Goal: Task Accomplishment & Management: Manage account settings

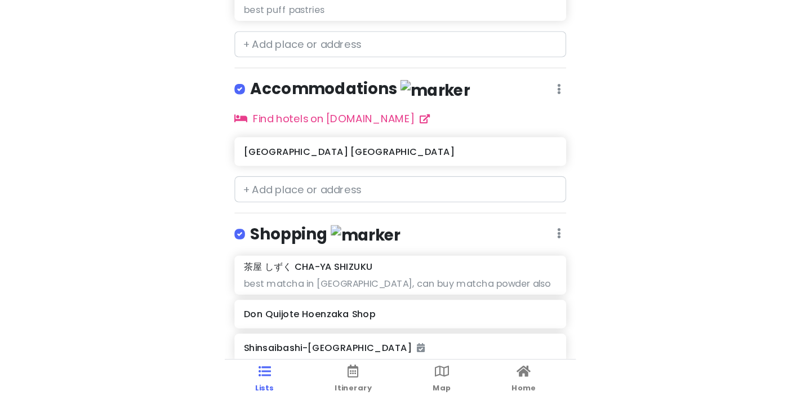
scroll to position [1252, 0]
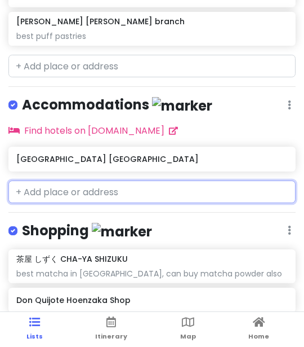
click at [128, 193] on input "text" at bounding box center [151, 191] width 287 height 23
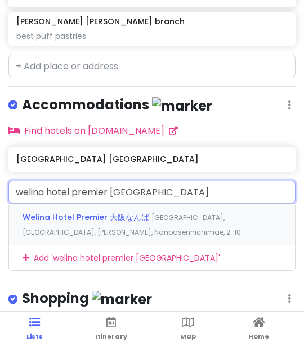
type input "welina hotel premier osaka namda"
click at [193, 232] on div "Welina Hotel Premier 大阪なんば Japan, Osaka, Chuo Ward, Nanbasennichimae, 2−10" at bounding box center [152, 224] width 286 height 42
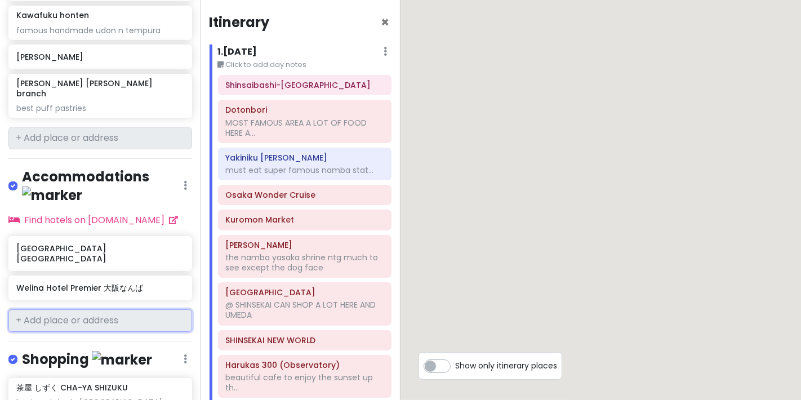
scroll to position [1262, 0]
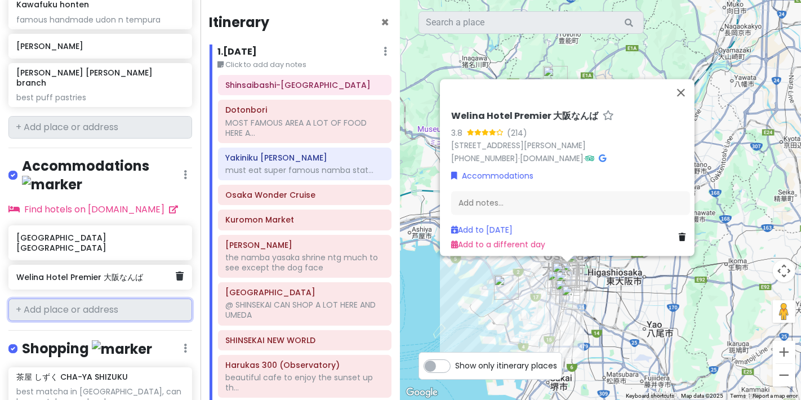
click at [104, 265] on div "Welina Hotel Premier 大阪なんば" at bounding box center [100, 277] width 184 height 25
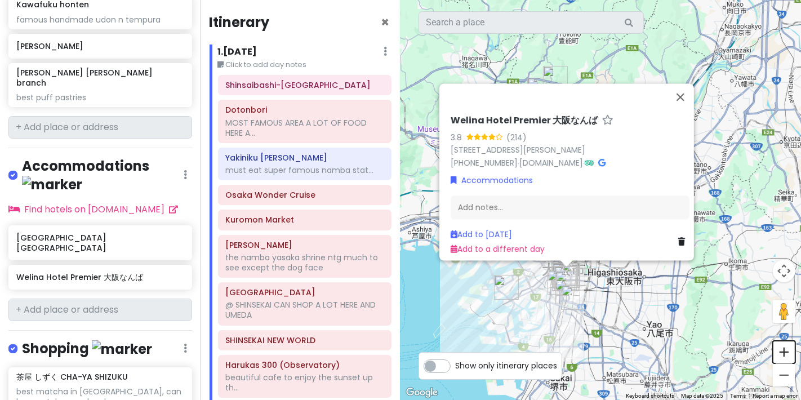
click at [304, 346] on button "Zoom in" at bounding box center [784, 352] width 23 height 23
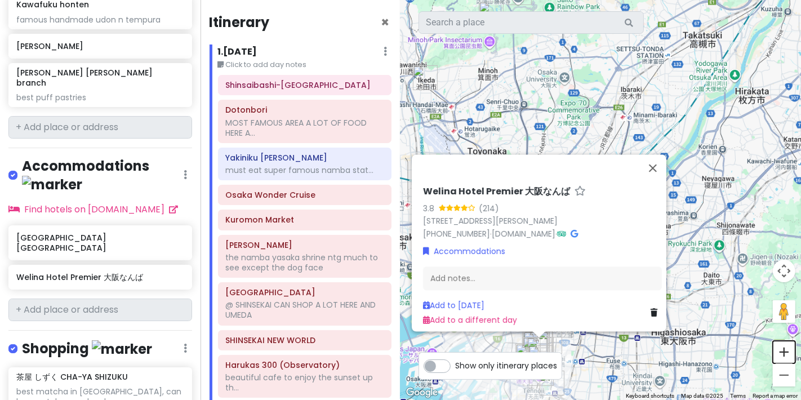
click at [304, 346] on button "Zoom in" at bounding box center [784, 352] width 23 height 23
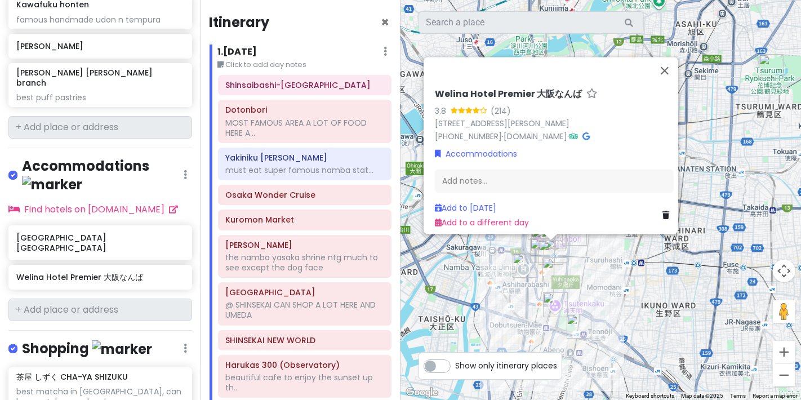
drag, startPoint x: 681, startPoint y: 257, endPoint x: 801, endPoint y: -24, distance: 305.8
click at [304, 0] on html "Osaka Trip Private Change Dates Make a Copy Delete Trip Go Pro ⚡️ Give Feedback…" at bounding box center [400, 200] width 801 height 400
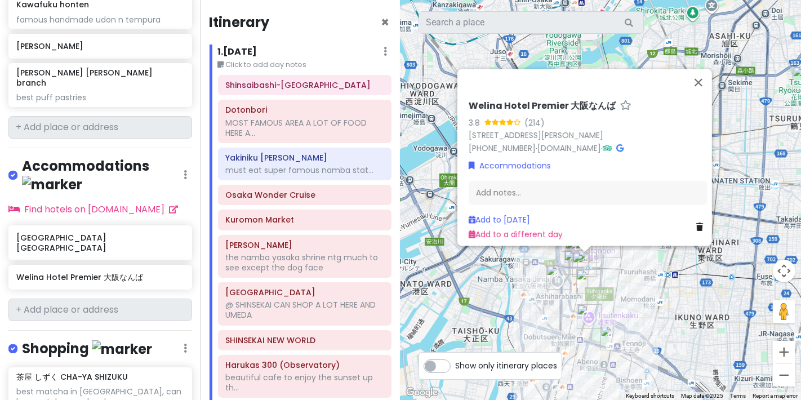
drag, startPoint x: 679, startPoint y: 303, endPoint x: 671, endPoint y: 298, distance: 9.7
click at [304, 298] on div "Welina Hotel Premier 大阪なんば 3.8 (214) 2-10 Nanbasennichimae, Chuo Ward, Osaka, 5…" at bounding box center [601, 200] width 401 height 400
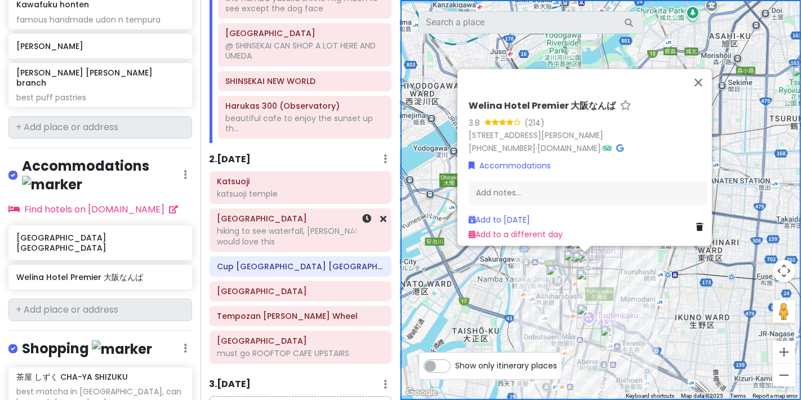
scroll to position [313, 0]
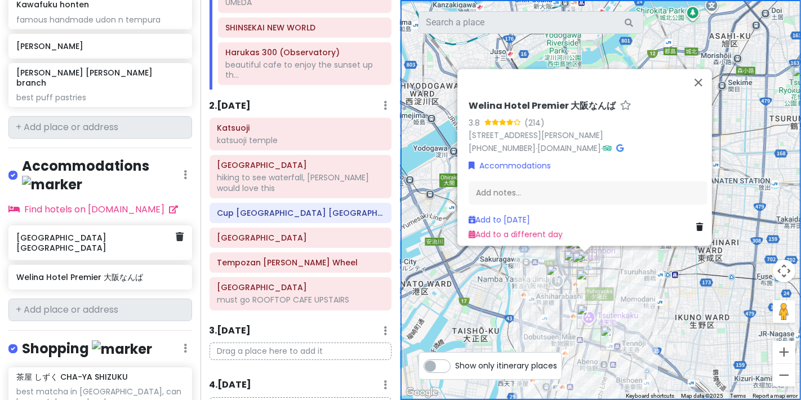
click at [144, 233] on h6 "karaksa hotel grande Shin-Osaka Tower" at bounding box center [95, 243] width 159 height 20
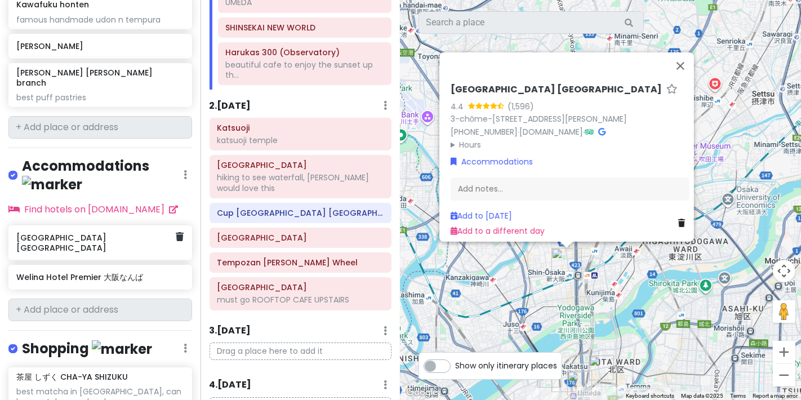
click at [169, 225] on div "karaksa hotel grande Shin-Osaka Tower" at bounding box center [100, 242] width 184 height 35
click at [174, 225] on div "karaksa hotel grande Shin-Osaka Tower" at bounding box center [100, 242] width 184 height 35
click at [176, 232] on icon at bounding box center [180, 236] width 8 height 9
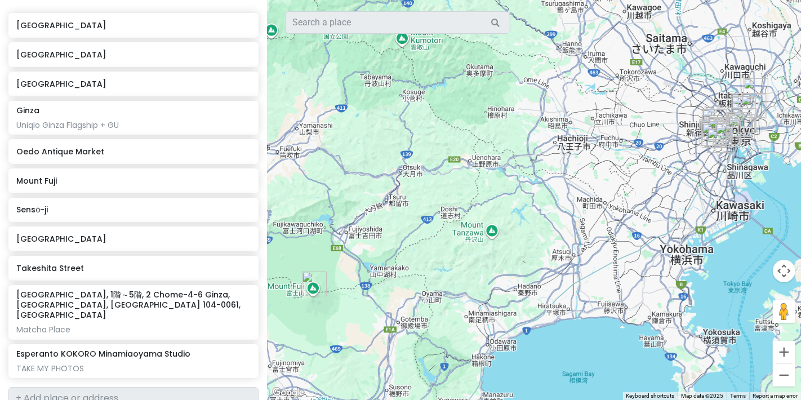
scroll to position [313, 0]
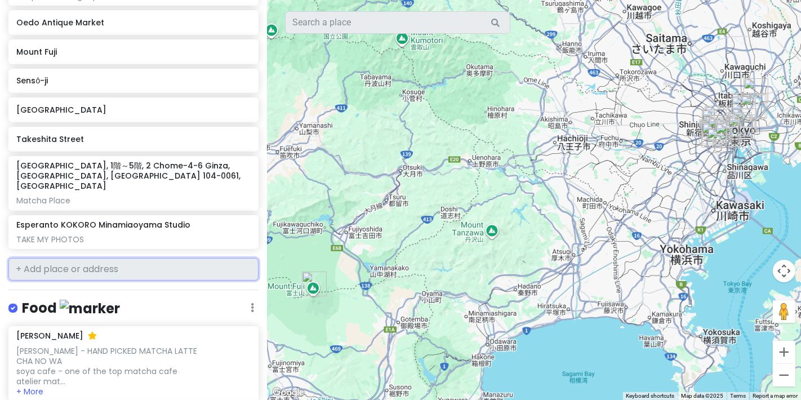
click at [172, 258] on input "text" at bounding box center [133, 269] width 250 height 23
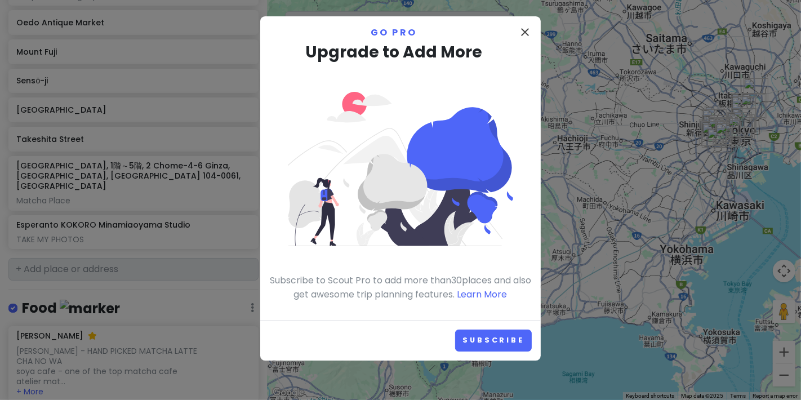
drag, startPoint x: 526, startPoint y: 24, endPoint x: 521, endPoint y: 29, distance: 6.8
click at [314, 24] on div "close Go Pro Upgrade to Add More Subscribe to Scout Pro to add more than 30 pla…" at bounding box center [400, 168] width 281 height 304
click at [314, 30] on icon "close" at bounding box center [525, 32] width 14 height 14
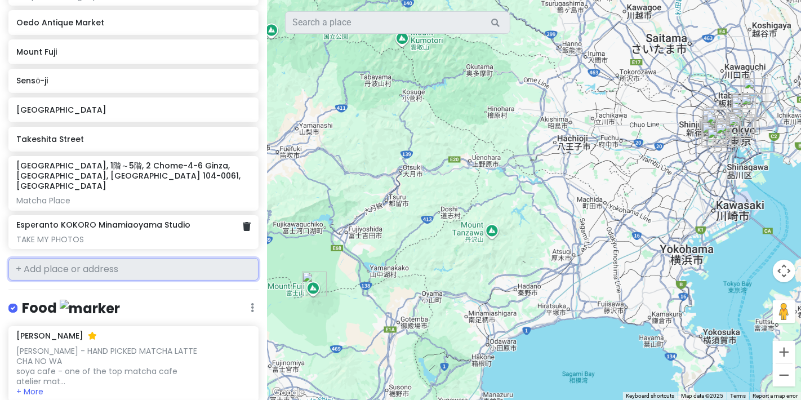
click at [237, 234] on div "TAKE MY PHOTOS" at bounding box center [133, 239] width 234 height 10
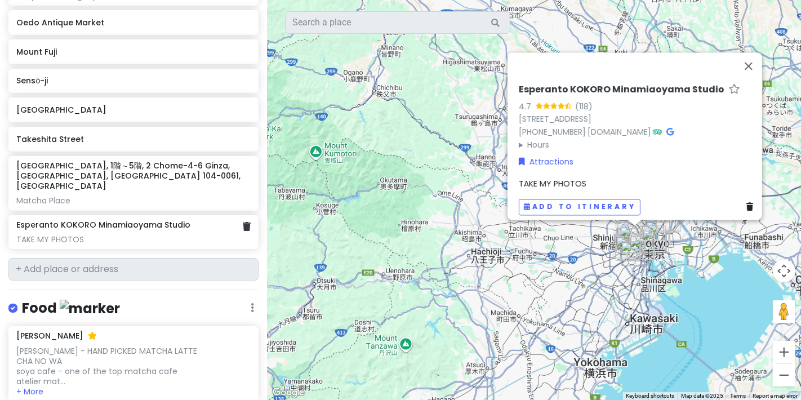
click at [243, 221] on div at bounding box center [247, 227] width 8 height 15
click at [241, 221] on div "Esperanto KOKORO Minamiaoyama Studio TAKE MY PHOTOS" at bounding box center [133, 232] width 250 height 34
click at [243, 222] on icon at bounding box center [247, 226] width 8 height 9
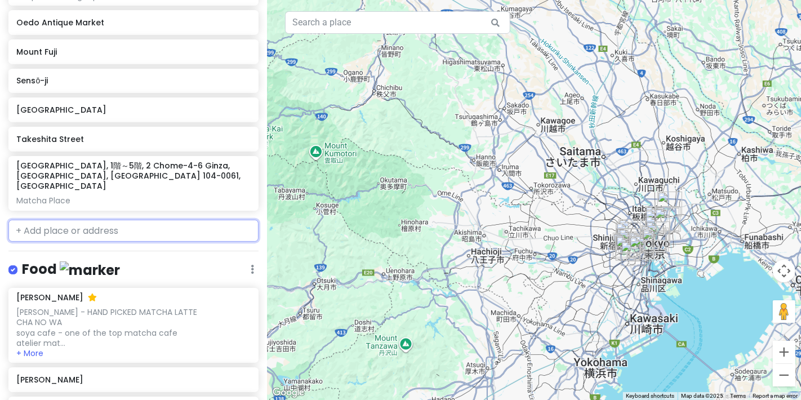
scroll to position [274, 0]
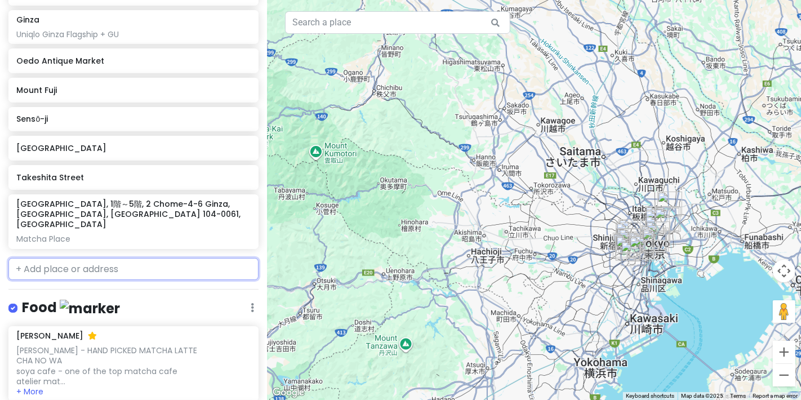
click at [167, 267] on input "text" at bounding box center [133, 269] width 250 height 23
paste input "Takaragawa Onsen Osenkaku"
type input "Takaragawa Onsen Osenkaku"
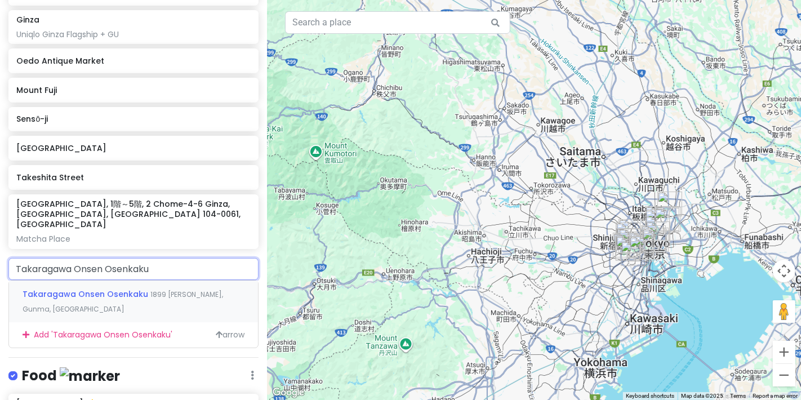
click at [163, 281] on div "Takaragawa Onsen Osenkaku 1899 Fujiwara, Minakami, Gunma, Japan" at bounding box center [133, 302] width 249 height 42
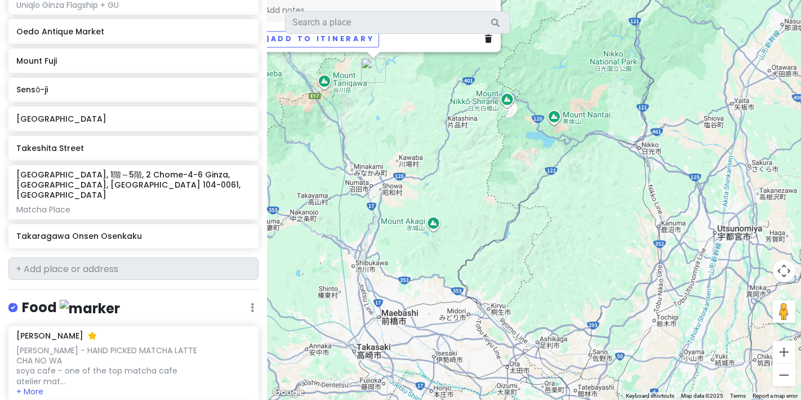
drag, startPoint x: 535, startPoint y: 358, endPoint x: 476, endPoint y: 178, distance: 189.1
click at [314, 176] on div "Takaragawa Onsen Osenkaku 4.1 (2,774) 1899 Fujiwara, Minakami, Tone District, G…" at bounding box center [534, 200] width 534 height 400
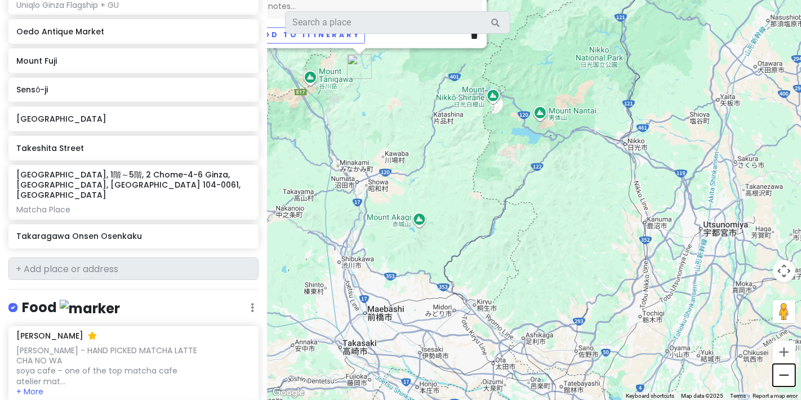
click at [314, 347] on button "Zoom out" at bounding box center [784, 375] width 23 height 23
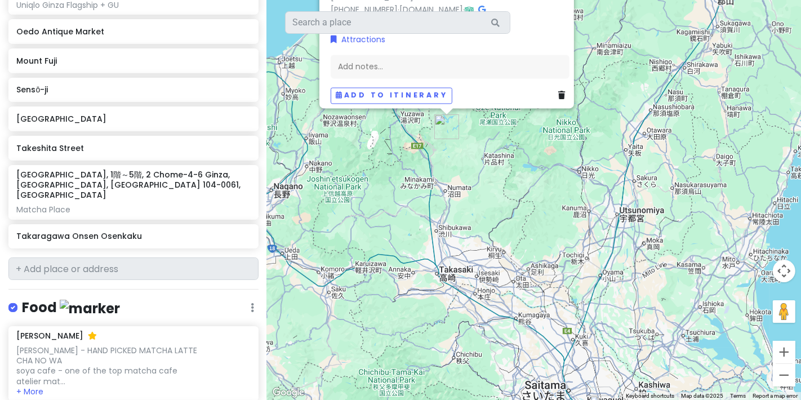
click at [314, 347] on div "Takaragawa Onsen Osenkaku 4.1 (2,774) 1899 Fujiwara, Minakami, Tone District, G…" at bounding box center [534, 200] width 534 height 400
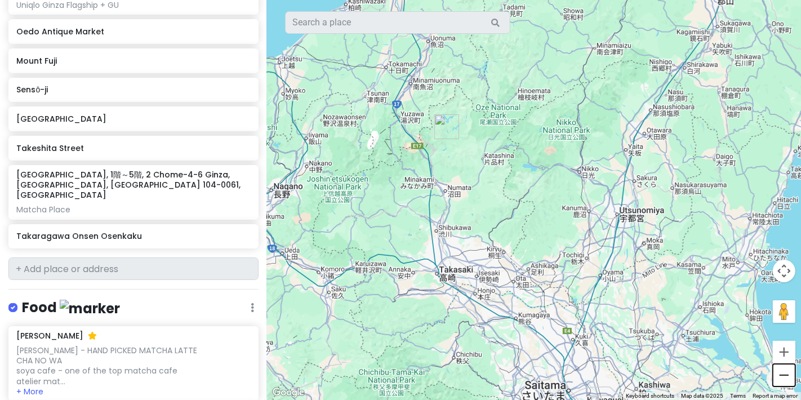
click at [314, 347] on button "Zoom out" at bounding box center [784, 375] width 23 height 23
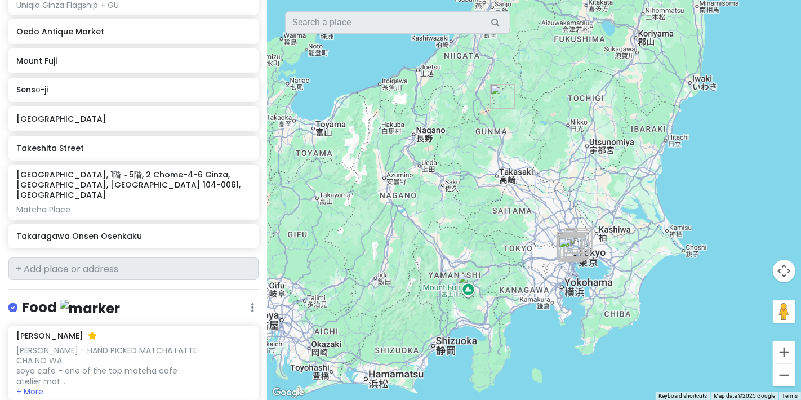
drag, startPoint x: 540, startPoint y: 313, endPoint x: 551, endPoint y: 236, distance: 77.9
click at [314, 236] on div at bounding box center [534, 200] width 534 height 400
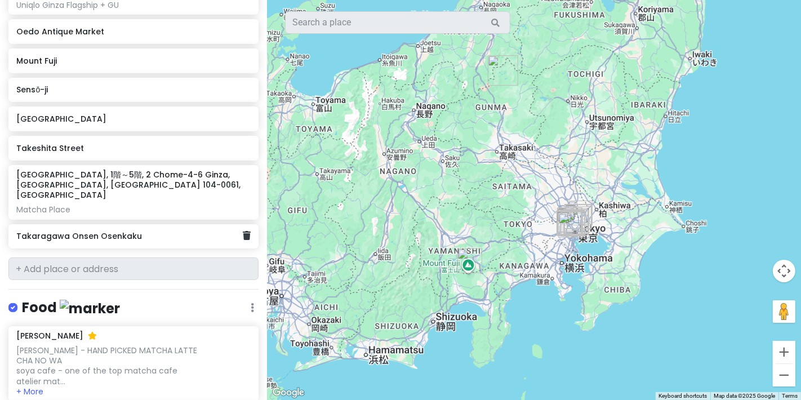
click at [243, 227] on div "Takaragawa Onsen Osenkaku" at bounding box center [133, 236] width 250 height 25
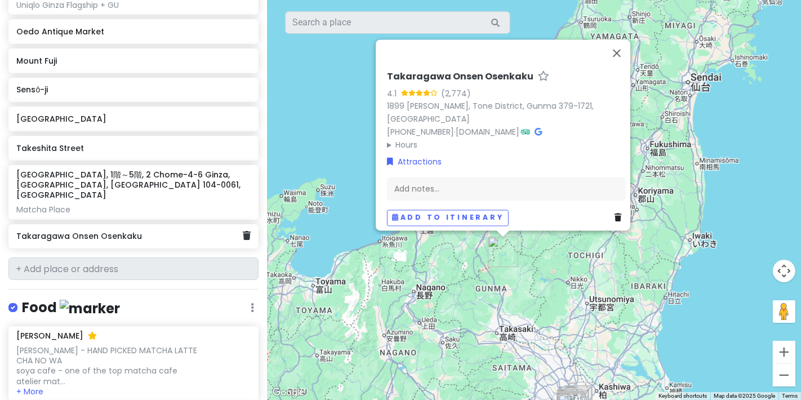
click at [243, 227] on div "Takaragawa Onsen Osenkaku" at bounding box center [133, 236] width 250 height 25
click at [235, 231] on div "Takaragawa Onsen Osenkaku" at bounding box center [133, 236] width 250 height 25
click at [243, 231] on icon at bounding box center [247, 235] width 8 height 9
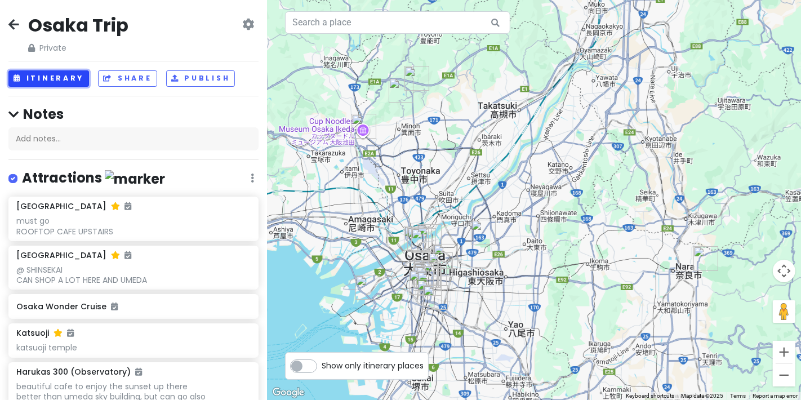
click at [63, 73] on button "Itinerary" at bounding box center [48, 78] width 81 height 16
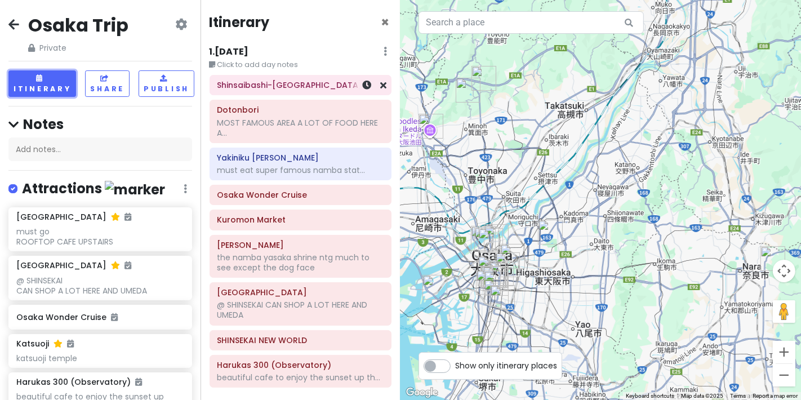
click at [314, 89] on h6 "Shinsaibashi-[GEOGRAPHIC_DATA]" at bounding box center [300, 85] width 167 height 10
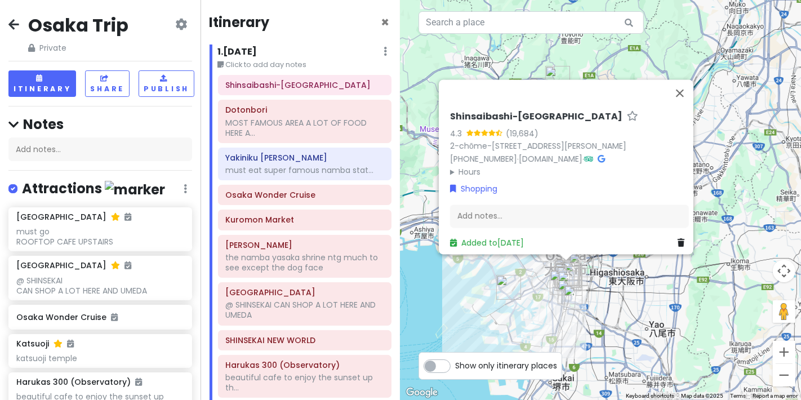
drag, startPoint x: 440, startPoint y: 99, endPoint x: 602, endPoint y: 96, distance: 162.9
click at [314, 96] on div "Shinsaibashi-Suji Shopping Street 4.3 (19,684) 2-chōme-2-22 Shinsaibashisuji, C…" at bounding box center [566, 166] width 255 height 175
copy h6 "Shinsaibashi-[GEOGRAPHIC_DATA]"
click at [304, 134] on div "MOST FAMOUS AREA A LOT OF FOOD HERE A..." at bounding box center [304, 128] width 158 height 20
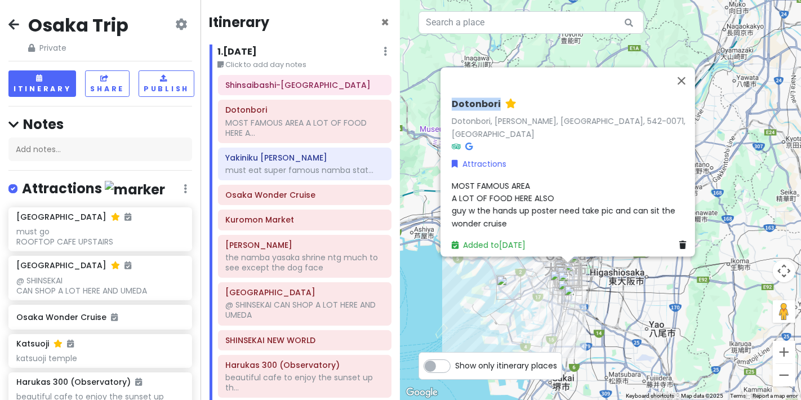
drag, startPoint x: 445, startPoint y: 108, endPoint x: 496, endPoint y: 108, distance: 51.3
click at [314, 108] on div "Dotonbori Dotonbori, Chuo Ward, Osaka, 542-0071, Japan Attractions MOST FAMOUS …" at bounding box center [571, 175] width 248 height 162
click at [314, 347] on button "Zoom in" at bounding box center [784, 352] width 23 height 23
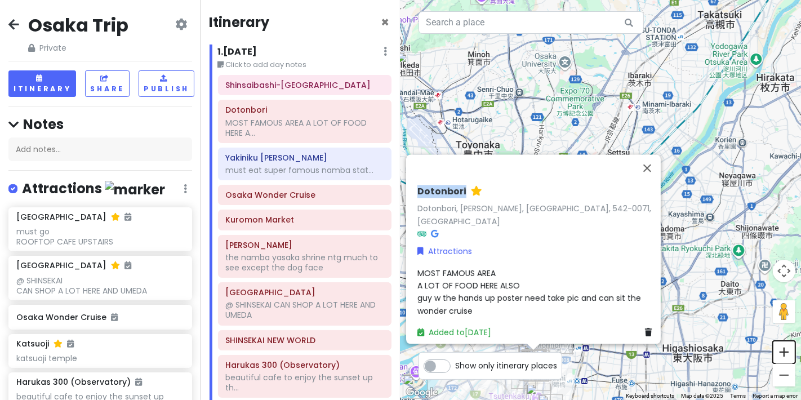
click at [314, 347] on button "Zoom in" at bounding box center [784, 352] width 23 height 23
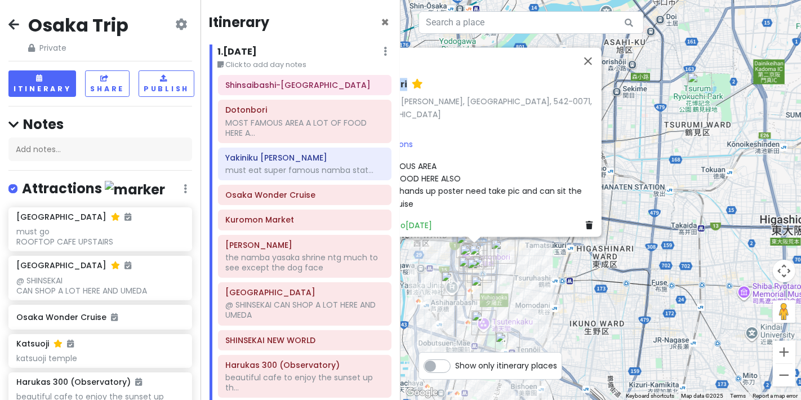
drag, startPoint x: 673, startPoint y: 172, endPoint x: 686, endPoint y: -9, distance: 181.9
click at [314, 0] on html "Osaka Trip Private Change Dates Make a Copy Delete Trip Go Pro ⚡️ Give Feedback…" at bounding box center [400, 200] width 801 height 400
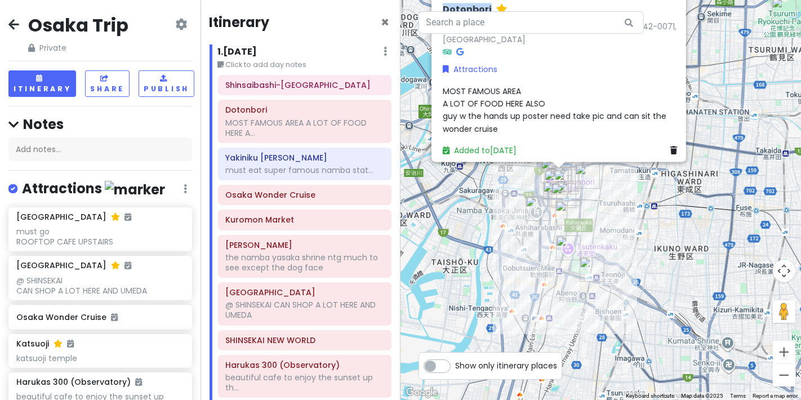
drag, startPoint x: 632, startPoint y: 289, endPoint x: 681, endPoint y: 242, distance: 67.7
click at [314, 242] on div "Dotonbori Dotonbori, Chuo Ward, Osaka, 542-0071, Japan Attractions MOST FAMOUS …" at bounding box center [601, 200] width 401 height 400
click at [314, 347] on button "Zoom in" at bounding box center [784, 352] width 23 height 23
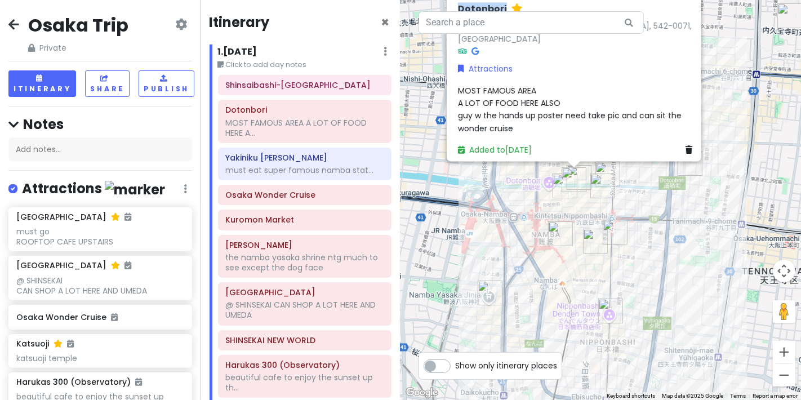
drag, startPoint x: 531, startPoint y: 277, endPoint x: 679, endPoint y: 296, distance: 148.3
click at [314, 296] on div "Dotonbori Dotonbori, Chuo Ward, Osaka, 542-0071, Japan Attractions MOST FAMOUS …" at bounding box center [601, 200] width 401 height 400
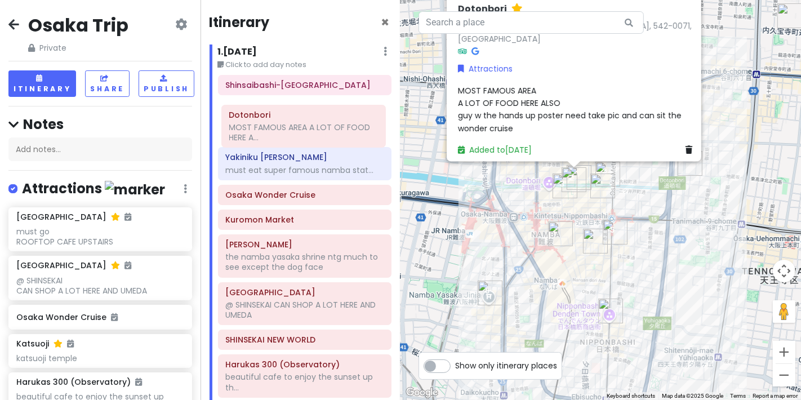
click at [294, 122] on div "Shinsaibashi-Suji Shopping Street Dotonbori MOST FAMOUS AREA A LOT OF FOOD HERE…" at bounding box center [305, 238] width 191 height 327
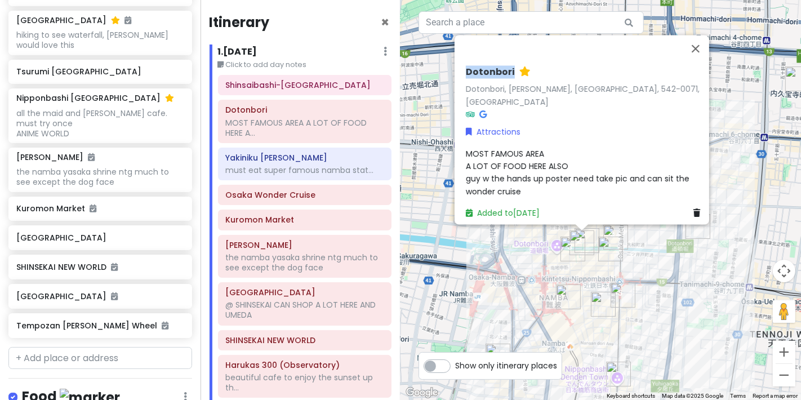
drag, startPoint x: 703, startPoint y: 234, endPoint x: 711, endPoint y: 298, distance: 63.6
click at [314, 298] on div "Dotonbori Dotonbori, Chuo Ward, Osaka, 542-0071, Japan Attractions MOST FAMOUS …" at bounding box center [601, 200] width 401 height 400
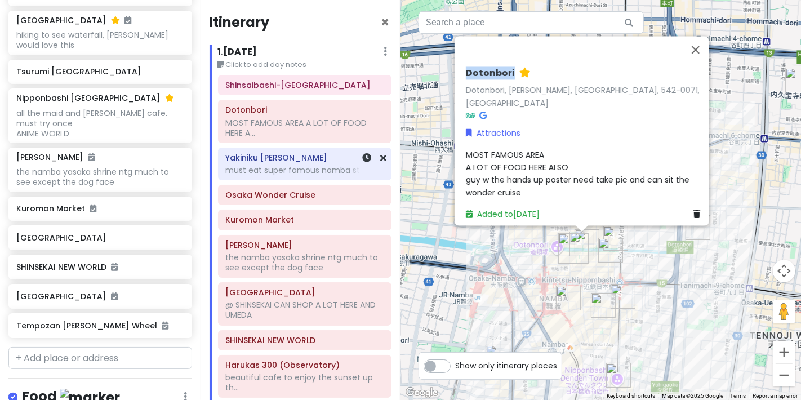
click at [278, 165] on div "must eat super famous namba stat..." at bounding box center [304, 170] width 158 height 10
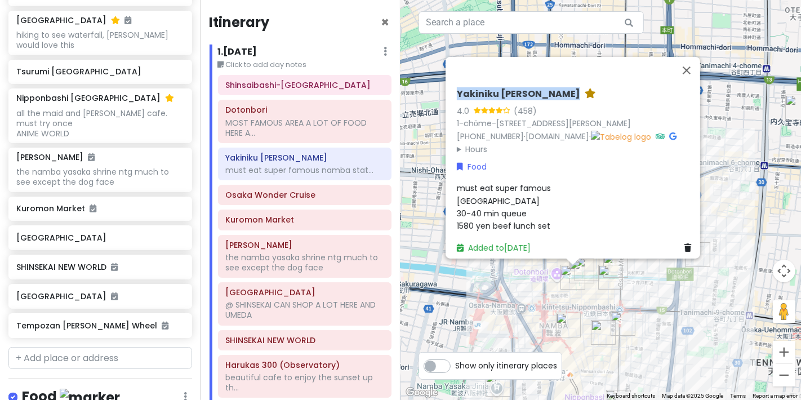
drag, startPoint x: 446, startPoint y: 77, endPoint x: 565, endPoint y: 77, distance: 118.9
click at [314, 77] on div "Yakiniku Kitan Hozenji 4.0 (458) 1-chōme-7-12 Dōtonbori, Chuo Ward, Osaka, 542-…" at bounding box center [573, 158] width 255 height 202
copy h6 "Yakiniku [PERSON_NAME]"
click at [300, 205] on div "Shinsaibashi-Suji Shopping Street Dotonbori MOST FAMOUS AREA A LOT OF FOOD HERE…" at bounding box center [305, 238] width 191 height 327
click at [309, 198] on h6 "Osaka Wonder Cruise" at bounding box center [304, 195] width 158 height 10
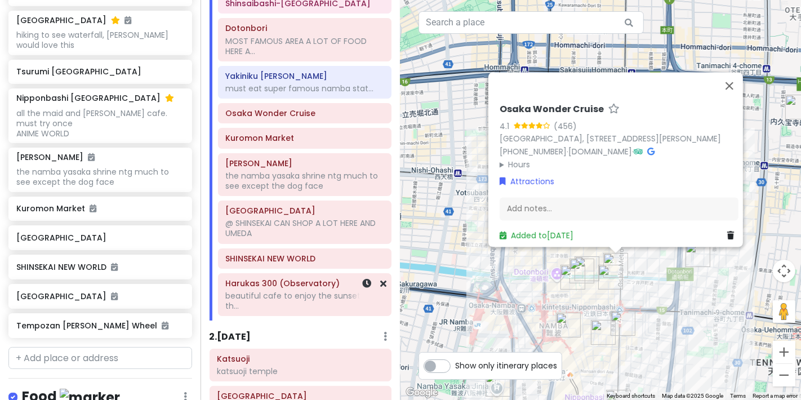
scroll to position [63, 0]
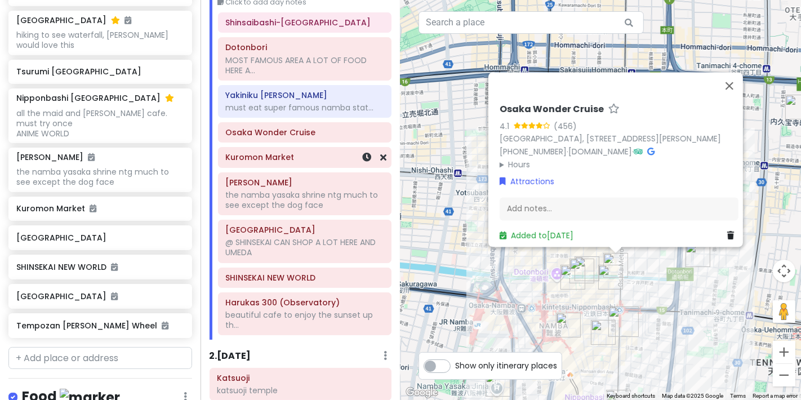
click at [290, 160] on h6 "Kuromon Market" at bounding box center [304, 157] width 158 height 10
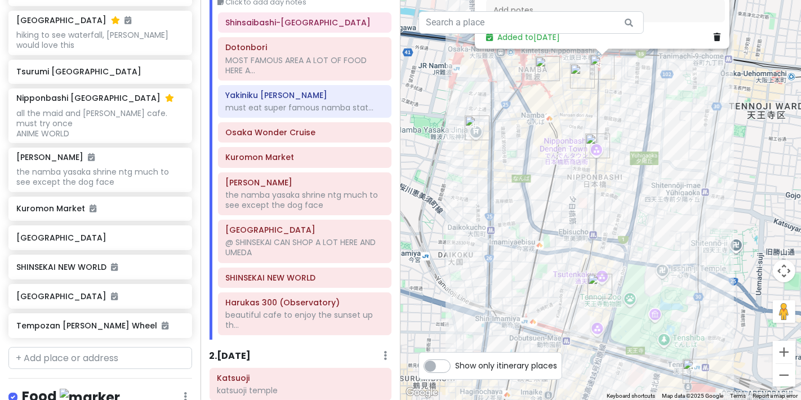
drag, startPoint x: 686, startPoint y: 349, endPoint x: 654, endPoint y: 78, distance: 272.4
click at [314, 78] on div "Kuromon Market 4.1 (19,159) 2 Chome-21 Nipponbashi, Chuo Ward, Osaka, 542-0073,…" at bounding box center [601, 200] width 401 height 400
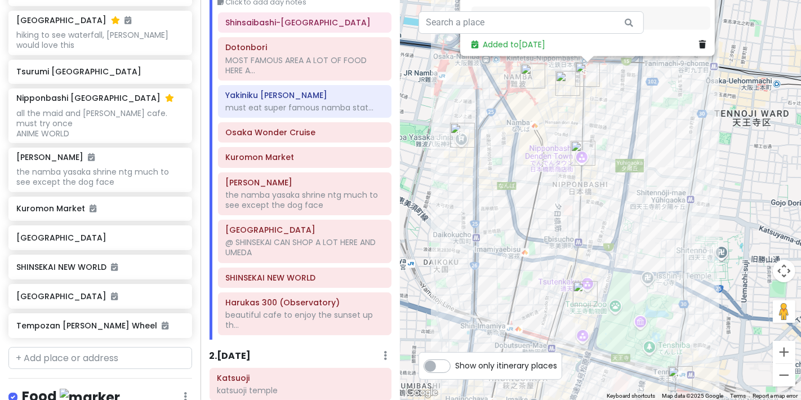
drag, startPoint x: 599, startPoint y: 220, endPoint x: 598, endPoint y: 247, distance: 27.1
click at [314, 247] on div "Kuromon Market 4.1 (19,159) 2 Chome-21 Nipponbashi, Chuo Ward, Osaka, 542-0073,…" at bounding box center [601, 200] width 401 height 400
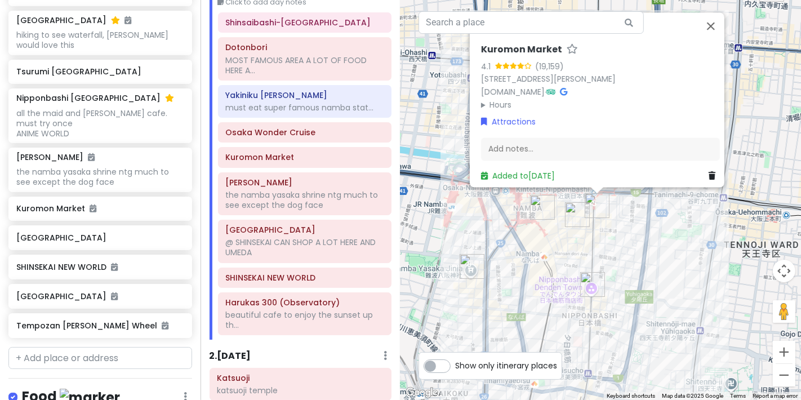
drag, startPoint x: 648, startPoint y: 132, endPoint x: 659, endPoint y: 272, distance: 140.2
click at [314, 272] on div "Kuromon Market 4.1 (19,159) 2 Chome-21 Nipponbashi, Chuo Ward, Osaka, 542-0073,…" at bounding box center [601, 200] width 401 height 400
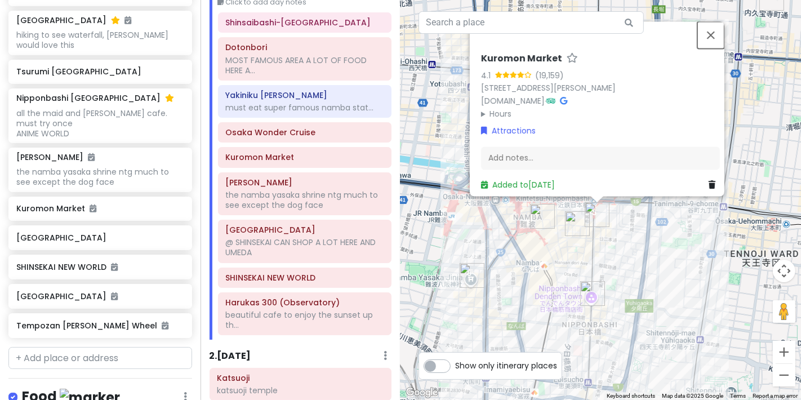
click at [314, 21] on button "Close" at bounding box center [711, 34] width 27 height 27
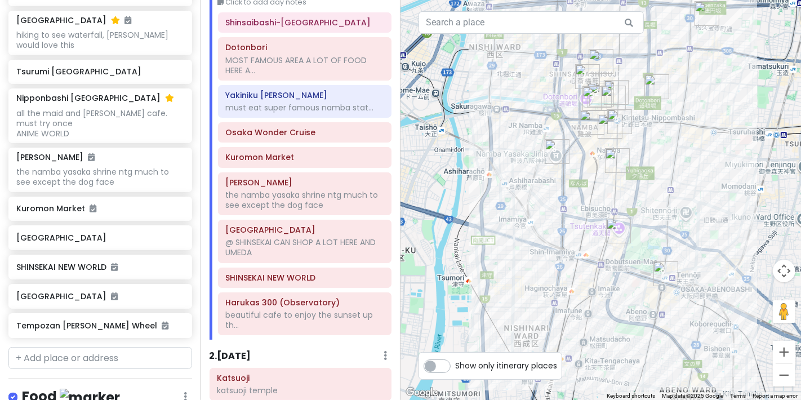
drag, startPoint x: 685, startPoint y: 288, endPoint x: 675, endPoint y: 211, distance: 77.2
click at [314, 197] on div at bounding box center [601, 200] width 401 height 400
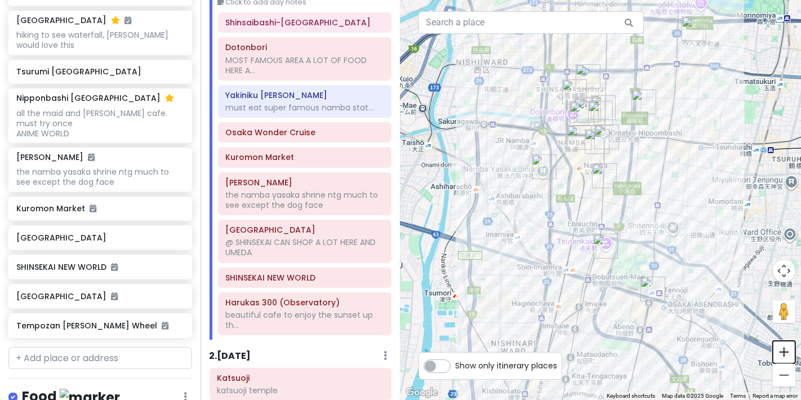
click at [314, 347] on button "Zoom in" at bounding box center [784, 352] width 23 height 23
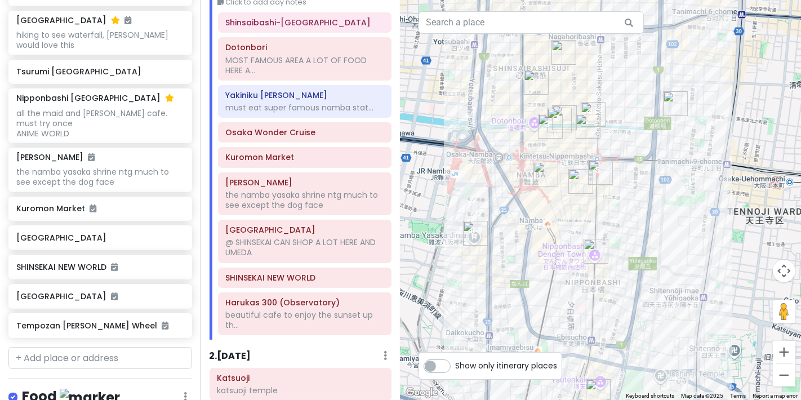
drag, startPoint x: 641, startPoint y: 187, endPoint x: 630, endPoint y: 276, distance: 89.7
click at [314, 276] on div at bounding box center [601, 200] width 401 height 400
click at [314, 237] on img "Namba Yasaka Jinja" at bounding box center [475, 233] width 25 height 25
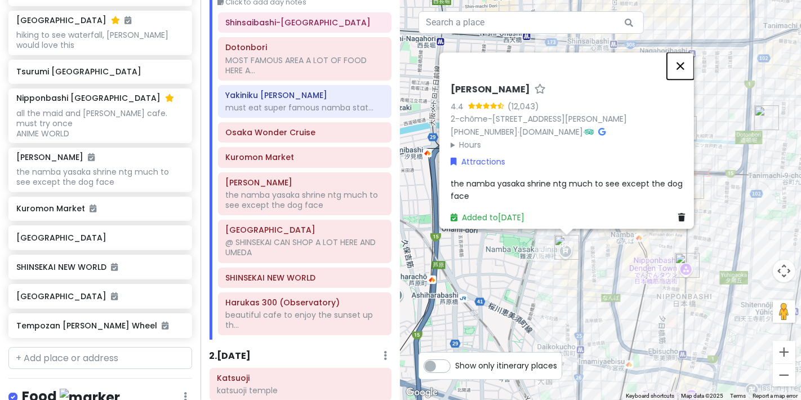
click at [314, 52] on button "Close" at bounding box center [680, 65] width 27 height 27
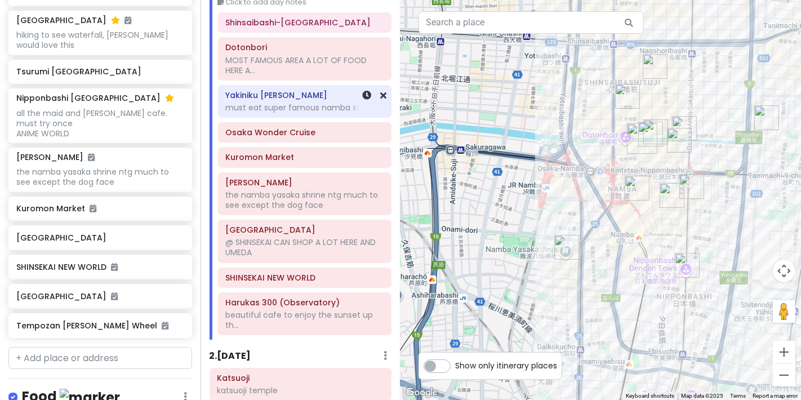
click at [314, 110] on div "must eat super famous namba stat..." at bounding box center [304, 108] width 158 height 10
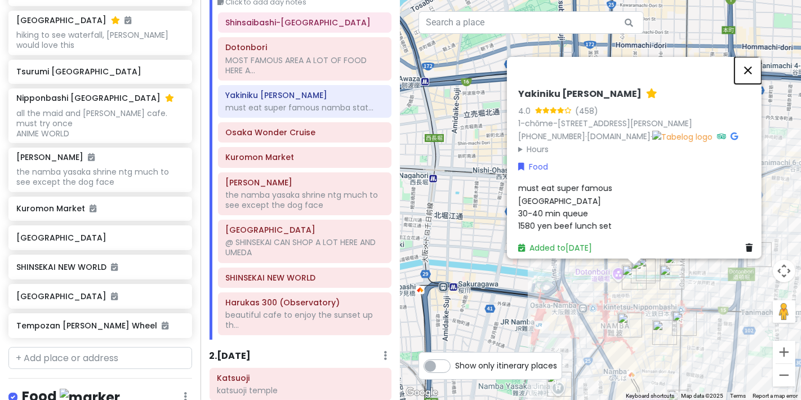
click at [314, 57] on button "Close" at bounding box center [748, 70] width 27 height 27
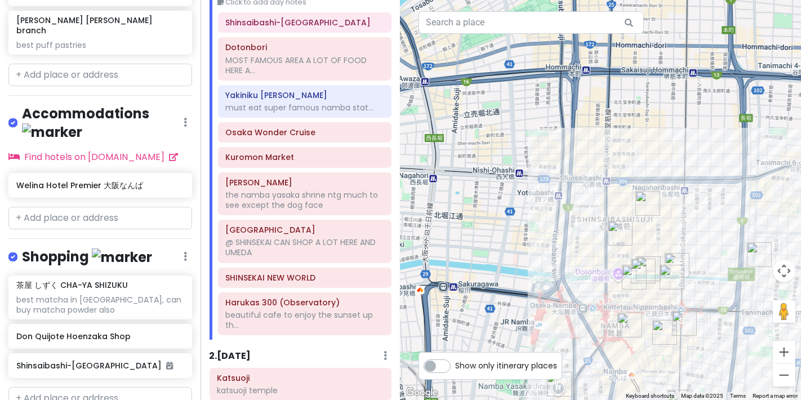
scroll to position [1333, 0]
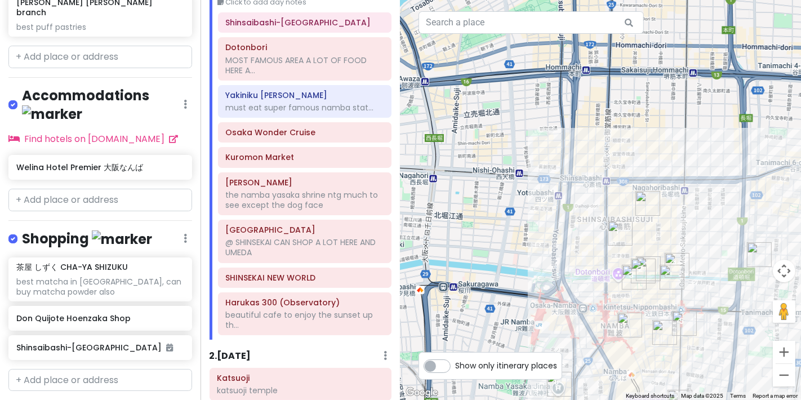
click at [314, 323] on img "茶屋 しずく CHA-YA SHIZUKU" at bounding box center [630, 325] width 25 height 25
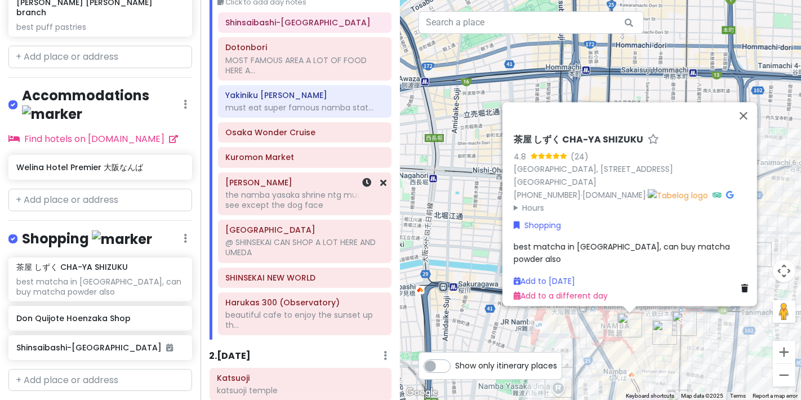
scroll to position [0, 0]
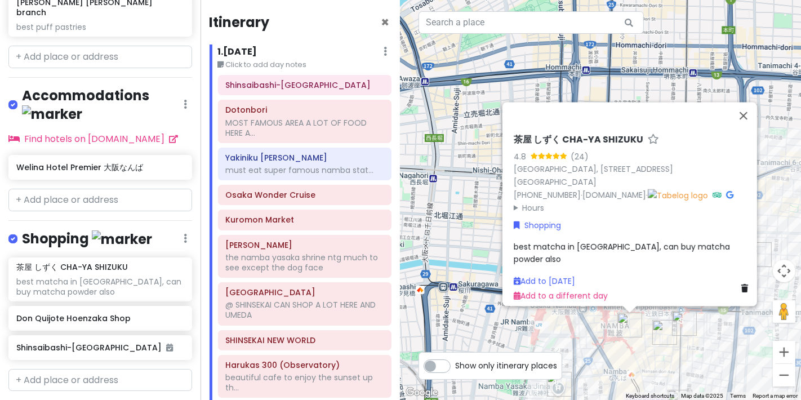
click at [314, 318] on img "Kuromon Market" at bounding box center [684, 323] width 25 height 25
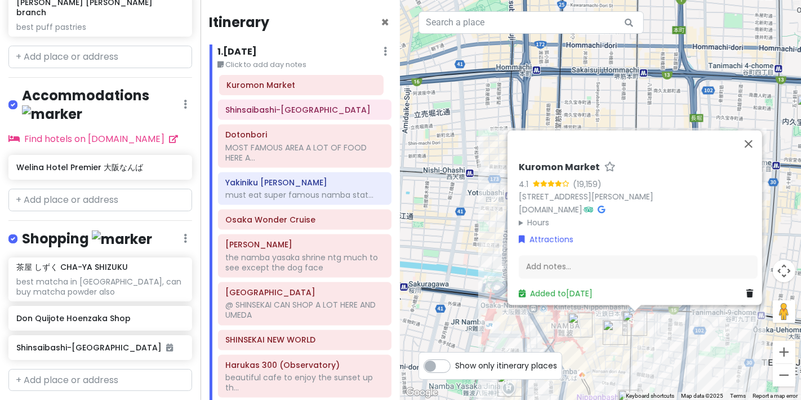
drag, startPoint x: 307, startPoint y: 224, endPoint x: 309, endPoint y: 91, distance: 133.6
click at [309, 91] on div "Shinsaibashi-Suji Shopping Street Dotonbori MOST FAMOUS AREA A LOT OF FOOD HERE…" at bounding box center [305, 238] width 191 height 327
click at [314, 114] on div "Shinsaibashi-[GEOGRAPHIC_DATA]" at bounding box center [305, 109] width 173 height 19
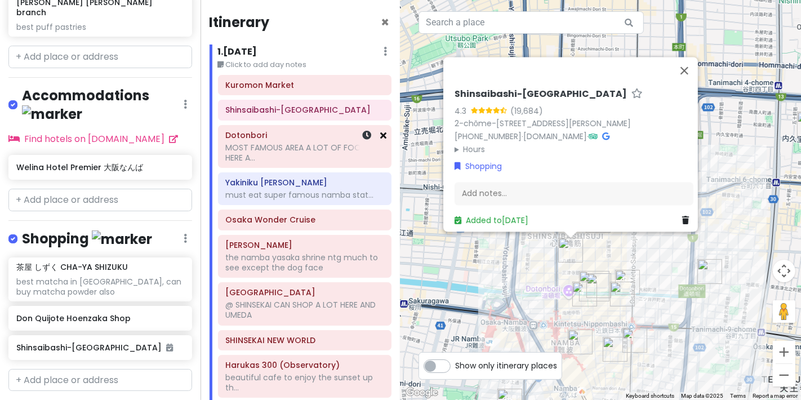
click at [314, 139] on link at bounding box center [383, 135] width 6 height 13
click at [314, 131] on icon at bounding box center [383, 135] width 6 height 9
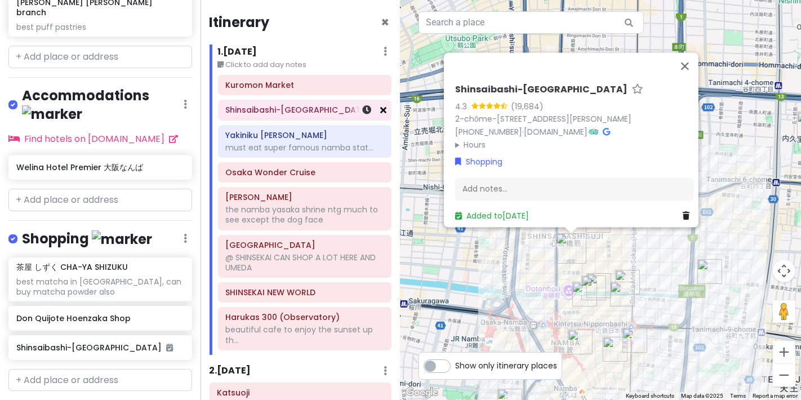
click at [314, 116] on link at bounding box center [383, 110] width 6 height 13
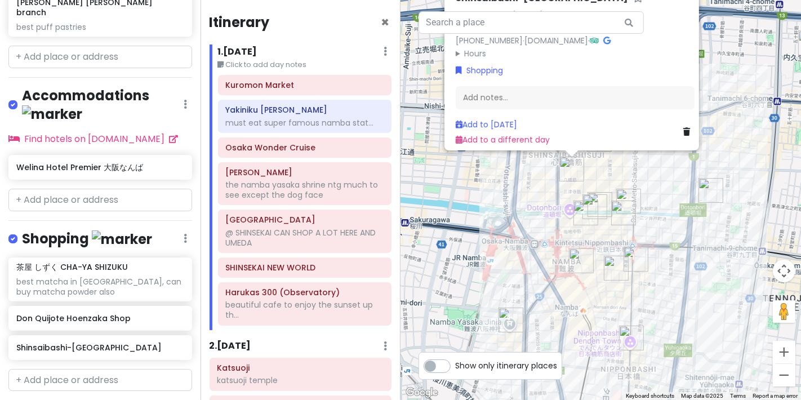
drag, startPoint x: 688, startPoint y: 309, endPoint x: 689, endPoint y: 230, distance: 78.9
click at [314, 230] on div "Shinsaibashi-Suji Shopping Street 4.3 (19,684) 2-chōme-2-22 Shinsaibashisuji, C…" at bounding box center [601, 200] width 401 height 400
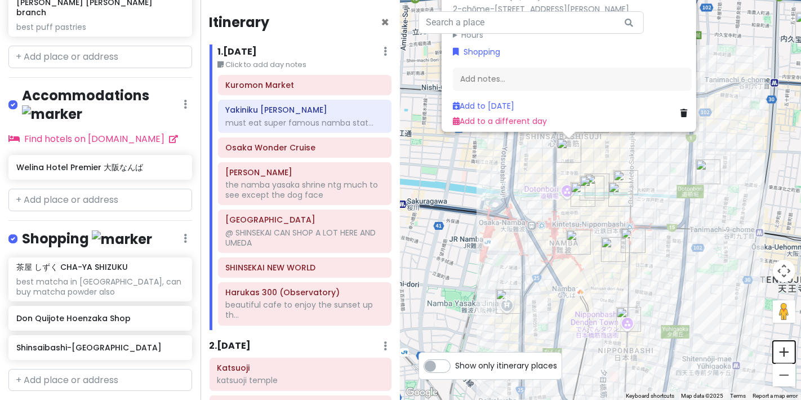
click at [314, 347] on button "Zoom in" at bounding box center [784, 352] width 23 height 23
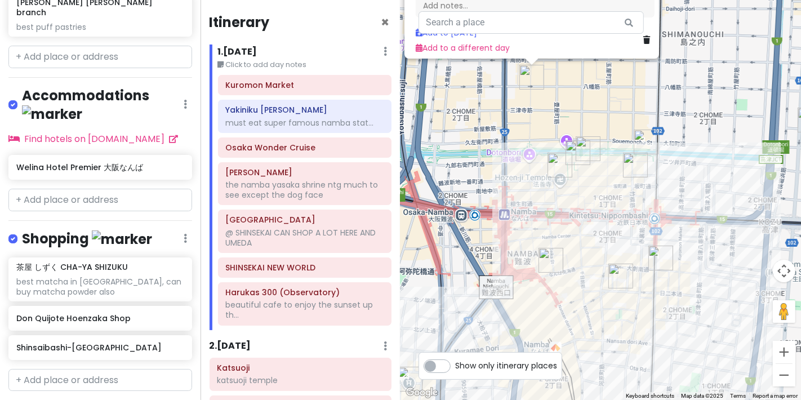
drag, startPoint x: 681, startPoint y: 280, endPoint x: 679, endPoint y: 245, distance: 35.0
click at [314, 245] on div "Shinsaibashi-Suji Shopping Street 4.3 (19,684) 2-chōme-2-22 Shinsaibashisuji, C…" at bounding box center [601, 200] width 401 height 400
click at [314, 261] on img "Kuromon Market" at bounding box center [661, 258] width 25 height 25
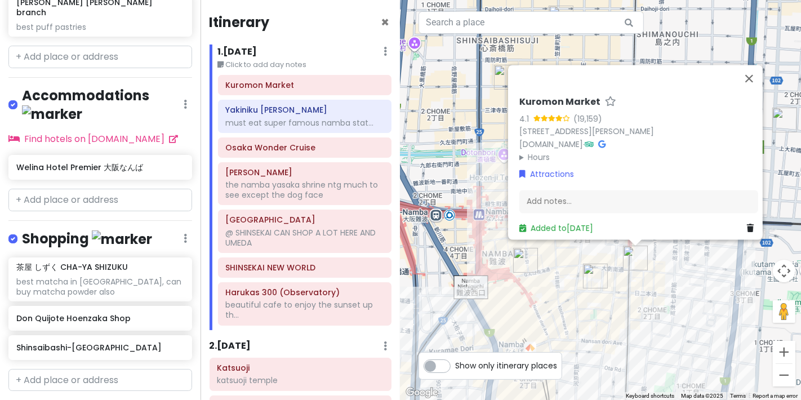
click at [314, 265] on img "茶屋 しずく CHA-YA SHIZUKU" at bounding box center [525, 260] width 25 height 25
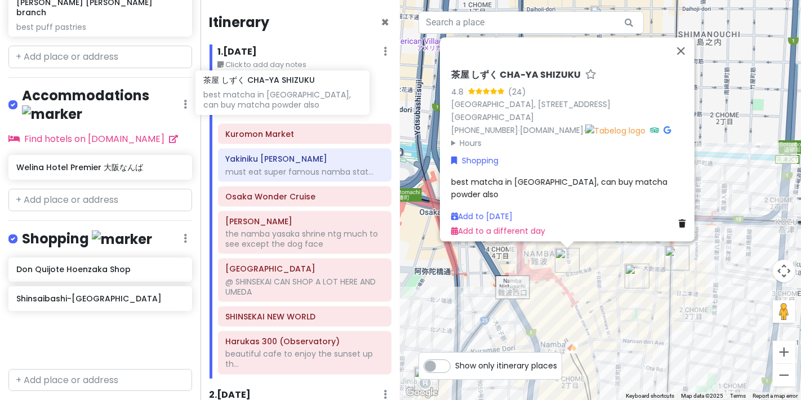
drag, startPoint x: 116, startPoint y: 263, endPoint x: 303, endPoint y: 109, distance: 242.3
click at [303, 109] on div "Osaka Trip Private Change Dates Make a Copy Delete Trip Go Pro ⚡️ Give Feedback…" at bounding box center [400, 200] width 801 height 400
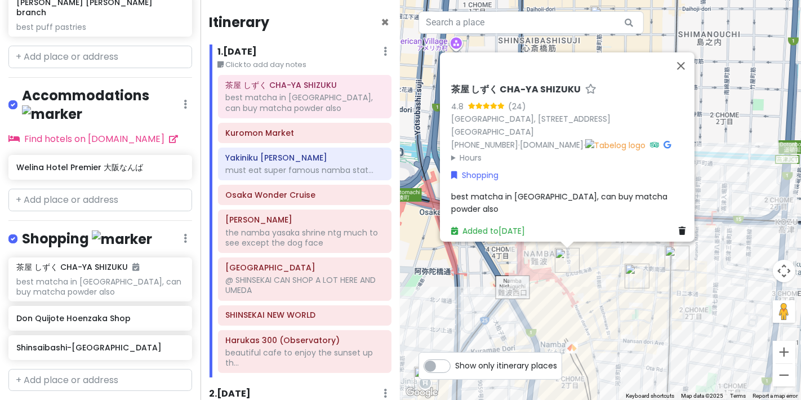
drag, startPoint x: 673, startPoint y: 325, endPoint x: 677, endPoint y: 300, distance: 25.2
click at [314, 302] on div "茶屋 しずく CHA-YA SHIZUKU 4.8 (24) Japan, 〒542-0076 Osaka, Chuo Ward, Namba, 3-chōm…" at bounding box center [601, 200] width 401 height 400
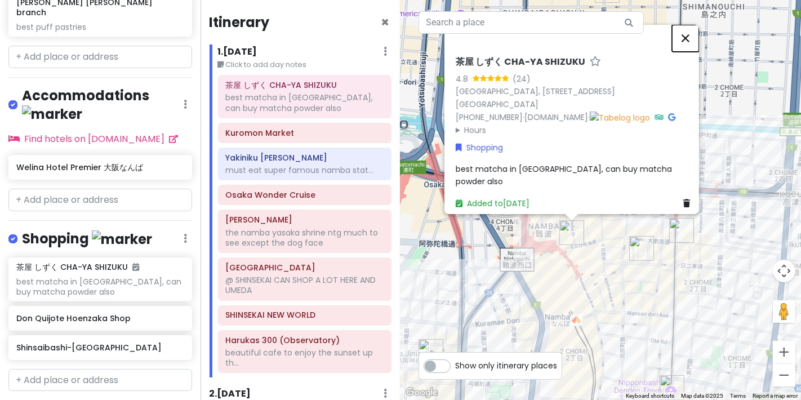
click at [314, 45] on button "Close" at bounding box center [685, 38] width 27 height 27
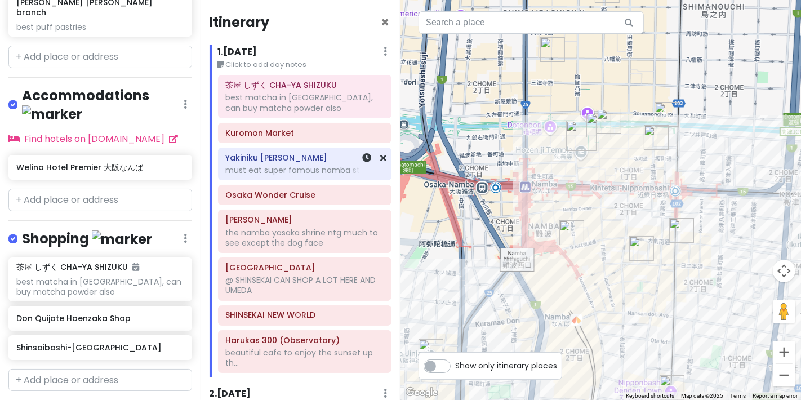
click at [286, 174] on div "must eat super famous namba stat..." at bounding box center [304, 170] width 158 height 10
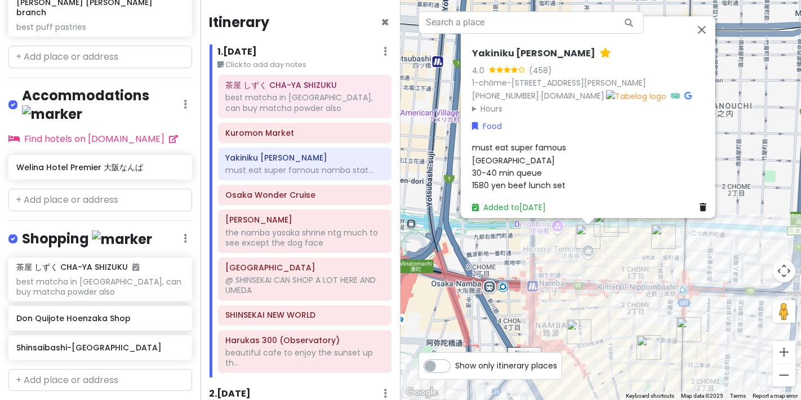
drag, startPoint x: 737, startPoint y: 337, endPoint x: 746, endPoint y: 297, distance: 40.9
click at [314, 297] on div "Yakiniku Kitan Hozenji 4.0 (458) 1-chōme-7-12 Dōtonbori, Chuo Ward, Osaka, 542-…" at bounding box center [601, 200] width 401 height 400
drag, startPoint x: 294, startPoint y: 144, endPoint x: 294, endPoint y: 128, distance: 15.8
click at [294, 128] on div "茶屋 しずく CHA-YA SHIZUKU best matcha in osaka, can buy matcha powder also Kuromon …" at bounding box center [305, 226] width 191 height 303
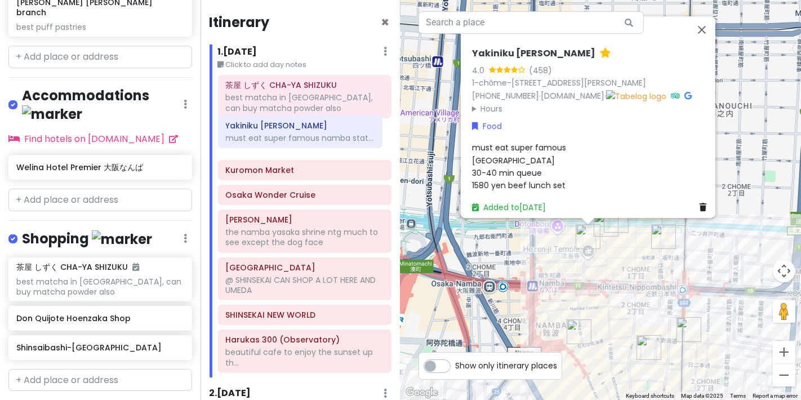
drag, startPoint x: 297, startPoint y: 175, endPoint x: 298, endPoint y: 144, distance: 30.4
click at [298, 144] on div "茶屋 しずく CHA-YA SHIZUKU best matcha in osaka, can buy matcha powder also Kuromon …" at bounding box center [305, 226] width 191 height 302
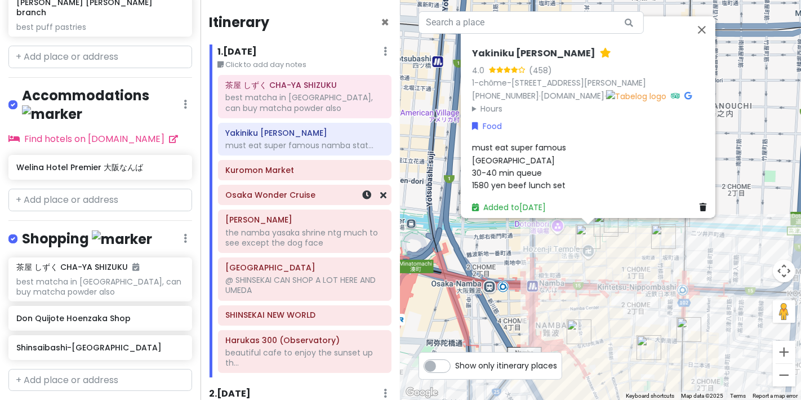
click at [271, 202] on div "Osaka Wonder Cruise" at bounding box center [305, 194] width 173 height 19
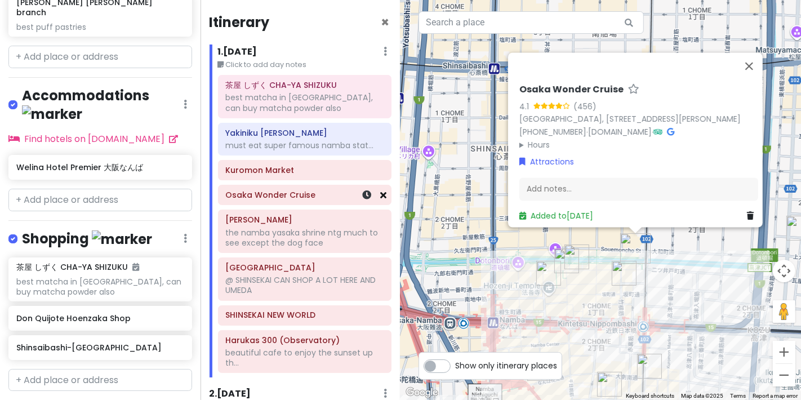
click at [314, 199] on link at bounding box center [383, 195] width 6 height 13
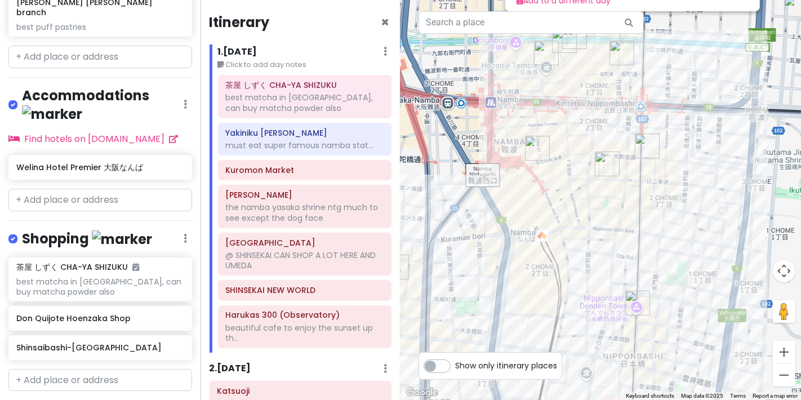
drag, startPoint x: 743, startPoint y: 330, endPoint x: 751, endPoint y: 119, distance: 210.9
click at [314, 117] on div "Osaka Wonder Cruise 4.1 (456) Japan, 〒542-0071 Osaka, Chuo Ward, Dōtonbori, 1-c…" at bounding box center [601, 200] width 401 height 400
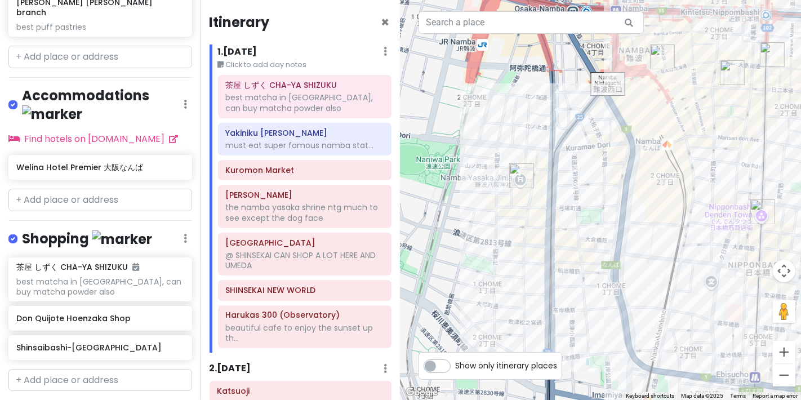
drag, startPoint x: 462, startPoint y: 269, endPoint x: 581, endPoint y: 189, distance: 143.3
click at [314, 189] on div "Osaka Wonder Cruise 4.1 (456) Japan, 〒542-0071 Osaka, Chuo Ward, Dōtonbori, 1-c…" at bounding box center [601, 200] width 401 height 400
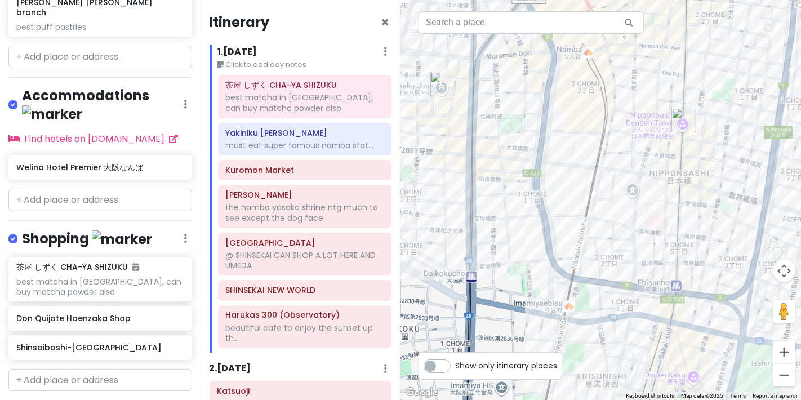
drag, startPoint x: 649, startPoint y: 308, endPoint x: 567, endPoint y: 227, distance: 115.6
click at [314, 227] on div "Osaka Wonder Cruise 4.1 (456) Japan, 〒542-0071 Osaka, Chuo Ward, Dōtonbori, 1-c…" at bounding box center [601, 200] width 401 height 400
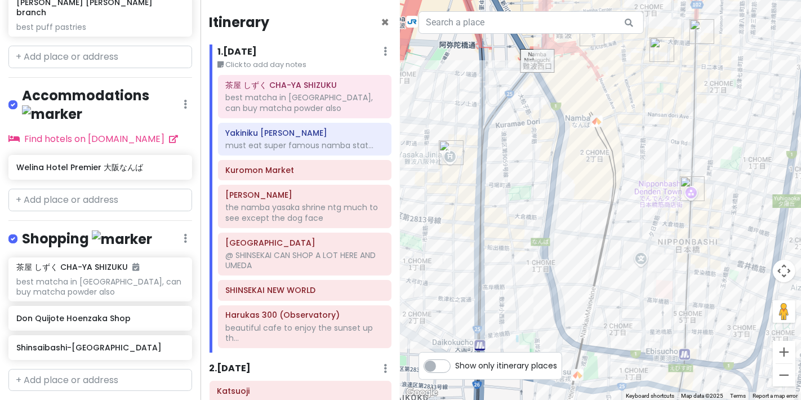
drag, startPoint x: 601, startPoint y: 149, endPoint x: 629, endPoint y: 200, distance: 58.5
click at [314, 200] on div "Osaka Wonder Cruise 4.1 (456) Japan, 〒542-0071 Osaka, Chuo Ward, Dōtonbori, 1-c…" at bounding box center [601, 200] width 401 height 400
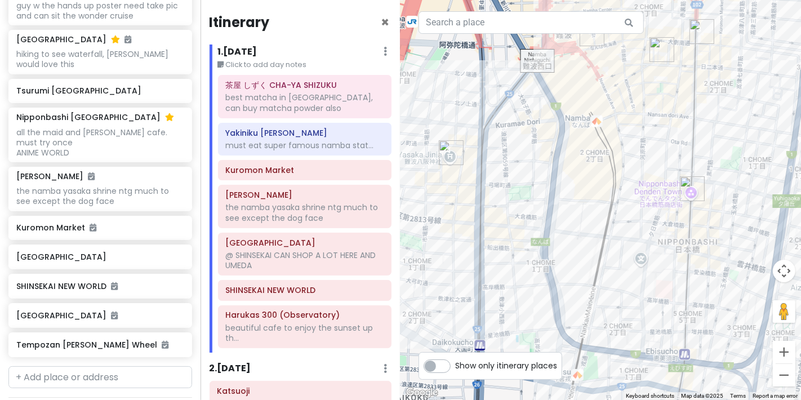
scroll to position [456, 0]
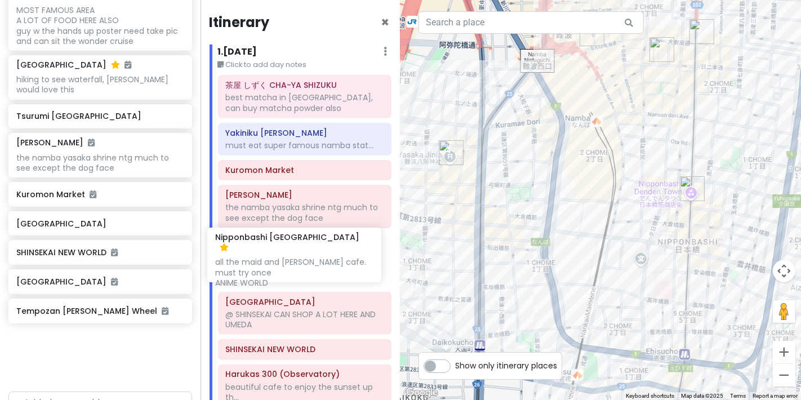
drag, startPoint x: 100, startPoint y: 169, endPoint x: 299, endPoint y: 265, distance: 221.0
click at [299, 265] on div "Osaka Trip Private Change Dates Make a Copy Delete Trip Go Pro ⚡️ Give Feedback…" at bounding box center [400, 200] width 801 height 400
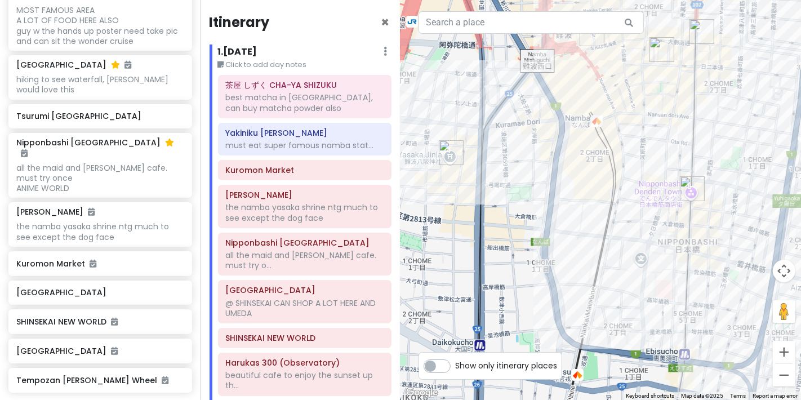
scroll to position [449, 0]
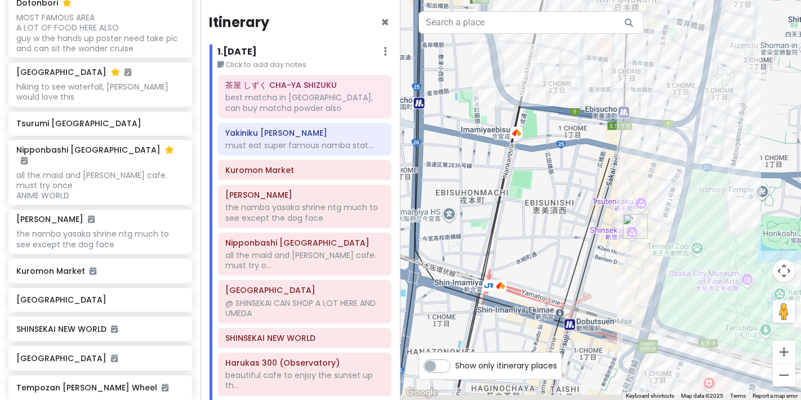
drag, startPoint x: 561, startPoint y: 243, endPoint x: 520, endPoint y: 8, distance: 238.0
click at [314, 9] on div "Osaka Wonder Cruise 4.1 (456) Japan, 〒542-0071 Osaka, Chuo Ward, Dōtonbori, 1-c…" at bounding box center [601, 200] width 401 height 400
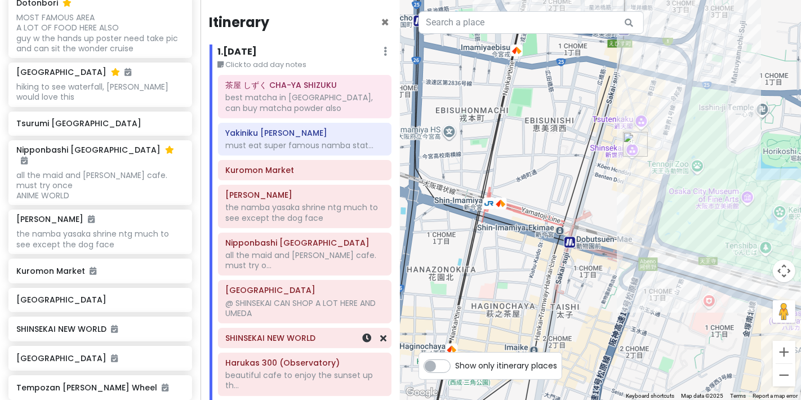
scroll to position [63, 0]
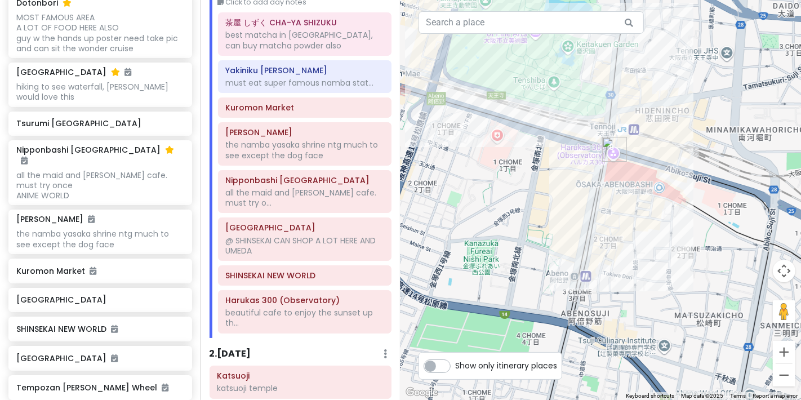
drag, startPoint x: 628, startPoint y: 276, endPoint x: 476, endPoint y: 130, distance: 210.8
click at [314, 130] on div "Osaka Wonder Cruise 4.1 (456) Japan, 〒542-0071 Osaka, Chuo Ward, Dōtonbori, 1-c…" at bounding box center [601, 200] width 401 height 400
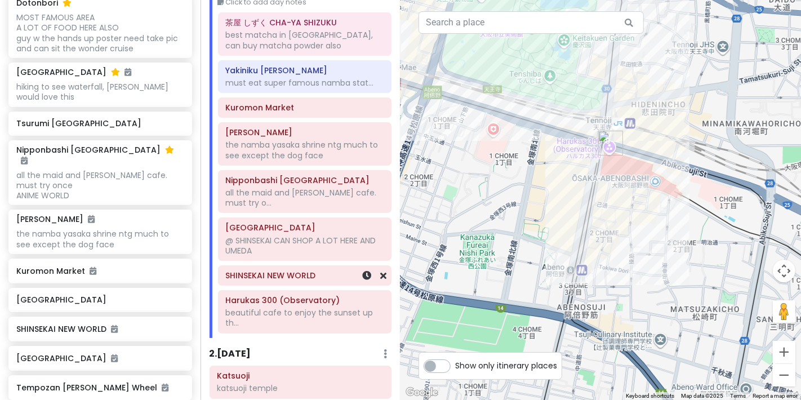
click at [298, 282] on div "SHINSEKAI NEW WORLD" at bounding box center [305, 275] width 173 height 19
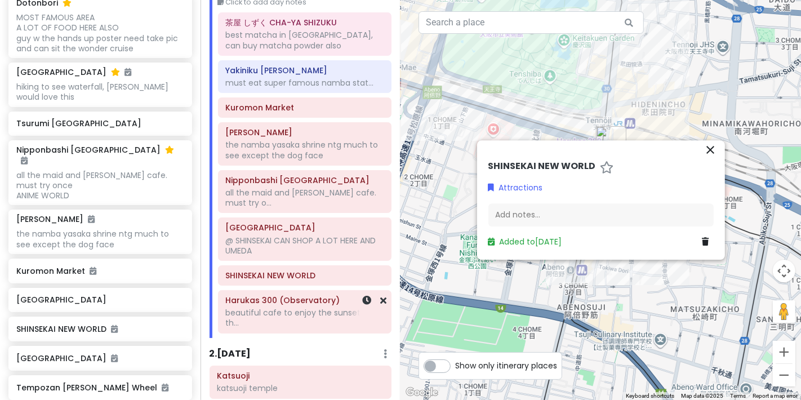
click at [287, 311] on div "beautiful cafe to enjoy the sunset up th..." at bounding box center [304, 318] width 158 height 20
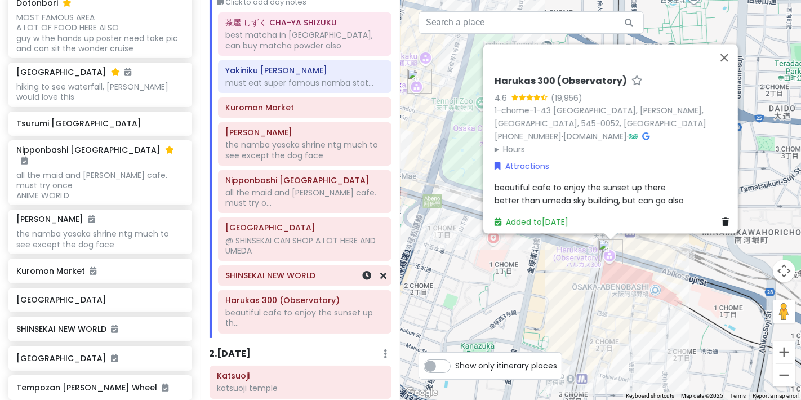
click at [259, 282] on div "SHINSEKAI NEW WORLD" at bounding box center [305, 275] width 173 height 19
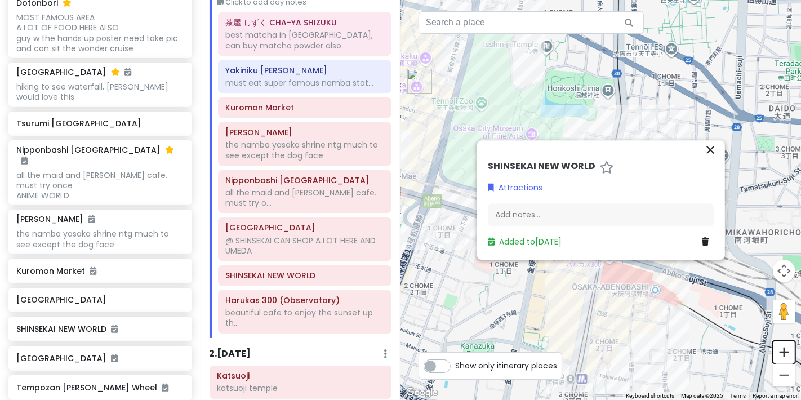
click at [314, 345] on button "Zoom in" at bounding box center [784, 352] width 23 height 23
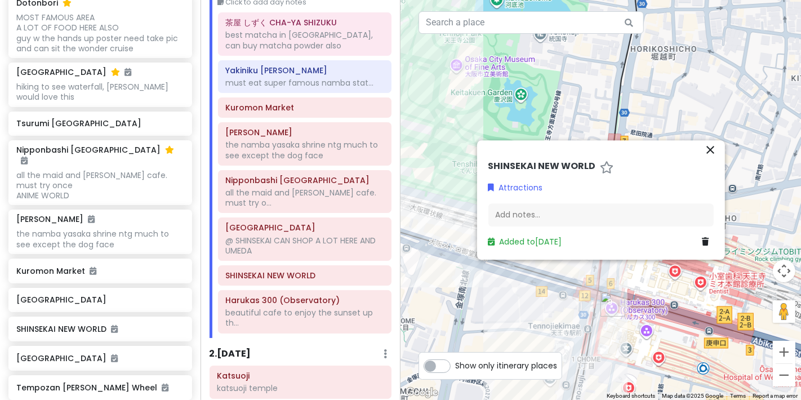
drag, startPoint x: 639, startPoint y: 326, endPoint x: 634, endPoint y: 308, distance: 18.2
click at [314, 308] on div at bounding box center [601, 200] width 401 height 400
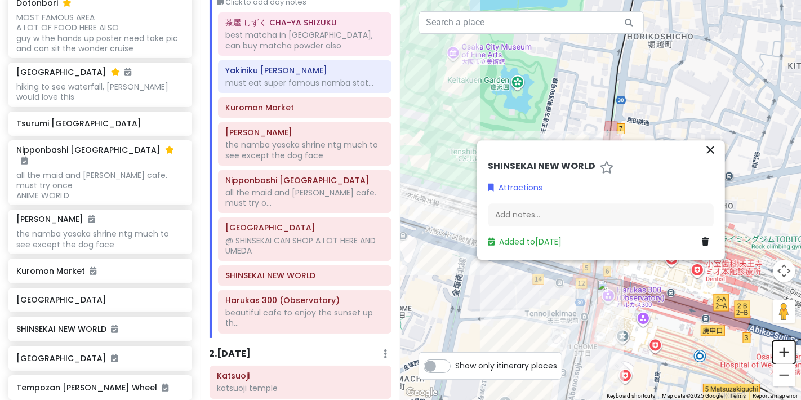
click at [314, 347] on button "Zoom in" at bounding box center [784, 352] width 23 height 23
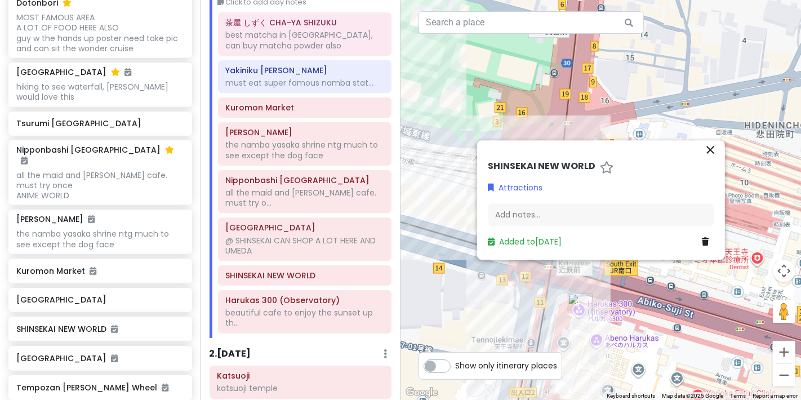
drag, startPoint x: 693, startPoint y: 357, endPoint x: 655, endPoint y: 265, distance: 99.5
click at [314, 265] on div at bounding box center [601, 200] width 401 height 400
click at [288, 316] on div "beautiful cafe to enjoy the sunset up th..." at bounding box center [304, 318] width 158 height 20
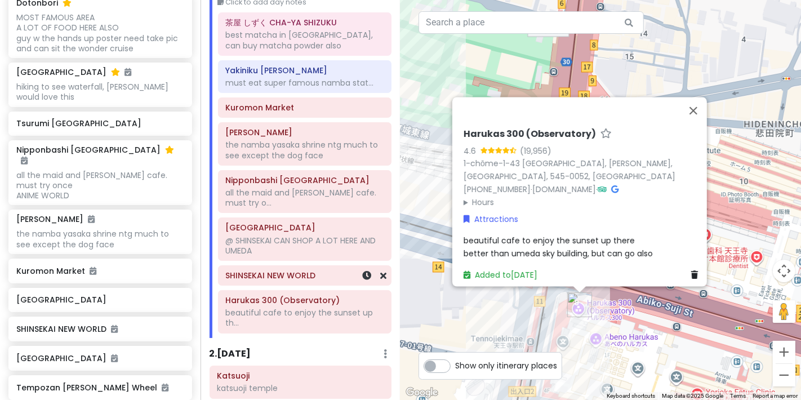
click at [286, 282] on div "SHINSEKAI NEW WORLD" at bounding box center [305, 275] width 173 height 19
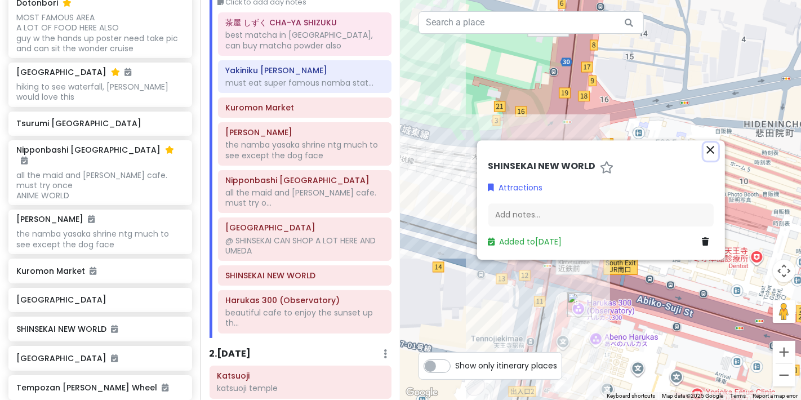
click at [314, 151] on icon "close" at bounding box center [711, 150] width 14 height 14
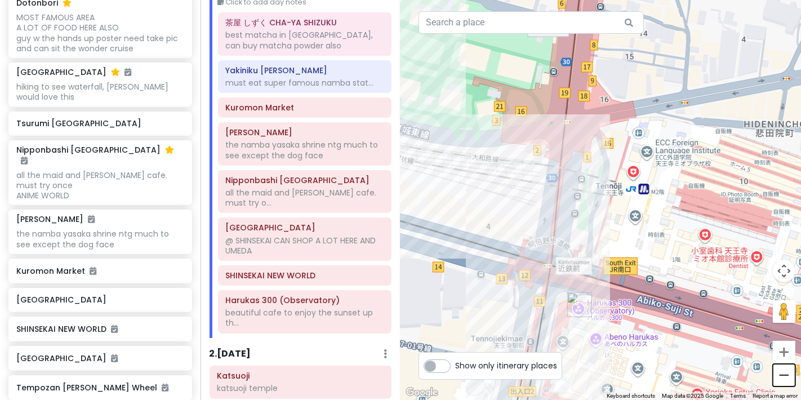
click at [314, 347] on button "Zoom out" at bounding box center [784, 375] width 23 height 23
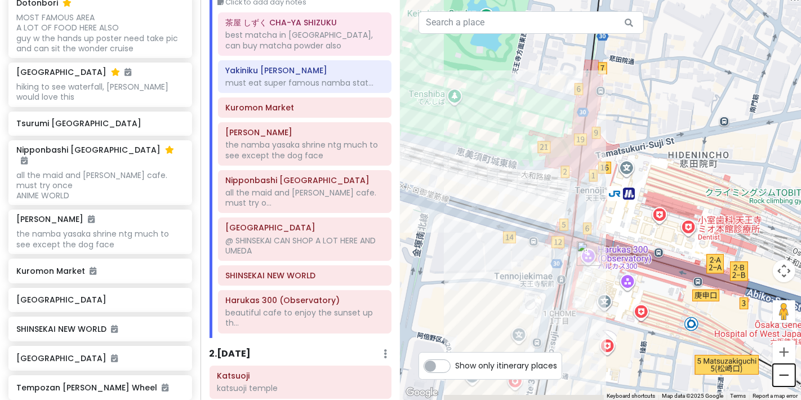
click at [314, 347] on button "Zoom out" at bounding box center [784, 375] width 23 height 23
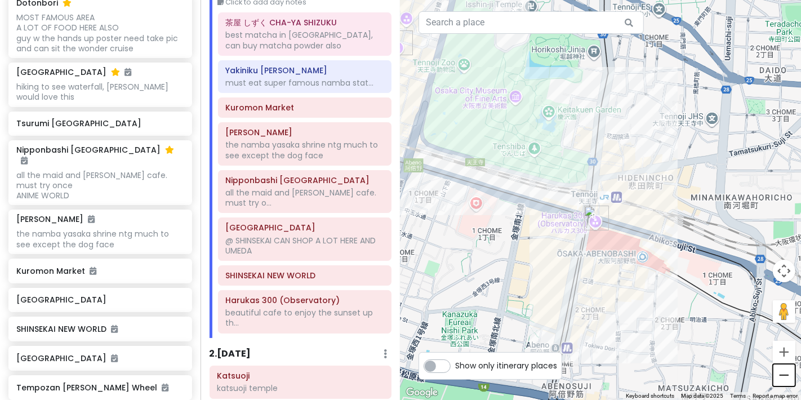
click at [314, 347] on button "Zoom out" at bounding box center [784, 375] width 23 height 23
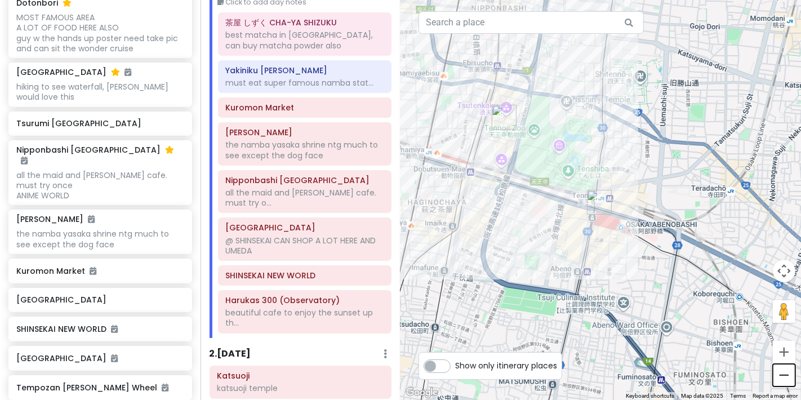
click at [314, 347] on button "Zoom out" at bounding box center [784, 375] width 23 height 23
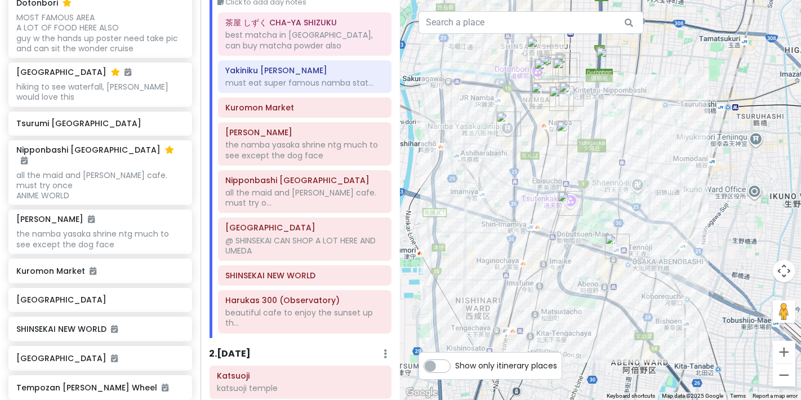
drag, startPoint x: 466, startPoint y: 192, endPoint x: 495, endPoint y: 321, distance: 132.3
click at [314, 321] on div at bounding box center [601, 200] width 401 height 400
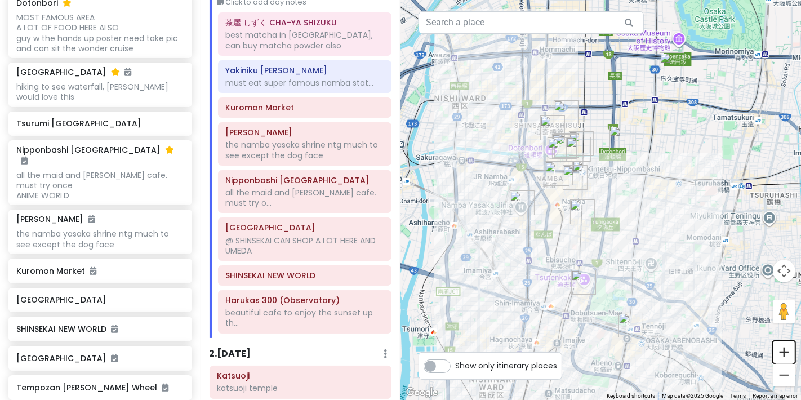
click at [314, 347] on button "Zoom in" at bounding box center [784, 352] width 23 height 23
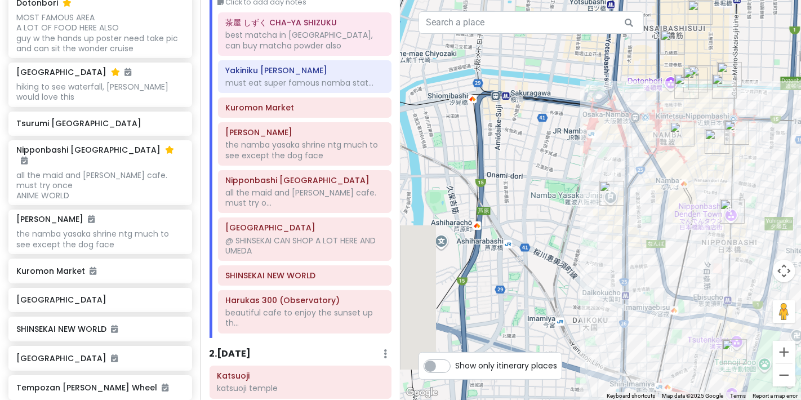
drag, startPoint x: 631, startPoint y: 228, endPoint x: 799, endPoint y: 205, distance: 169.0
click at [314, 203] on div at bounding box center [601, 200] width 401 height 400
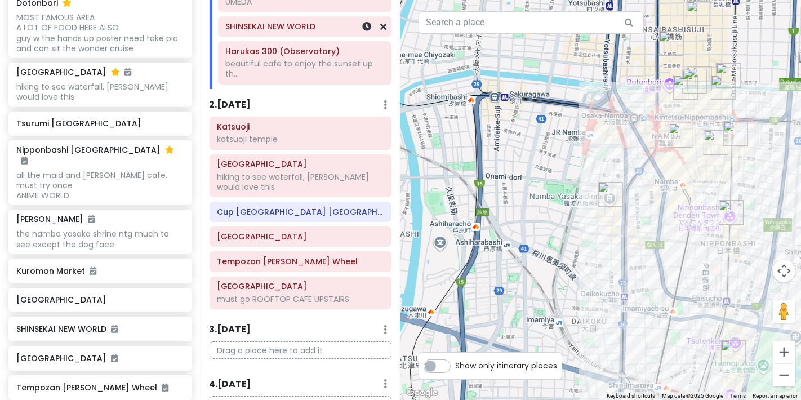
scroll to position [313, 0]
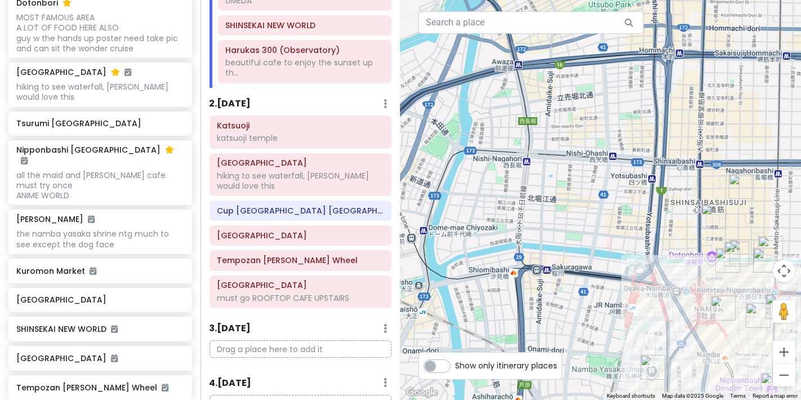
drag, startPoint x: 579, startPoint y: 220, endPoint x: 615, endPoint y: 382, distance: 165.0
click at [314, 347] on div at bounding box center [601, 200] width 401 height 400
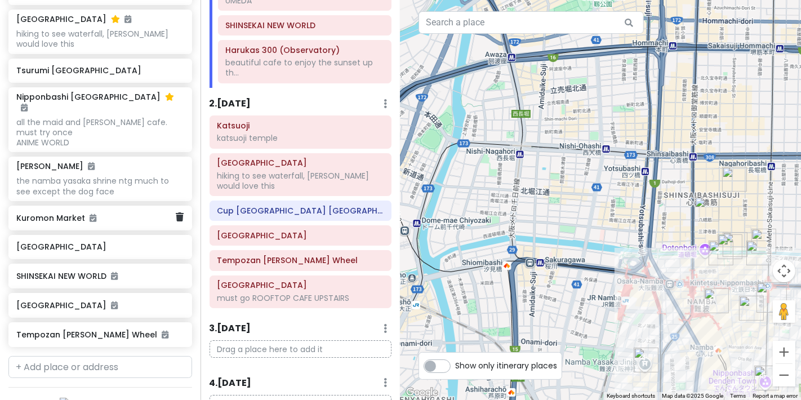
scroll to position [574, 0]
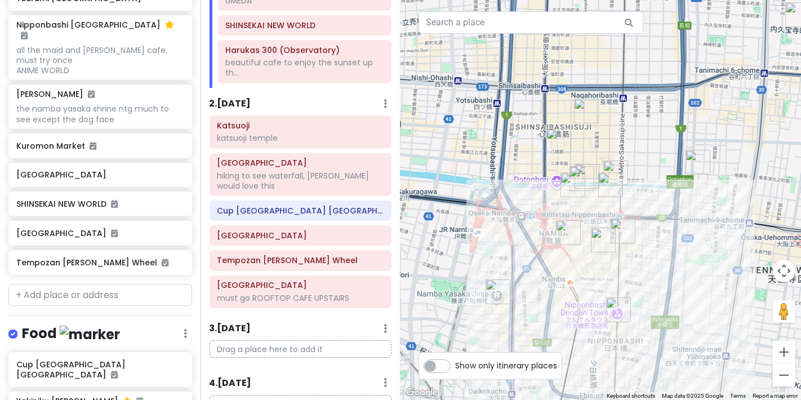
drag, startPoint x: 609, startPoint y: 213, endPoint x: 460, endPoint y: 145, distance: 163.1
click at [314, 145] on div at bounding box center [601, 200] width 401 height 400
click at [314, 347] on button "Zoom in" at bounding box center [784, 352] width 23 height 23
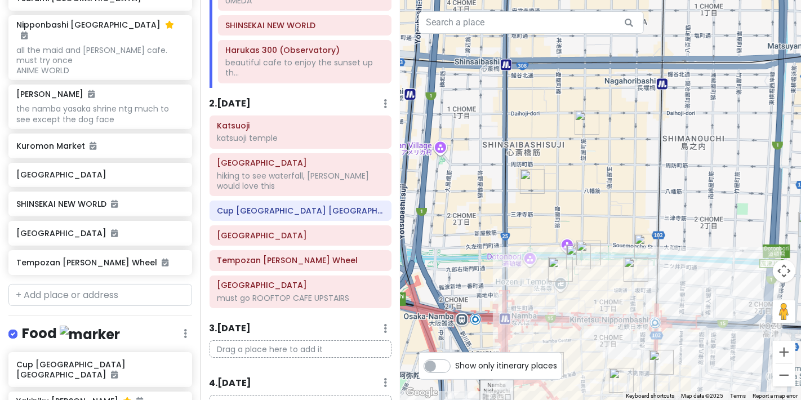
drag, startPoint x: 496, startPoint y: 99, endPoint x: 513, endPoint y: 181, distance: 83.4
click at [314, 181] on div at bounding box center [601, 200] width 401 height 400
click at [314, 125] on img "Kawafuku honten" at bounding box center [587, 122] width 25 height 25
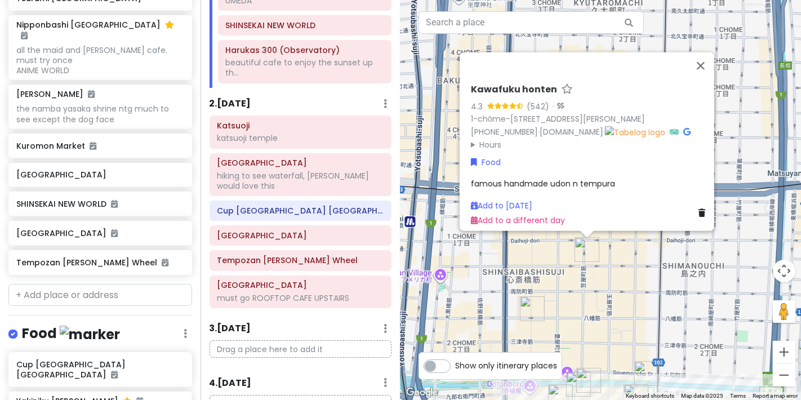
click at [314, 313] on img "Shinsaibashi-Suji Shopping Street" at bounding box center [532, 308] width 25 height 25
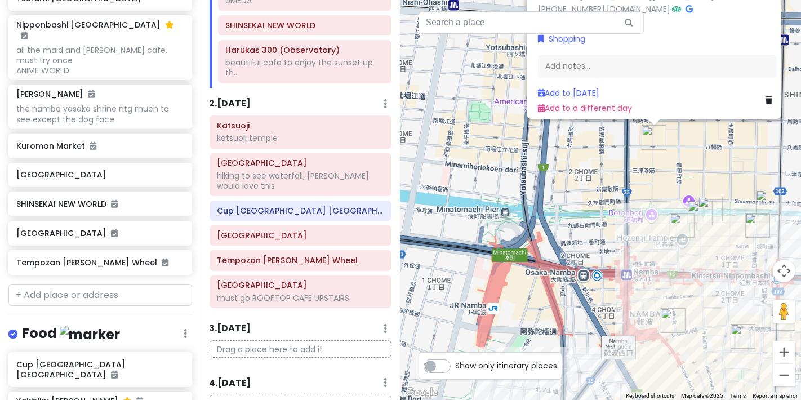
drag, startPoint x: 600, startPoint y: 313, endPoint x: 721, endPoint y: 143, distance: 209.4
click at [314, 143] on div "Shinsaibashi-Suji Shopping Street 4.3 (19,684) 2-chōme-2-22 Shinsaibashisuji, C…" at bounding box center [601, 200] width 401 height 400
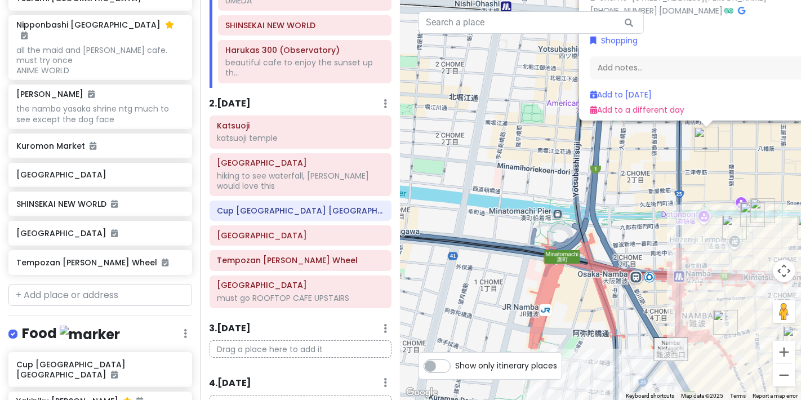
click at [314, 228] on div "Shinsaibashi-Suji Shopping Street 4.3 (19,684) 2-chōme-2-22 Shinsaibashisuji, C…" at bounding box center [601, 200] width 401 height 400
click at [283, 187] on div "hiking to see waterfall, [PERSON_NAME] would love this" at bounding box center [300, 181] width 167 height 20
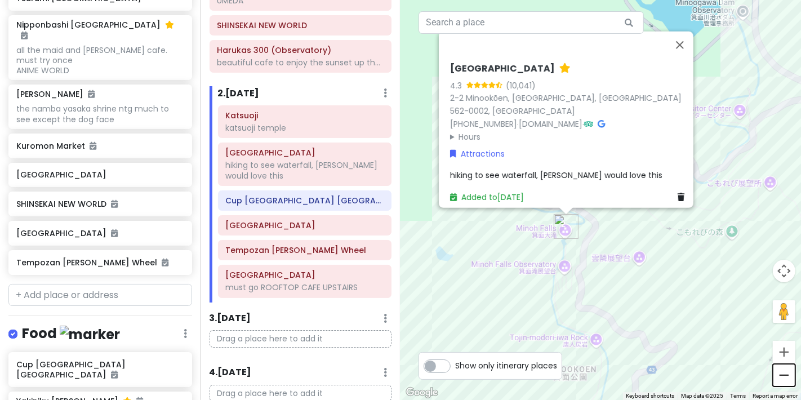
click at [314, 347] on button "Zoom out" at bounding box center [784, 375] width 23 height 23
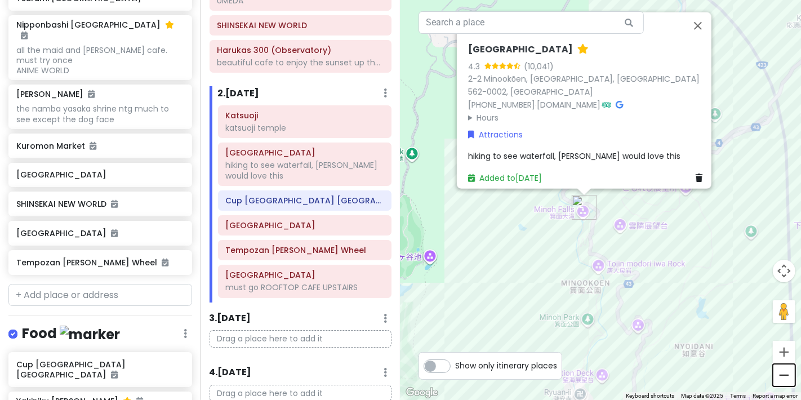
click at [314, 347] on button "Zoom out" at bounding box center [784, 375] width 23 height 23
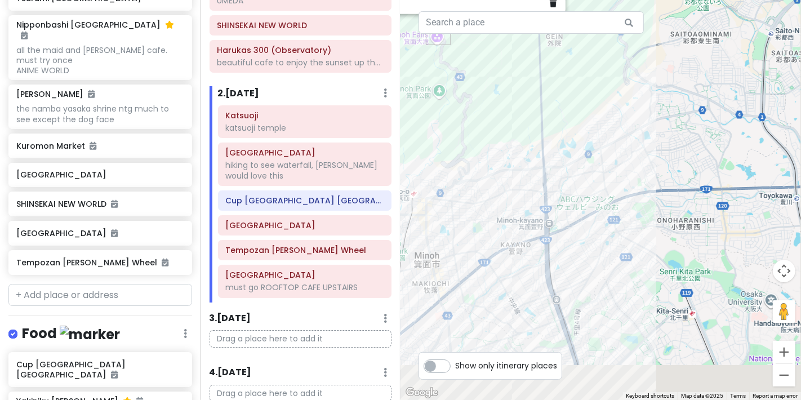
drag, startPoint x: 600, startPoint y: 296, endPoint x: 459, endPoint y: 81, distance: 257.3
click at [314, 82] on div "Minoh Falls 4.3 (10,041) 2-2 Minookōen, Minoh, Osaka 562-0002, Japan +81 72-723…" at bounding box center [601, 200] width 401 height 400
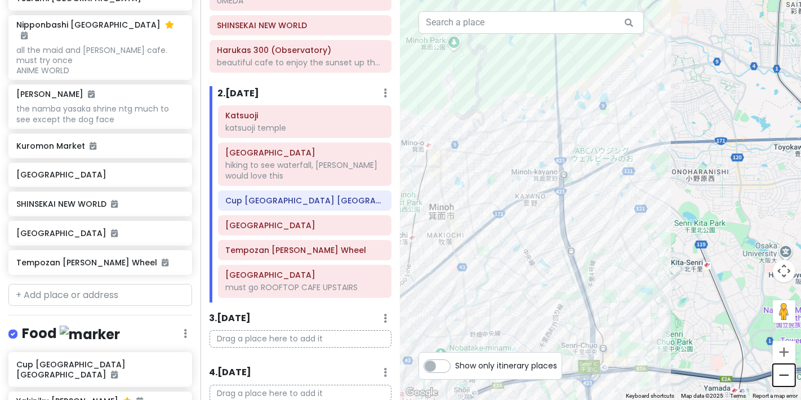
click at [314, 347] on button "Zoom out" at bounding box center [784, 375] width 23 height 23
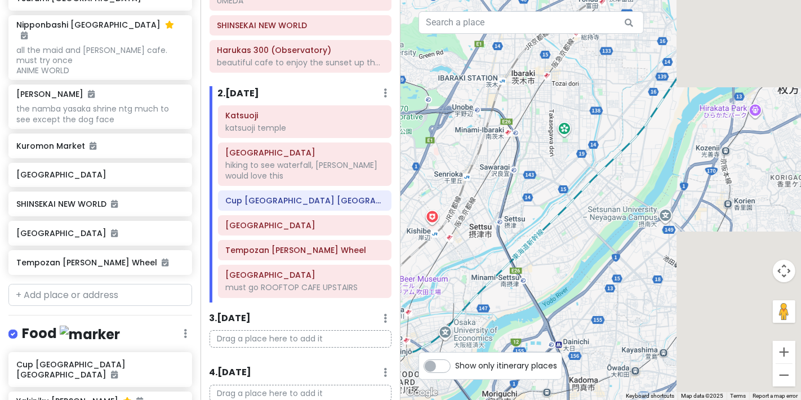
drag, startPoint x: 681, startPoint y: 267, endPoint x: 368, endPoint y: 97, distance: 356.3
click at [314, 97] on div "Osaka Trip Private Change Dates Make a Copy Delete Trip Go Pro ⚡️ Give Feedback…" at bounding box center [400, 200] width 801 height 400
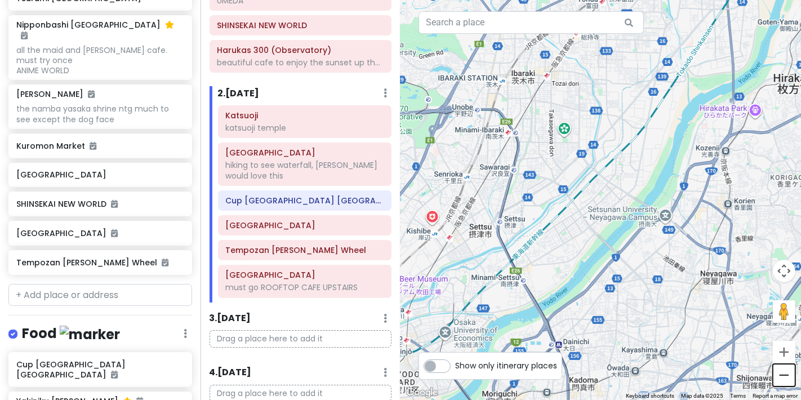
click at [314, 347] on button "Zoom out" at bounding box center [784, 375] width 23 height 23
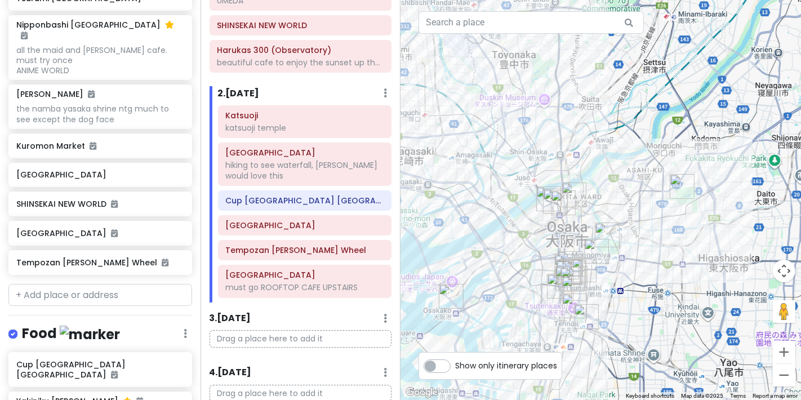
drag, startPoint x: 444, startPoint y: 165, endPoint x: 558, endPoint y: 16, distance: 187.8
click at [314, 16] on div "5 2 3 1 6 4 Minoh Falls 4.3 (10,041) 2-2 Minookōen, Minoh, Osaka 562-0002, Japa…" at bounding box center [601, 200] width 401 height 400
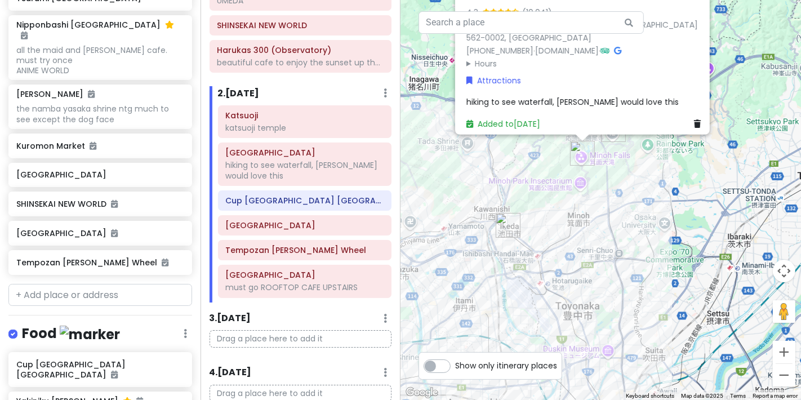
drag, startPoint x: 656, startPoint y: 170, endPoint x: 719, endPoint y: 421, distance: 258.5
click at [314, 347] on html "Osaka Trip Private Change Dates Make a Copy Delete Trip Go Pro ⚡️ Give Feedback…" at bounding box center [400, 200] width 801 height 400
click at [314, 230] on h6 "[GEOGRAPHIC_DATA]" at bounding box center [304, 225] width 158 height 10
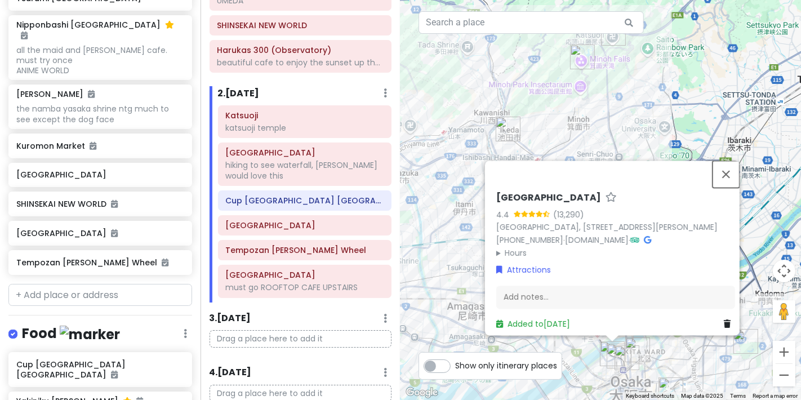
click at [314, 161] on button "Close" at bounding box center [726, 174] width 27 height 27
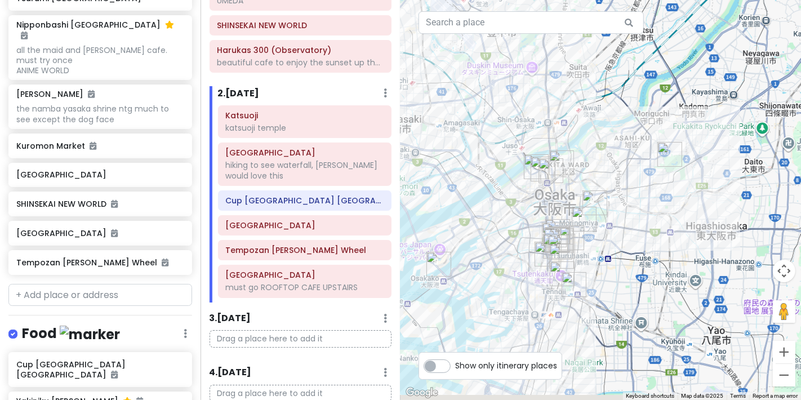
drag, startPoint x: 660, startPoint y: 250, endPoint x: 584, endPoint y: 61, distance: 203.3
click at [314, 61] on div at bounding box center [601, 200] width 401 height 400
click at [314, 165] on img "Hakodate Conveyor Belt Sushi" at bounding box center [543, 169] width 25 height 25
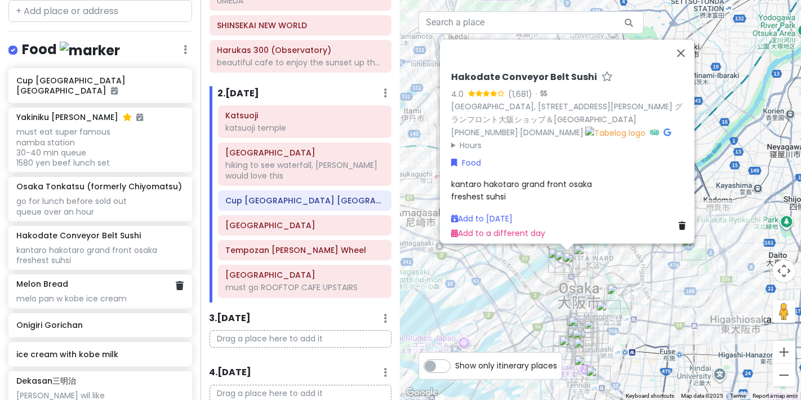
scroll to position [887, 0]
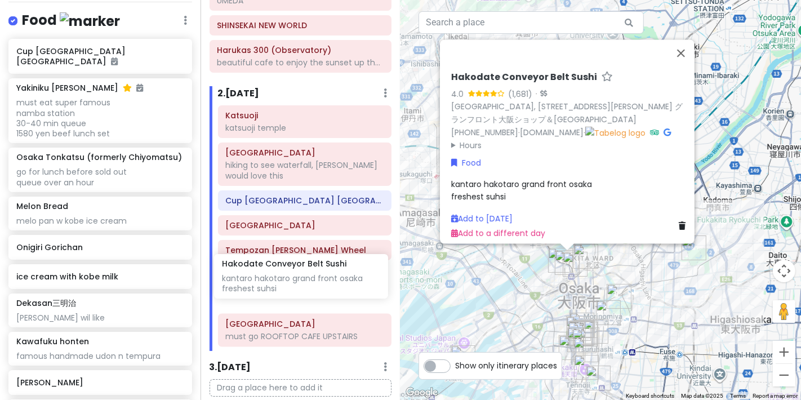
drag, startPoint x: 100, startPoint y: 211, endPoint x: 305, endPoint y: 280, distance: 216.9
click at [305, 280] on div "Osaka Trip Private Change Dates Make a Copy Delete Trip Go Pro ⚡️ Give Feedback…" at bounding box center [400, 200] width 801 height 400
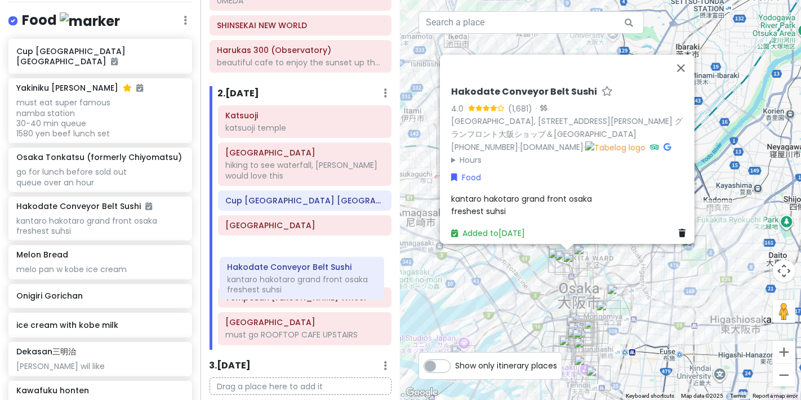
drag, startPoint x: 298, startPoint y: 292, endPoint x: 300, endPoint y: 277, distance: 15.4
click at [300, 277] on div "Katsuoji katsuoji temple Minoh Falls hiking to see waterfall, mei would love th…" at bounding box center [305, 227] width 191 height 245
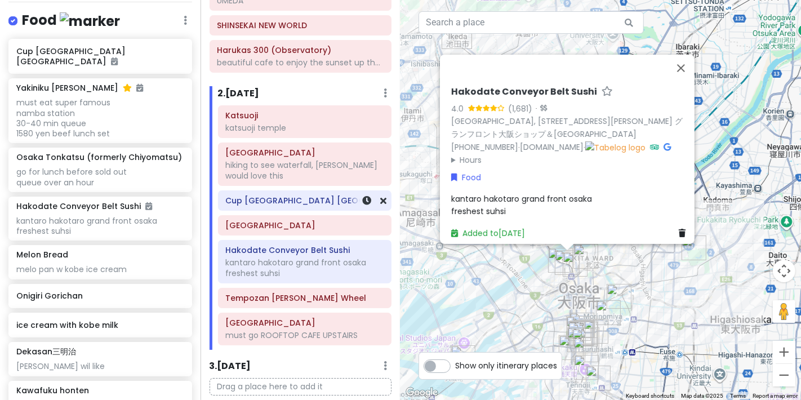
click at [297, 206] on h6 "Cup [GEOGRAPHIC_DATA] [GEOGRAPHIC_DATA]" at bounding box center [304, 201] width 158 height 10
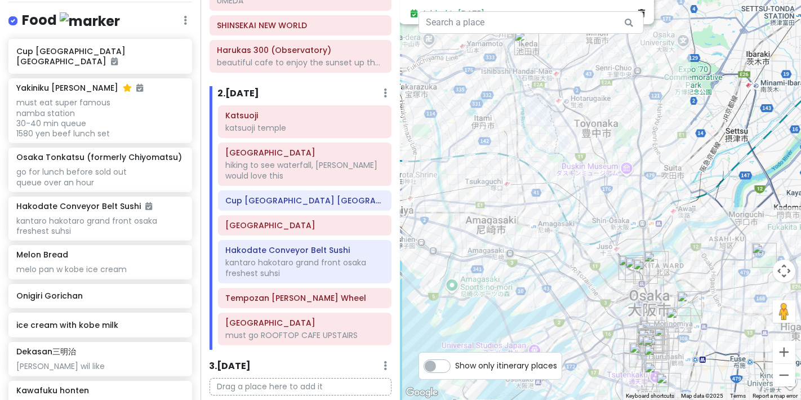
drag, startPoint x: 586, startPoint y: 293, endPoint x: 526, endPoint y: 4, distance: 295.3
click at [314, 5] on div "Cup Noodles Museum Osaka Ikeda 4.4 (11,223) 8-25 Masumichō, Ikeda, Osaka 563-00…" at bounding box center [601, 200] width 401 height 400
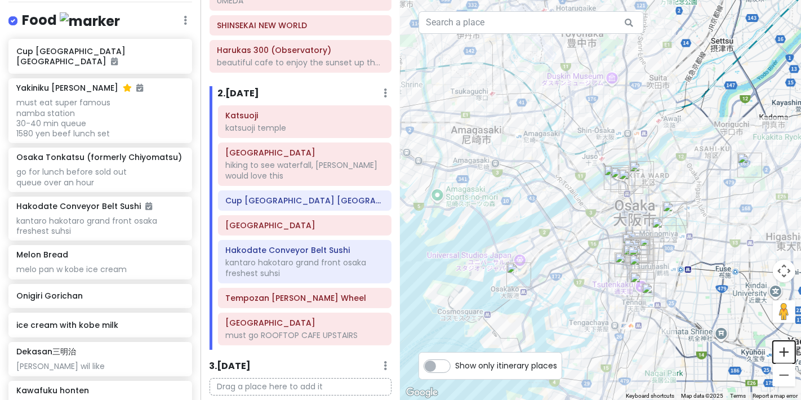
click at [314, 347] on button "Zoom in" at bounding box center [784, 352] width 23 height 23
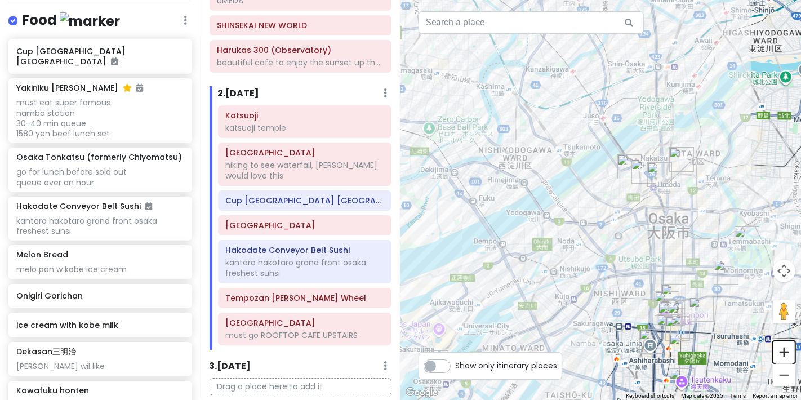
click at [314, 347] on button "Zoom in" at bounding box center [784, 352] width 23 height 23
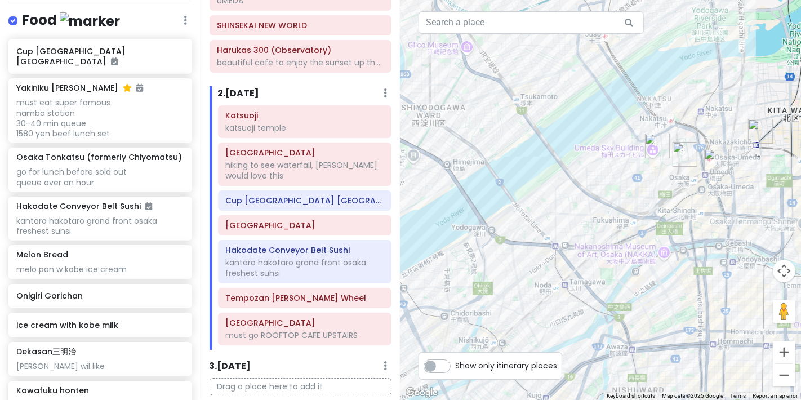
click at [314, 147] on img "Kuchu Teien Observatory" at bounding box center [657, 146] width 25 height 25
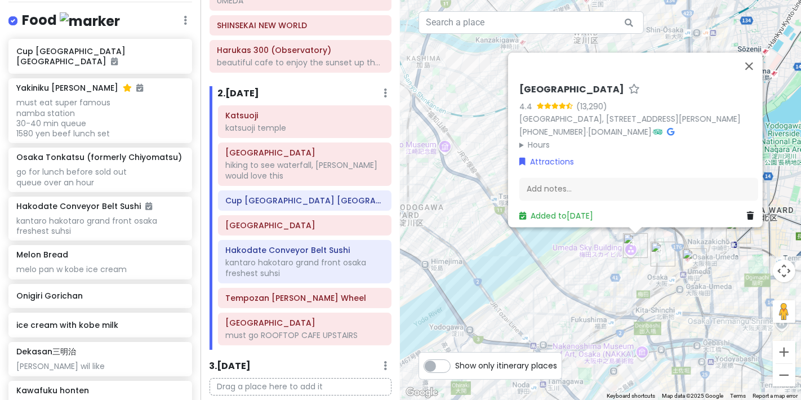
click at [314, 256] on img "Hakodate Conveyor Belt Sushi" at bounding box center [663, 254] width 25 height 25
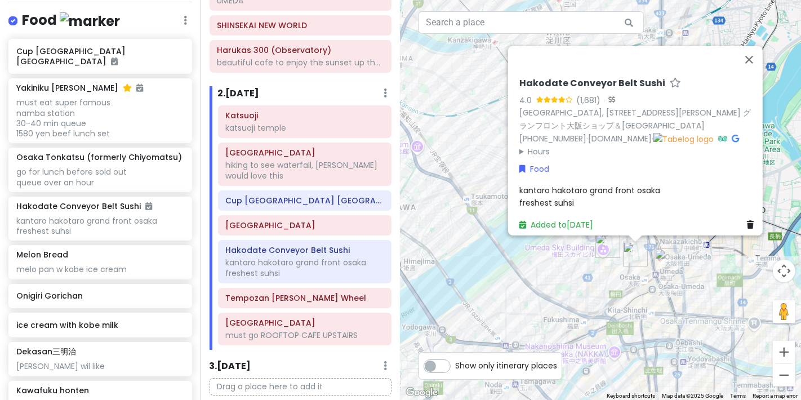
click at [314, 258] on img "grenier Umeda branch" at bounding box center [667, 261] width 25 height 25
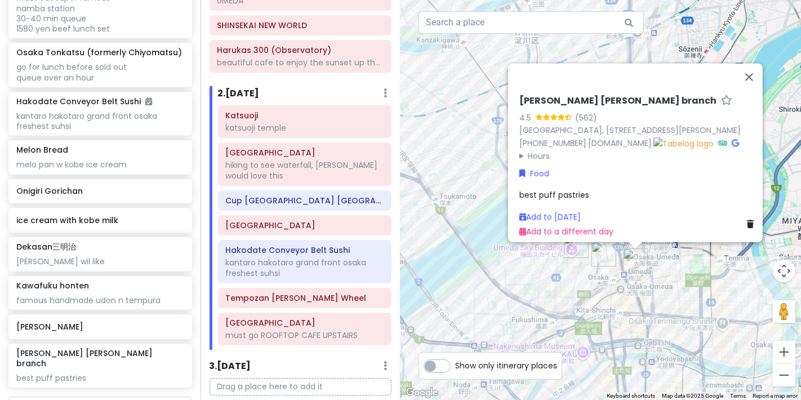
scroll to position [1075, 0]
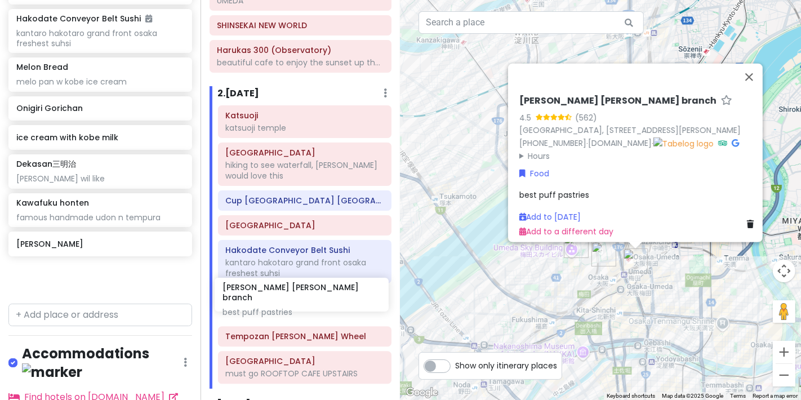
drag, startPoint x: 92, startPoint y: 270, endPoint x: 299, endPoint y: 300, distance: 208.4
click at [299, 300] on div "Osaka Trip Private Change Dates Make a Copy Delete Trip Go Pro ⚡️ Give Feedback…" at bounding box center [400, 200] width 801 height 400
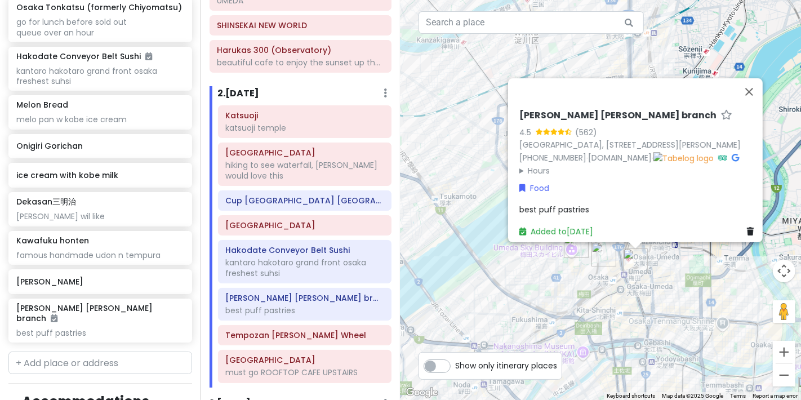
scroll to position [1036, 0]
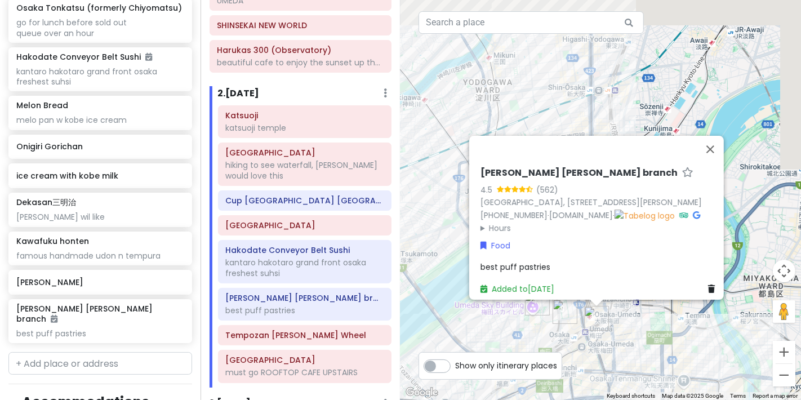
drag, startPoint x: 699, startPoint y: 290, endPoint x: 662, endPoint y: 345, distance: 65.8
click at [314, 345] on div "grenier Umeda branch 4.5 (562) Japan, 〒530-0017 Osaka, Kita Ward, Kakudachō, 8 …" at bounding box center [601, 200] width 401 height 400
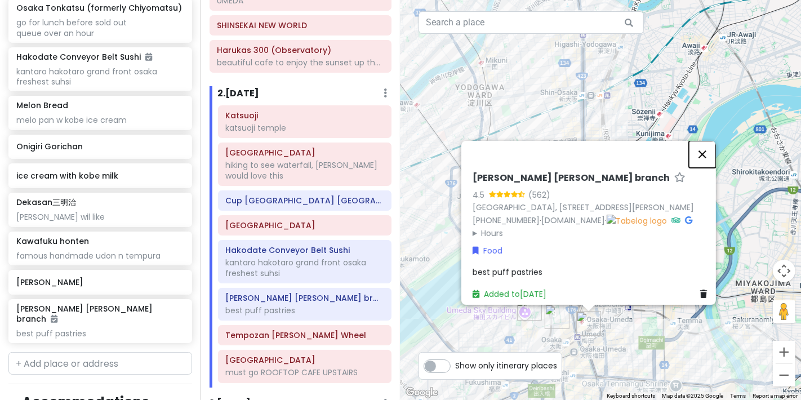
drag, startPoint x: 703, startPoint y: 139, endPoint x: 709, endPoint y: 152, distance: 13.9
click at [314, 141] on button "Close" at bounding box center [702, 154] width 27 height 27
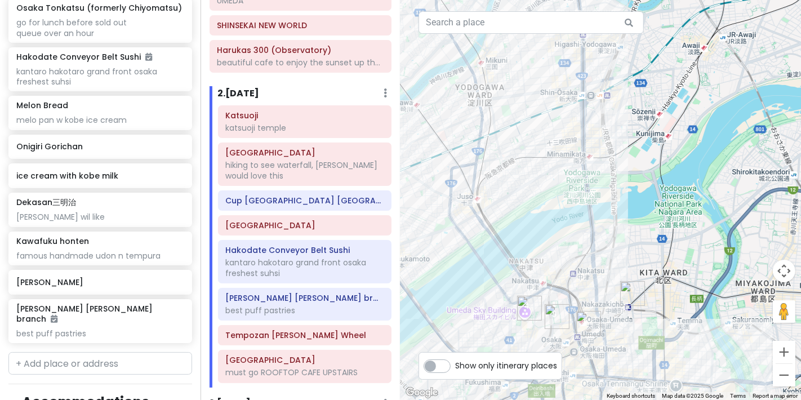
click at [314, 291] on img "Onigiri Gorichan" at bounding box center [632, 293] width 25 height 25
click at [314, 289] on img "Onigiri Gorichan" at bounding box center [632, 293] width 25 height 25
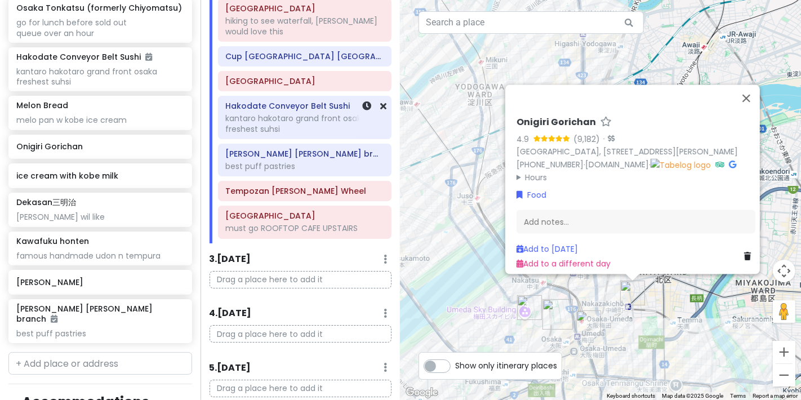
scroll to position [500, 0]
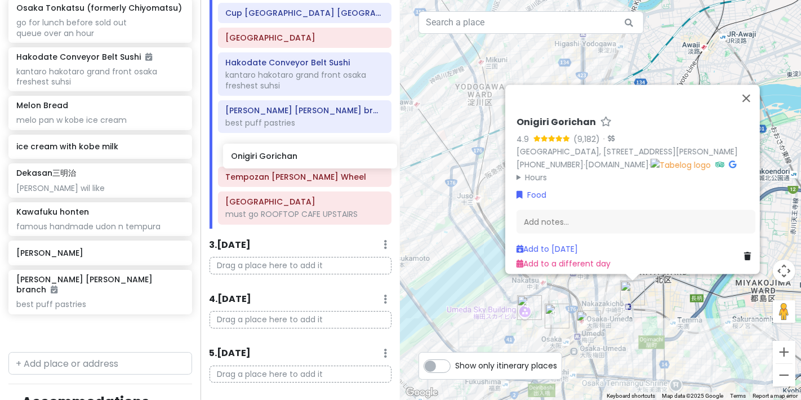
drag, startPoint x: 91, startPoint y: 141, endPoint x: 305, endPoint y: 163, distance: 215.8
click at [305, 163] on div "Osaka Trip Private Change Dates Make a Copy Delete Trip Go Pro ⚡️ Give Feedback…" at bounding box center [400, 200] width 801 height 400
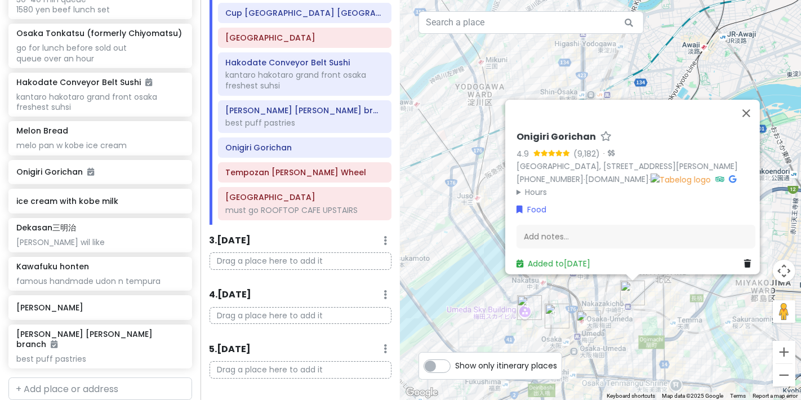
scroll to position [1007, 0]
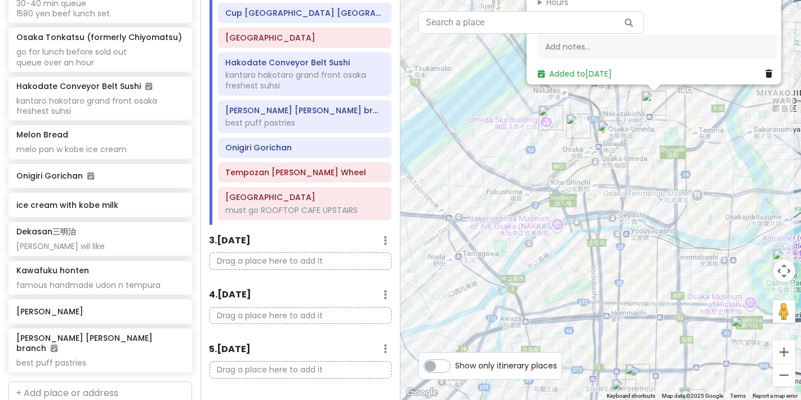
drag, startPoint x: 658, startPoint y: 318, endPoint x: 682, endPoint y: 113, distance: 206.6
click at [314, 113] on div "Onigiri Gorichan 4.9 (9,182) · Japan, 〒530-0016 Osaka, Kita Ward, Nakazaki, 1-c…" at bounding box center [601, 200] width 401 height 400
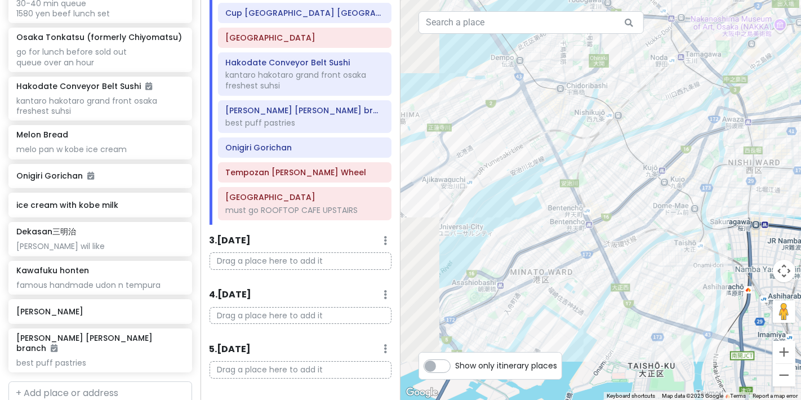
drag, startPoint x: 540, startPoint y: 283, endPoint x: 773, endPoint y: 87, distance: 303.6
click at [314, 88] on div "Onigiri Gorichan 4.9 (9,182) · Japan, 〒530-0016 Osaka, Kita Ward, Nakazaki, 1-c…" at bounding box center [601, 200] width 401 height 400
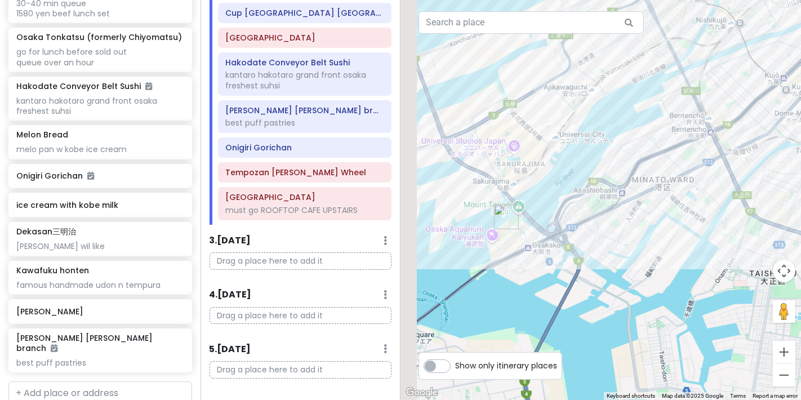
drag, startPoint x: 544, startPoint y: 235, endPoint x: 652, endPoint y: 156, distance: 133.8
click at [314, 156] on div "Onigiri Gorichan 4.9 (9,182) · Japan, 〒530-0016 Osaka, Kita Ward, Nakazaki, 1-c…" at bounding box center [601, 200] width 401 height 400
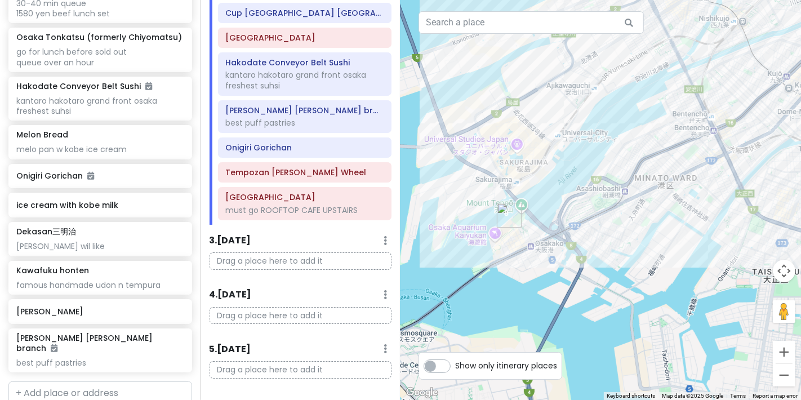
click at [314, 214] on img "Tempozan Ferris Wheel" at bounding box center [509, 215] width 25 height 25
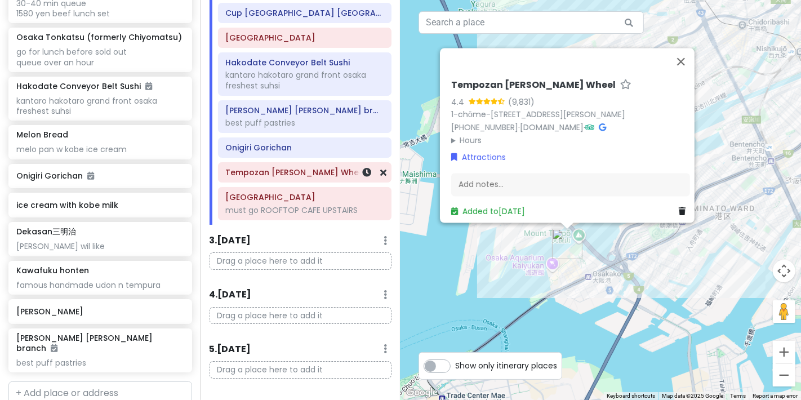
click at [314, 182] on div at bounding box center [368, 172] width 38 height 19
click at [314, 180] on div "Tempozan Ferris Wheel" at bounding box center [305, 172] width 173 height 19
click at [314, 179] on link at bounding box center [383, 172] width 6 height 13
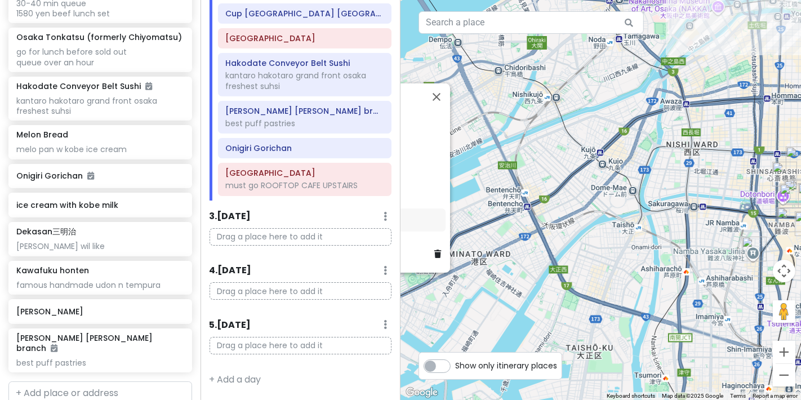
drag, startPoint x: 594, startPoint y: 294, endPoint x: 382, endPoint y: 325, distance: 214.7
click at [314, 338] on div "Osaka Trip Private Change Dates Make a Copy Delete Trip Go Pro ⚡️ Give Feedback…" at bounding box center [400, 200] width 801 height 400
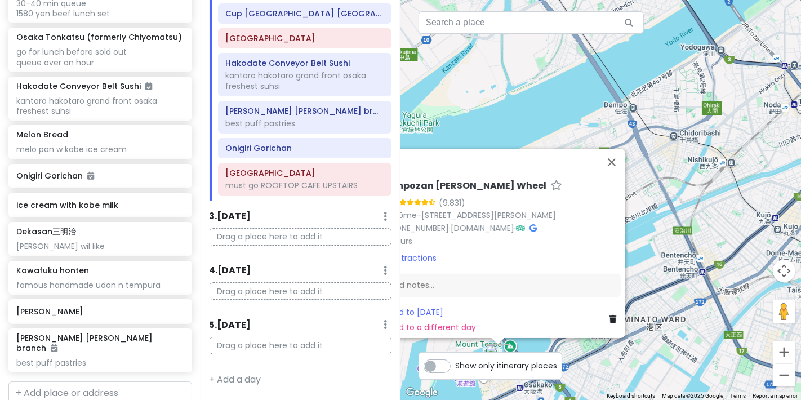
drag, startPoint x: 698, startPoint y: 184, endPoint x: 801, endPoint y: 255, distance: 124.4
click at [314, 255] on div "Tempozan Ferris Wheel 4.4 (9,831) 1-chōme-1-10 Kaigandōri, Minato Ward, Osaka, …" at bounding box center [601, 200] width 401 height 400
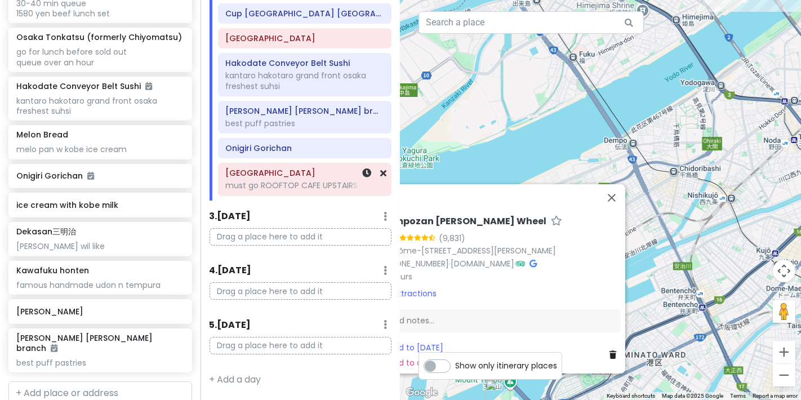
click at [313, 187] on div "must go ROOFTOP CAFE UPSTAIRS" at bounding box center [304, 185] width 158 height 10
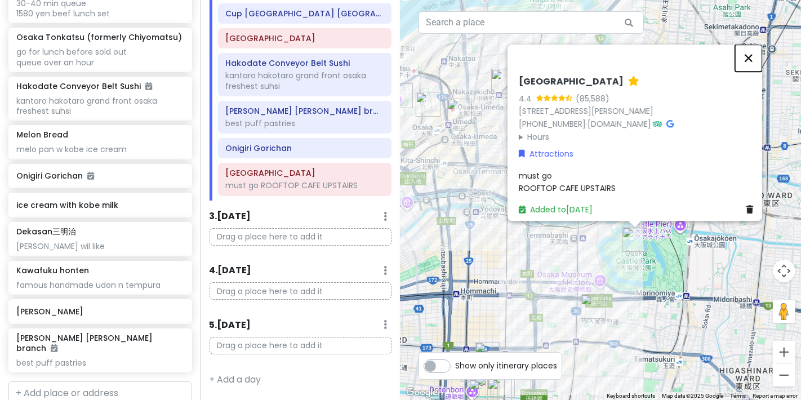
click at [314, 51] on button "Close" at bounding box center [748, 58] width 27 height 27
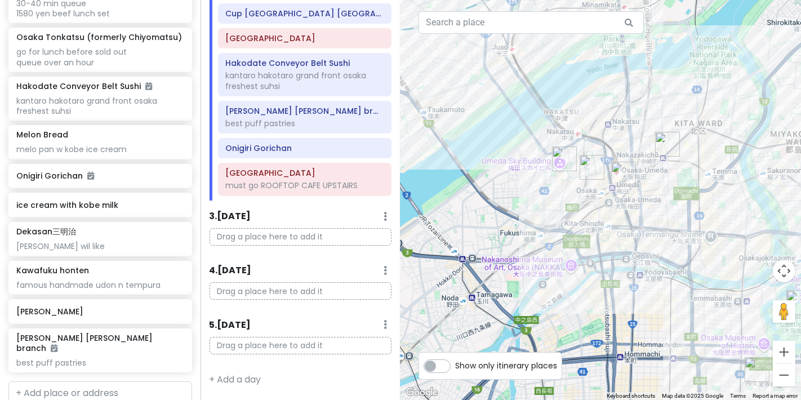
drag, startPoint x: 546, startPoint y: 201, endPoint x: 728, endPoint y: 259, distance: 190.9
click at [314, 259] on div at bounding box center [601, 200] width 401 height 400
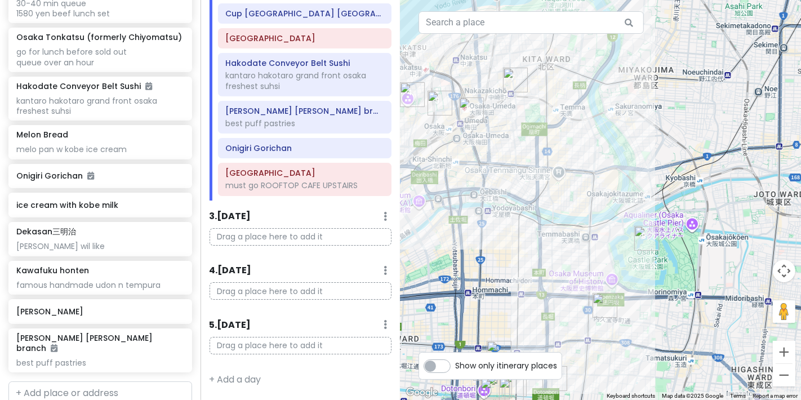
drag, startPoint x: 662, startPoint y: 287, endPoint x: 517, endPoint y: 232, distance: 155.3
click at [314, 232] on div at bounding box center [601, 200] width 401 height 400
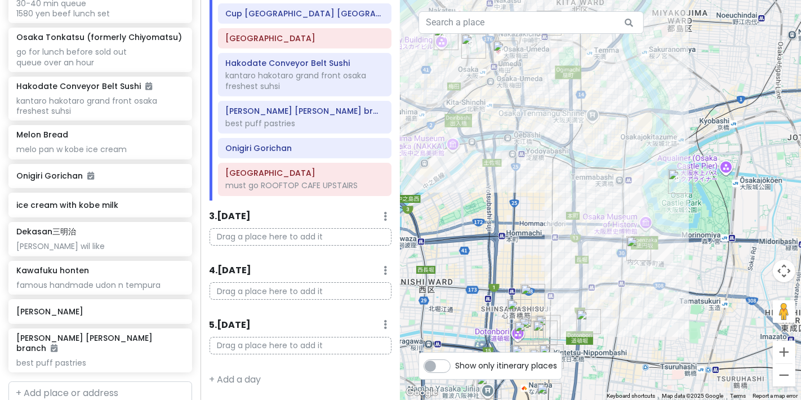
drag, startPoint x: 620, startPoint y: 310, endPoint x: 631, endPoint y: 250, distance: 61.3
click at [314, 250] on img "Don Quijote Hoenzaka Shop" at bounding box center [639, 248] width 25 height 25
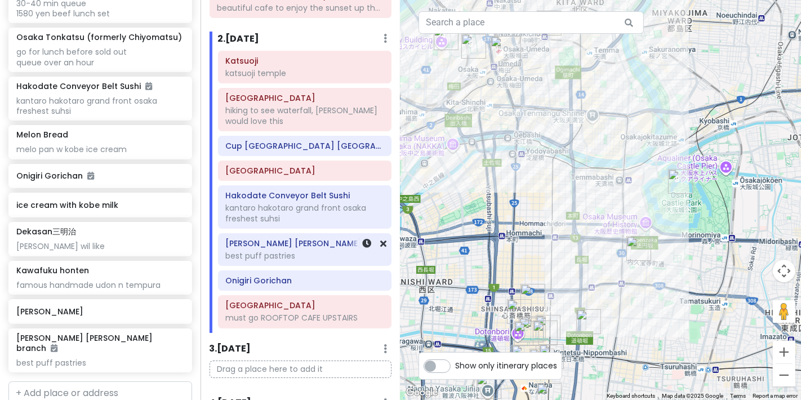
scroll to position [438, 0]
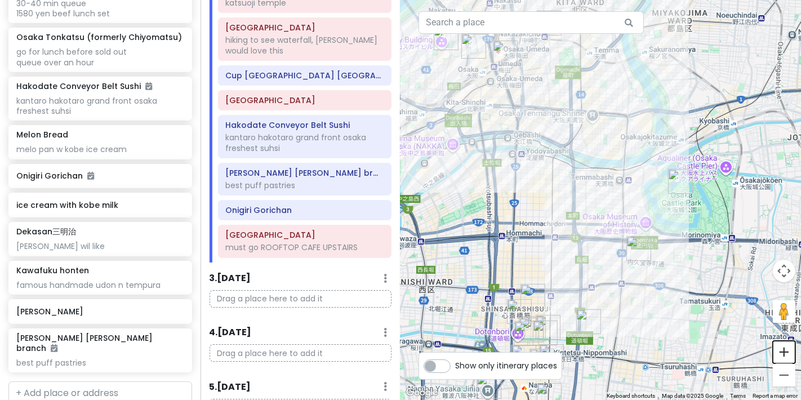
click at [314, 347] on button "Zoom in" at bounding box center [784, 352] width 23 height 23
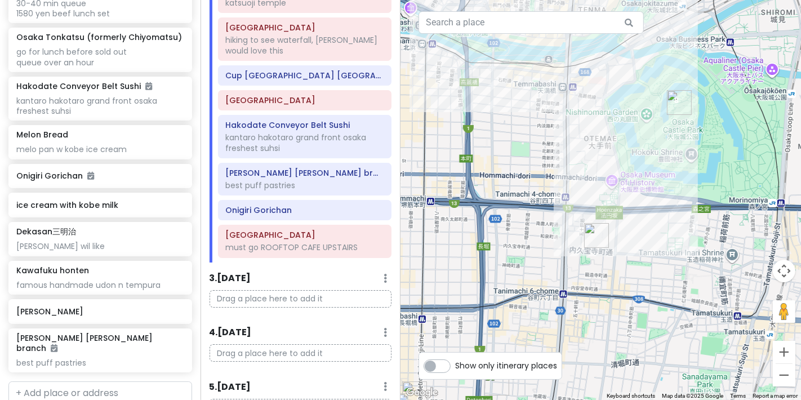
drag, startPoint x: 658, startPoint y: 250, endPoint x: 578, endPoint y: 176, distance: 109.3
click at [314, 176] on div at bounding box center [601, 200] width 401 height 400
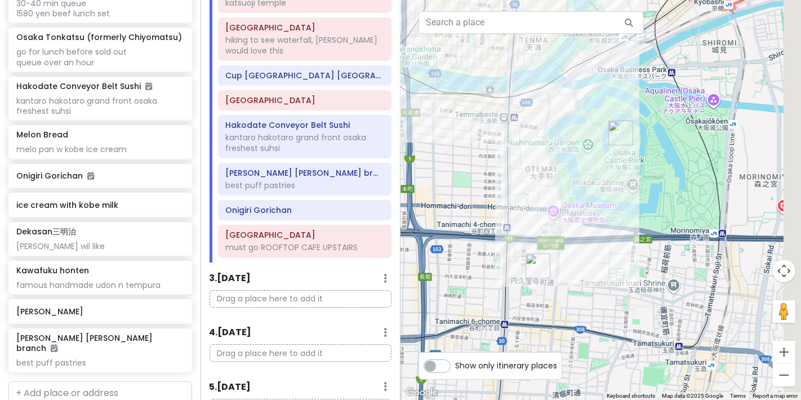
drag, startPoint x: 705, startPoint y: 194, endPoint x: 643, endPoint y: 225, distance: 69.3
click at [314, 225] on div at bounding box center [601, 200] width 401 height 400
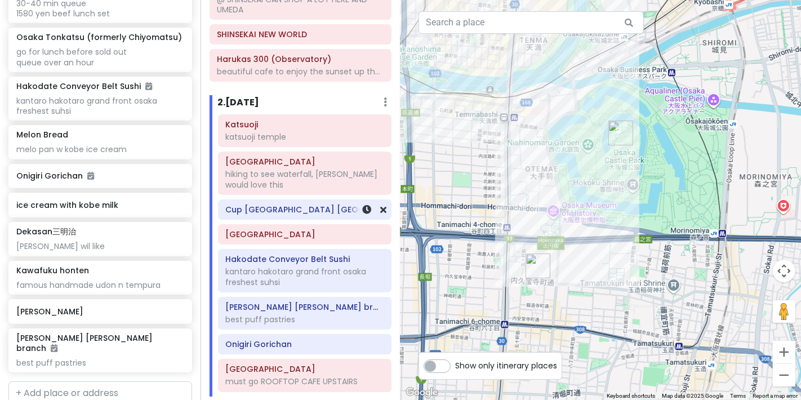
scroll to position [375, 0]
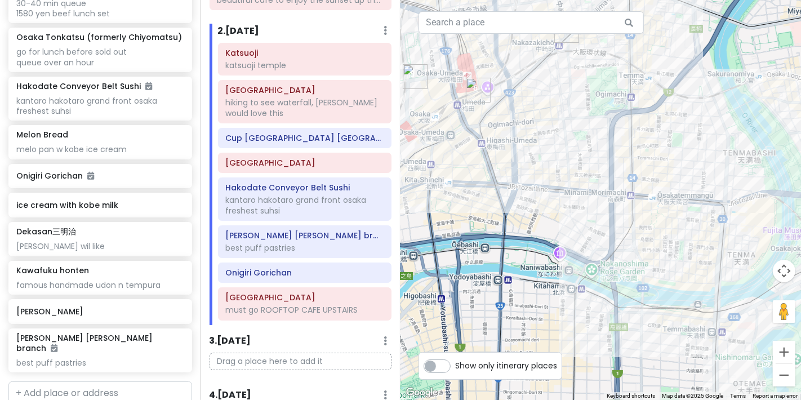
drag, startPoint x: 565, startPoint y: 166, endPoint x: 775, endPoint y: 424, distance: 333.7
click at [314, 347] on html "Osaka Trip Private Change Dates Make a Copy Delete Trip Go Pro ⚡️ Give Feedback…" at bounding box center [400, 200] width 801 height 400
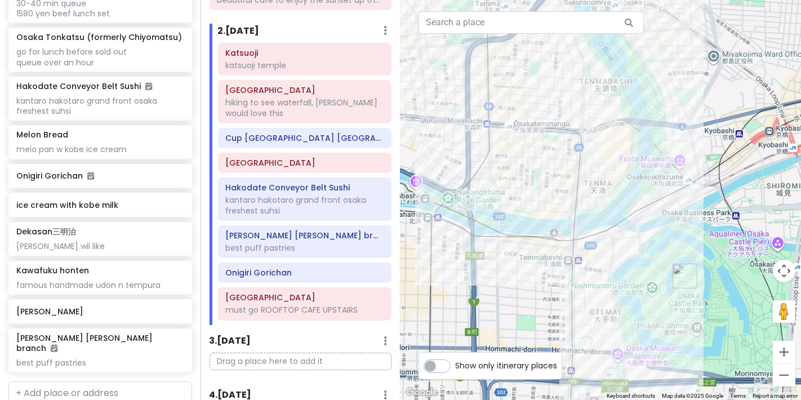
drag, startPoint x: 576, startPoint y: 280, endPoint x: 428, endPoint y: 147, distance: 198.7
click at [314, 147] on div at bounding box center [601, 200] width 401 height 400
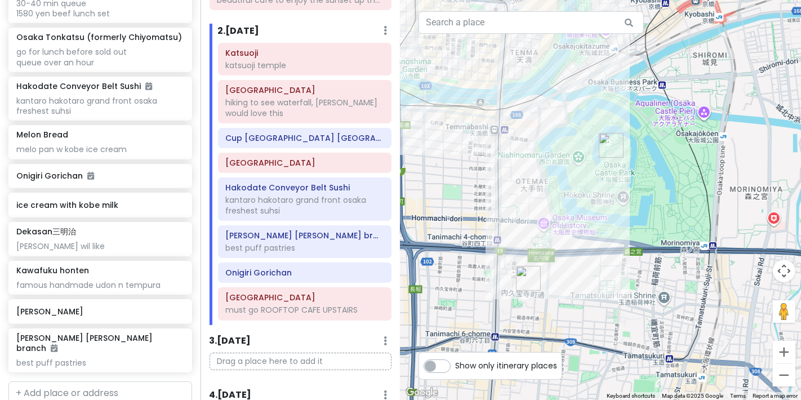
drag, startPoint x: 619, startPoint y: 292, endPoint x: 544, endPoint y: 159, distance: 152.5
click at [314, 159] on div at bounding box center [601, 200] width 401 height 400
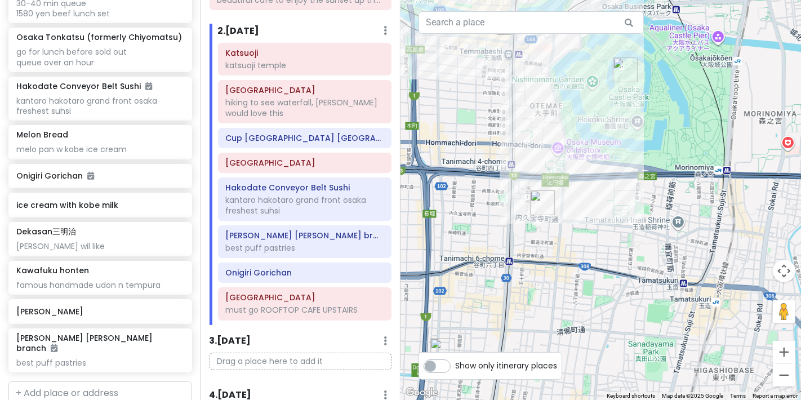
drag, startPoint x: 554, startPoint y: 264, endPoint x: 568, endPoint y: 187, distance: 77.8
click at [314, 187] on div at bounding box center [601, 200] width 401 height 400
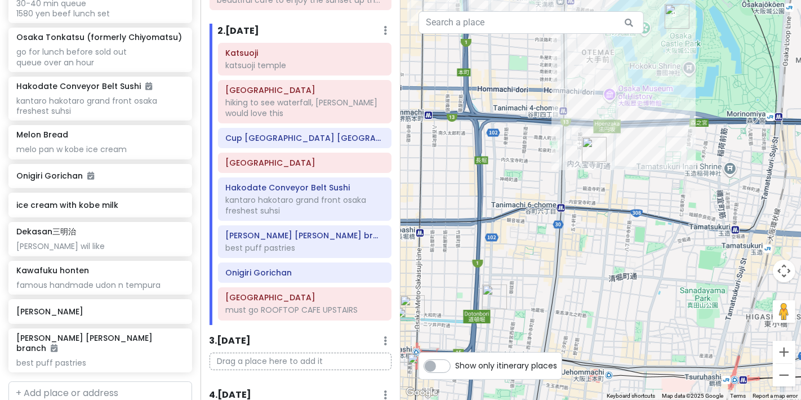
drag, startPoint x: 595, startPoint y: 245, endPoint x: 649, endPoint y: 192, distance: 75.7
click at [314, 192] on div at bounding box center [601, 200] width 401 height 400
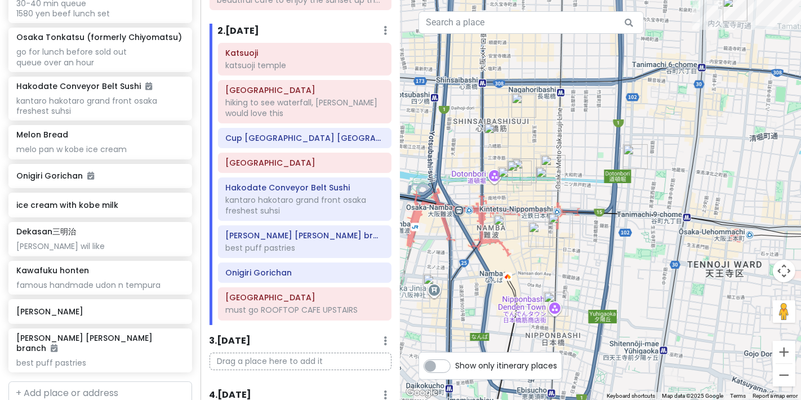
drag, startPoint x: 628, startPoint y: 256, endPoint x: 720, endPoint y: 115, distance: 168.7
click at [314, 115] on div at bounding box center [601, 200] width 401 height 400
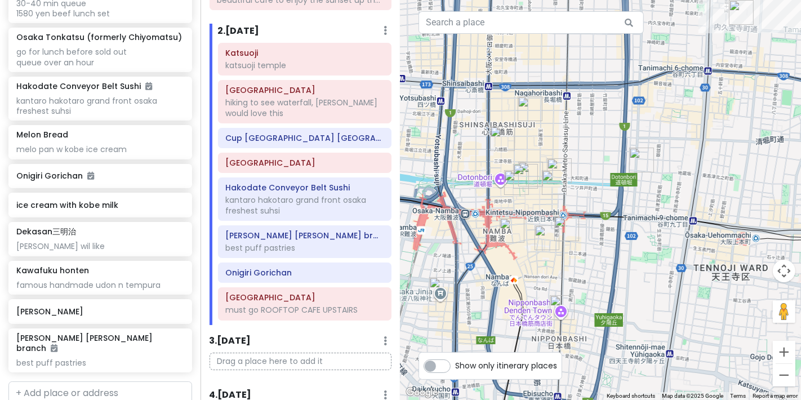
click at [290, 37] on div "2 . [DATE] Add Day Notes Delete Day" at bounding box center [305, 33] width 174 height 19
click at [241, 37] on h6 "2 . [DATE]" at bounding box center [239, 31] width 42 height 12
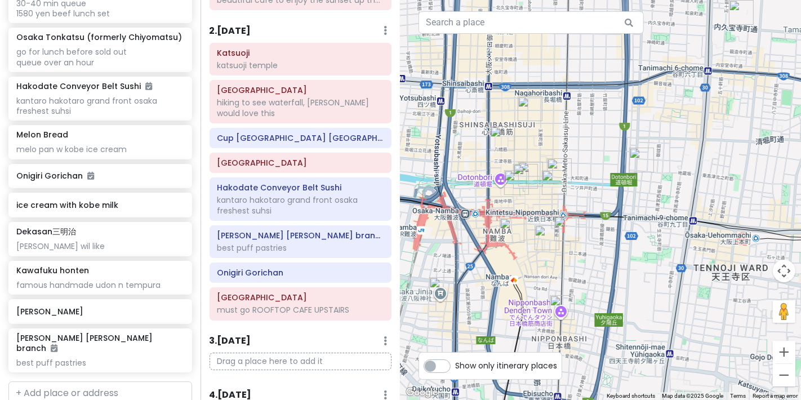
click at [256, 43] on div "2 . [DATE] Add Day Notes Delete Day" at bounding box center [301, 33] width 183 height 19
click at [245, 33] on h6 "2 . [DATE]" at bounding box center [231, 31] width 42 height 12
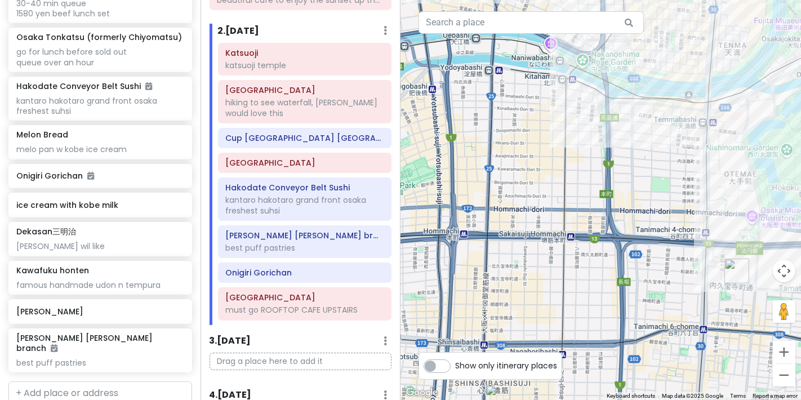
drag, startPoint x: 657, startPoint y: 188, endPoint x: 644, endPoint y: 424, distance: 236.5
click at [314, 347] on html "Osaka Trip Private Change Dates Make a Copy Delete Trip Go Pro ⚡️ Give Feedback…" at bounding box center [400, 200] width 801 height 400
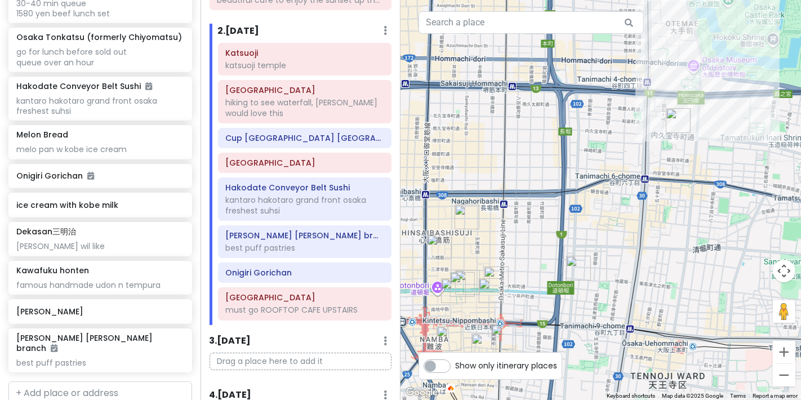
drag, startPoint x: 633, startPoint y: 199, endPoint x: 619, endPoint y: 47, distance: 152.8
click at [314, 34] on div at bounding box center [601, 200] width 401 height 400
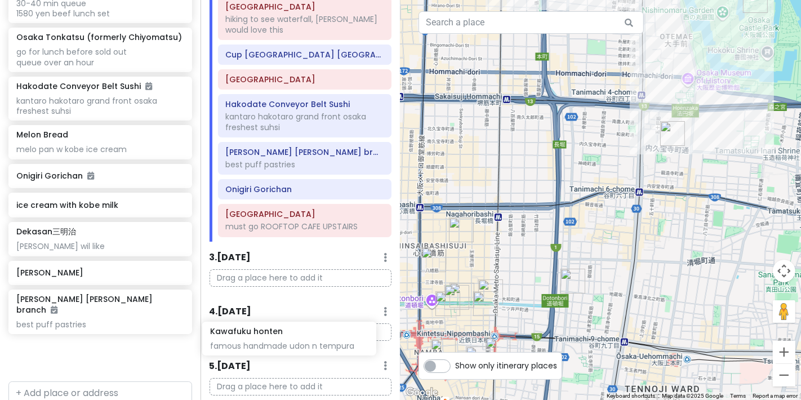
scroll to position [462, 0]
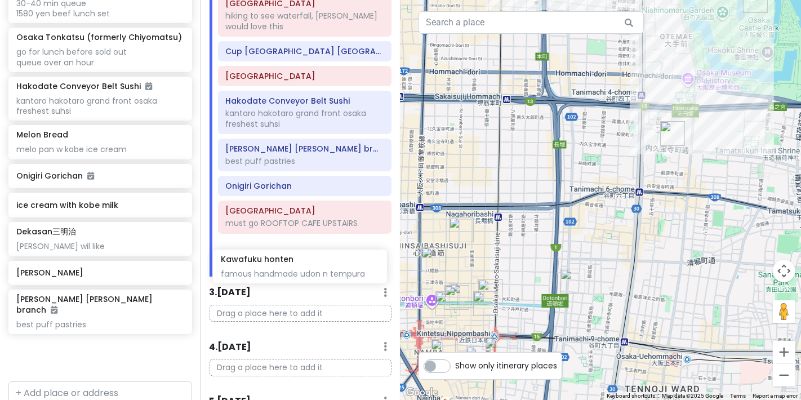
drag, startPoint x: 62, startPoint y: 270, endPoint x: 267, endPoint y: 272, distance: 204.6
click at [267, 272] on div "Osaka Trip Private Change Dates Make a Copy Delete Trip Go Pro ⚡️ Give Feedback…" at bounding box center [400, 200] width 801 height 400
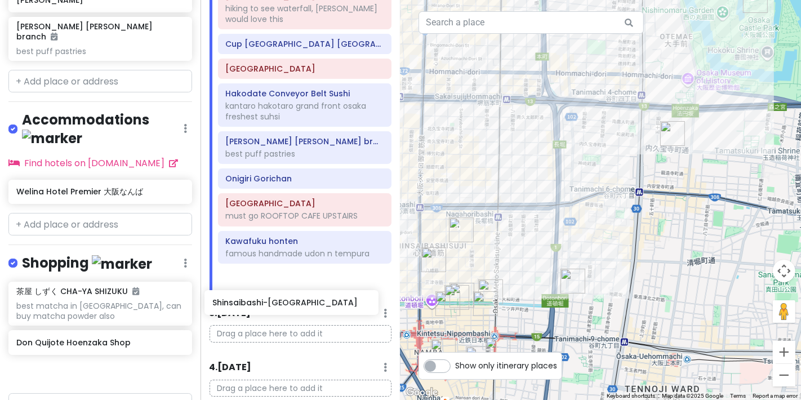
scroll to position [471, 0]
drag, startPoint x: 87, startPoint y: 335, endPoint x: 288, endPoint y: 293, distance: 205.6
click at [288, 293] on div "Osaka Trip Private Change Dates Make a Copy Delete Trip Go Pro ⚡️ Give Feedback…" at bounding box center [400, 200] width 801 height 400
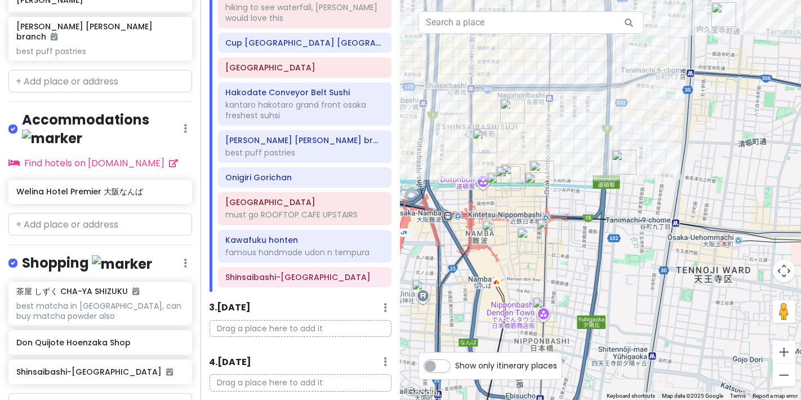
drag, startPoint x: 668, startPoint y: 283, endPoint x: 720, endPoint y: 165, distance: 129.2
click at [314, 165] on div at bounding box center [601, 200] width 401 height 400
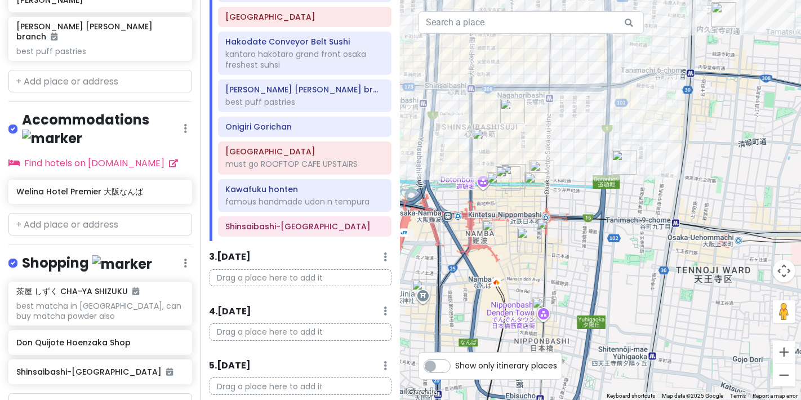
scroll to position [566, 0]
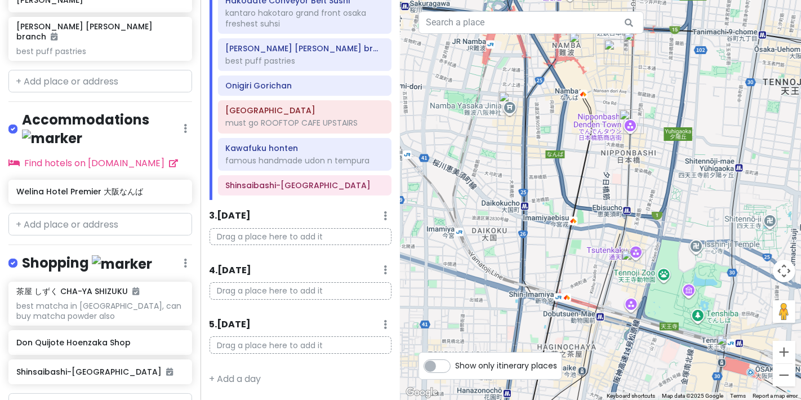
drag, startPoint x: 641, startPoint y: 260, endPoint x: 715, endPoint y: 102, distance: 174.0
click at [314, 97] on div at bounding box center [601, 200] width 401 height 400
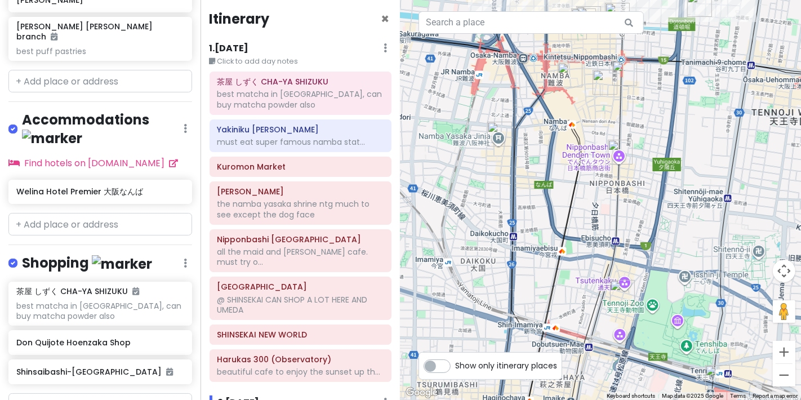
scroll to position [0, 0]
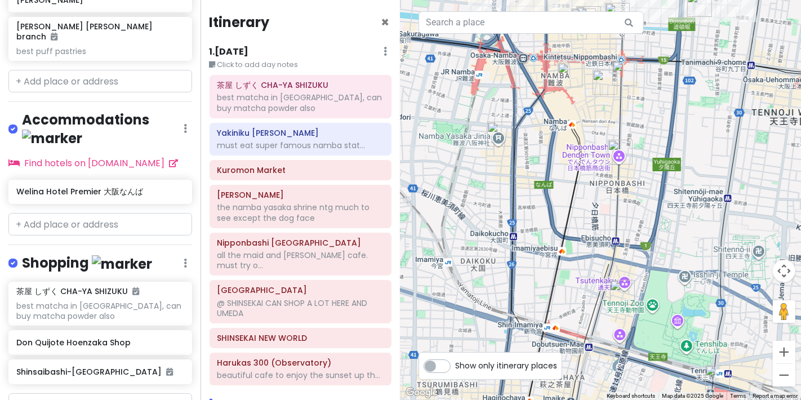
click at [245, 22] on h4 "Itinerary" at bounding box center [240, 22] width 60 height 17
click at [230, 55] on h6 "1 . [DATE]" at bounding box center [229, 52] width 39 height 12
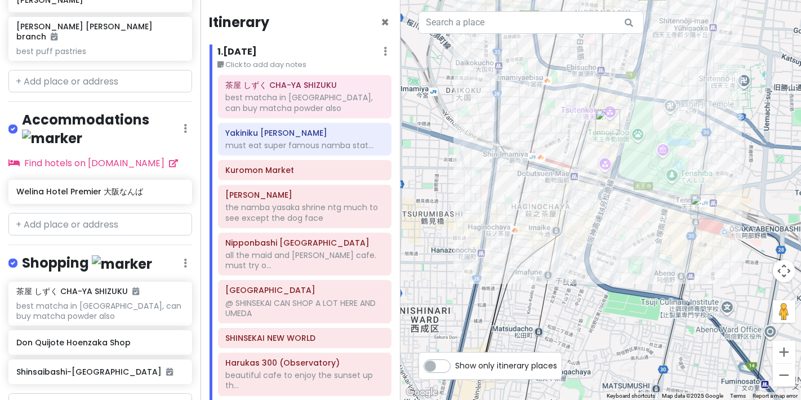
drag, startPoint x: 506, startPoint y: 210, endPoint x: 495, endPoint y: 26, distance: 184.0
click at [314, 26] on div "1 3 6 2 8 5 4 Keyboard shortcuts Map Data Map data ©2025 Google Map data ©2025 …" at bounding box center [601, 200] width 401 height 400
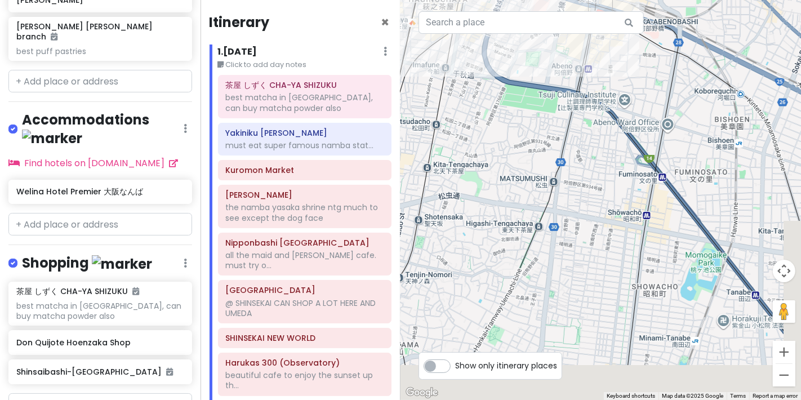
drag, startPoint x: 644, startPoint y: 219, endPoint x: 525, endPoint y: -6, distance: 253.9
click at [314, 0] on html "Osaka Trip Private Change Dates Make a Copy Delete Trip Go Pro ⚡️ Give Feedback…" at bounding box center [400, 200] width 801 height 400
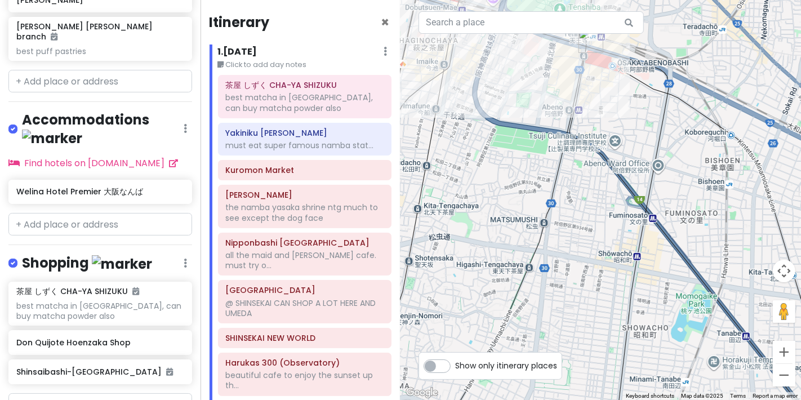
drag, startPoint x: 709, startPoint y: 329, endPoint x: 789, endPoint y: 424, distance: 124.4
click at [314, 347] on html "Osaka Trip Private Change Dates Make a Copy Delete Trip Go Pro ⚡️ Give Feedback…" at bounding box center [400, 200] width 801 height 400
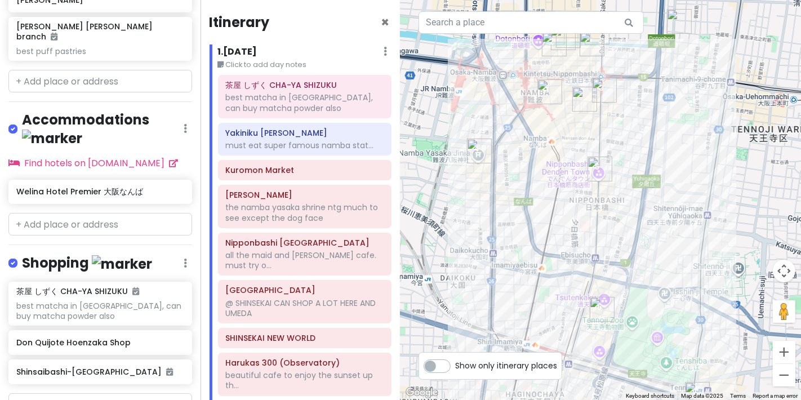
drag, startPoint x: 675, startPoint y: 148, endPoint x: 741, endPoint y: 424, distance: 284.5
click at [314, 347] on html "Osaka Trip Private Change Dates Make a Copy Delete Trip Go Pro ⚡️ Give Feedback…" at bounding box center [400, 200] width 801 height 400
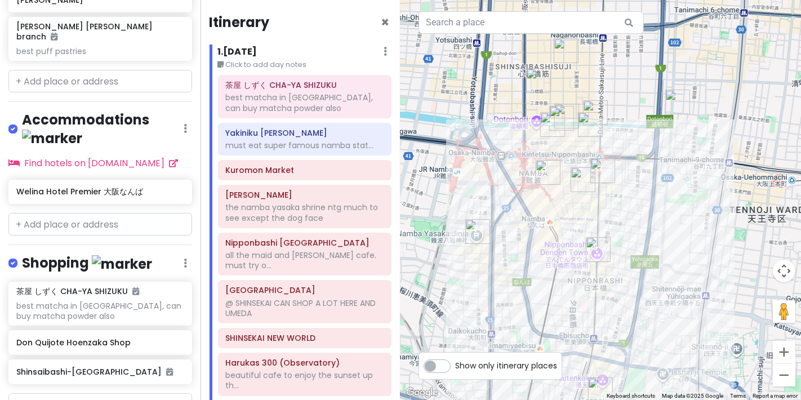
drag, startPoint x: 613, startPoint y: 151, endPoint x: 605, endPoint y: 221, distance: 70.9
click at [314, 221] on div at bounding box center [601, 200] width 401 height 400
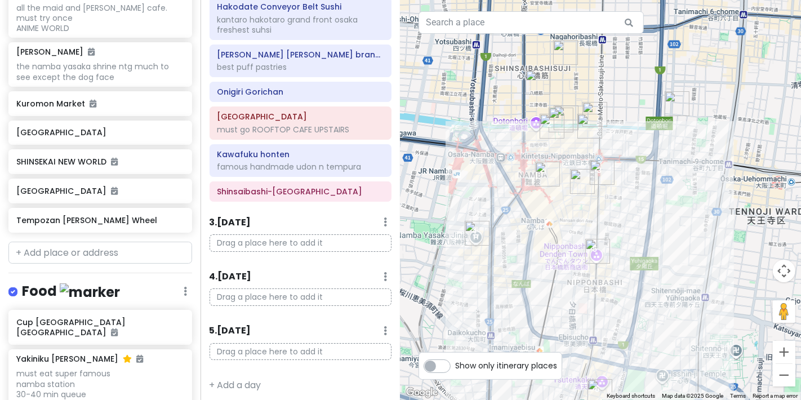
scroll to position [689, 0]
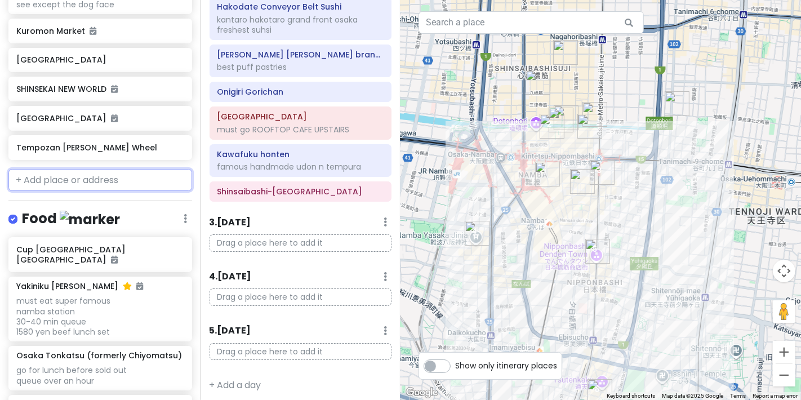
click at [106, 172] on input "text" at bounding box center [100, 180] width 184 height 23
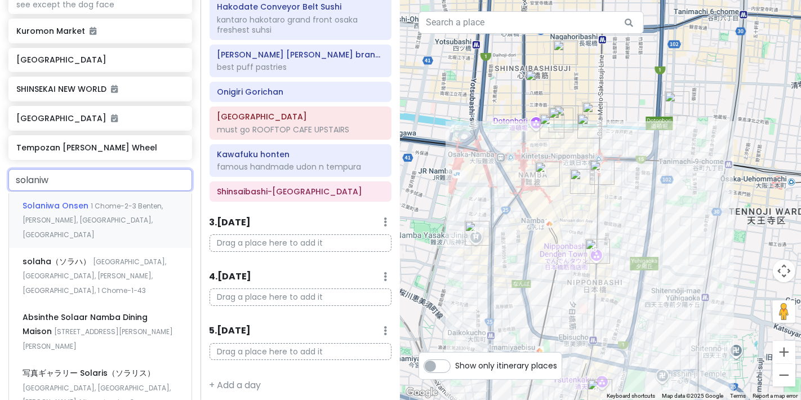
type input "solaniwa"
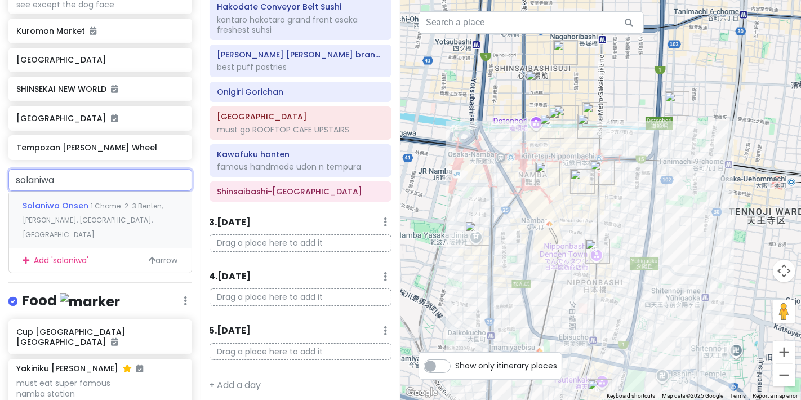
click at [92, 207] on span "1 Chome-2-3 Benten, Minato Ward, Osaka, Japan" at bounding box center [93, 220] width 140 height 38
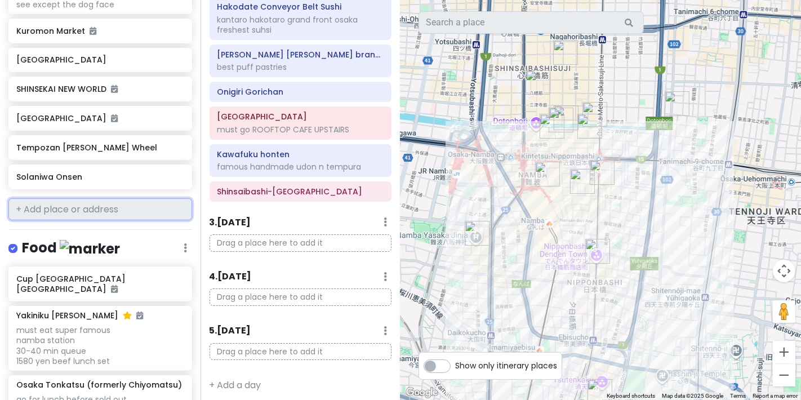
scroll to position [718, 0]
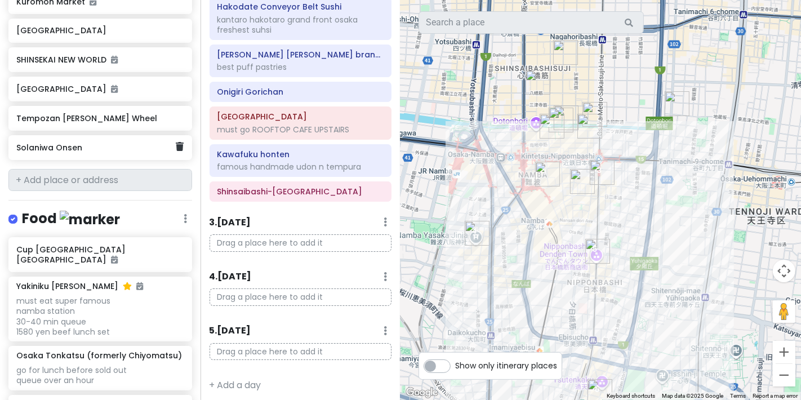
click at [66, 143] on h6 "Solaniwa Onsen" at bounding box center [95, 148] width 159 height 10
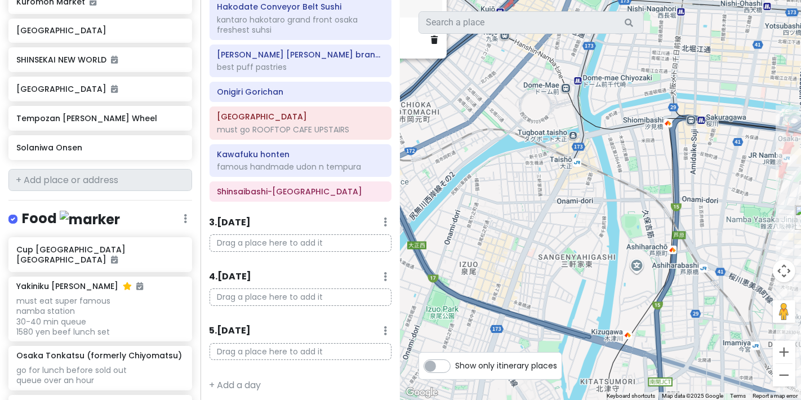
drag, startPoint x: 680, startPoint y: 327, endPoint x: 438, endPoint y: 154, distance: 297.8
click at [314, 154] on div "Solaniwa Onsen 3.9 (4,310) 1-chōme-2-3 Benten, Minato Ward, Osaka, 552-0007, Ja…" at bounding box center [601, 200] width 401 height 400
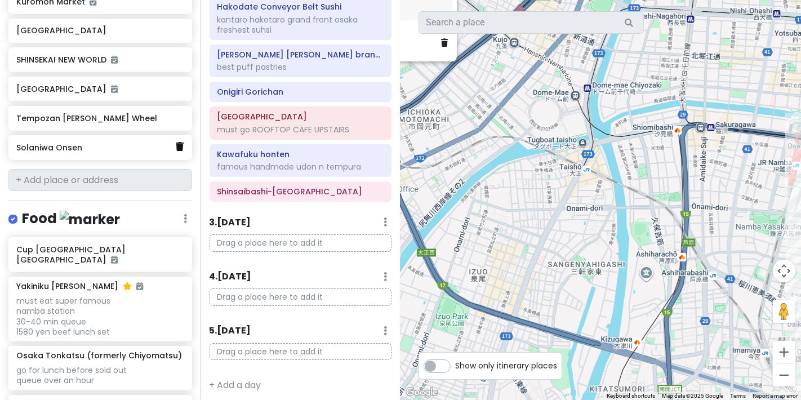
click at [176, 142] on icon at bounding box center [180, 146] width 8 height 9
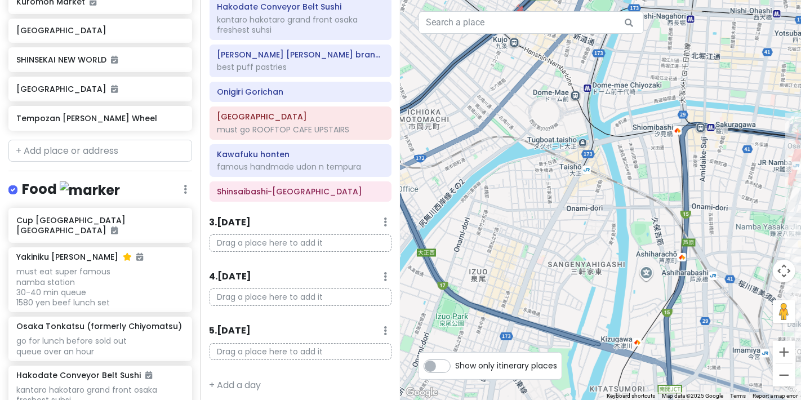
scroll to position [689, 0]
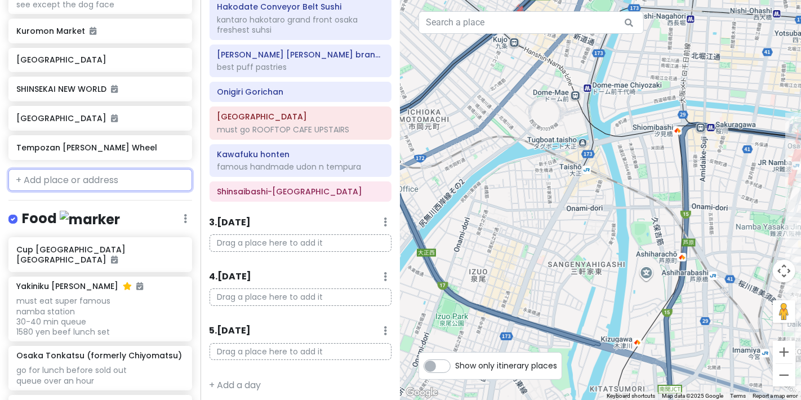
click at [88, 169] on input "text" at bounding box center [100, 180] width 184 height 23
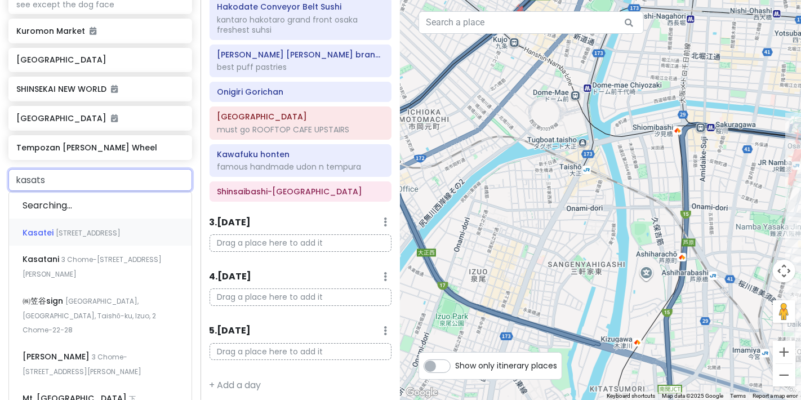
type input "kasatsu"
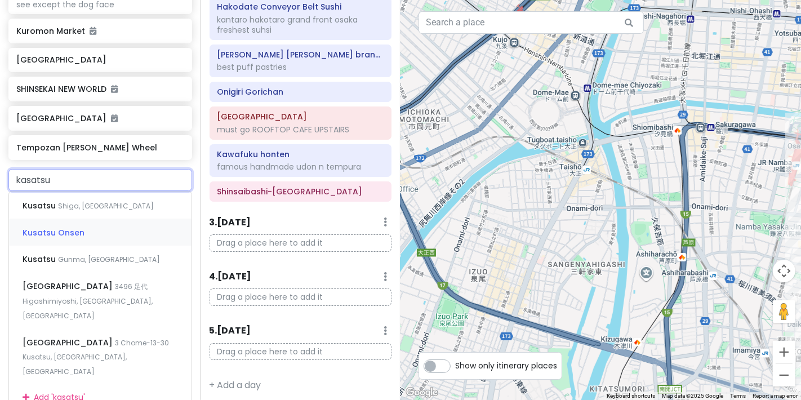
click at [85, 224] on div "Kusatsu Onsen" at bounding box center [100, 232] width 183 height 27
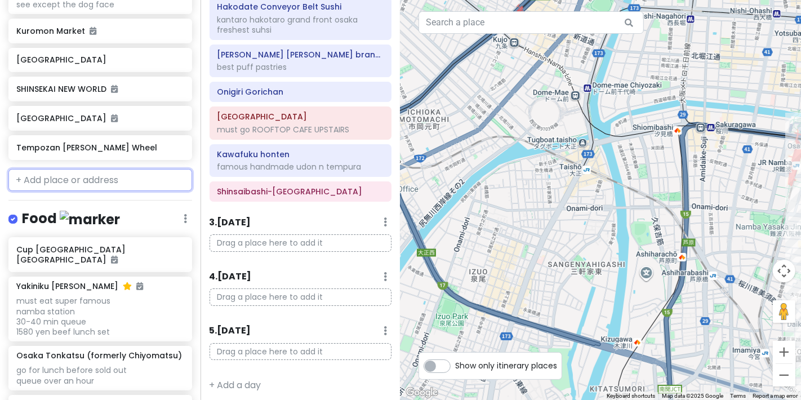
scroll to position [718, 0]
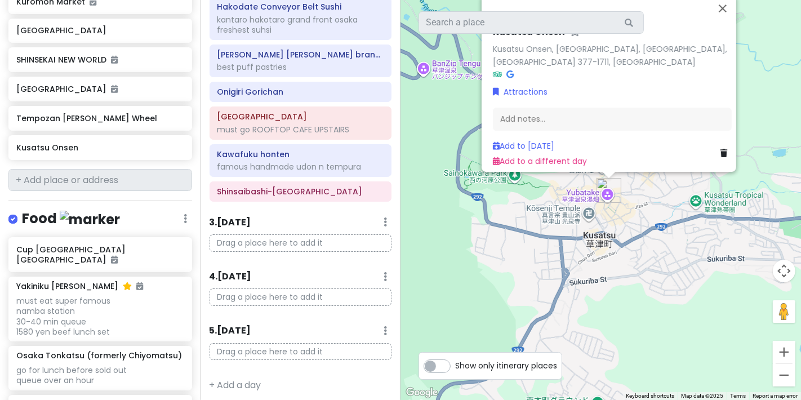
drag, startPoint x: 702, startPoint y: 311, endPoint x: 673, endPoint y: 264, distance: 54.1
click at [314, 264] on div "Kusatsu Onsen Kusatsu Onsen, Kusatsu, Agatsuma District, Gunma 377-1711, Japan …" at bounding box center [601, 200] width 401 height 400
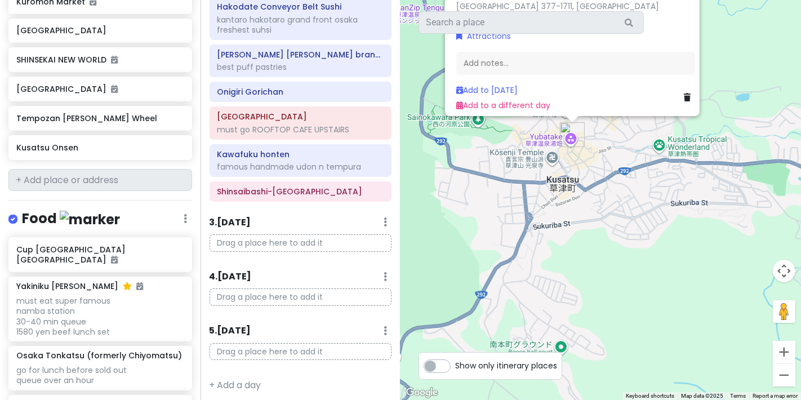
click at [314, 347] on div "Kusatsu Onsen Kusatsu Onsen, Kusatsu, Agatsuma District, Gunma 377-1711, Japan …" at bounding box center [601, 200] width 401 height 400
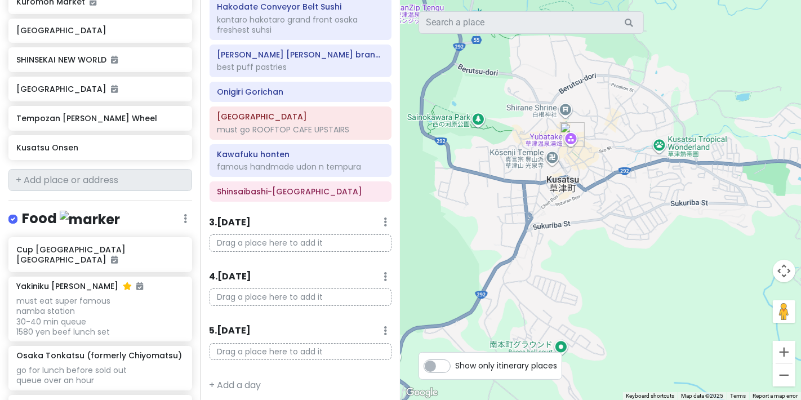
click at [314, 347] on div at bounding box center [601, 200] width 401 height 400
click at [314, 347] on button "Zoom out" at bounding box center [784, 375] width 23 height 23
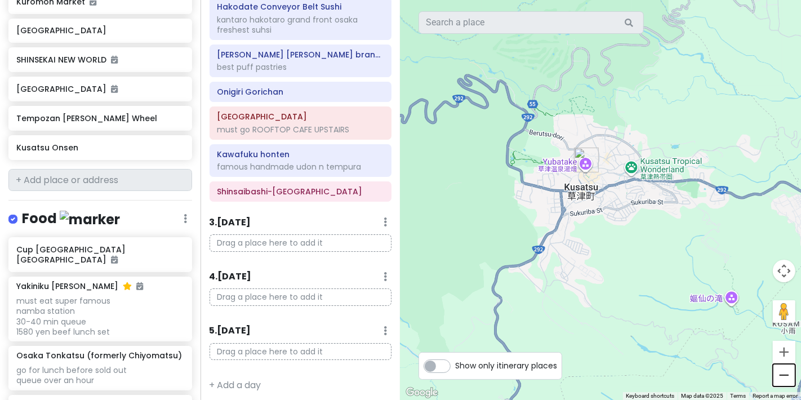
click at [314, 347] on button "Zoom out" at bounding box center [784, 375] width 23 height 23
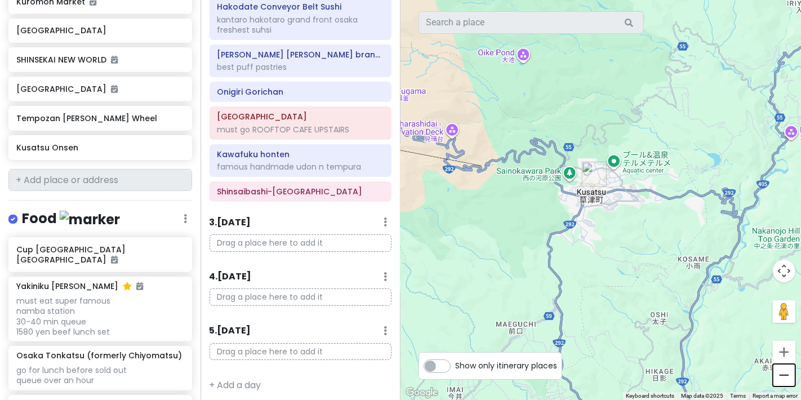
click at [314, 347] on button "Zoom out" at bounding box center [784, 375] width 23 height 23
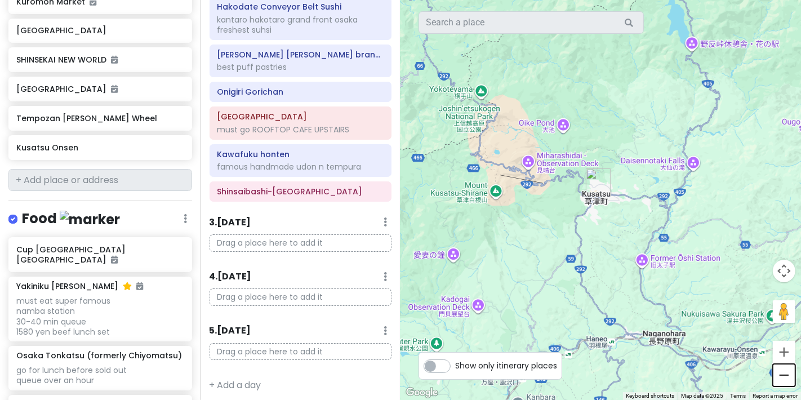
click at [314, 347] on button "Zoom out" at bounding box center [784, 375] width 23 height 23
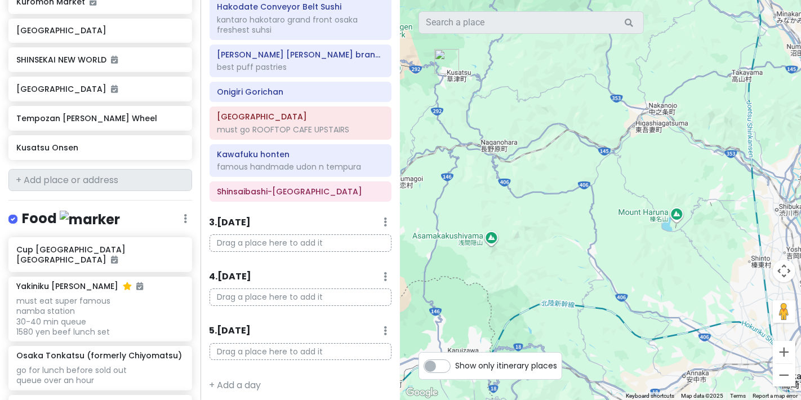
drag, startPoint x: 657, startPoint y: 329, endPoint x: 534, endPoint y: 261, distance: 140.5
click at [314, 261] on div at bounding box center [601, 200] width 401 height 400
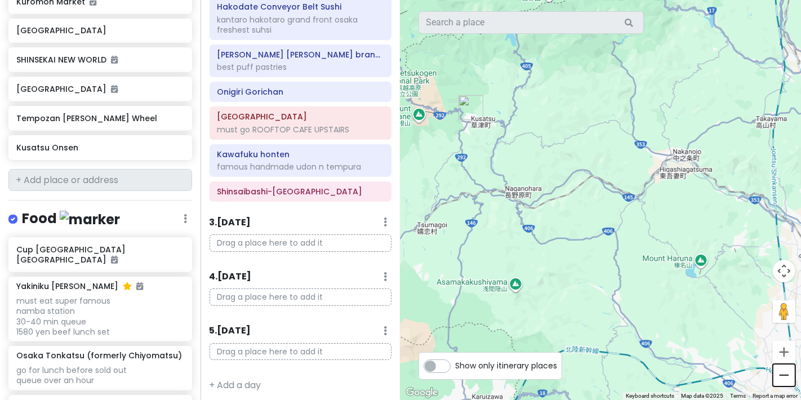
click at [314, 347] on button "Zoom out" at bounding box center [784, 375] width 23 height 23
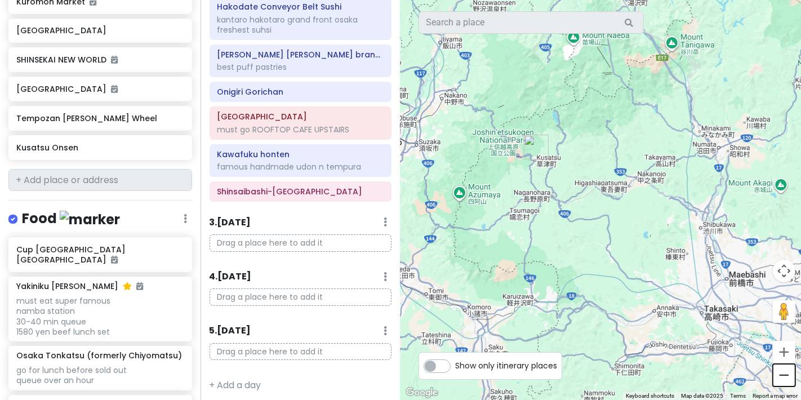
click at [314, 347] on button "Zoom out" at bounding box center [784, 375] width 23 height 23
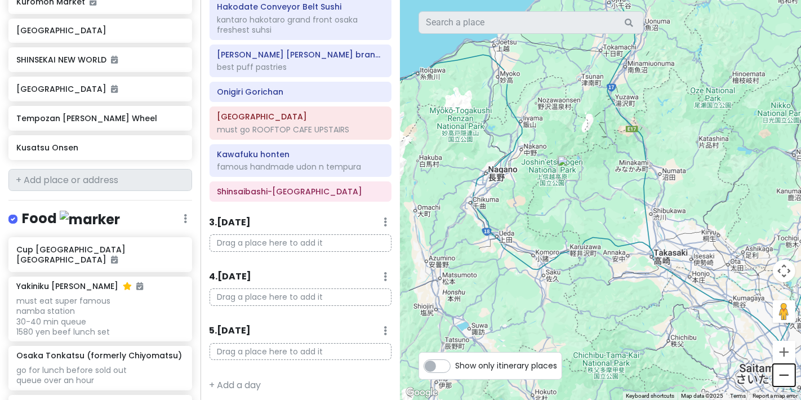
click at [314, 347] on button "Zoom out" at bounding box center [784, 375] width 23 height 23
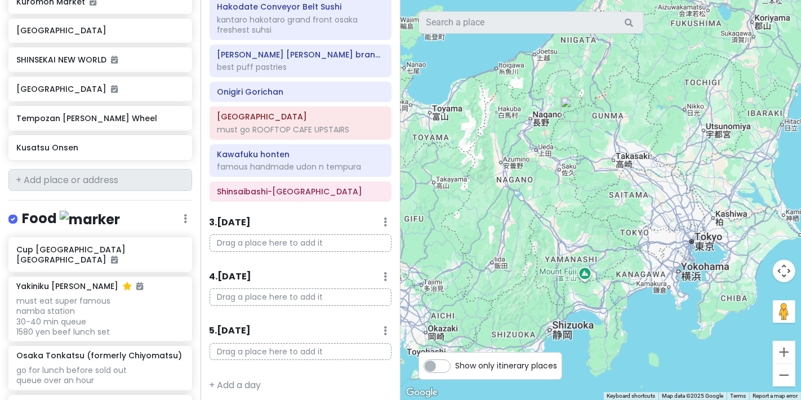
drag, startPoint x: 645, startPoint y: 281, endPoint x: 632, endPoint y: 213, distance: 69.4
click at [314, 213] on div at bounding box center [601, 200] width 401 height 400
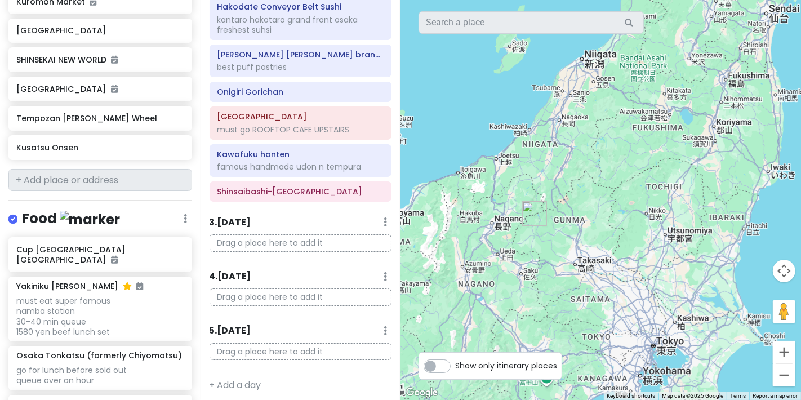
drag, startPoint x: 607, startPoint y: 220, endPoint x: 571, endPoint y: 324, distance: 110.3
click at [314, 324] on div at bounding box center [601, 200] width 401 height 400
click at [176, 141] on link at bounding box center [180, 147] width 8 height 15
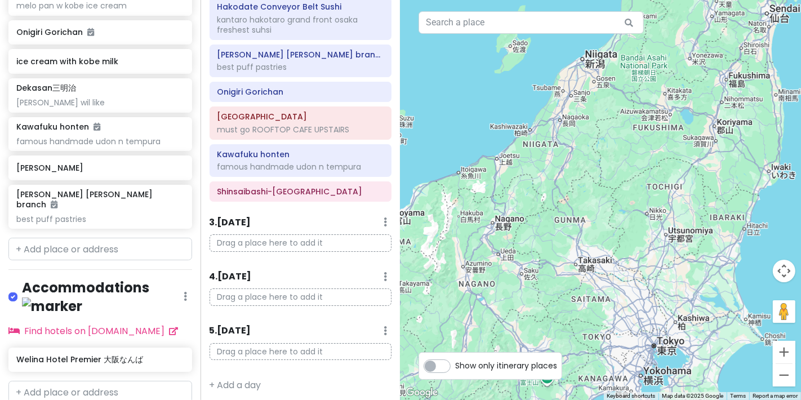
scroll to position [1145, 0]
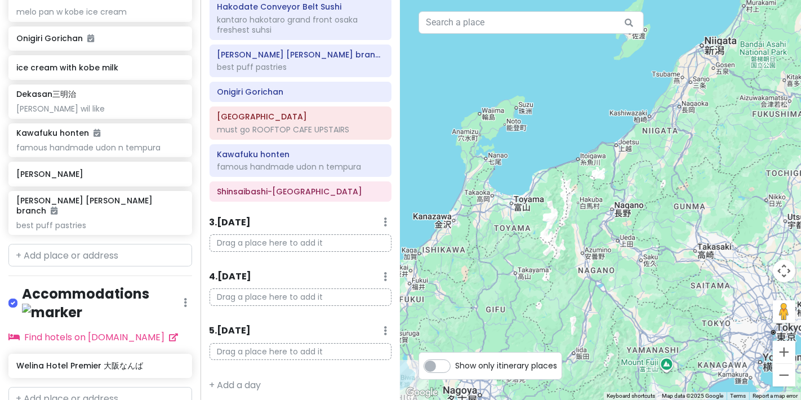
drag, startPoint x: 564, startPoint y: 223, endPoint x: 684, endPoint y: 209, distance: 120.2
click at [314, 209] on div at bounding box center [601, 200] width 401 height 400
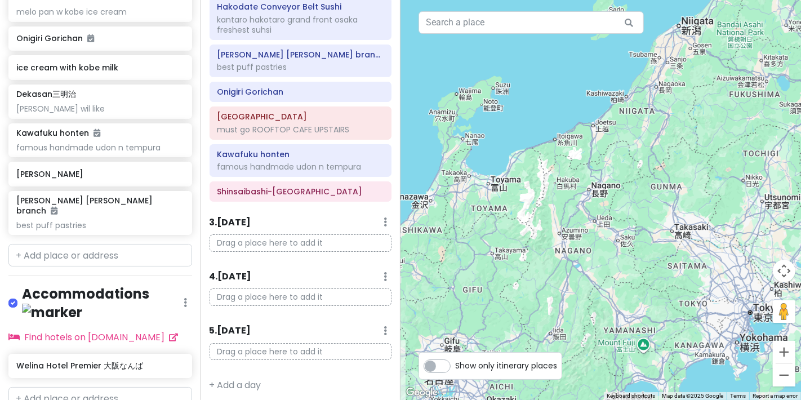
drag, startPoint x: 693, startPoint y: 271, endPoint x: 670, endPoint y: 250, distance: 31.1
click at [314, 250] on div at bounding box center [601, 200] width 401 height 400
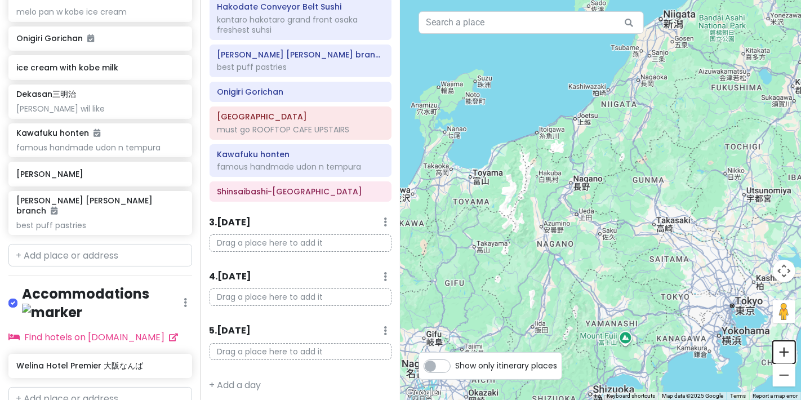
click at [314, 347] on button "Zoom in" at bounding box center [784, 352] width 23 height 23
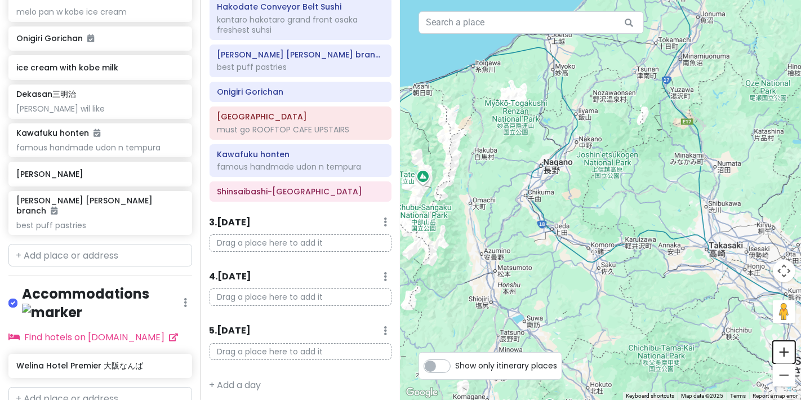
click at [314, 347] on button "Zoom in" at bounding box center [784, 352] width 23 height 23
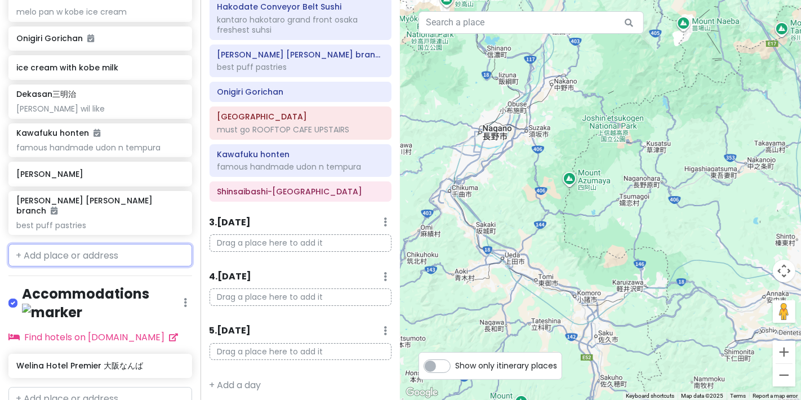
click at [113, 244] on input "text" at bounding box center [100, 255] width 184 height 23
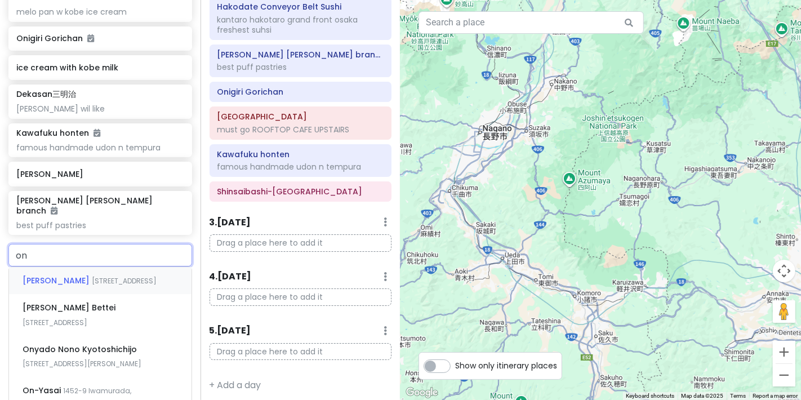
type input "o"
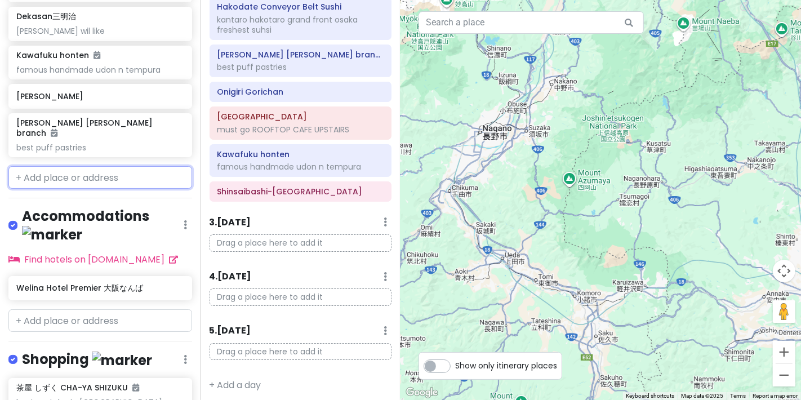
scroll to position [1333, 0]
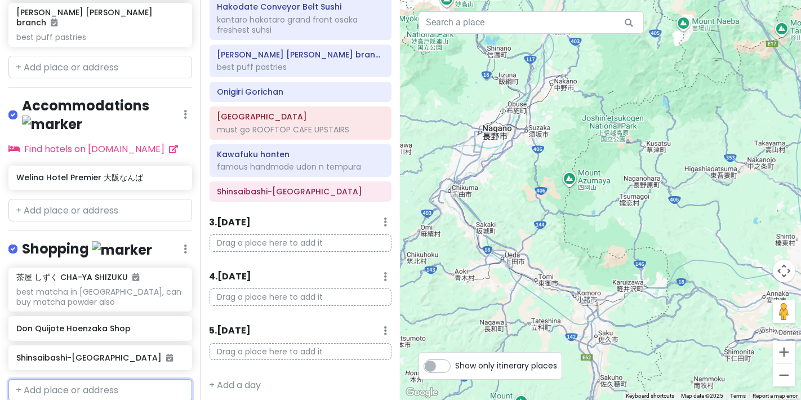
click at [107, 347] on input "text" at bounding box center [100, 390] width 184 height 23
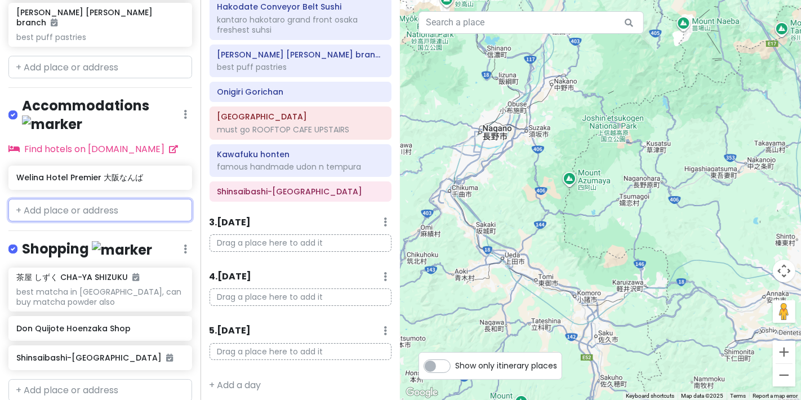
click at [85, 199] on input "text" at bounding box center [100, 210] width 184 height 23
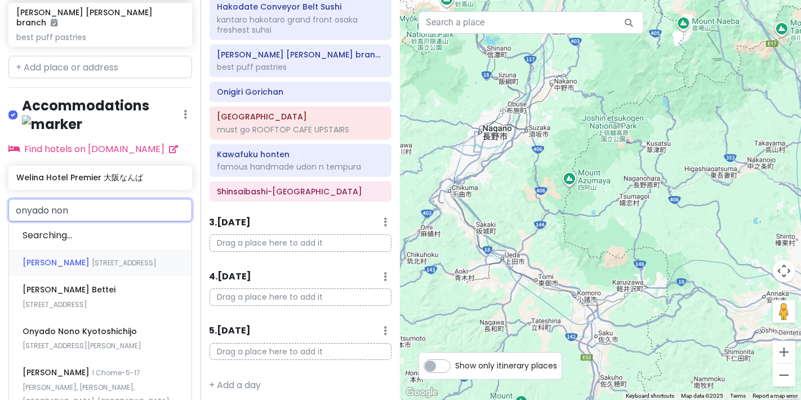
type input "onyado nono"
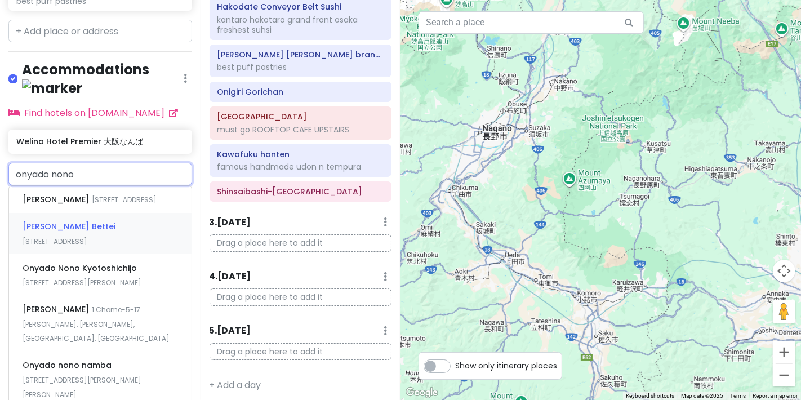
scroll to position [1395, 0]
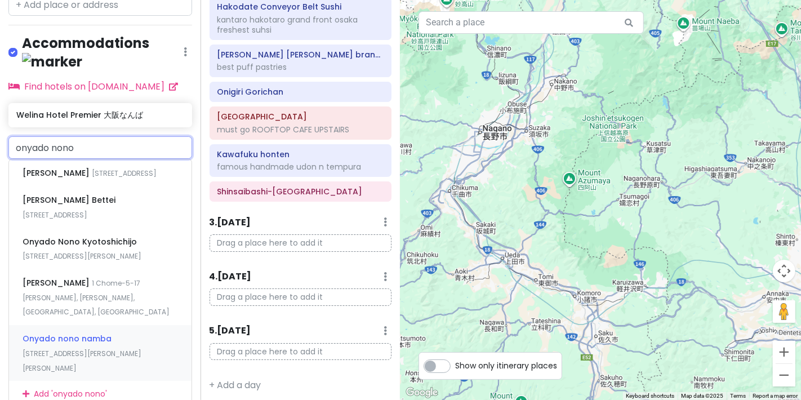
click at [134, 347] on span "1 Chome-6-19 Namba, Chuo Ward, Osaka, Japan" at bounding box center [82, 361] width 119 height 24
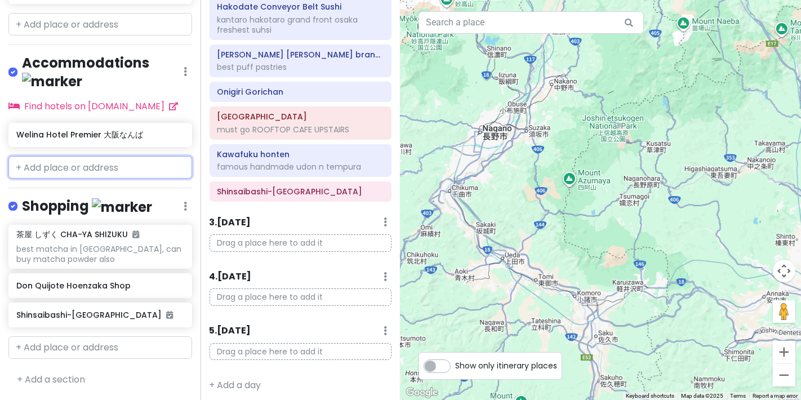
scroll to position [1362, 0]
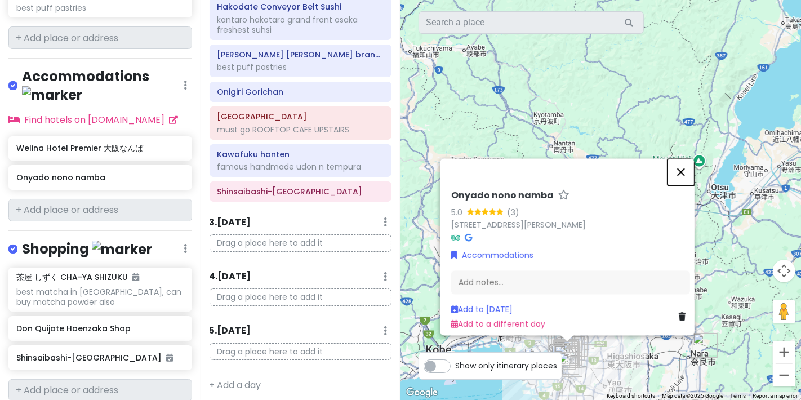
click at [314, 158] on button "Close" at bounding box center [681, 171] width 27 height 27
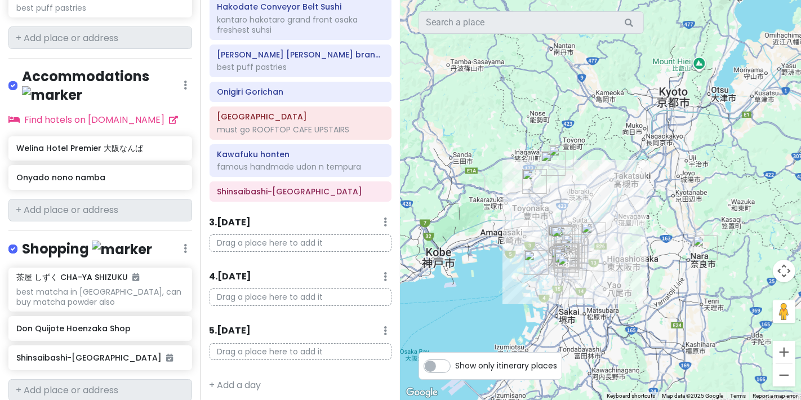
drag, startPoint x: 613, startPoint y: 221, endPoint x: 613, endPoint y: 170, distance: 51.8
click at [314, 170] on div at bounding box center [601, 200] width 401 height 400
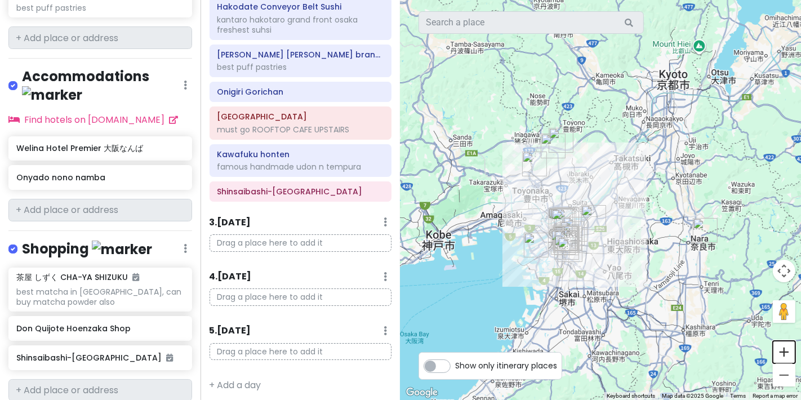
click at [314, 347] on button "Zoom in" at bounding box center [784, 352] width 23 height 23
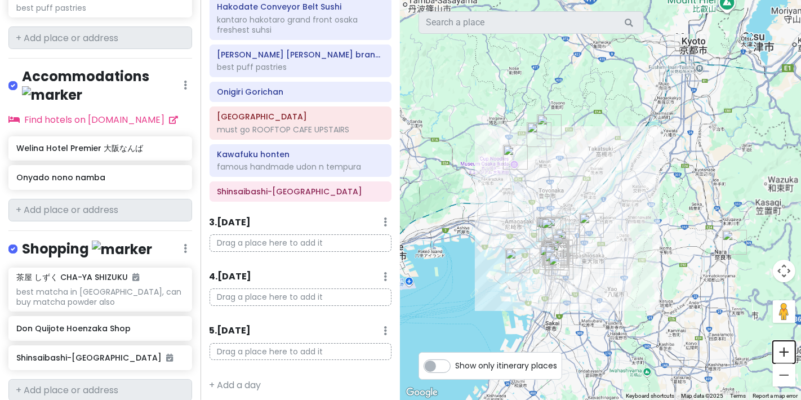
click at [314, 347] on button "Zoom in" at bounding box center [784, 352] width 23 height 23
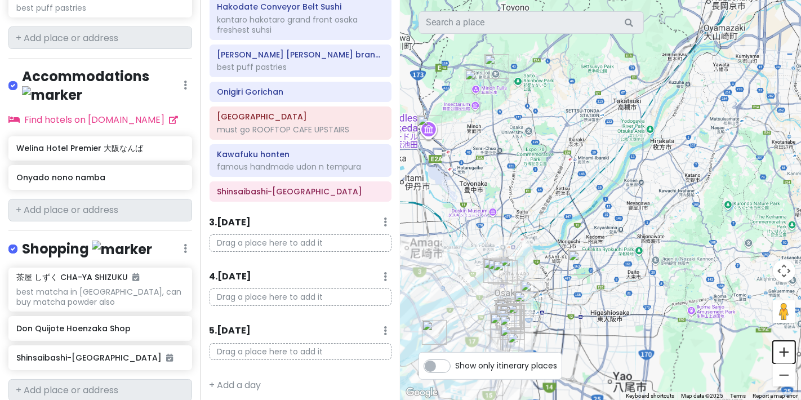
click at [314, 347] on button "Zoom in" at bounding box center [784, 352] width 23 height 23
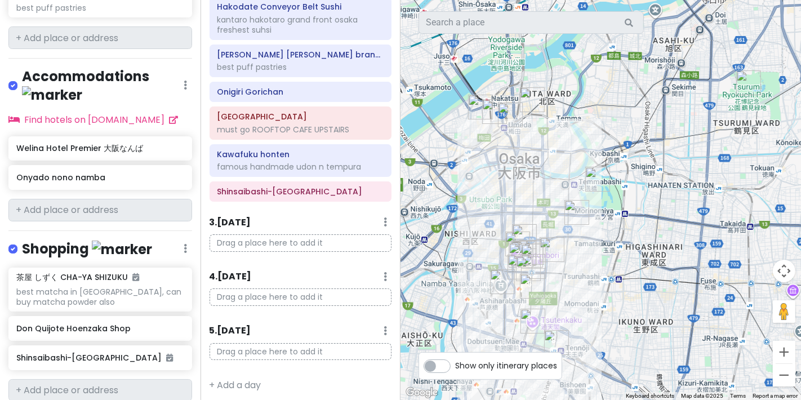
drag, startPoint x: 497, startPoint y: 282, endPoint x: 720, endPoint y: -79, distance: 424.8
click at [314, 0] on html "Osaka Trip Private Change Dates Make a Copy Delete Trip Go Pro ⚡️ Give Feedback…" at bounding box center [400, 200] width 801 height 400
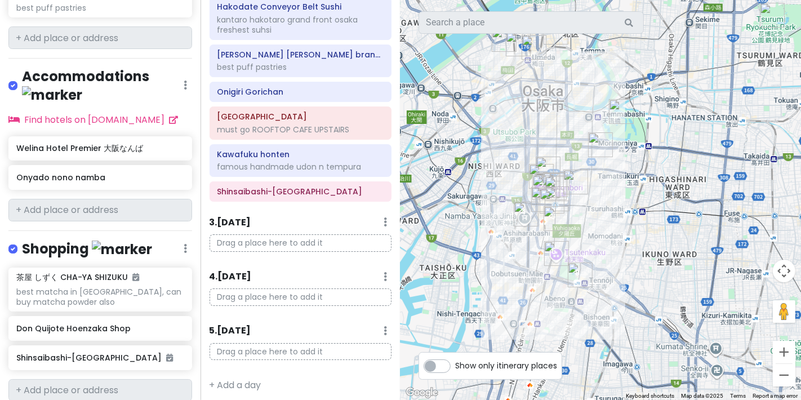
drag, startPoint x: 630, startPoint y: 165, endPoint x: 639, endPoint y: 118, distance: 47.6
click at [314, 118] on div at bounding box center [601, 200] width 401 height 400
click at [121, 172] on h6 "Onyado nono namba" at bounding box center [95, 177] width 159 height 10
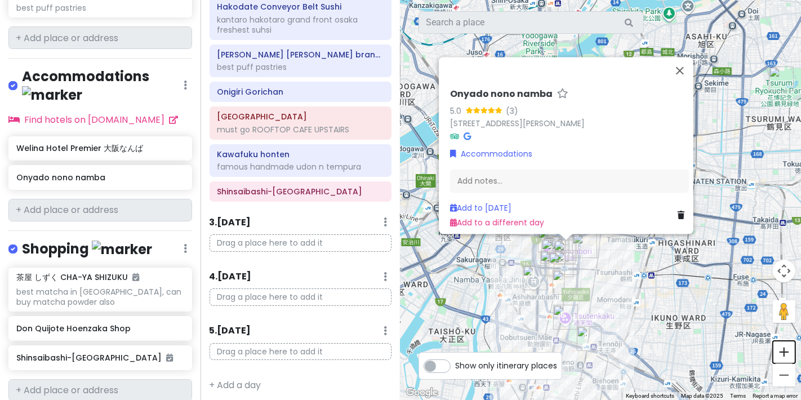
click at [314, 347] on button "Zoom in" at bounding box center [784, 352] width 23 height 23
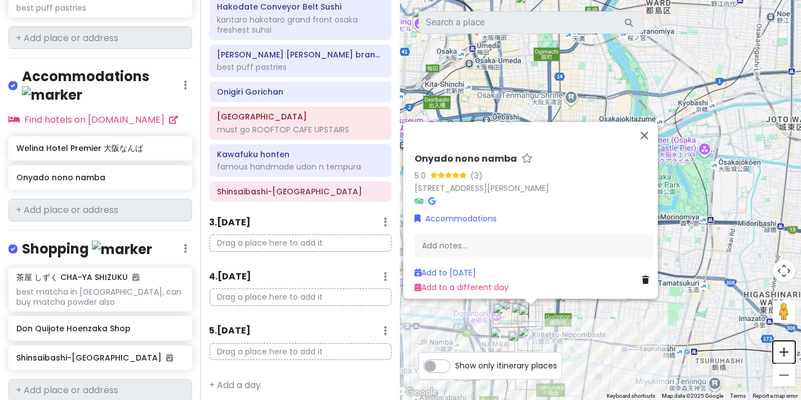
click at [314, 347] on button "Zoom in" at bounding box center [784, 352] width 23 height 23
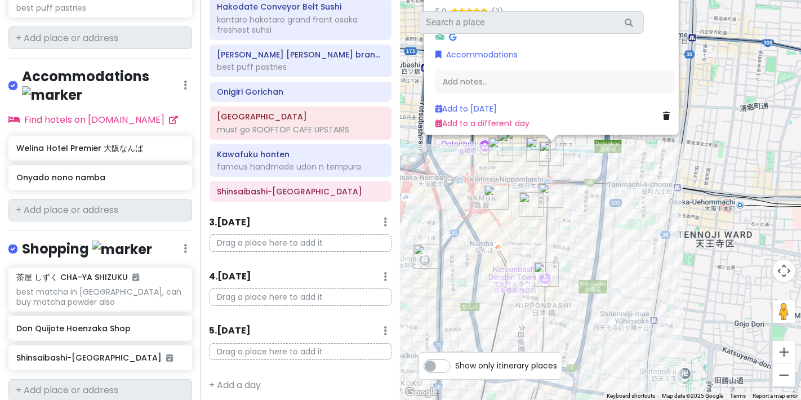
drag, startPoint x: 622, startPoint y: 331, endPoint x: 715, endPoint y: 37, distance: 307.8
click at [314, 37] on div "Onyado nono namba 5.0 (3) 1F, 1-chōme-6-19 Namba, Chuo Ward, Osaka, 542-0076, J…" at bounding box center [601, 200] width 401 height 400
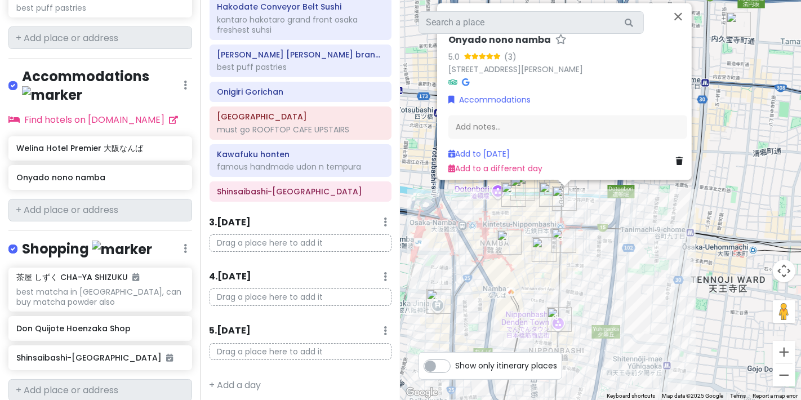
drag, startPoint x: 632, startPoint y: 229, endPoint x: 645, endPoint y: 258, distance: 32.0
click at [314, 258] on div "Onyado nono namba 5.0 (3) 1F, 1-chōme-6-19 Namba, Chuo Ward, Osaka, 542-0076, J…" at bounding box center [601, 200] width 401 height 400
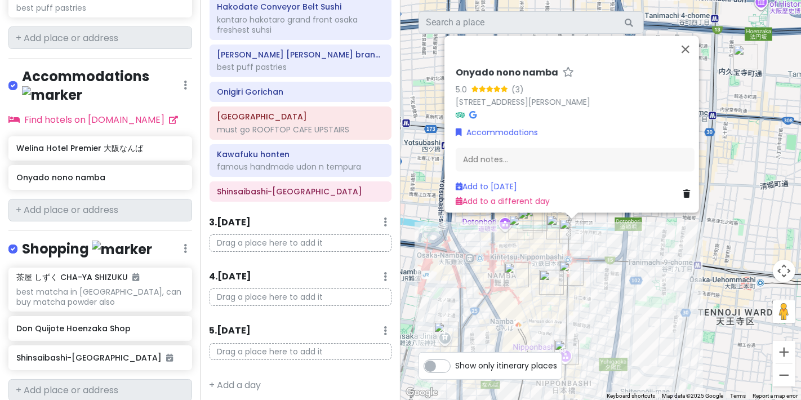
drag, startPoint x: 646, startPoint y: 256, endPoint x: 653, endPoint y: 294, distance: 38.4
click at [314, 294] on div "Onyado nono namba 5.0 (3) 1F, 1-chōme-6-19 Namba, Chuo Ward, Osaka, 542-0076, J…" at bounding box center [601, 200] width 401 height 400
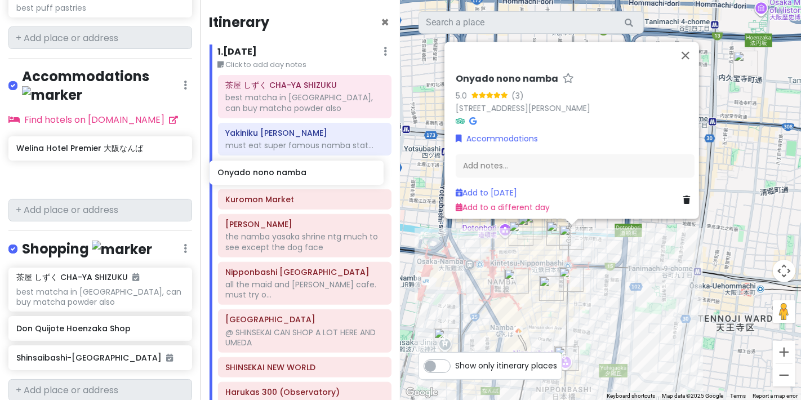
drag, startPoint x: 124, startPoint y: 147, endPoint x: 325, endPoint y: 184, distance: 204.5
click at [314, 184] on div "Osaka Trip Private Change Dates Make a Copy Delete Trip Go Pro ⚡️ Give Feedback…" at bounding box center [400, 200] width 801 height 400
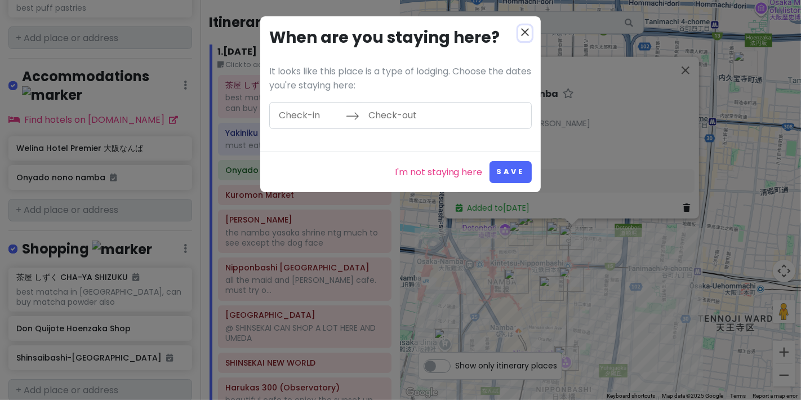
click at [314, 28] on icon "close" at bounding box center [525, 32] width 14 height 14
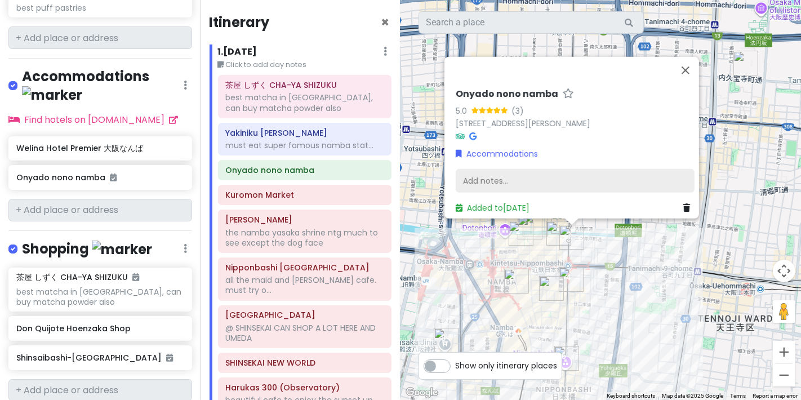
click at [314, 178] on div "Add notes..." at bounding box center [575, 181] width 239 height 24
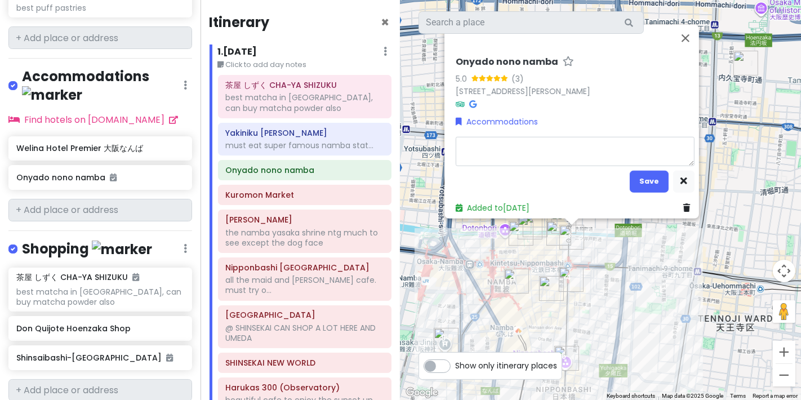
type textarea "x"
type textarea "O"
type textarea "x"
type textarea "OM"
type textarea "x"
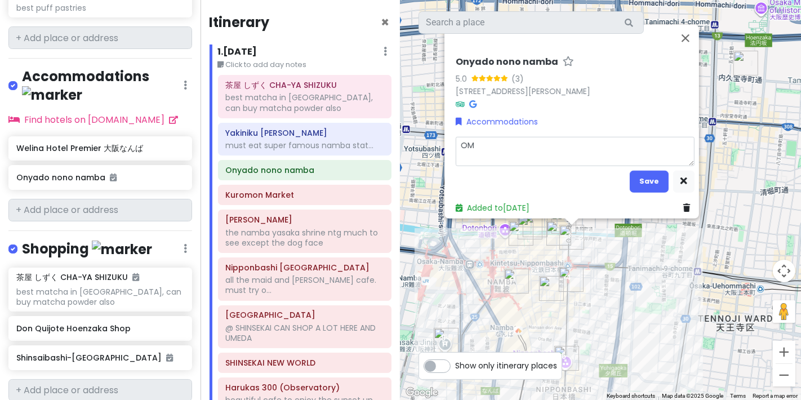
type textarea "OMs"
type textarea "x"
type textarea "OMsem"
type textarea "x"
type textarea "OMse"
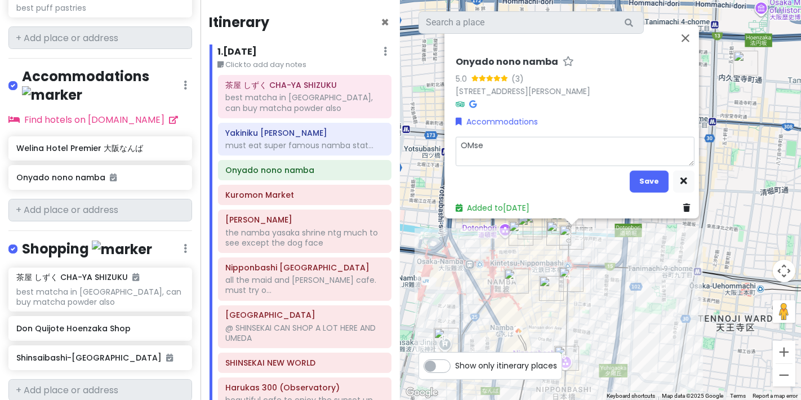
type textarea "x"
type textarea "OMs"
type textarea "x"
type textarea "OM"
type textarea "x"
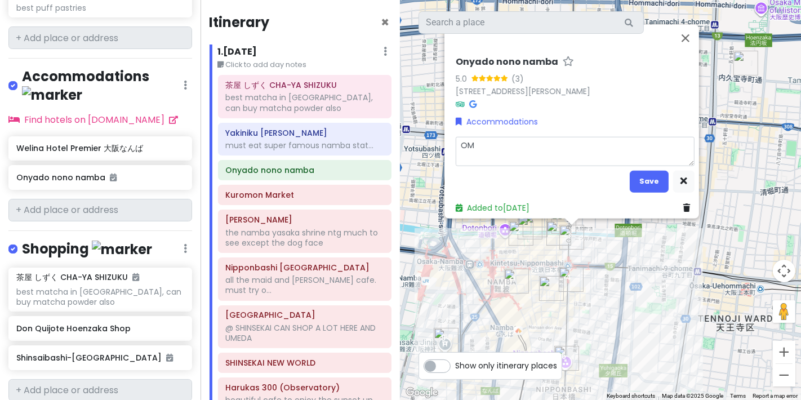
type textarea "O"
type textarea "x"
type textarea "On"
type textarea "x"
type textarea "Ons"
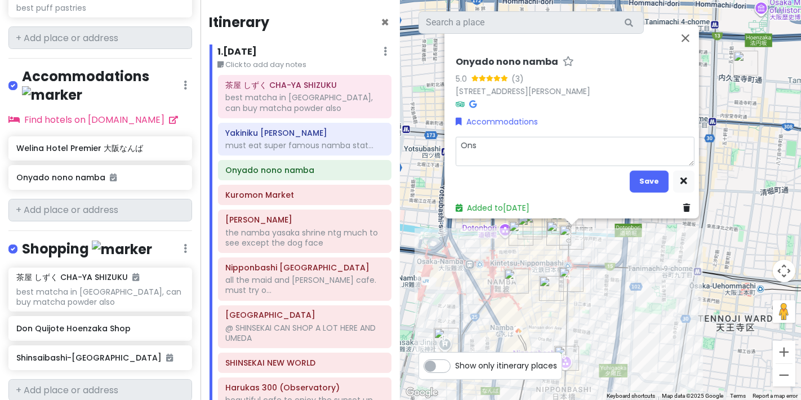
type textarea "x"
type textarea "Onse"
type textarea "x"
type textarea "Onsen"
click at [314, 180] on button "Save" at bounding box center [649, 181] width 39 height 22
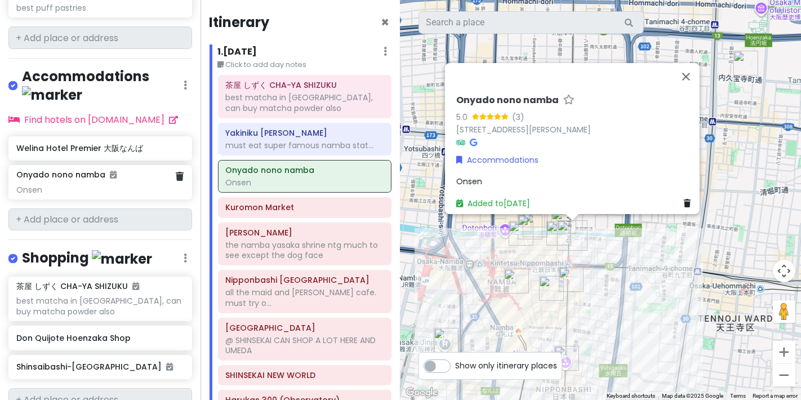
click at [176, 170] on div at bounding box center [180, 177] width 8 height 15
click at [176, 170] on link at bounding box center [180, 176] width 8 height 13
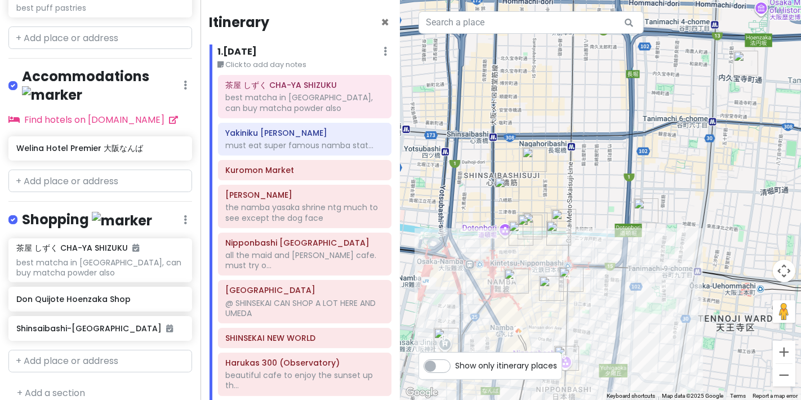
scroll to position [1333, 0]
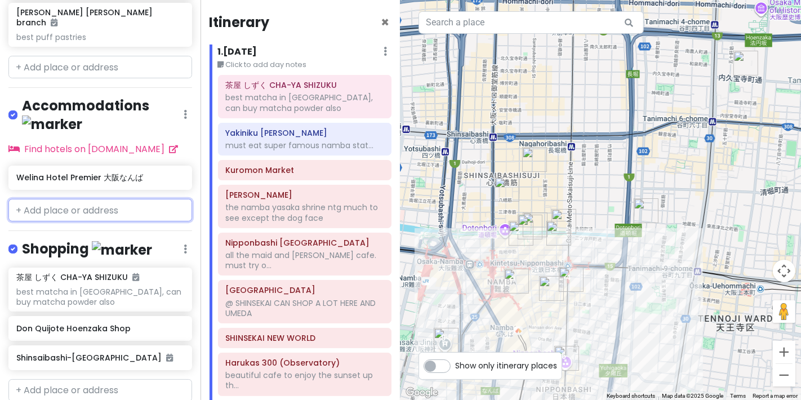
click at [122, 199] on input "text" at bounding box center [100, 210] width 184 height 23
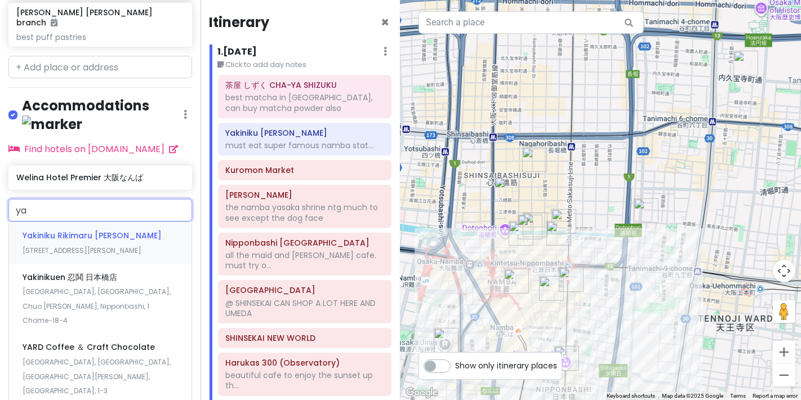
type input "y"
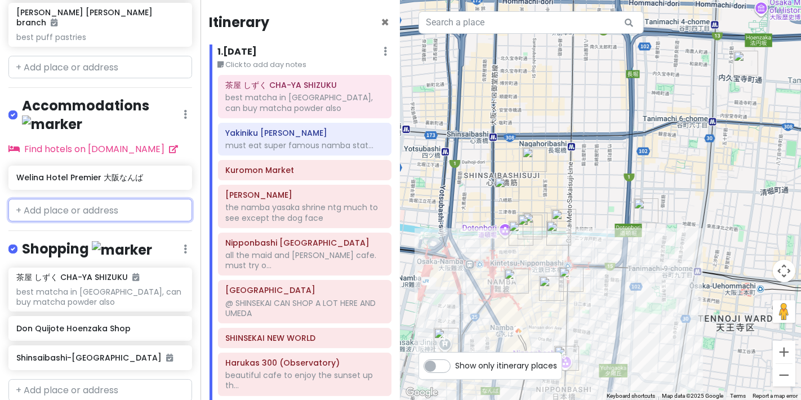
type input "y"
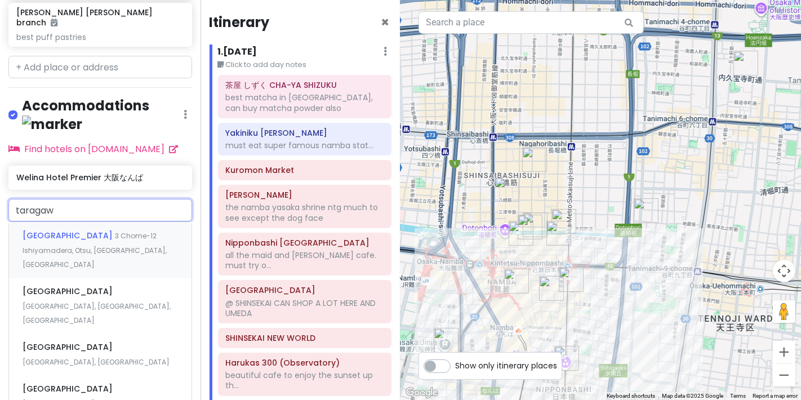
type input "taragawa"
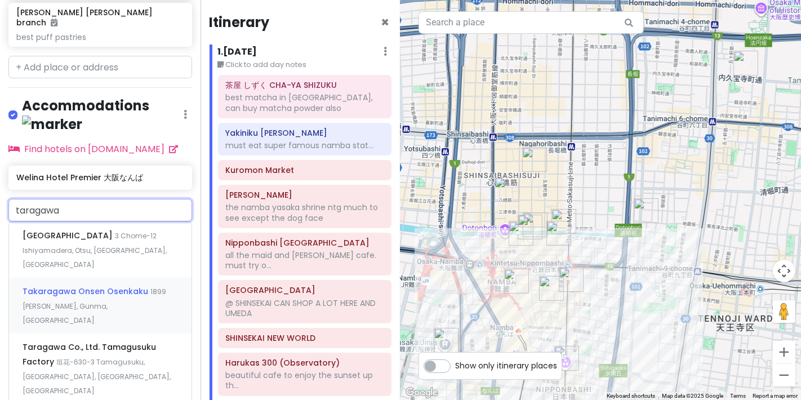
click at [101, 286] on span "Takaragawa Onsen Osenkaku" at bounding box center [87, 291] width 128 height 11
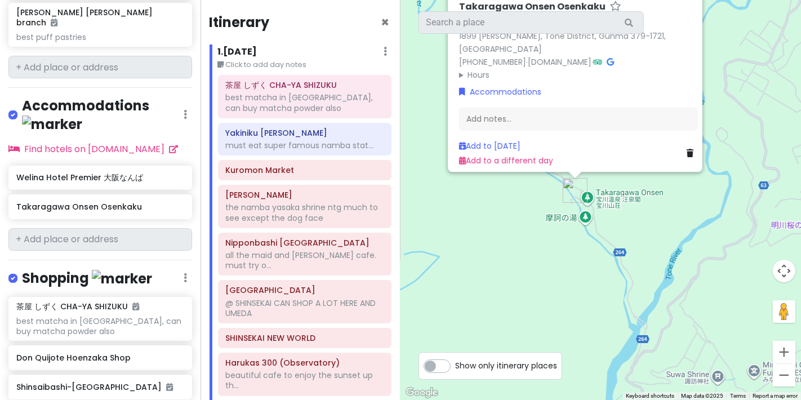
drag, startPoint x: 601, startPoint y: 315, endPoint x: 549, endPoint y: 258, distance: 77.4
click at [314, 253] on div "Takaragawa Onsen Osenkaku 4.1 (2,774) 1899 Fujiwara, Minakami, Tone District, G…" at bounding box center [601, 200] width 401 height 400
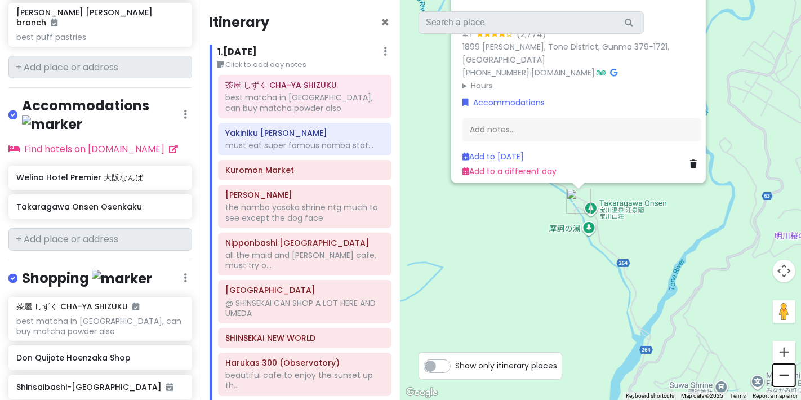
click at [314, 347] on button "Zoom out" at bounding box center [784, 375] width 23 height 23
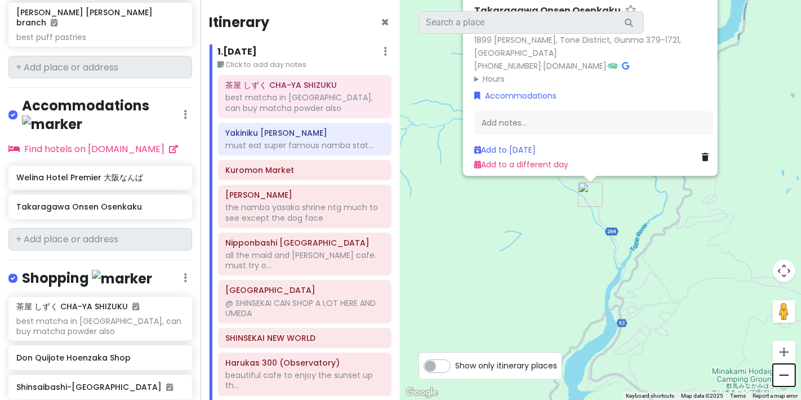
click at [314, 347] on button "Zoom out" at bounding box center [784, 375] width 23 height 23
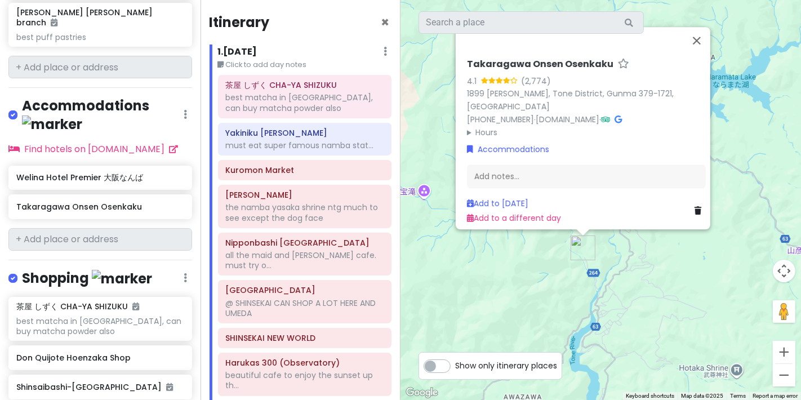
drag, startPoint x: 649, startPoint y: 279, endPoint x: 669, endPoint y: 369, distance: 92.4
click at [314, 347] on div "Takaragawa Onsen Osenkaku 4.1 (2,774) 1899 Fujiwara, Minakami, Tone District, G…" at bounding box center [601, 200] width 401 height 400
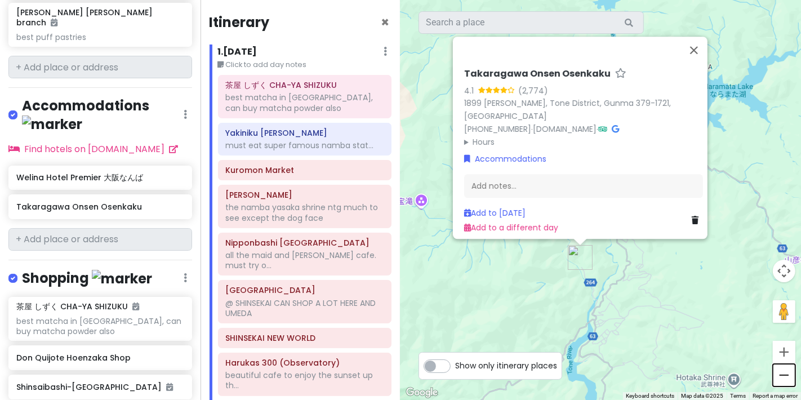
click at [314, 347] on button "Zoom out" at bounding box center [784, 375] width 23 height 23
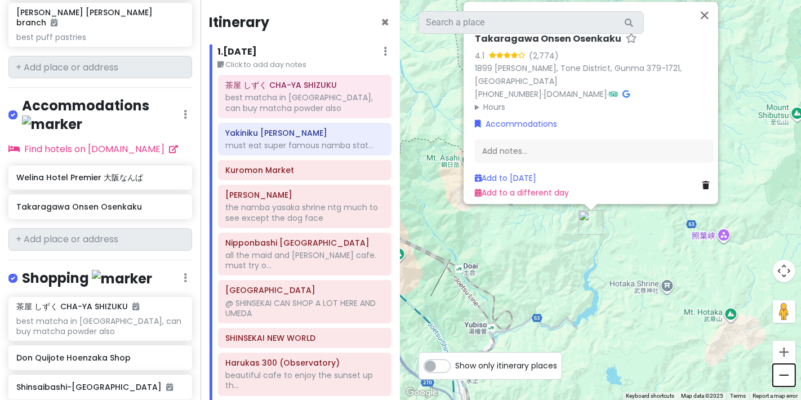
click at [314, 347] on button "Zoom out" at bounding box center [784, 375] width 23 height 23
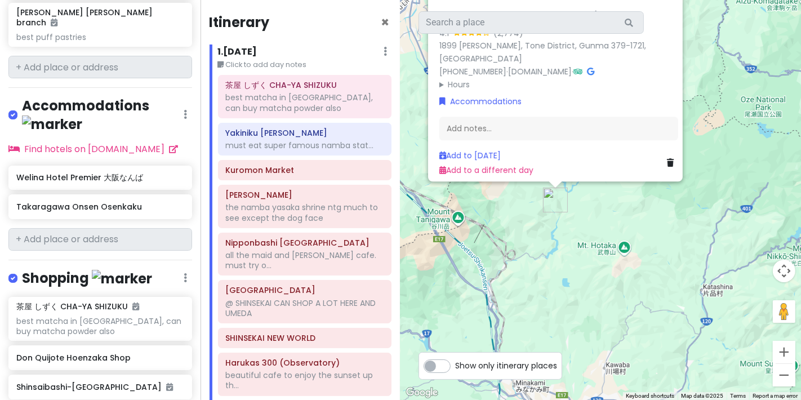
drag, startPoint x: 667, startPoint y: 294, endPoint x: 639, endPoint y: 301, distance: 28.4
click at [314, 301] on div "Takaragawa Onsen Osenkaku 4.1 (2,774) 1899 Fujiwara, Minakami, Tone District, G…" at bounding box center [601, 200] width 401 height 400
click at [314, 347] on button "Zoom out" at bounding box center [784, 375] width 23 height 23
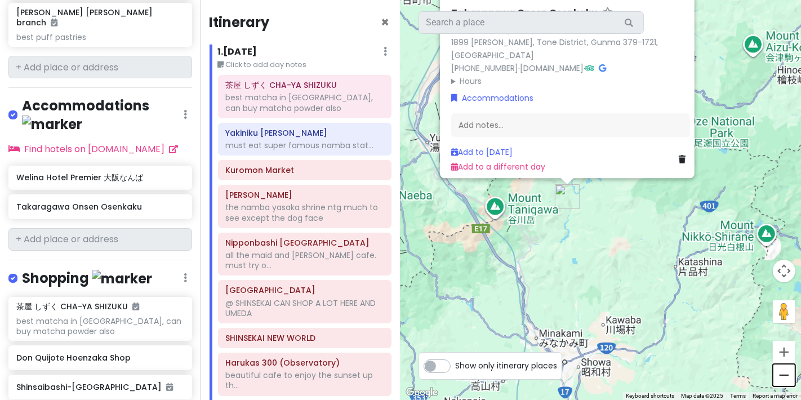
click at [314, 347] on button "Zoom out" at bounding box center [784, 375] width 23 height 23
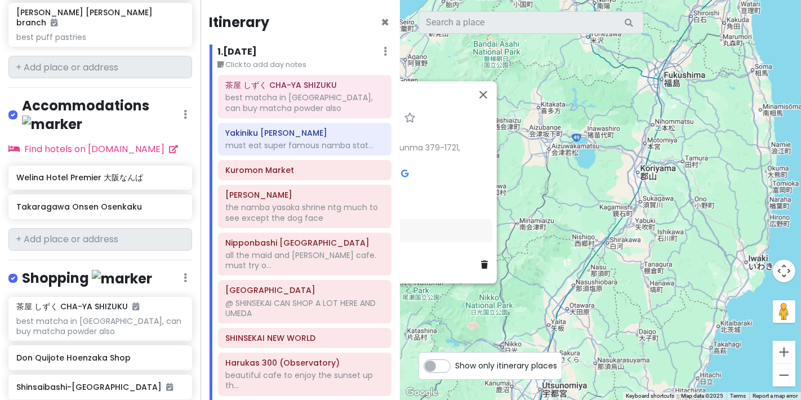
drag, startPoint x: 635, startPoint y: 309, endPoint x: 410, endPoint y: 422, distance: 251.3
click at [314, 347] on html "Osaka Trip Private Change Dates Make a Copy Delete Trip Go Pro ⚡️ Give Feedback…" at bounding box center [400, 200] width 801 height 400
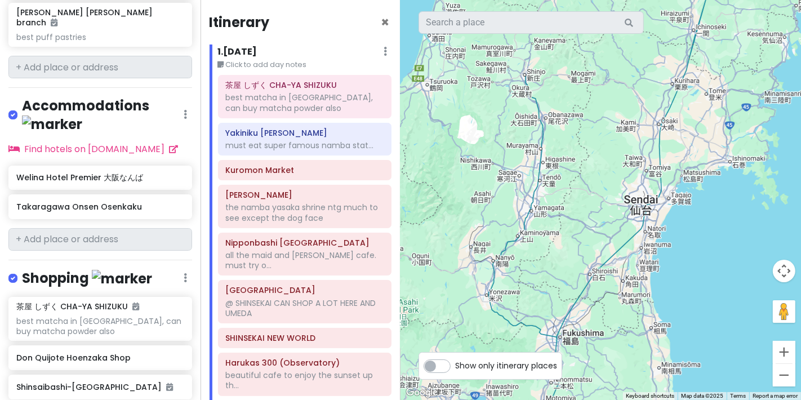
drag, startPoint x: 611, startPoint y: 192, endPoint x: 529, endPoint y: 424, distance: 246.3
click at [314, 347] on html "Osaka Trip Private Change Dates Make a Copy Delete Trip Go Pro ⚡️ Give Feedback…" at bounding box center [400, 200] width 801 height 400
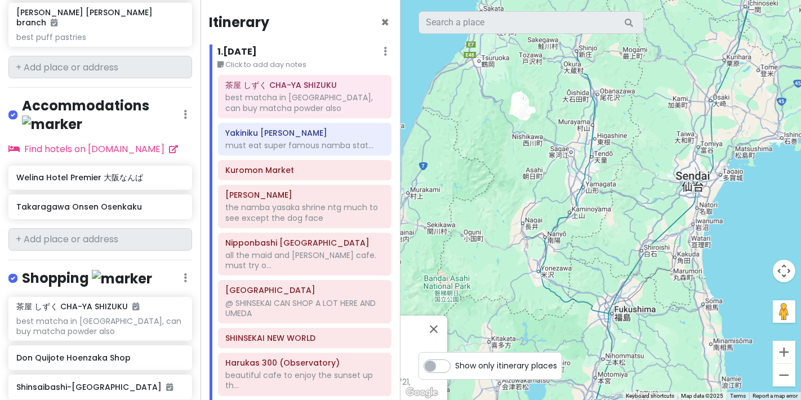
drag, startPoint x: 669, startPoint y: 39, endPoint x: 731, endPoint y: 14, distance: 67.0
click at [314, 14] on div "Takaragawa Onsen Osenkaku 4.1 (2,774) 1899 Fujiwara, Minakami, Tone District, G…" at bounding box center [601, 200] width 401 height 400
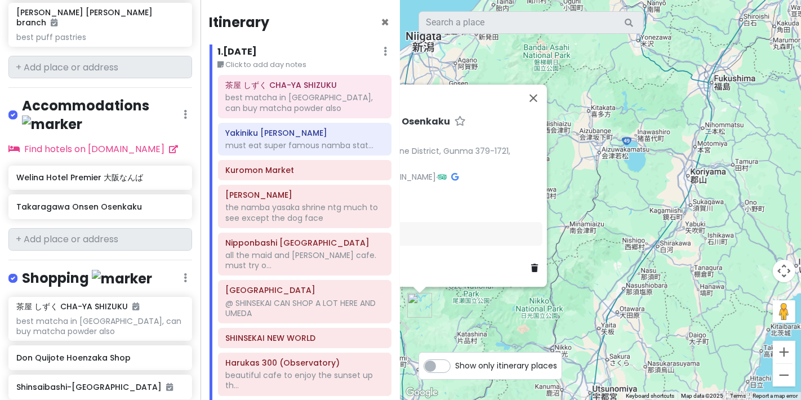
drag, startPoint x: 647, startPoint y: 142, endPoint x: 754, endPoint y: -77, distance: 243.5
click at [314, 0] on html "Osaka Trip Private Change Dates Make a Copy Delete Trip Go Pro ⚡️ Give Feedback…" at bounding box center [400, 200] width 801 height 400
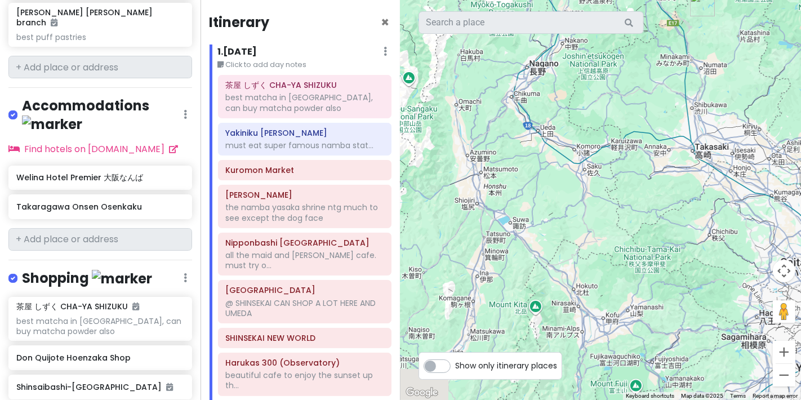
drag, startPoint x: 579, startPoint y: 318, endPoint x: 788, endPoint y: 74, distance: 322.1
click at [314, 74] on div "Takaragawa Onsen Osenkaku 4.1 (2,774) 1899 Fujiwara, Minakami, Tone District, G…" at bounding box center [601, 200] width 401 height 400
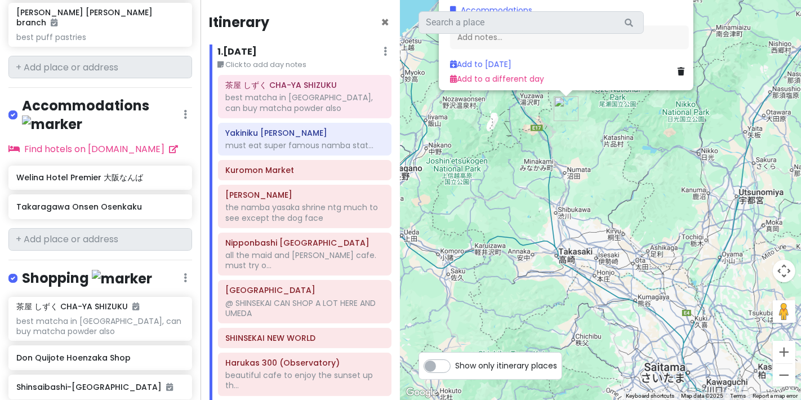
drag, startPoint x: 636, startPoint y: 253, endPoint x: 464, endPoint y: 383, distance: 215.3
click at [314, 347] on div "Takaragawa Onsen Osenkaku 4.1 (2,774) 1899 Fujiwara, Minakami, Tone District, G…" at bounding box center [601, 200] width 401 height 400
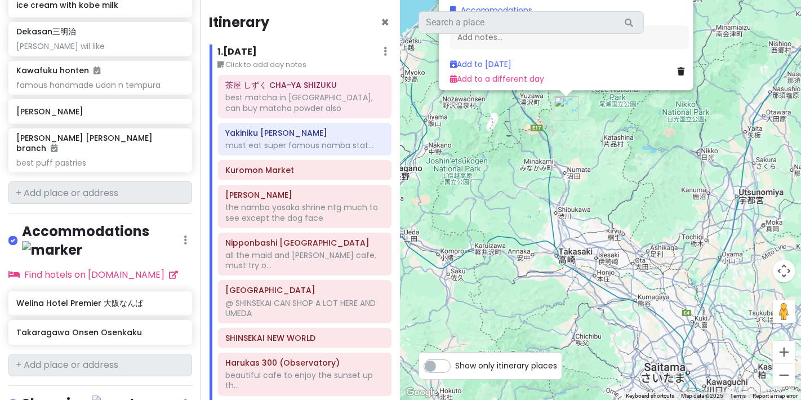
scroll to position [1145, 0]
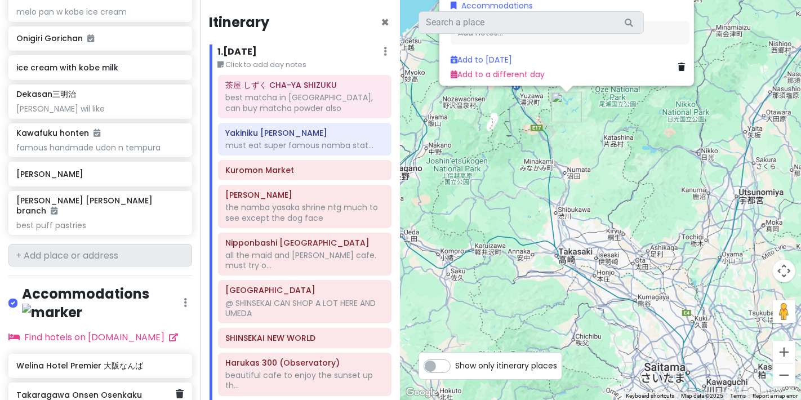
click at [90, 347] on h6 "Takaragawa Onsen Osenkaku" at bounding box center [95, 395] width 159 height 10
click at [84, 347] on div "Takaragawa Onsen Osenkaku" at bounding box center [95, 395] width 159 height 16
click at [114, 347] on div "Takaragawa Onsen Osenkaku" at bounding box center [95, 395] width 159 height 16
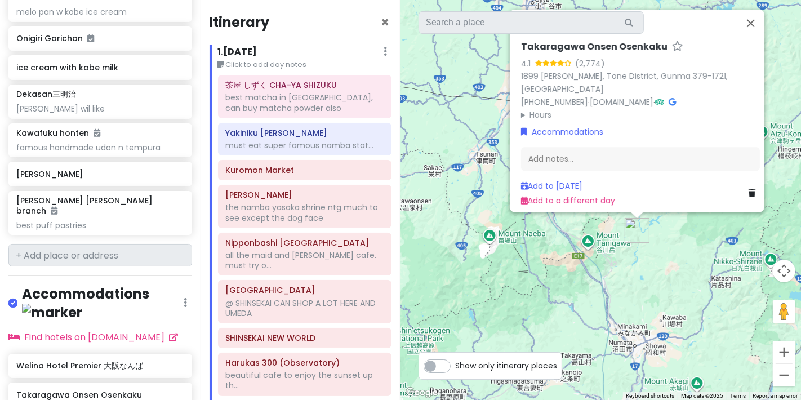
drag, startPoint x: 542, startPoint y: 213, endPoint x: 679, endPoint y: 424, distance: 251.8
click at [314, 347] on html "Osaka Trip Private Change Dates Make a Copy Delete Trip Go Pro ⚡️ Give Feedback…" at bounding box center [400, 200] width 801 height 400
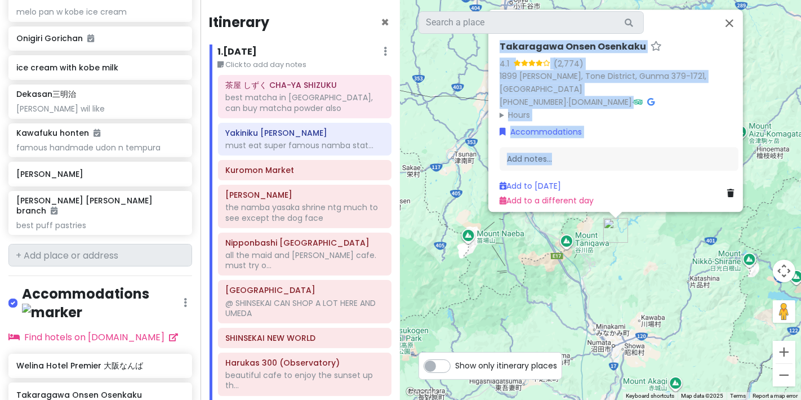
drag, startPoint x: 621, startPoint y: 203, endPoint x: 617, endPoint y: 248, distance: 44.7
click at [314, 248] on div "Takaragawa Onsen Osenkaku 4.1 (2,774) 1899 Fujiwara, Minakami, Tone District, G…" at bounding box center [601, 200] width 401 height 400
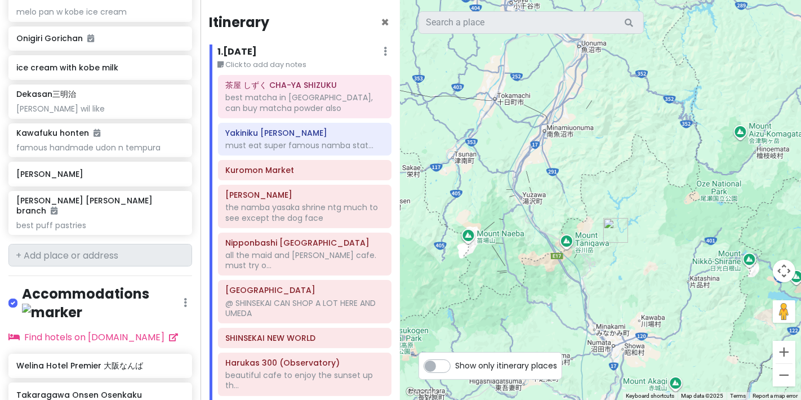
click at [314, 298] on div at bounding box center [601, 200] width 401 height 400
click at [314, 231] on img "Takaragawa Onsen Osenkaku" at bounding box center [616, 230] width 25 height 25
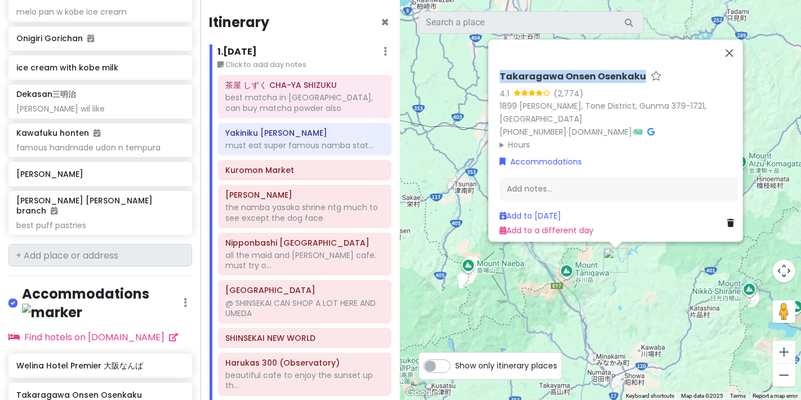
drag, startPoint x: 490, startPoint y: 69, endPoint x: 644, endPoint y: 72, distance: 153.3
click at [314, 72] on div "Takaragawa Onsen Osenkaku 4.1 (2,774) 1899 Fujiwara, Minakami, Tone District, G…" at bounding box center [619, 153] width 248 height 175
copy h6 "Takaragawa Onsen Osenkaku"
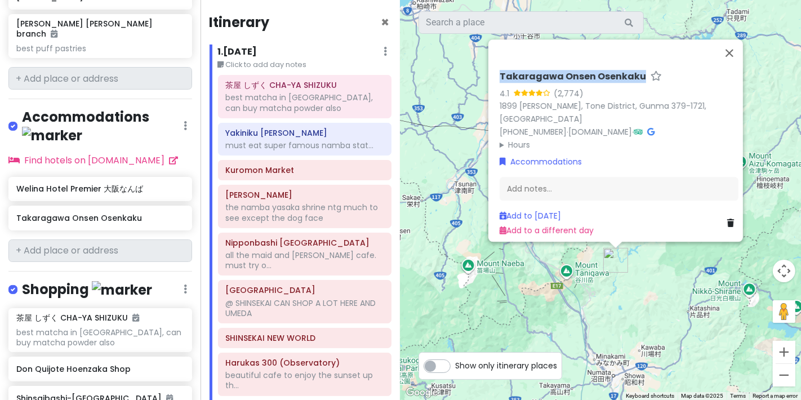
scroll to position [1333, 0]
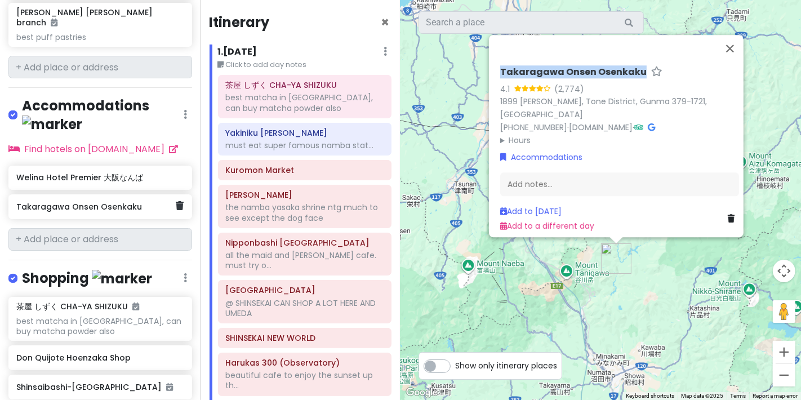
click at [174, 194] on div "Takaragawa Onsen Osenkaku" at bounding box center [100, 206] width 184 height 25
click at [176, 201] on icon at bounding box center [180, 205] width 8 height 9
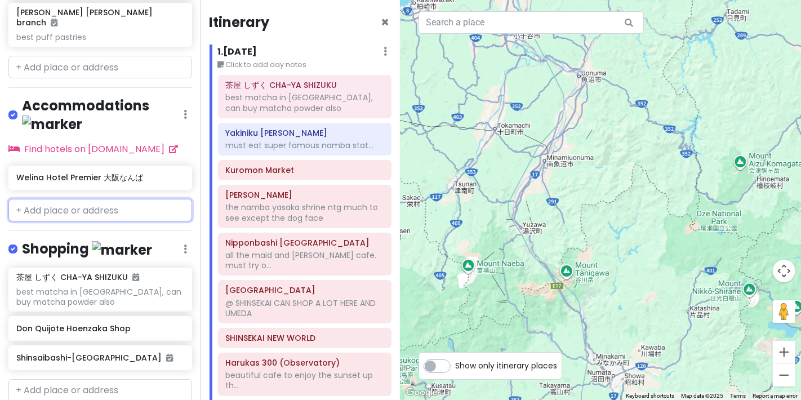
click at [136, 199] on input "text" at bounding box center [100, 210] width 184 height 23
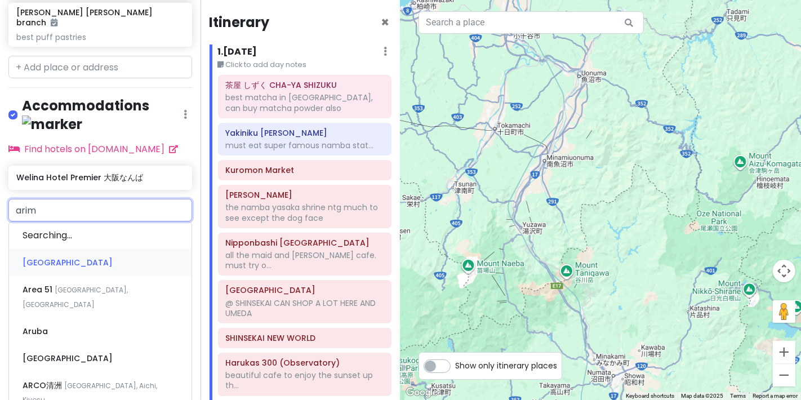
type input "arima"
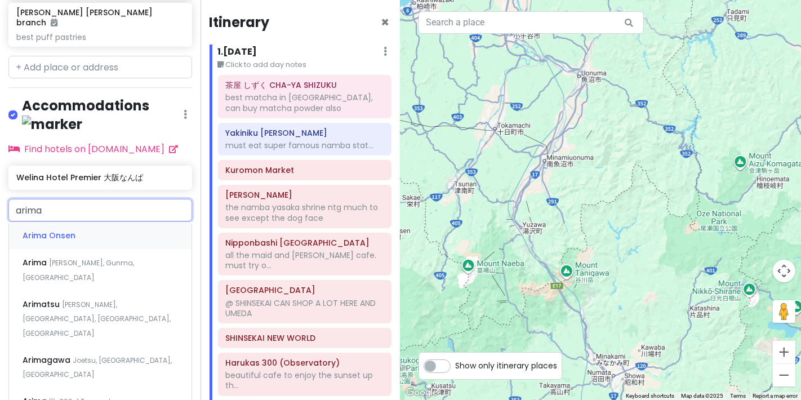
click at [82, 222] on div "Arima Onsen" at bounding box center [100, 235] width 183 height 27
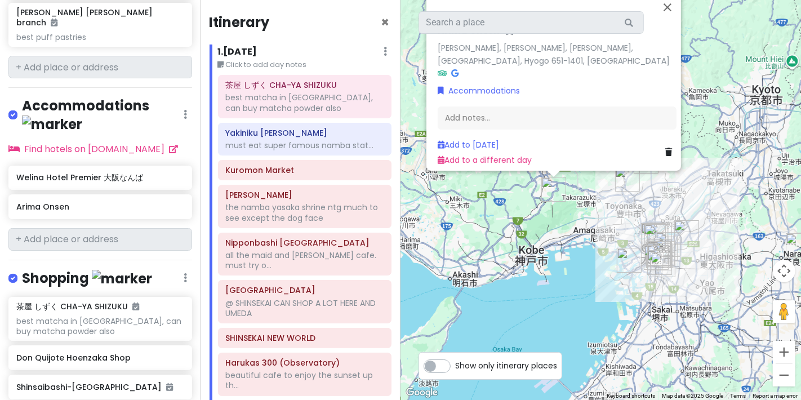
drag, startPoint x: 668, startPoint y: 108, endPoint x: 654, endPoint y: -70, distance: 178.6
click at [314, 0] on html "Osaka Trip Private Change Dates Make a Copy Delete Trip Go Pro ⚡️ Give Feedback…" at bounding box center [400, 200] width 801 height 400
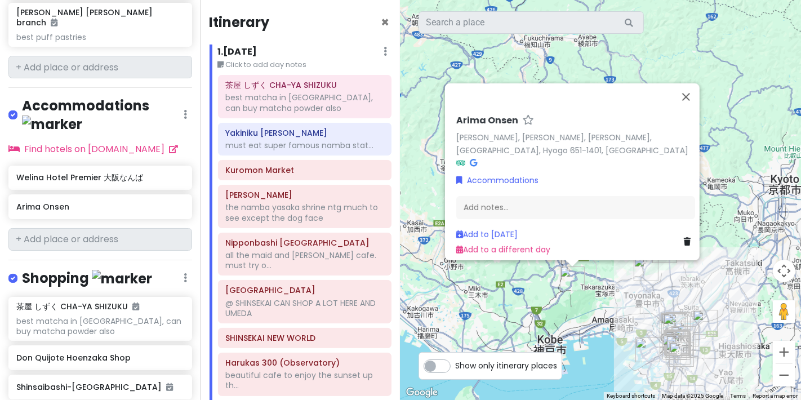
drag, startPoint x: 557, startPoint y: 224, endPoint x: 574, endPoint y: 339, distance: 116.2
click at [314, 339] on div "Arima Onsen Arima Onsen, Arimacho, Kita Ward, Kobe, Hyogo 651-1401, Japan Accom…" at bounding box center [601, 200] width 401 height 400
click at [91, 228] on input "text" at bounding box center [100, 239] width 184 height 23
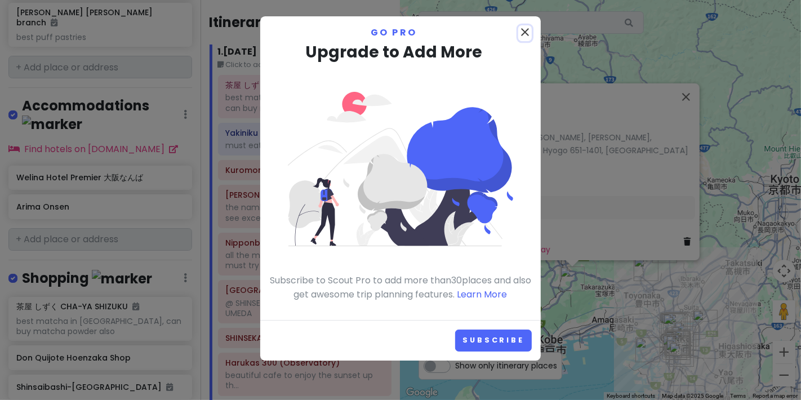
click at [314, 33] on icon "close" at bounding box center [525, 32] width 14 height 14
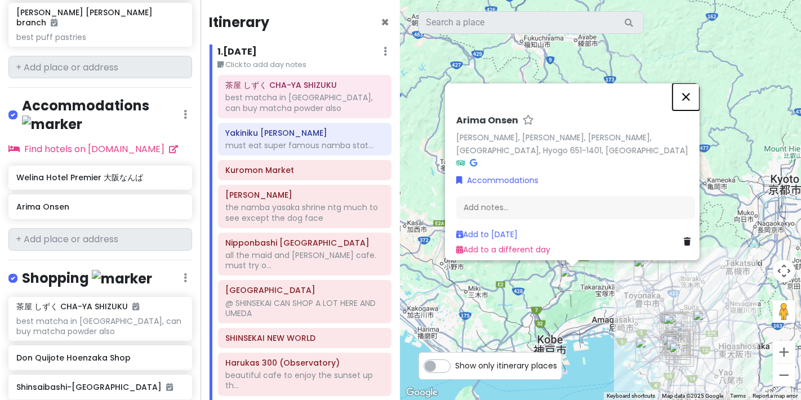
click at [314, 94] on button "Close" at bounding box center [686, 96] width 27 height 27
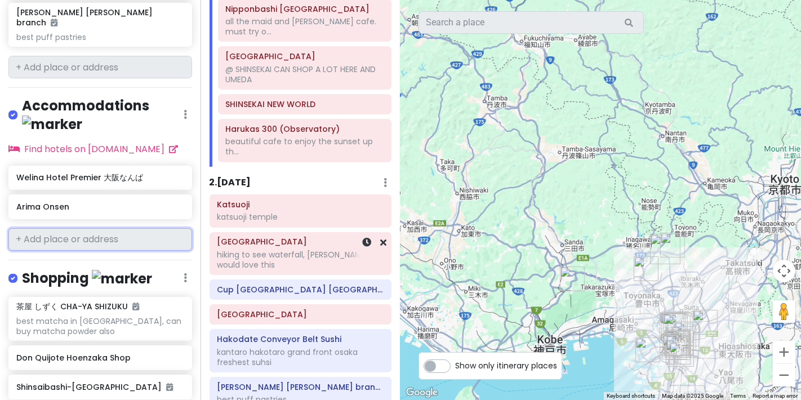
scroll to position [250, 0]
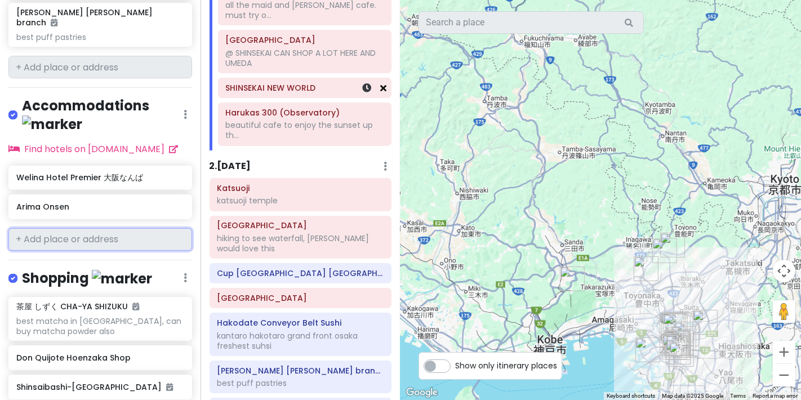
click at [314, 87] on icon at bounding box center [383, 87] width 6 height 9
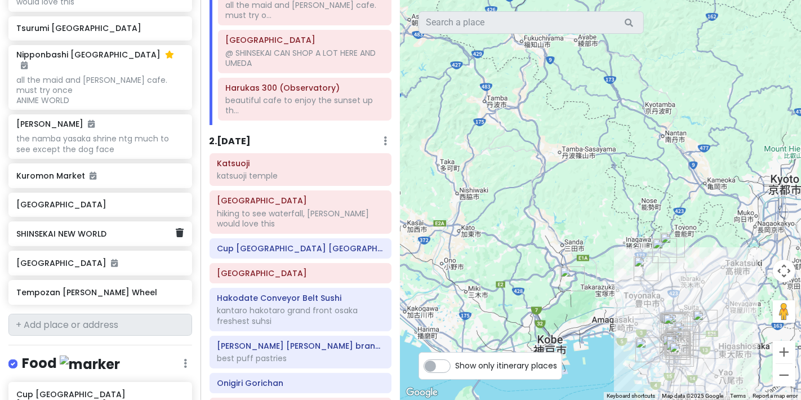
scroll to position [564, 0]
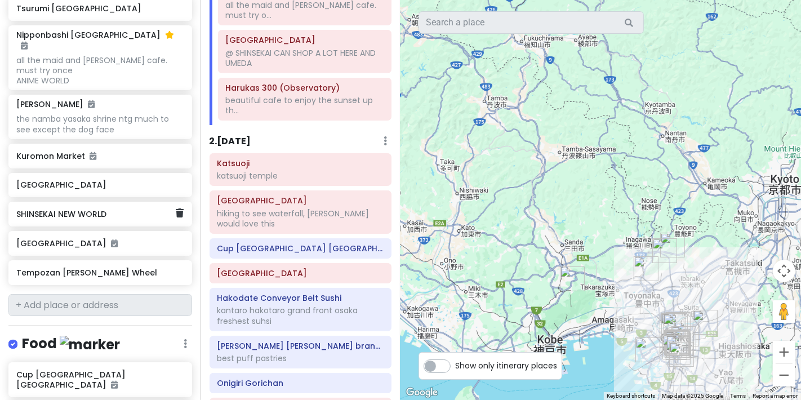
click at [175, 207] on div "SHINSEKAI NEW WORLD" at bounding box center [100, 214] width 184 height 25
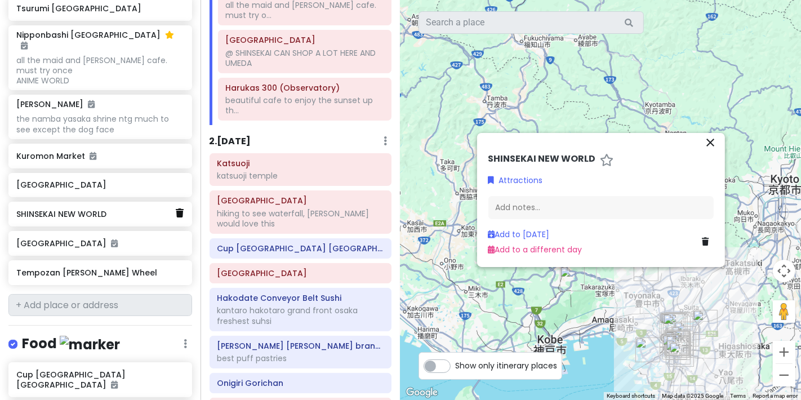
click at [176, 209] on icon at bounding box center [180, 213] width 8 height 9
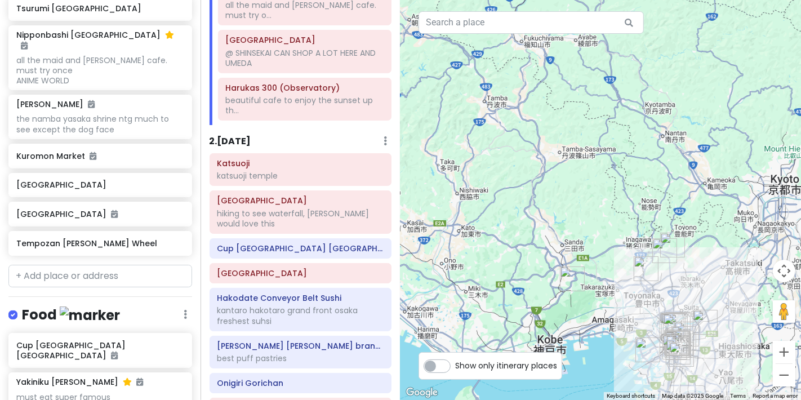
scroll to position [534, 0]
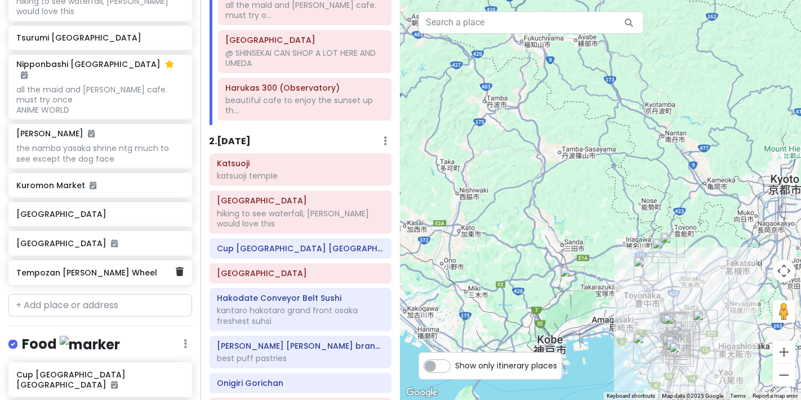
click at [176, 265] on link at bounding box center [180, 272] width 8 height 15
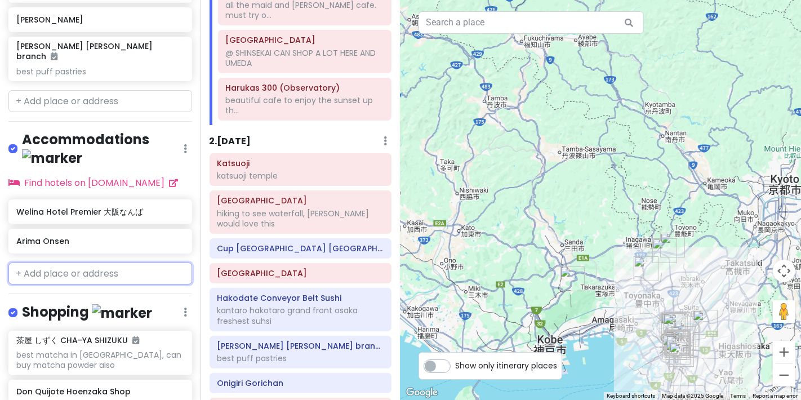
scroll to position [1257, 0]
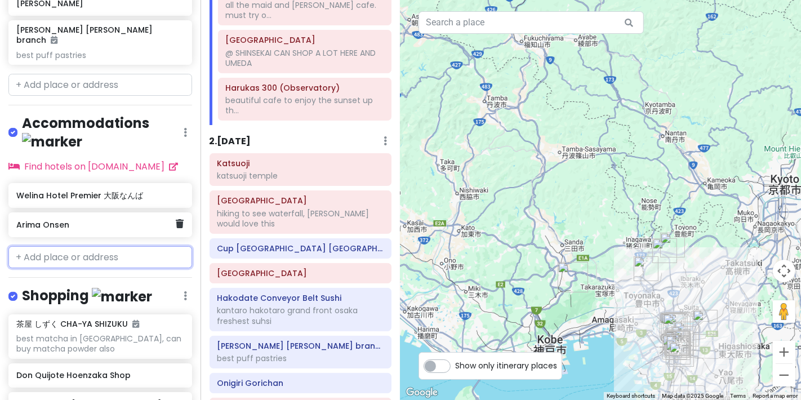
click at [63, 186] on div "Welina Hotel Premier 大阪なんば Arima Onsen" at bounding box center [100, 212] width 201 height 59
click at [111, 220] on h6 "Arima Onsen" at bounding box center [95, 225] width 159 height 10
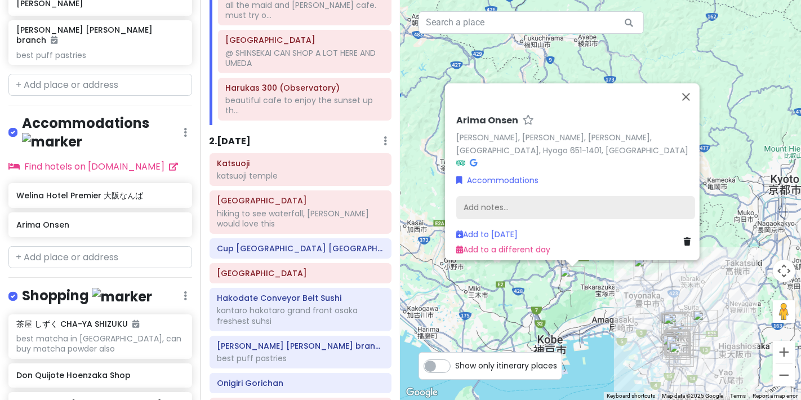
click at [314, 196] on div "Add notes..." at bounding box center [575, 208] width 239 height 24
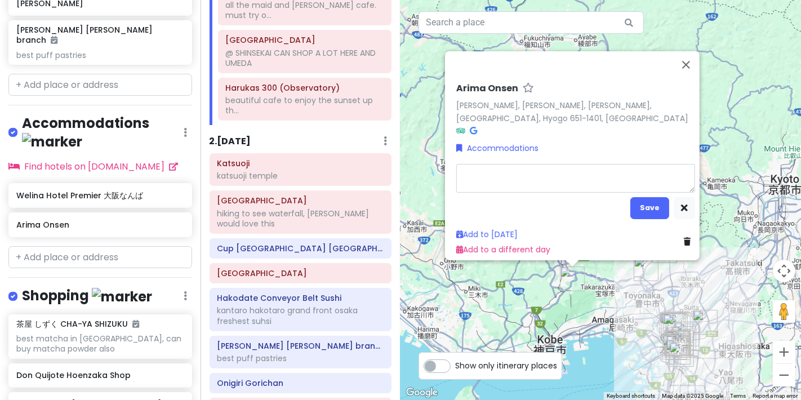
type textarea "x"
type textarea "h"
type textarea "x"
type textarea "he"
type textarea "x"
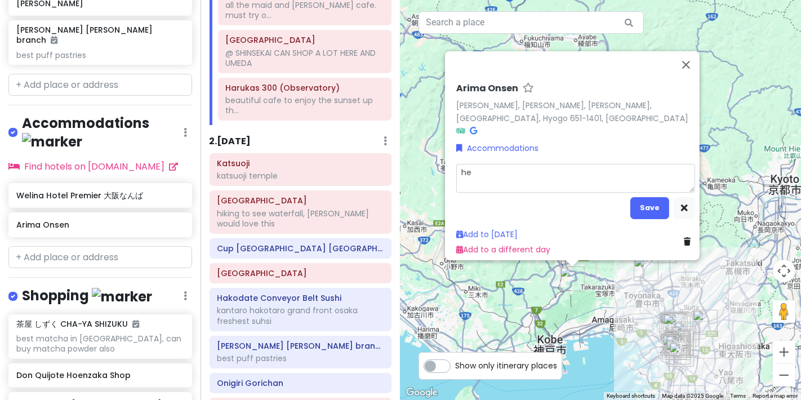
type textarea "hea"
type textarea "x"
type textarea "hea"
type textarea "x"
type textarea "hea u"
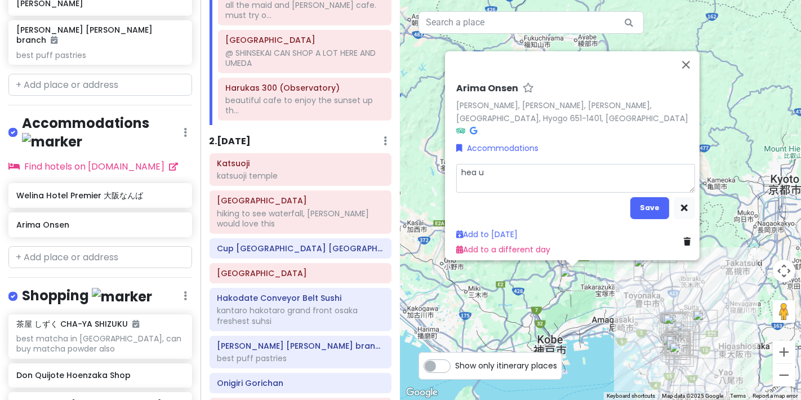
type textarea "x"
type textarea "hea up"
type textarea "x"
type textarea "hea up"
type textarea "x"
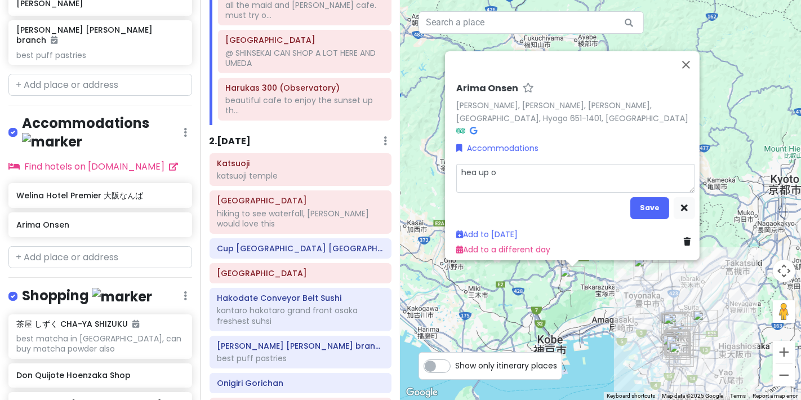
type textarea "hea up o"
type textarea "x"
type textarea "hea up o"
type textarea "x"
type textarea "hea up"
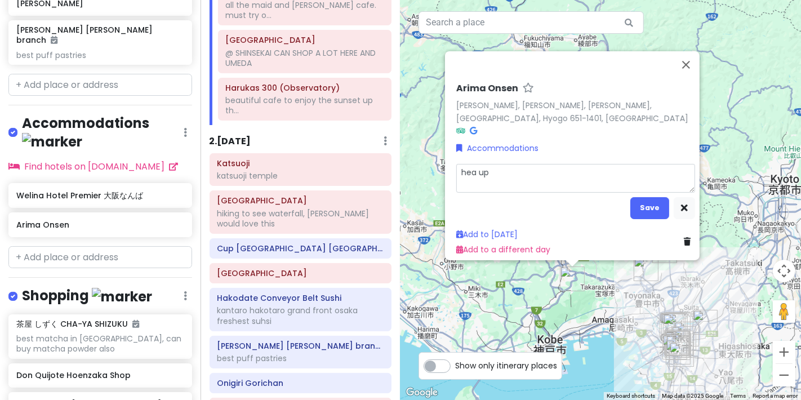
type textarea "x"
type textarea "hea up"
type textarea "x"
type textarea "hea u"
type textarea "x"
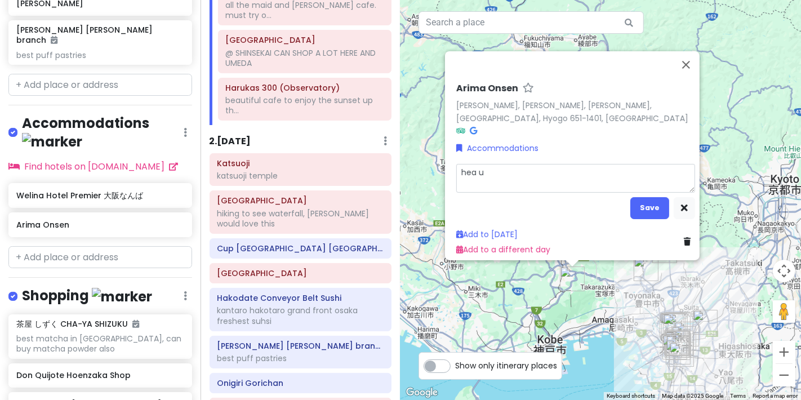
type textarea "hea"
type textarea "x"
type textarea "hea d"
type textarea "x"
type textarea "hea d"
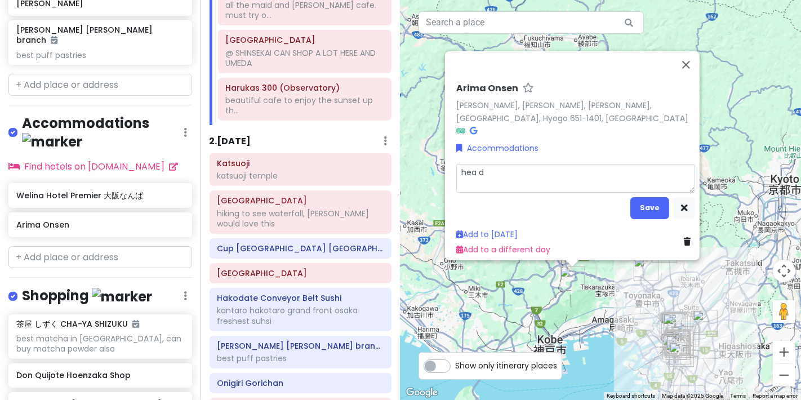
type textarea "x"
type textarea "hea d i"
type textarea "x"
type textarea "hea d ipt"
type textarea "x"
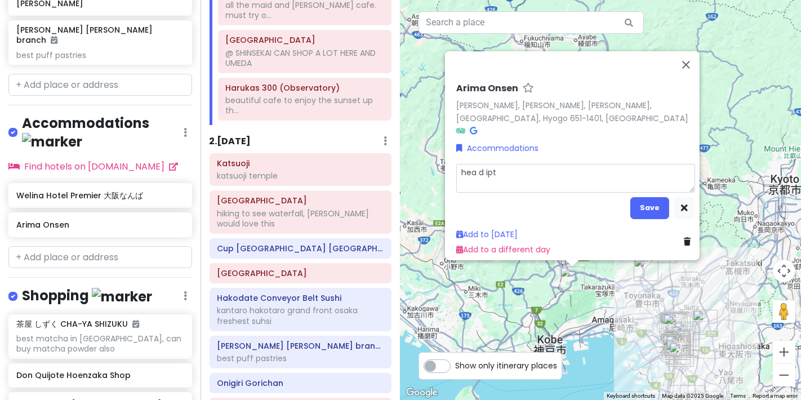
type textarea "hea d ipt"
type textarea "x"
type textarea "hea d ipt o"
type textarea "x"
type textarea "hea d ipt o"
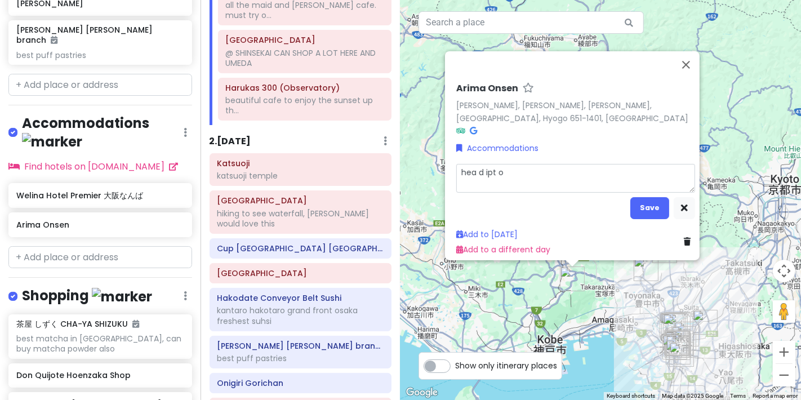
type textarea "x"
type textarea "hea d ipt"
type textarea "x"
type textarea "hea d ipt"
type textarea "x"
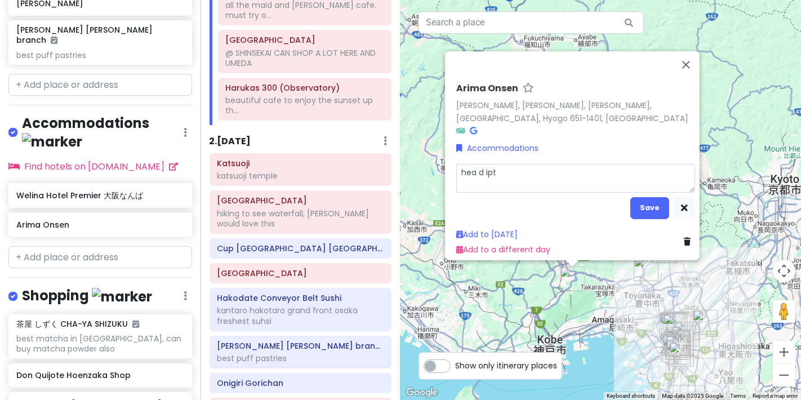
type textarea "hea d ip"
type textarea "x"
type textarea "hea d i"
type textarea "x"
type textarea "hea d"
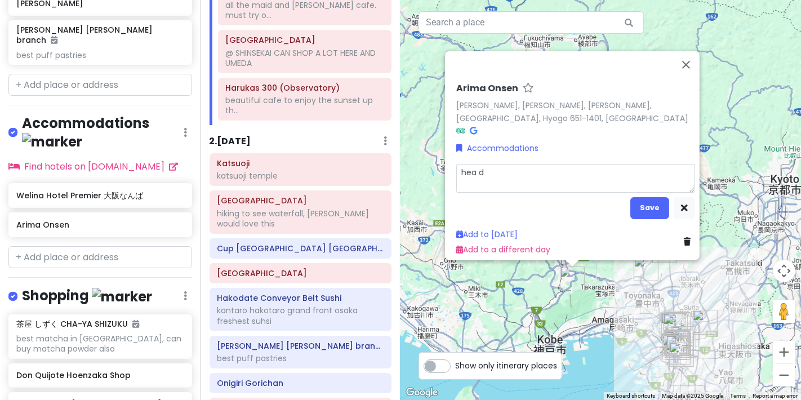
type textarea "x"
type textarea "hea d"
type textarea "x"
type textarea "hea"
type textarea "x"
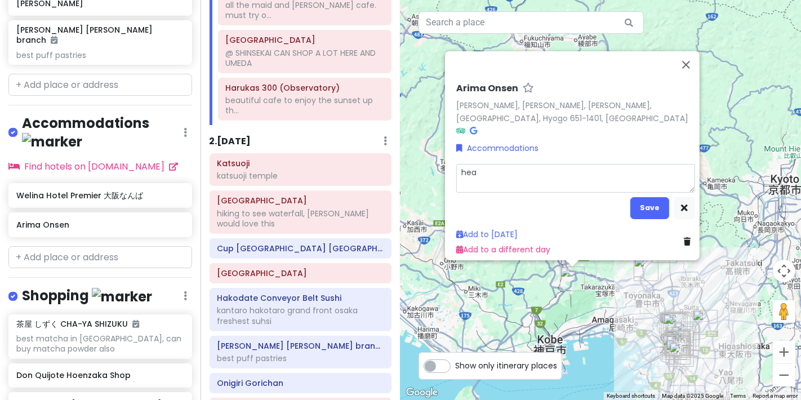
type textarea "hea"
type textarea "x"
type textarea "head"
type textarea "x"
type textarea "head"
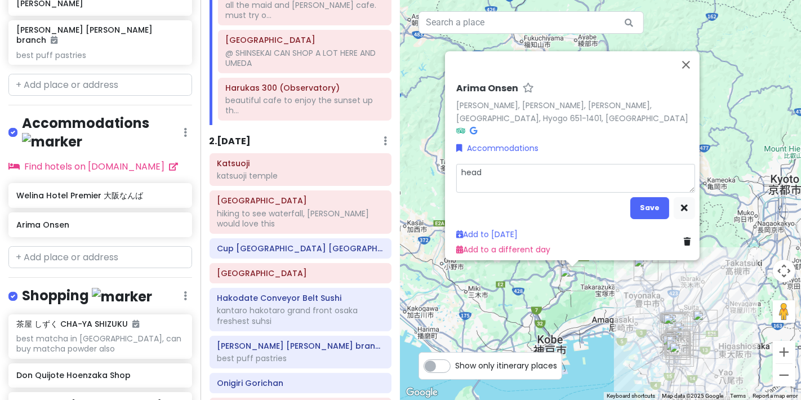
type textarea "x"
type textarea "head u"
type textarea "x"
type textarea "head up"
type textarea "x"
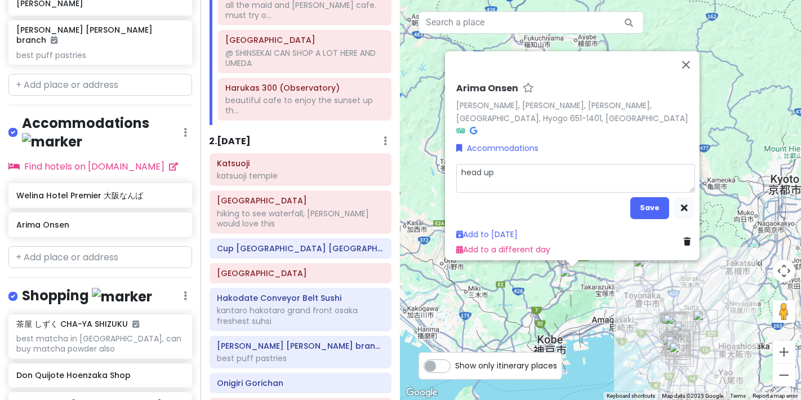
type textarea "head up"
type textarea "x"
type textarea "head up t"
type textarea "x"
type textarea "head up t"
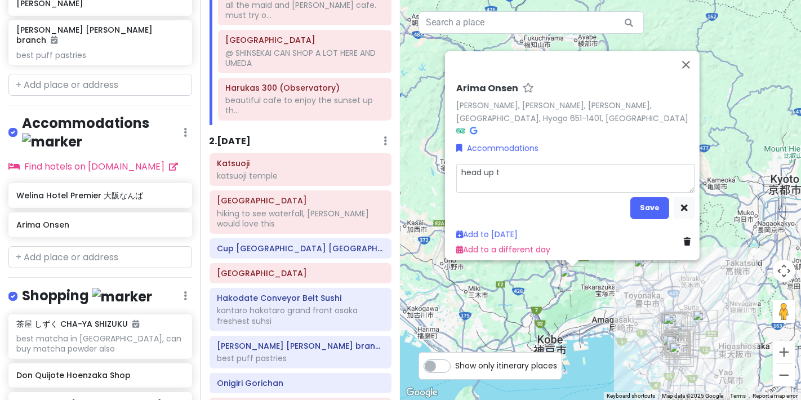
type textarea "x"
type textarea "head up t"
type textarea "x"
type textarea "head up tp"
type textarea "x"
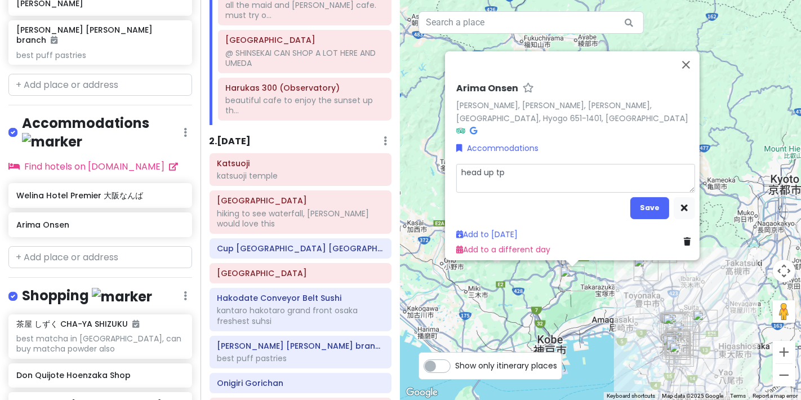
type textarea "head up tp"
type textarea "x"
type textarea "head up tp"
type textarea "x"
type textarea "head up t"
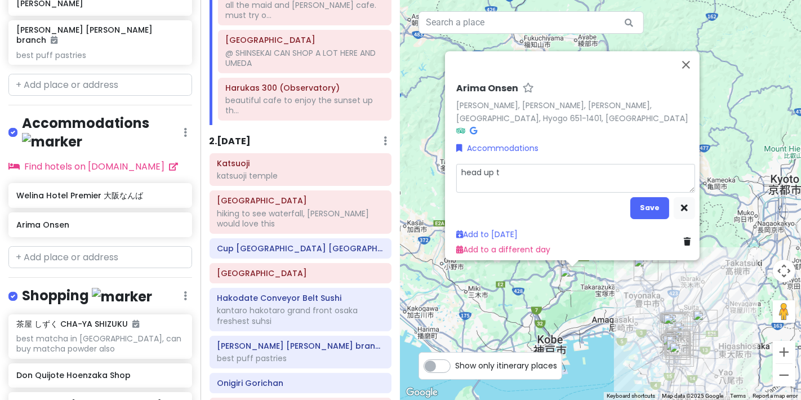
type textarea "x"
type textarea "head up tp"
type textarea "x"
type textarea "head up tp"
type textarea "x"
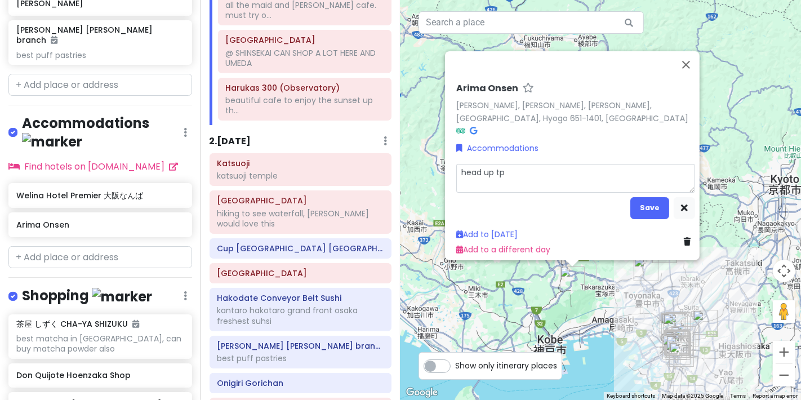
type textarea "head up tp"
type textarea "x"
type textarea "head up t"
type textarea "x"
type textarea "head up to"
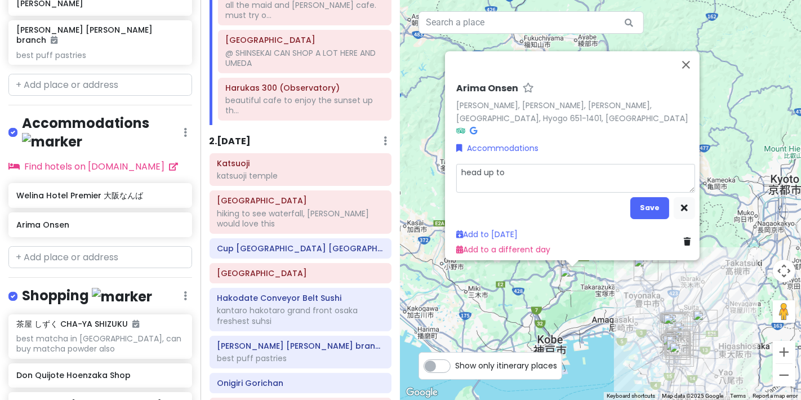
type textarea "x"
type textarea "head up to"
type textarea "x"
type textarea "head up to m"
type textarea "x"
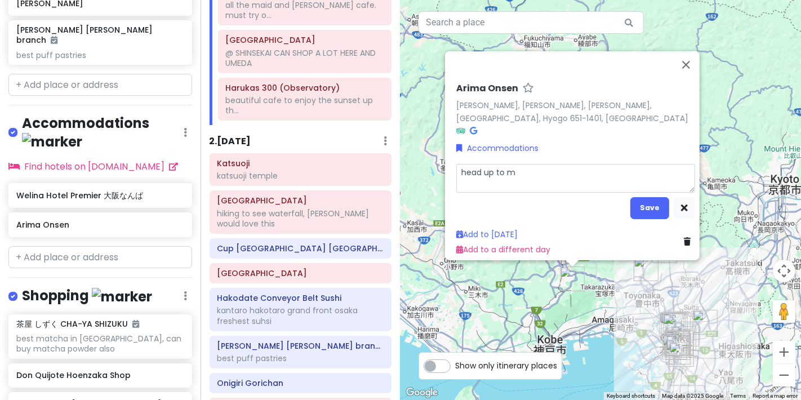
type textarea "head up to mt"
type textarea "x"
type textarea "head up to mt"
type textarea "x"
type textarea "head up to mt r"
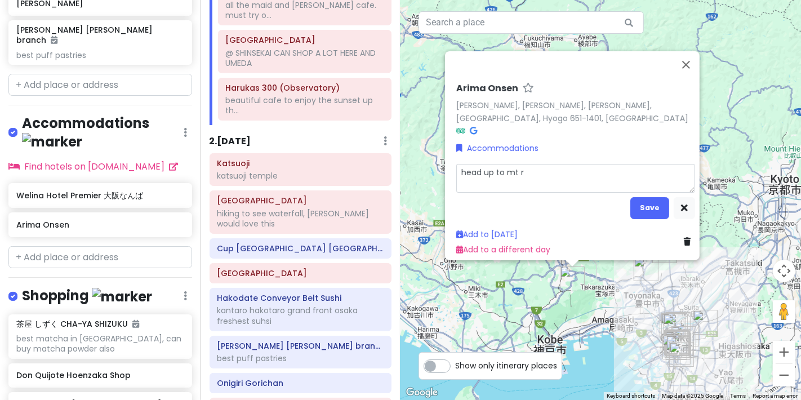
type textarea "x"
type textarea "head up to mt ro"
type textarea "x"
type textarea "head up to mt rok"
type textarea "x"
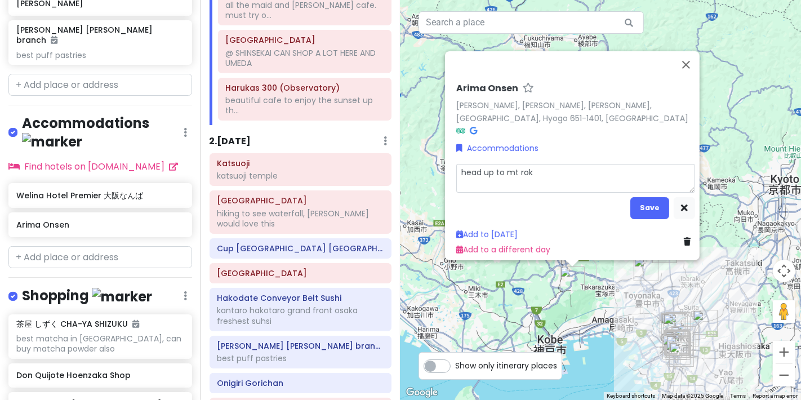
type textarea "head up to mt rokk"
type textarea "x"
type textarea "head up to mt rokko"
type textarea "x"
type textarea "head up to mt rokko"
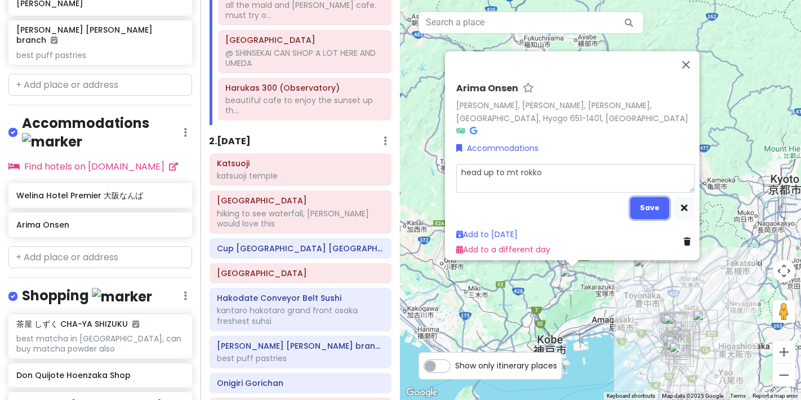
click at [314, 198] on button "Save" at bounding box center [650, 208] width 39 height 22
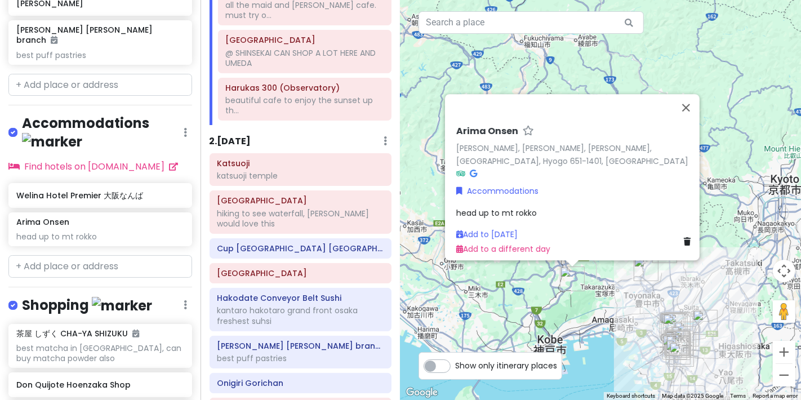
click at [314, 207] on span "head up to mt rokko" at bounding box center [496, 212] width 81 height 11
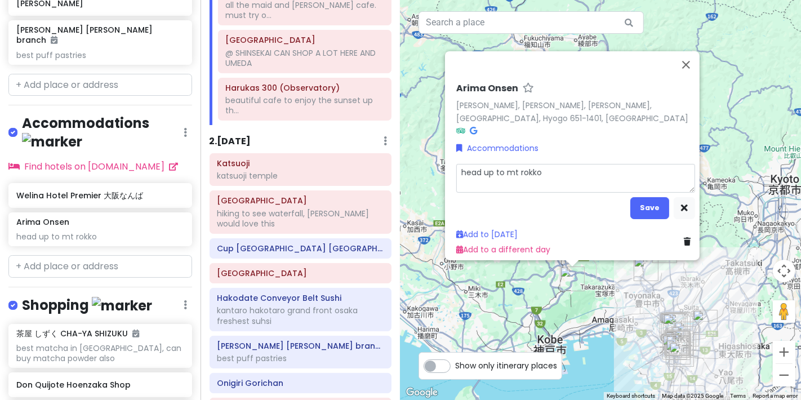
click at [314, 170] on textarea "head up to mt rokko" at bounding box center [575, 178] width 239 height 29
type textarea "x"
type textarea "head up to mt rokko"
type textarea "x"
type textarea "head up to mt rokko v"
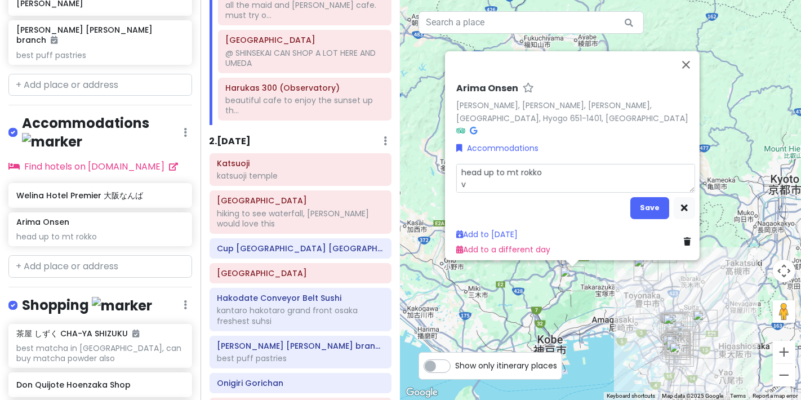
type textarea "x"
type textarea "head up to mt rokko vi"
type textarea "x"
type textarea "head up to mt rokko via"
type textarea "x"
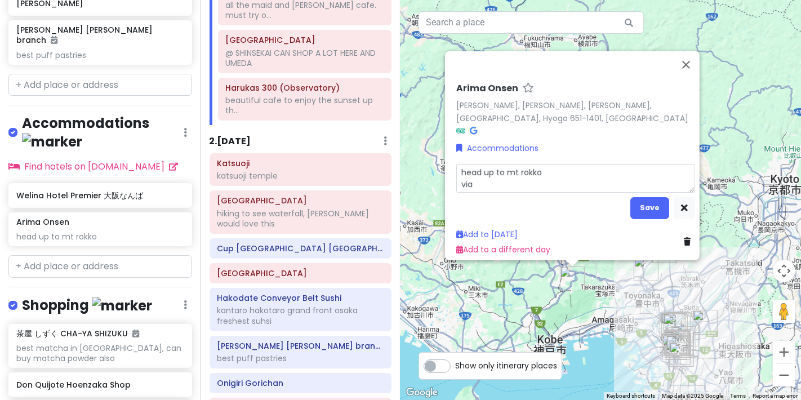
type textarea "head up to mt rokko via"
type textarea "x"
type textarea "head up to mt rokko via a"
type textarea "x"
type textarea "head up to mt rokko via ar"
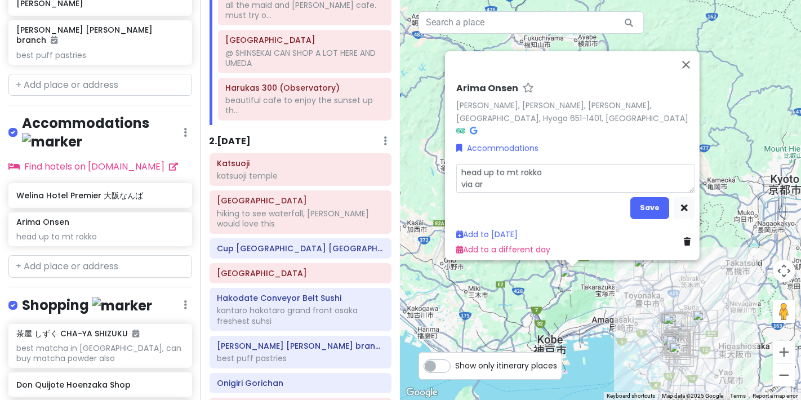
type textarea "x"
type textarea "head up to mt rokko via ari"
type textarea "x"
type textarea "head up to mt rokko via arim"
type textarea "x"
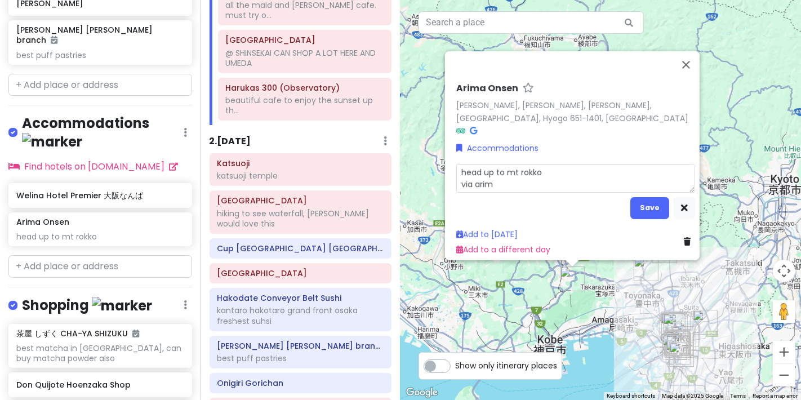
type textarea "head up to mt rokko via arima"
type textarea "x"
type textarea "head up to mt rokko via arima"
type textarea "x"
type textarea "head up to mt rokko via arima o"
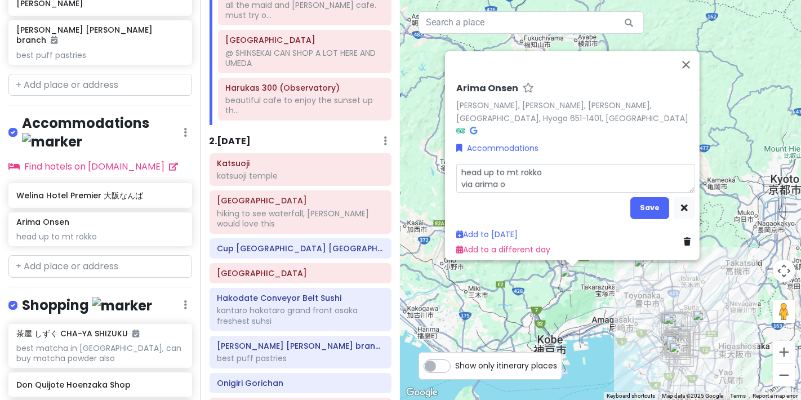
type textarea "x"
type textarea "head up to mt rokko via arima on"
type textarea "x"
type textarea "head up to mt rokko via arima ons"
type textarea "x"
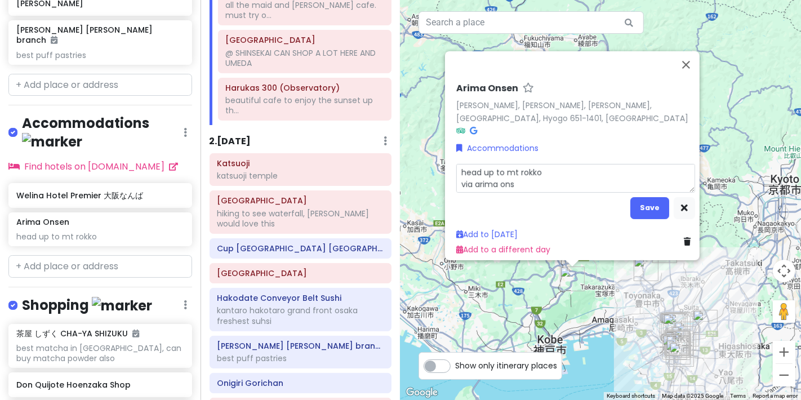
type textarea "head up to mt rokko via arima onse"
type textarea "x"
type textarea "head up to mt rokko via arima onsen"
type textarea "x"
type textarea "head up to mt rokko via arima onsen"
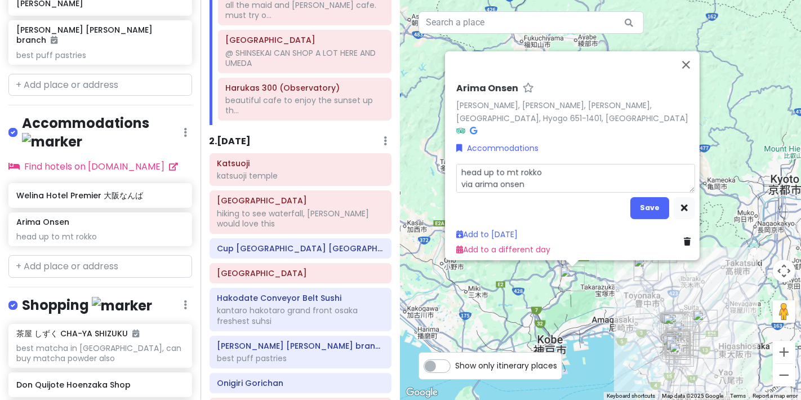
type textarea "x"
type textarea "head up to mt rokko via arima onsen r"
type textarea "x"
type textarea "head up to mt rokko via arima onsen ro"
type textarea "x"
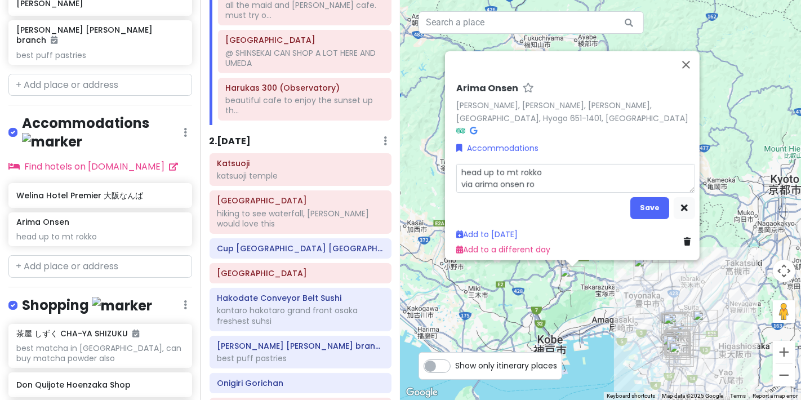
type textarea "head up to mt rokko via arima onsen rop"
type textarea "x"
type textarea "head up to mt rokko via arima onsen rope"
type textarea "x"
type textarea "head up to mt rokko via arima onsen ropew"
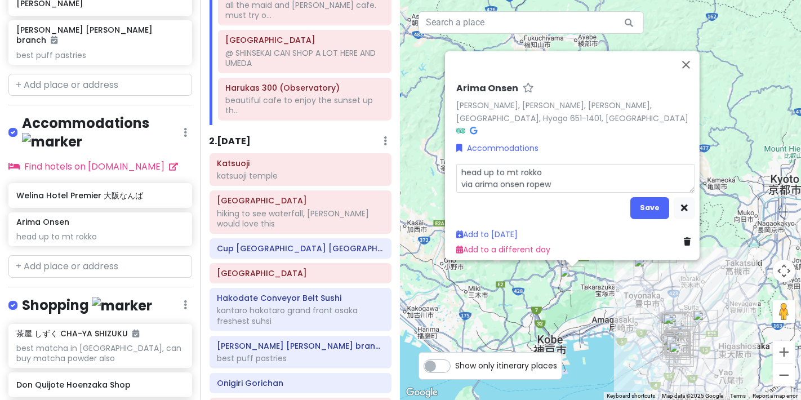
type textarea "x"
type textarea "head up to mt rokko via arima onsen ropewa"
type textarea "x"
type textarea "head up to mt rokko via arima onsen ropeway"
type textarea "x"
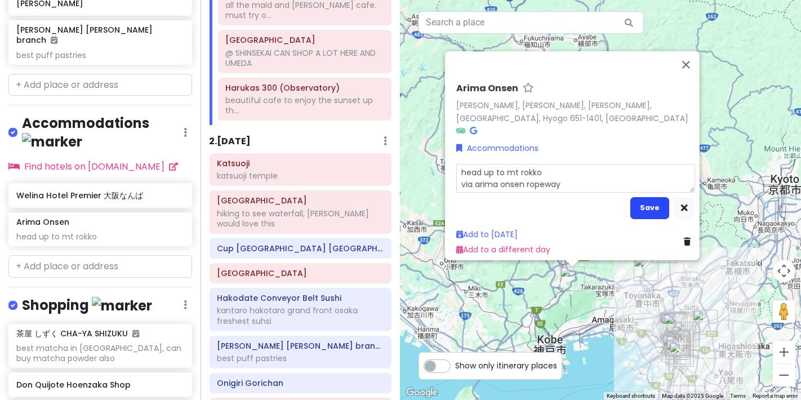
type textarea "head up to mt rokko via arima onsen ropeway"
click at [314, 207] on button "Save" at bounding box center [650, 208] width 39 height 22
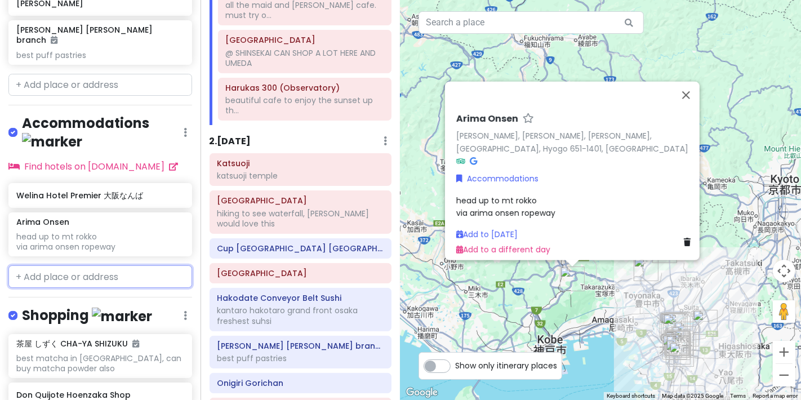
click at [78, 265] on input "text" at bounding box center [100, 276] width 184 height 23
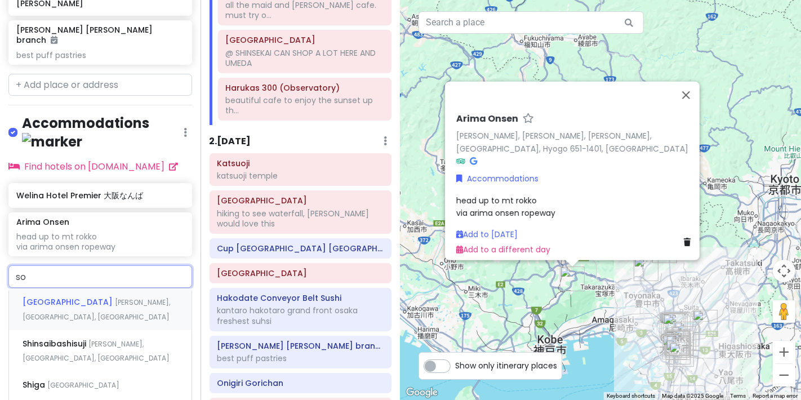
type input "sol"
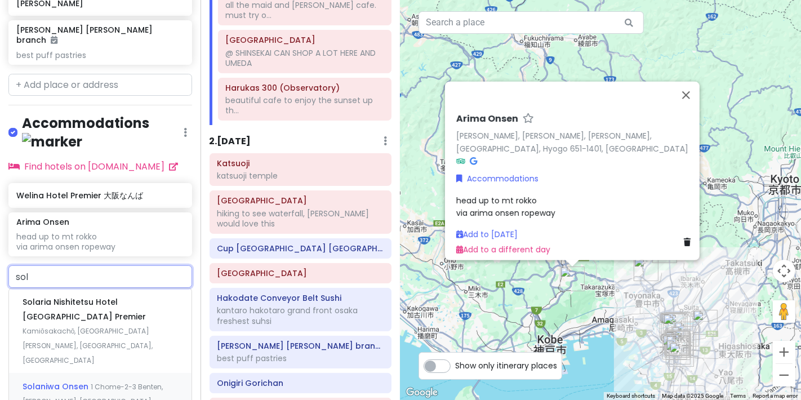
click at [85, 347] on div "Solaniwa Onsen 1 Chome-2-3 Benten, Minato Ward, Osaka, Japan" at bounding box center [100, 401] width 183 height 56
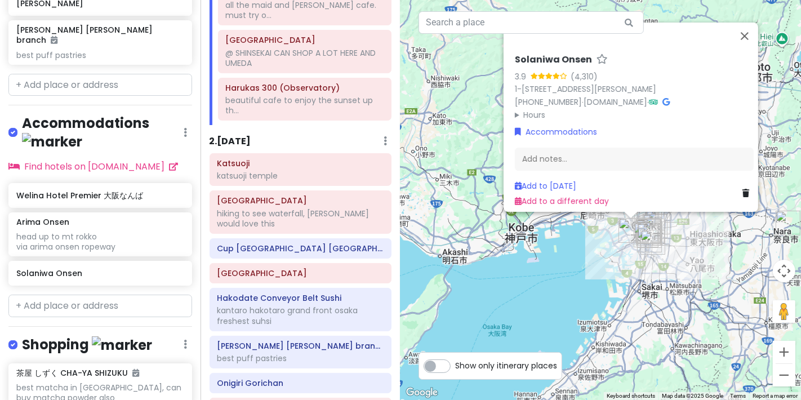
drag, startPoint x: 482, startPoint y: 127, endPoint x: 435, endPoint y: -9, distance: 144.0
click at [314, 0] on html "Osaka Trip Private Change Dates Make a Copy Delete Trip Go Pro ⚡️ Give Feedback…" at bounding box center [400, 200] width 801 height 400
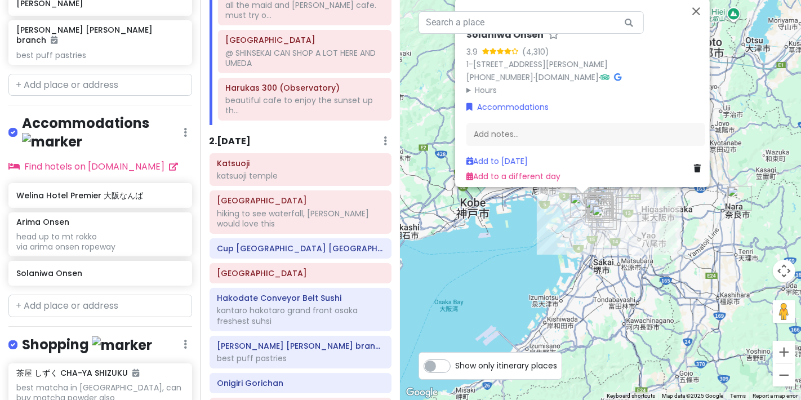
click at [314, 347] on div "Solaniwa Onsen 3.9 (4,310) 1-chōme-2-3 Benten, Minato Ward, Osaka, 552-0007, Ja…" at bounding box center [601, 200] width 401 height 400
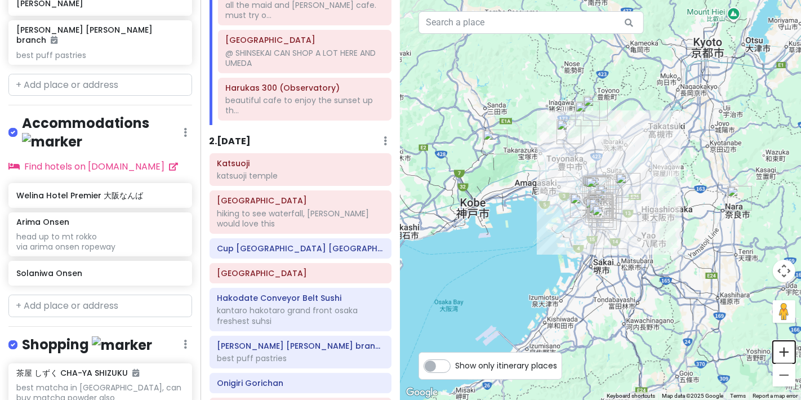
click at [314, 347] on button "Zoom in" at bounding box center [784, 352] width 23 height 23
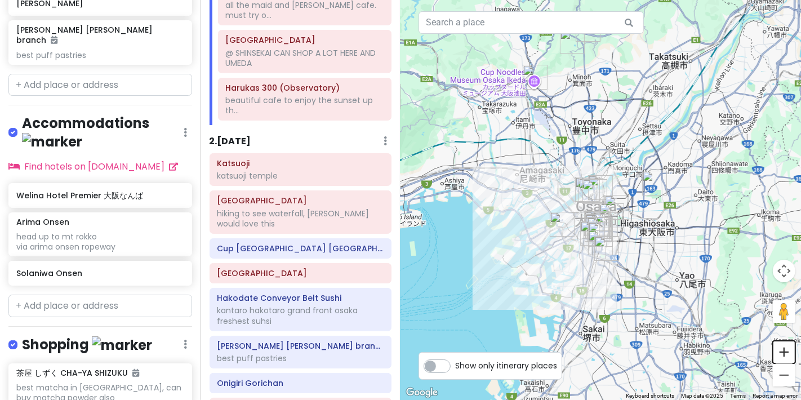
click at [314, 345] on button "Zoom in" at bounding box center [784, 352] width 23 height 23
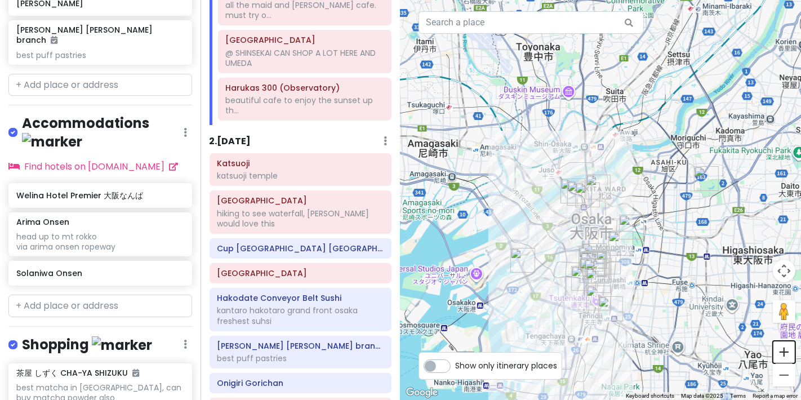
click at [314, 347] on button "Zoom in" at bounding box center [784, 352] width 23 height 23
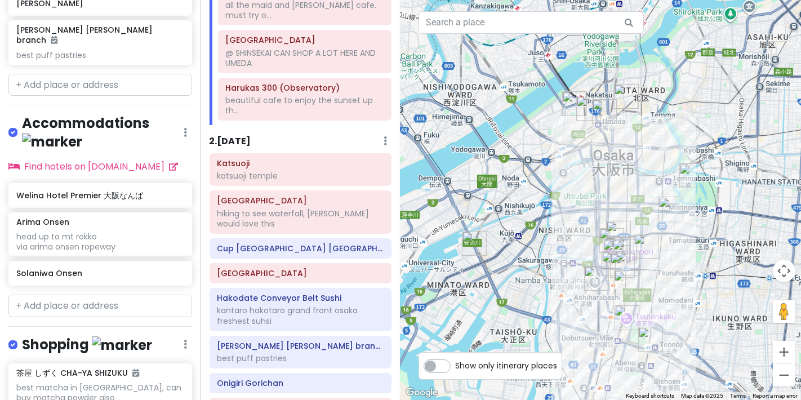
drag, startPoint x: 692, startPoint y: 320, endPoint x: 721, endPoint y: 231, distance: 93.6
click at [314, 231] on div at bounding box center [601, 200] width 401 height 400
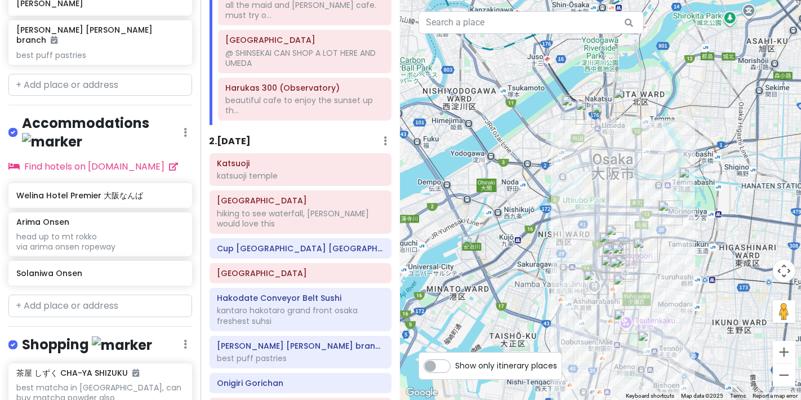
click at [241, 140] on h6 "2 . [DATE]" at bounding box center [231, 142] width 42 height 12
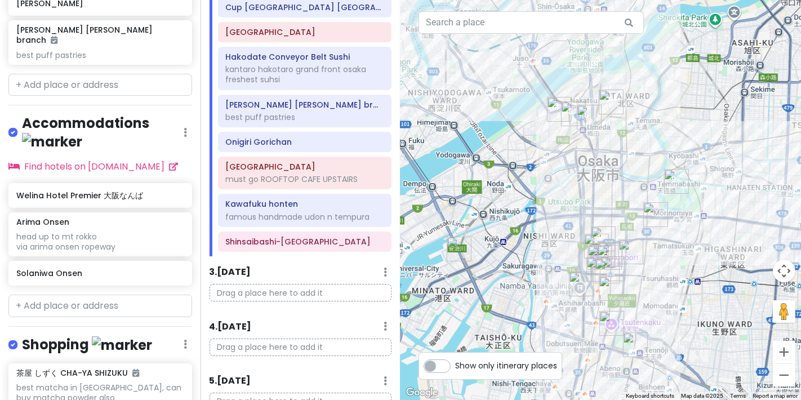
scroll to position [500, 0]
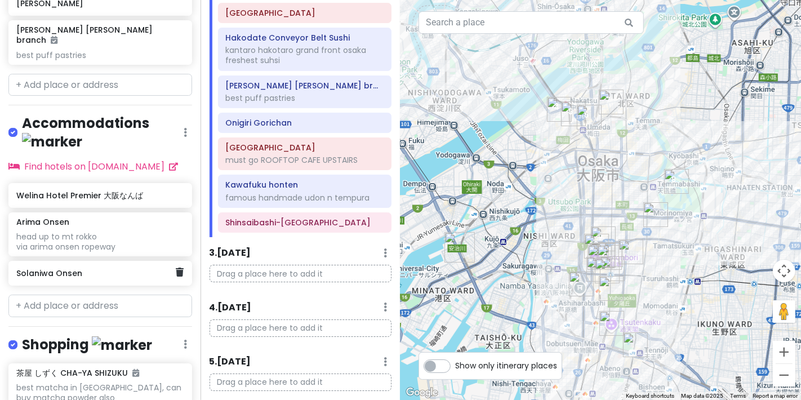
click at [77, 261] on div "Solaniwa Onsen" at bounding box center [100, 273] width 184 height 25
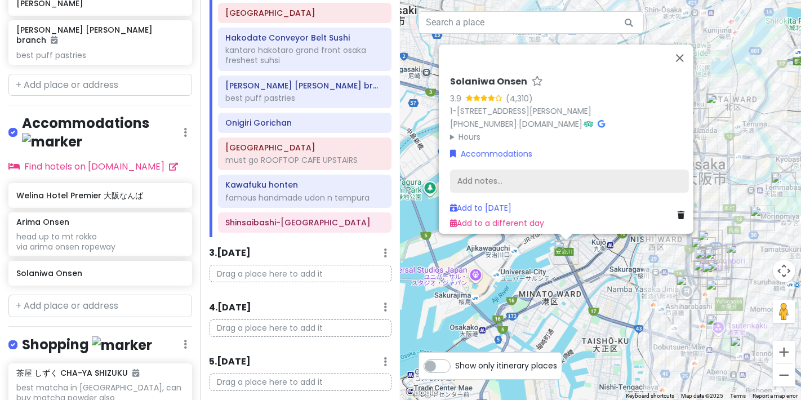
click at [314, 175] on div "Add notes..." at bounding box center [569, 182] width 239 height 24
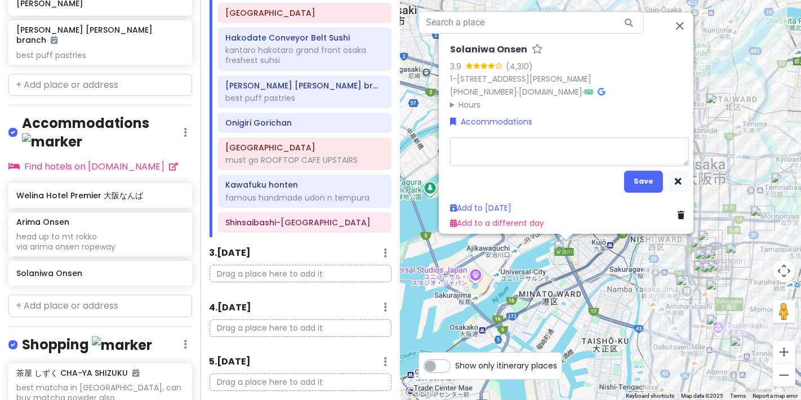
type textarea "x"
type textarea "b"
click at [314, 175] on button "Save" at bounding box center [643, 182] width 39 height 22
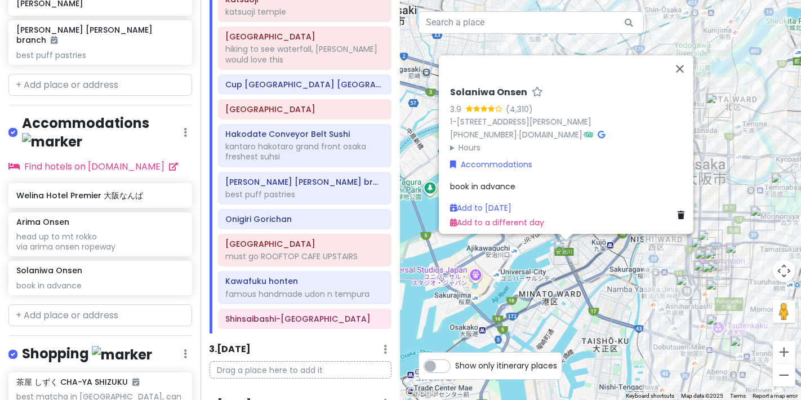
scroll to position [375, 0]
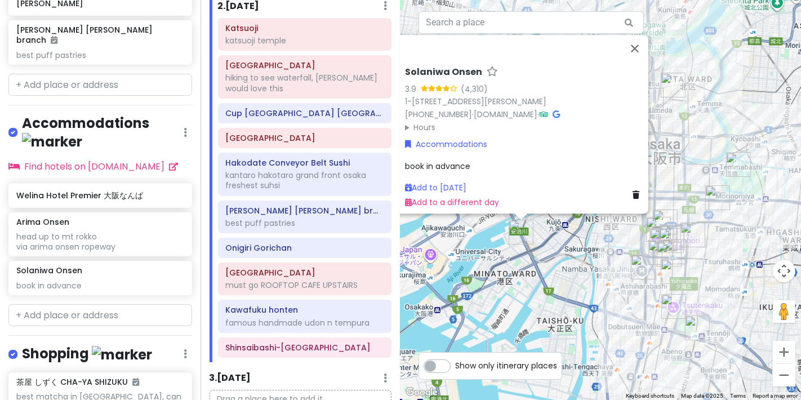
drag, startPoint x: 657, startPoint y: 295, endPoint x: 592, endPoint y: 268, distance: 70.2
click at [314, 268] on div "Solaniwa Onsen 3.9 (4,310) 1-chōme-2-3 Benten, Minato Ward, Osaka, 552-0007, Ja…" at bounding box center [601, 200] width 401 height 400
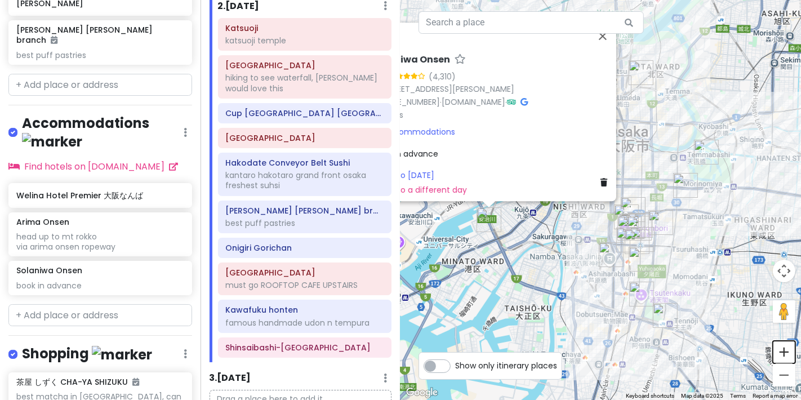
click at [314, 347] on button "Zoom in" at bounding box center [784, 352] width 23 height 23
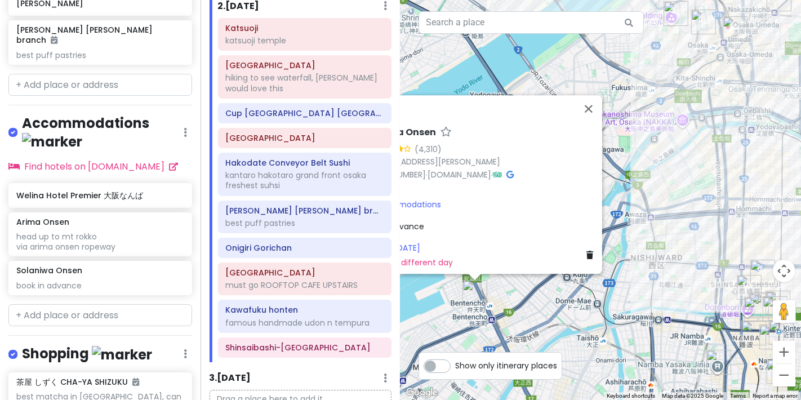
drag, startPoint x: 666, startPoint y: 216, endPoint x: 689, endPoint y: 194, distance: 32.7
click at [314, 257] on div "Solaniwa Onsen 3.9 (4,310) 1-chōme-2-3 Benten, Minato Ward, Osaka, 552-0007, Ja…" at bounding box center [601, 200] width 401 height 400
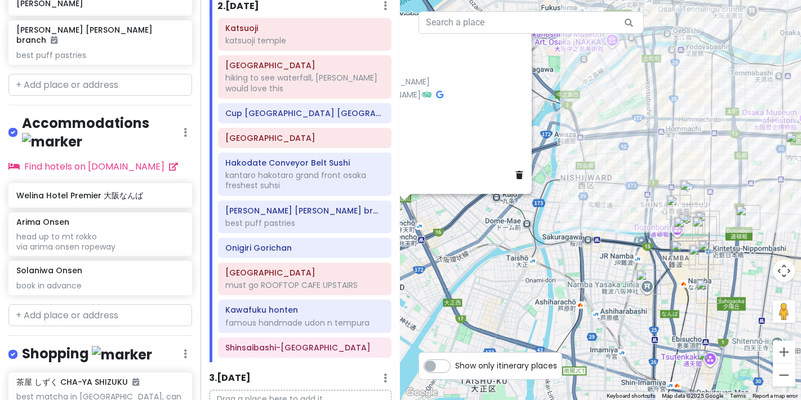
drag, startPoint x: 705, startPoint y: 316, endPoint x: 593, endPoint y: 184, distance: 172.3
click at [314, 245] on div "Solaniwa Onsen 3.9 (4,310) 1-chōme-2-3 Benten, Minato Ward, Osaka, 552-0007, Ja…" at bounding box center [601, 200] width 401 height 400
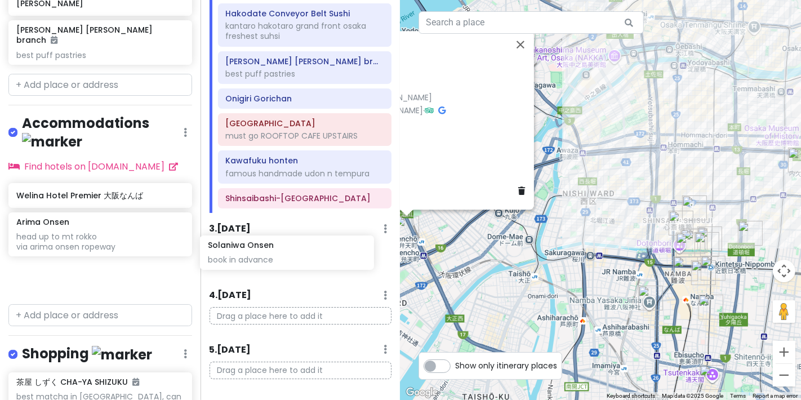
scroll to position [542, 0]
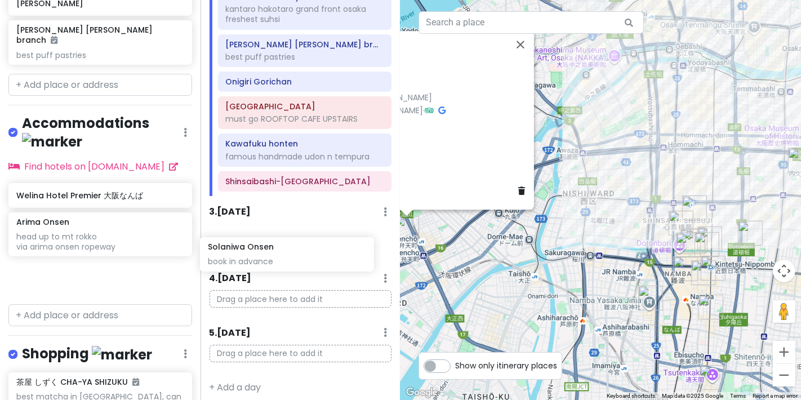
drag, startPoint x: 69, startPoint y: 235, endPoint x: 262, endPoint y: 245, distance: 193.5
click at [262, 245] on div "Osaka Trip Private Change Dates Make a Copy Delete Trip Go Pro ⚡️ Give Feedback…" at bounding box center [400, 200] width 801 height 400
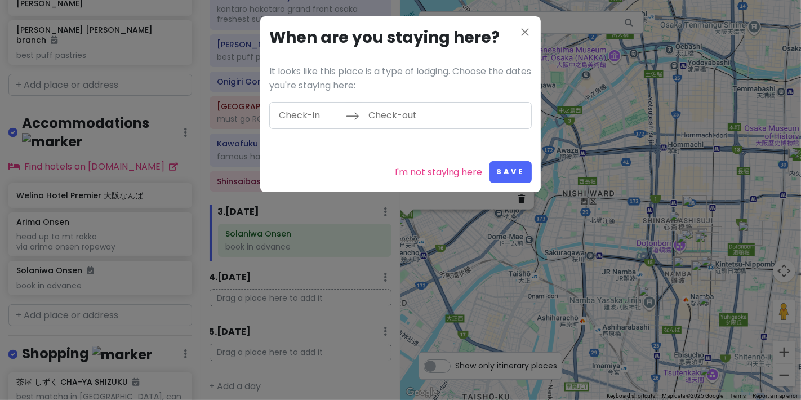
click at [314, 32] on h3 "When are you staying here?" at bounding box center [400, 37] width 263 height 25
click at [314, 32] on icon "close" at bounding box center [525, 32] width 14 height 14
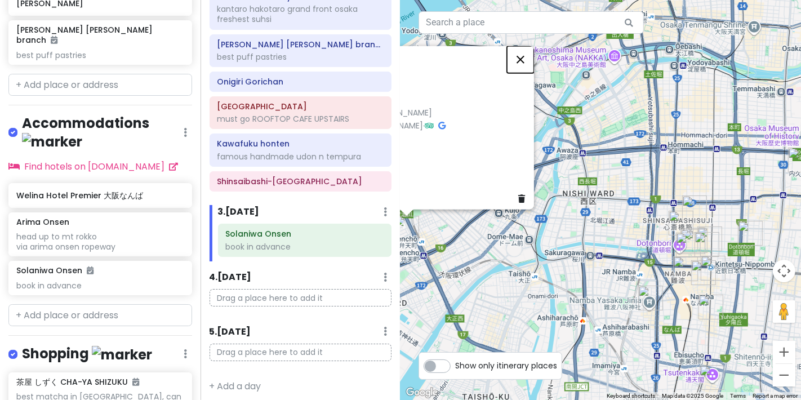
click at [314, 52] on button "Close" at bounding box center [520, 59] width 27 height 27
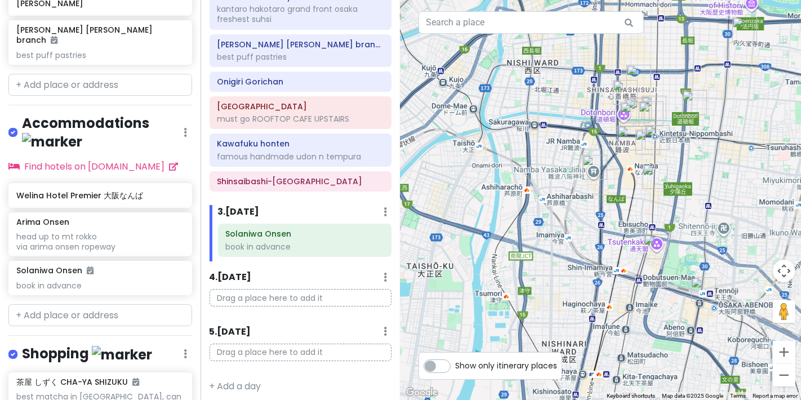
drag, startPoint x: 552, startPoint y: 243, endPoint x: 501, endPoint y: 112, distance: 141.3
click at [314, 112] on div at bounding box center [601, 200] width 401 height 400
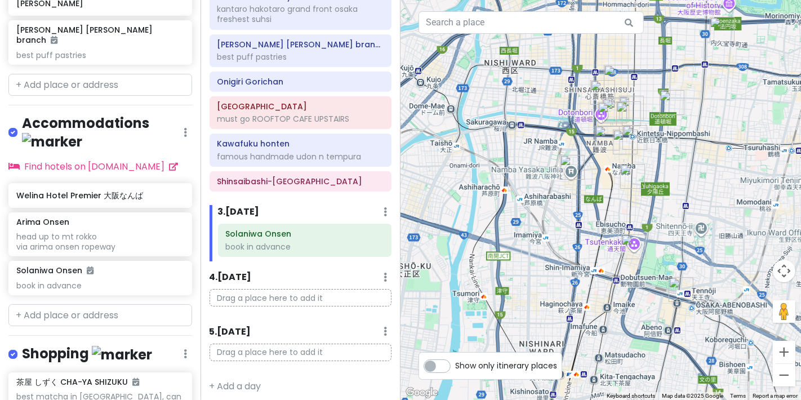
drag, startPoint x: 531, startPoint y: 284, endPoint x: 502, endPoint y: 282, distance: 29.4
click at [314, 286] on div at bounding box center [601, 200] width 401 height 400
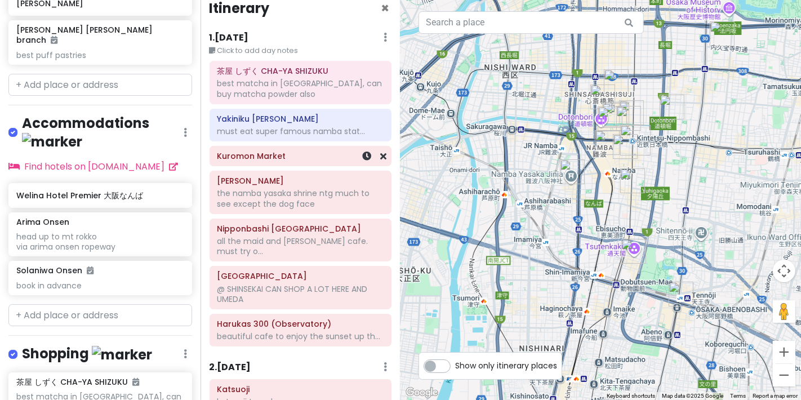
scroll to position [0, 0]
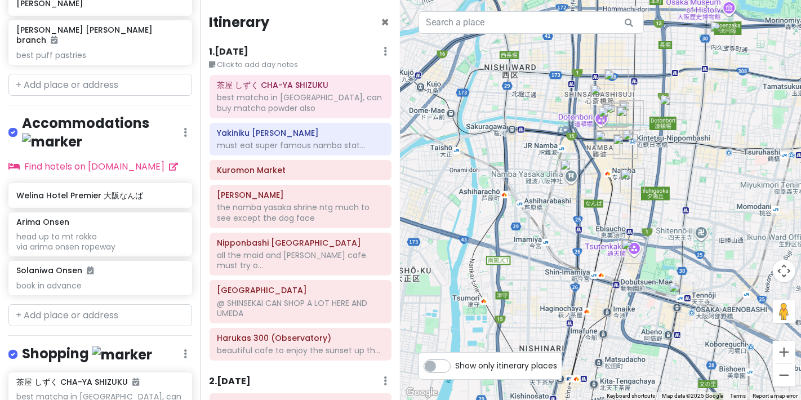
click at [245, 47] on h6 "1 . [DATE]" at bounding box center [229, 52] width 39 height 12
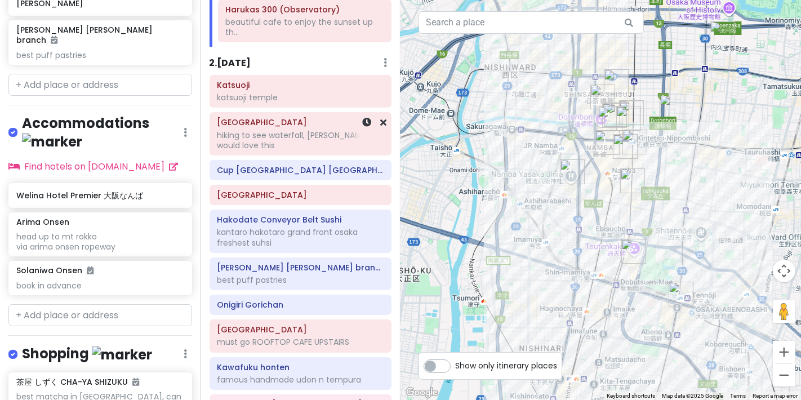
scroll to position [250, 0]
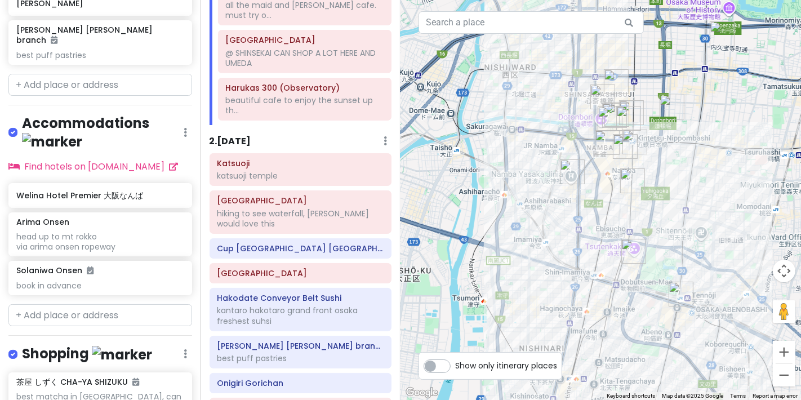
click at [243, 136] on h6 "2 . [DATE]" at bounding box center [231, 142] width 42 height 12
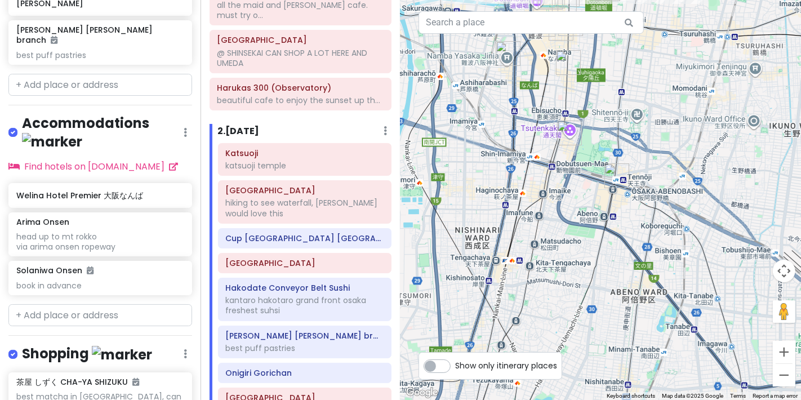
drag, startPoint x: 557, startPoint y: 259, endPoint x: 493, endPoint y: 119, distance: 153.3
click at [314, 119] on div at bounding box center [601, 200] width 401 height 400
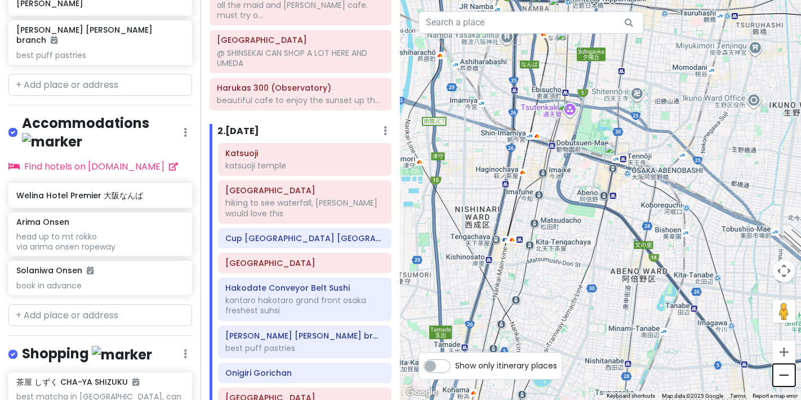
click at [314, 347] on button "Zoom out" at bounding box center [784, 375] width 23 height 23
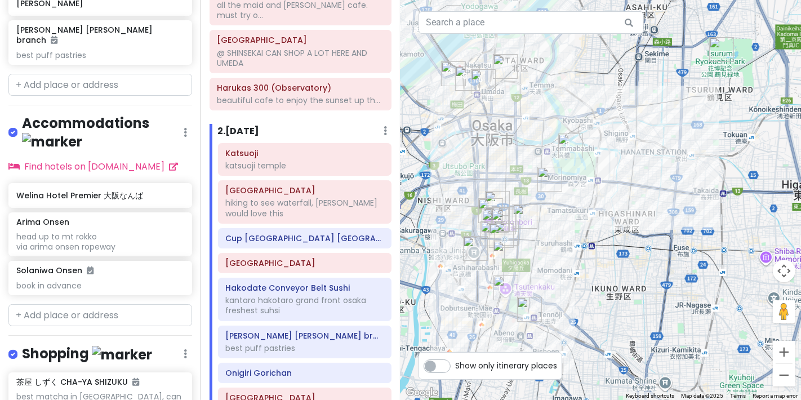
drag, startPoint x: 708, startPoint y: 244, endPoint x: 697, endPoint y: 221, distance: 25.2
click at [314, 347] on div at bounding box center [601, 200] width 401 height 400
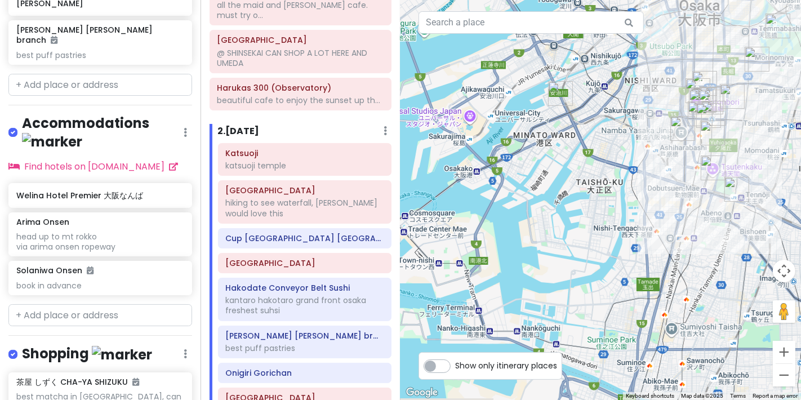
drag, startPoint x: 604, startPoint y: 204, endPoint x: 801, endPoint y: 83, distance: 231.2
click at [314, 83] on div at bounding box center [601, 200] width 401 height 400
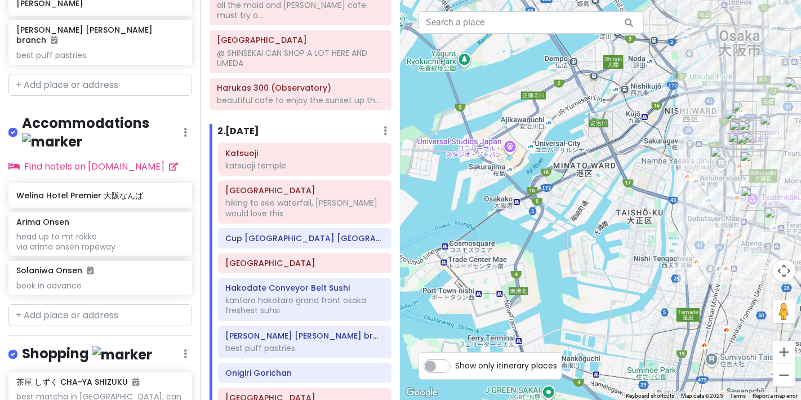
drag, startPoint x: 552, startPoint y: 194, endPoint x: 592, endPoint y: 228, distance: 52.4
click at [314, 228] on div at bounding box center [601, 200] width 401 height 400
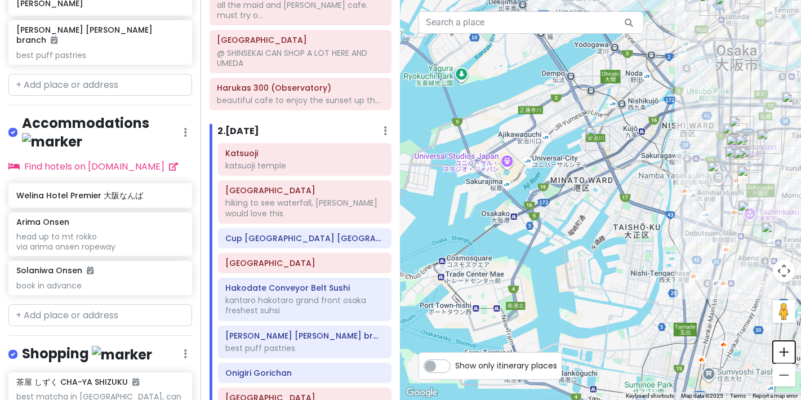
click at [314, 347] on button "Zoom in" at bounding box center [784, 352] width 23 height 23
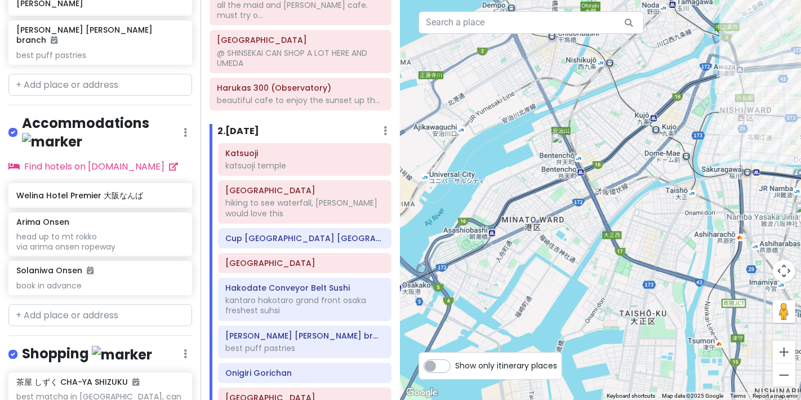
drag, startPoint x: 626, startPoint y: 179, endPoint x: 598, endPoint y: 229, distance: 57.5
click at [314, 229] on div at bounding box center [601, 200] width 401 height 400
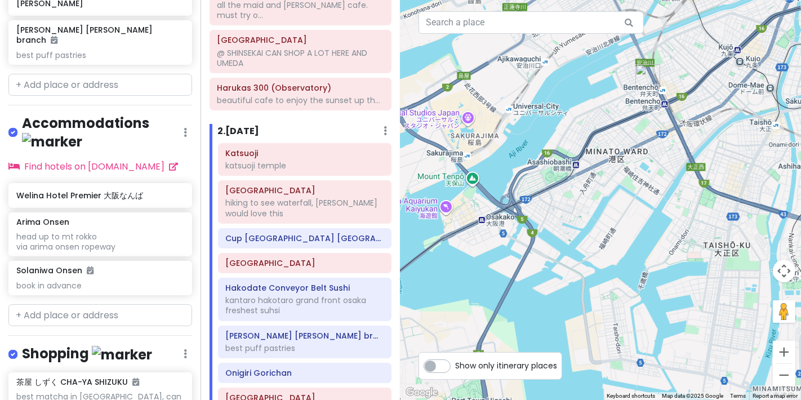
drag, startPoint x: 583, startPoint y: 220, endPoint x: 675, endPoint y: 150, distance: 115.8
click at [314, 150] on div at bounding box center [601, 200] width 401 height 400
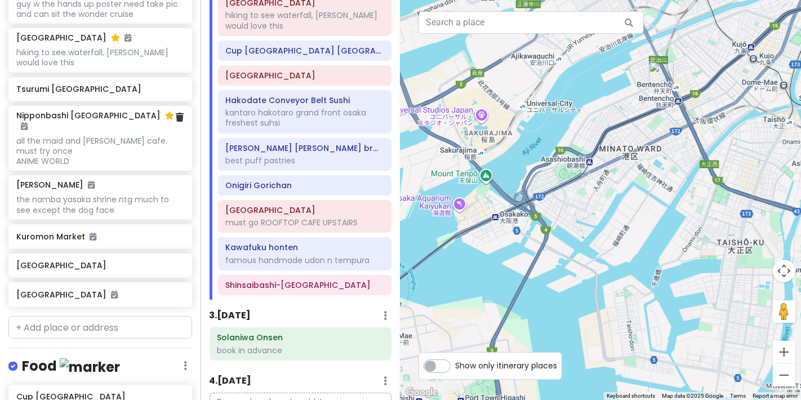
scroll to position [485, 0]
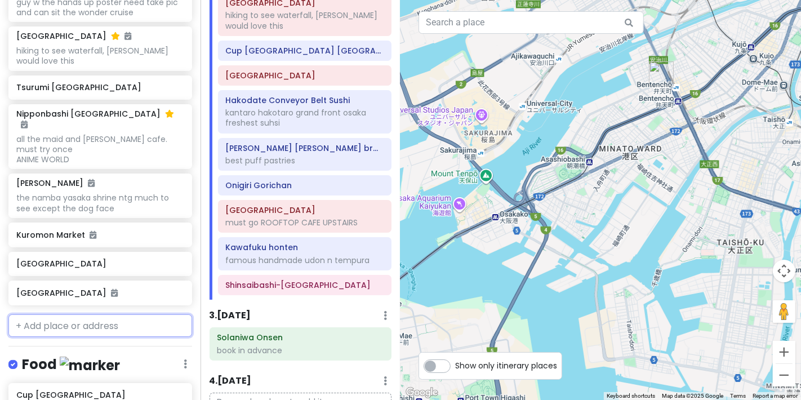
click at [84, 323] on input "text" at bounding box center [100, 325] width 184 height 23
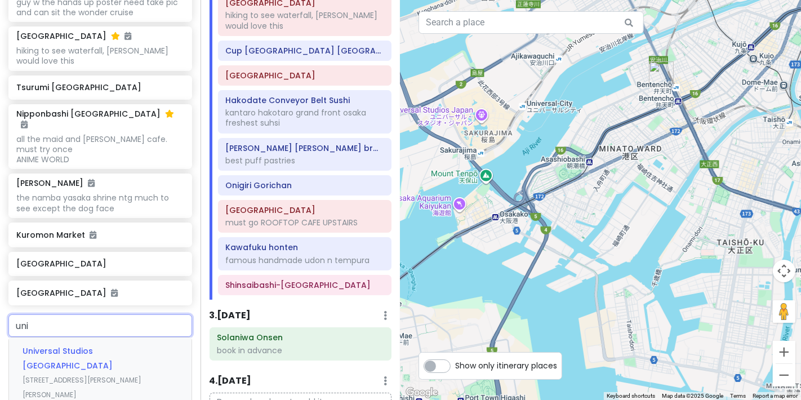
click at [122, 347] on div "Universal Studios Japan 2 Chome-1-33 Sakurajima, Konohana Ward, Osaka, Japan" at bounding box center [100, 373] width 183 height 70
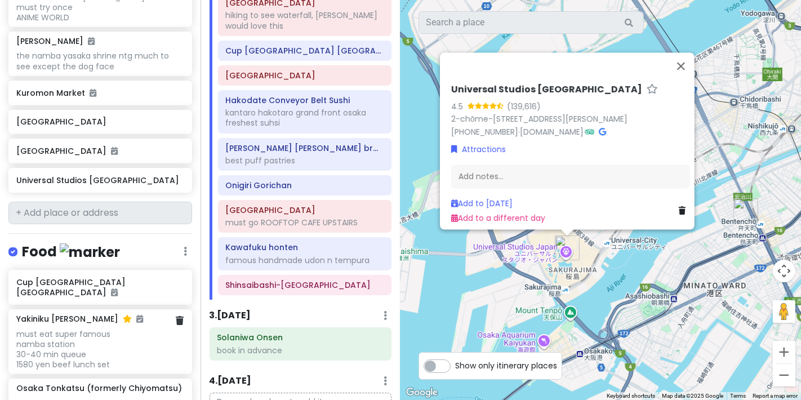
scroll to position [639, 0]
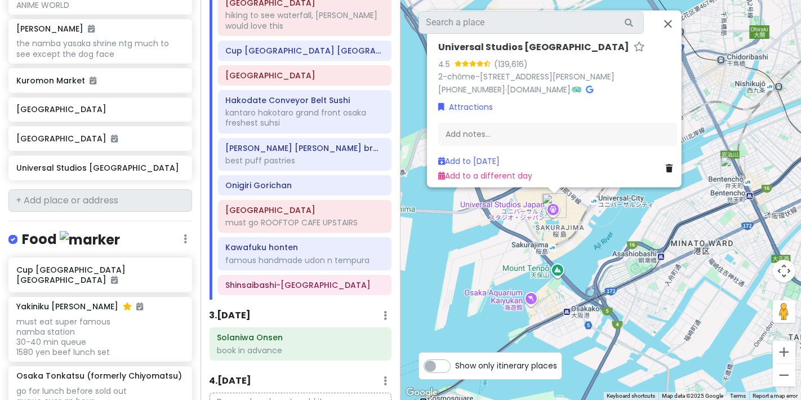
drag, startPoint x: 608, startPoint y: 265, endPoint x: 478, endPoint y: 255, distance: 130.6
click at [314, 215] on div "Universal Studios Japan 4.5 (139,616) 2-chōme-1-33 Sakurajima, Konohana Ward, O…" at bounding box center [601, 200] width 401 height 400
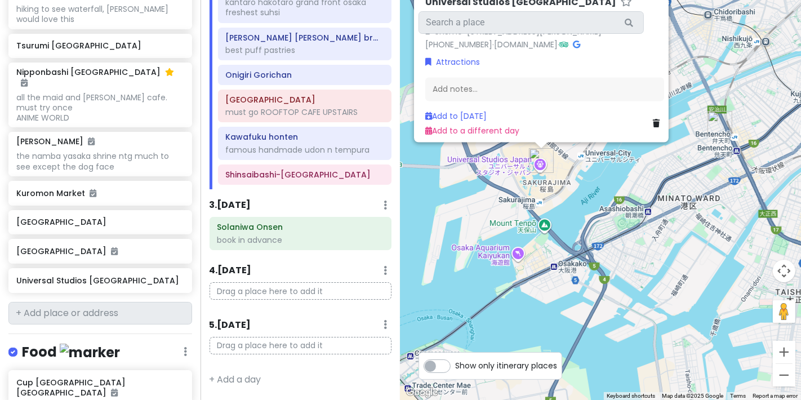
scroll to position [451, 0]
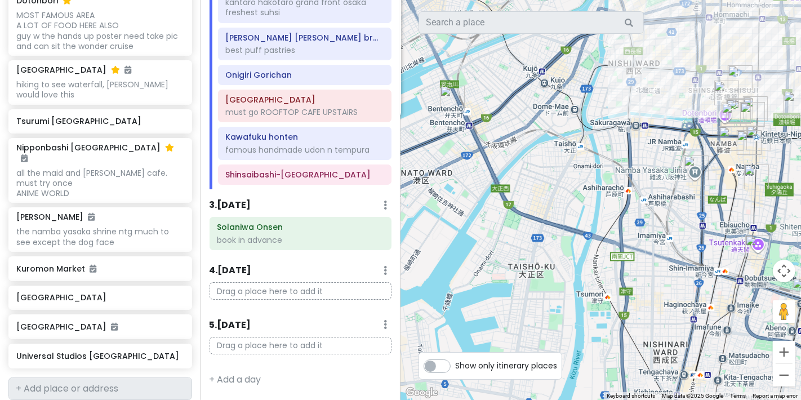
drag, startPoint x: 604, startPoint y: 221, endPoint x: 399, endPoint y: 221, distance: 204.6
click at [314, 221] on div "Osaka Trip Private Change Dates Make a Copy Delete Trip Go Pro ⚡️ Give Feedback…" at bounding box center [400, 200] width 801 height 400
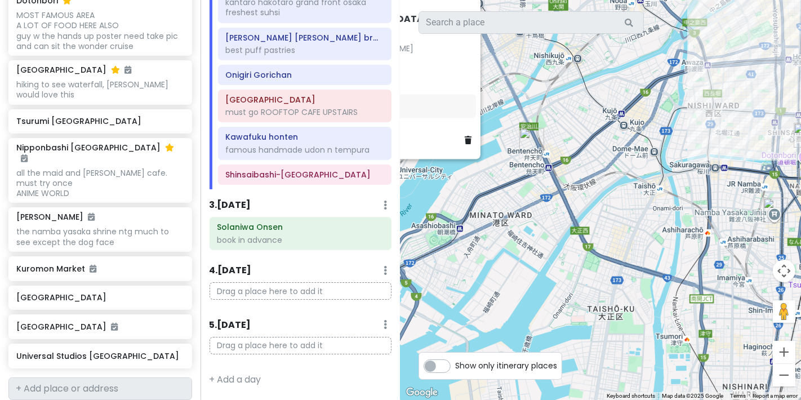
drag, startPoint x: 442, startPoint y: 207, endPoint x: 578, endPoint y: 263, distance: 146.8
click at [314, 263] on div "Universal Studios Japan 4.5 (139,616) 2-chōme-1-33 Sakurajima, Konohana Ward, O…" at bounding box center [601, 200] width 401 height 400
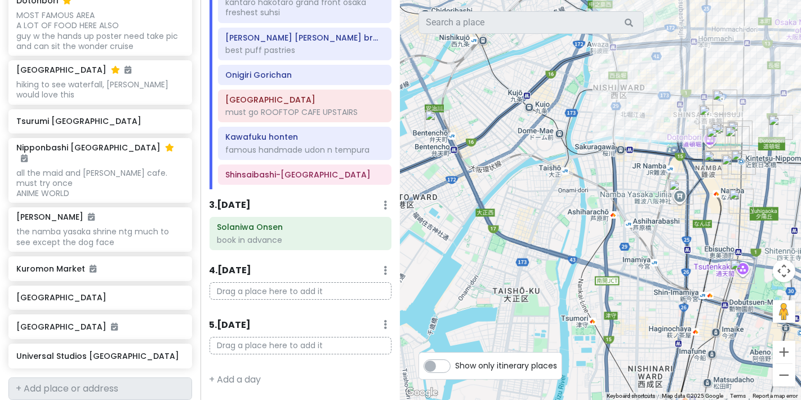
drag, startPoint x: 585, startPoint y: 265, endPoint x: 473, endPoint y: 249, distance: 113.3
click at [314, 249] on div "Universal Studios Japan 4.5 (139,616) 2-chōme-1-33 Sakurajima, Konohana Ward, O…" at bounding box center [601, 200] width 401 height 400
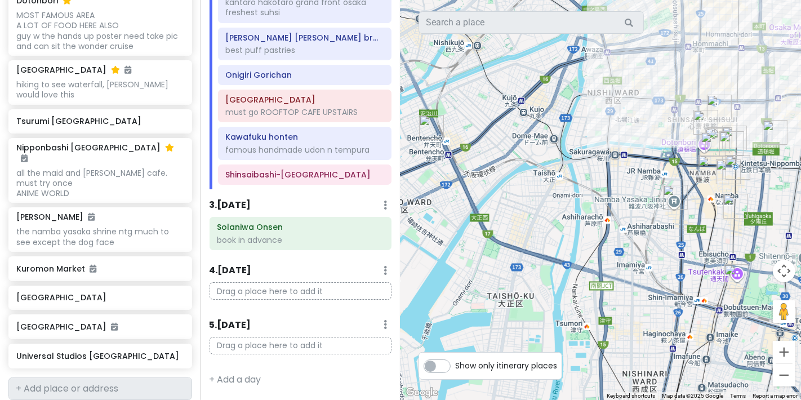
click at [314, 194] on img "Namba Yasaka Jinja" at bounding box center [675, 197] width 25 height 25
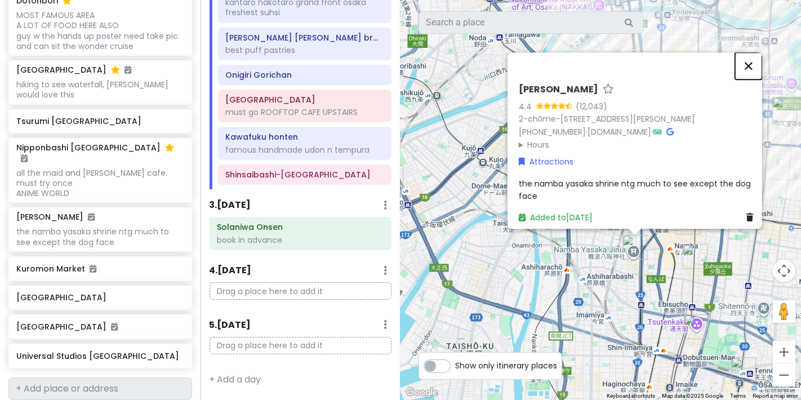
click at [314, 52] on button "Close" at bounding box center [748, 65] width 27 height 27
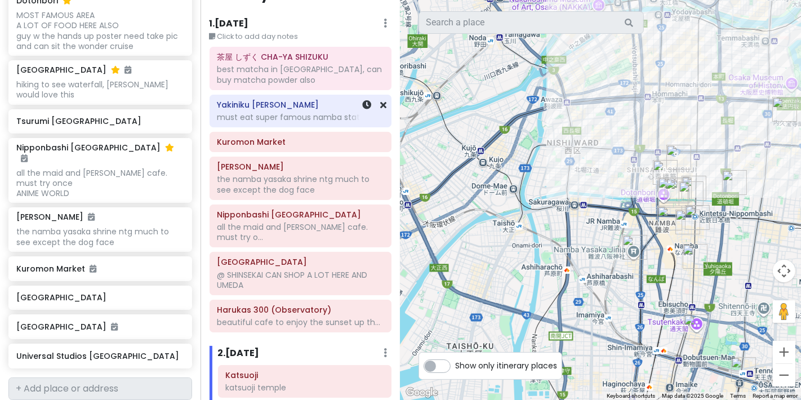
scroll to position [0, 0]
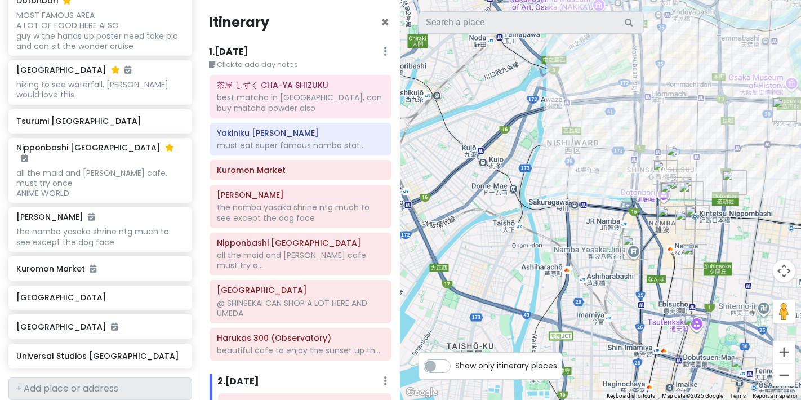
click at [233, 49] on h6 "1 . [DATE]" at bounding box center [229, 52] width 39 height 12
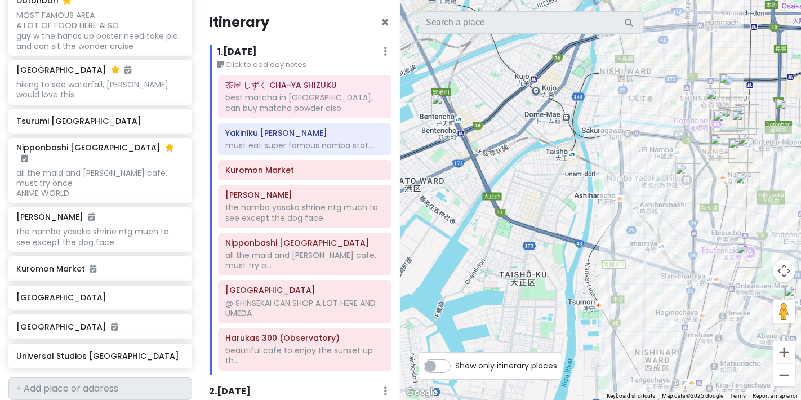
drag, startPoint x: 553, startPoint y: 254, endPoint x: 605, endPoint y: 179, distance: 91.5
click at [314, 179] on div at bounding box center [601, 200] width 401 height 400
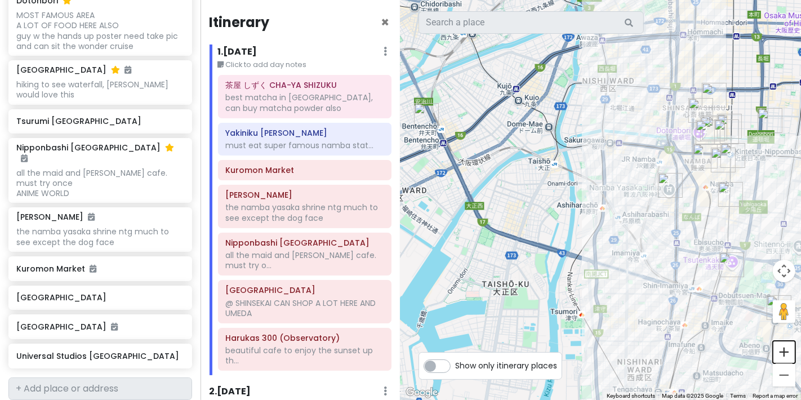
click at [314, 345] on button "Zoom in" at bounding box center [784, 352] width 23 height 23
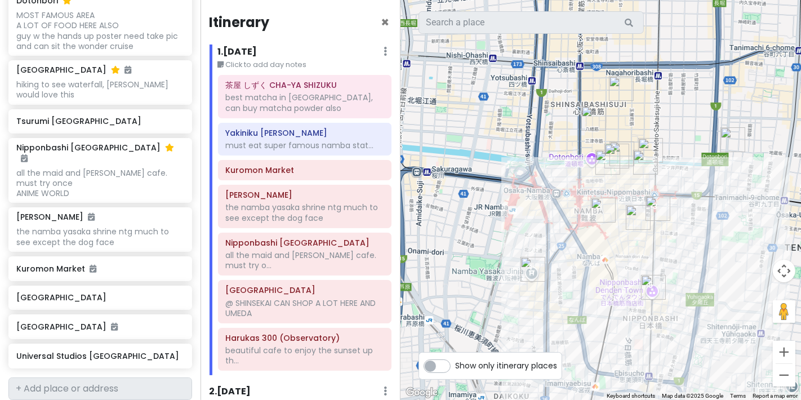
drag, startPoint x: 684, startPoint y: 223, endPoint x: 478, endPoint y: 308, distance: 222.8
click at [314, 308] on div at bounding box center [601, 200] width 401 height 400
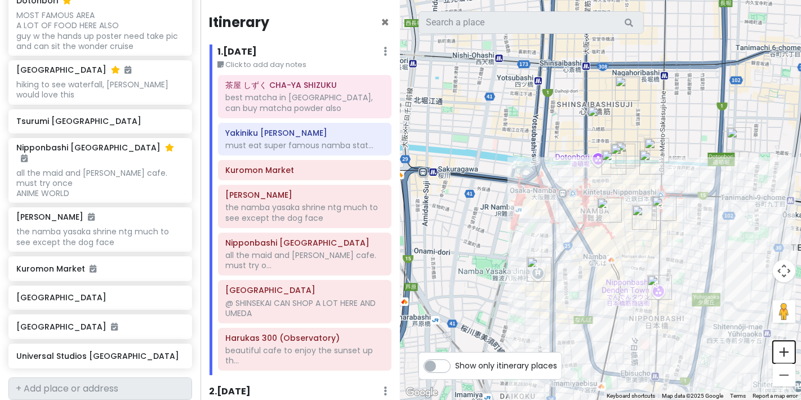
click at [314, 347] on button "Zoom in" at bounding box center [784, 352] width 23 height 23
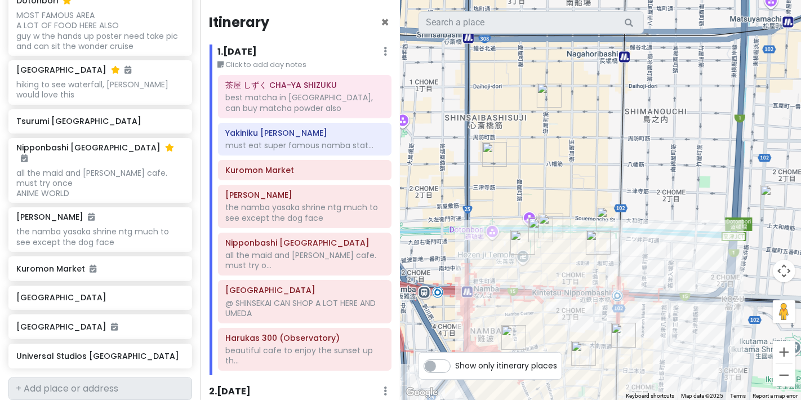
drag, startPoint x: 720, startPoint y: 276, endPoint x: 616, endPoint y: 382, distance: 148.2
click at [314, 347] on div at bounding box center [601, 200] width 401 height 400
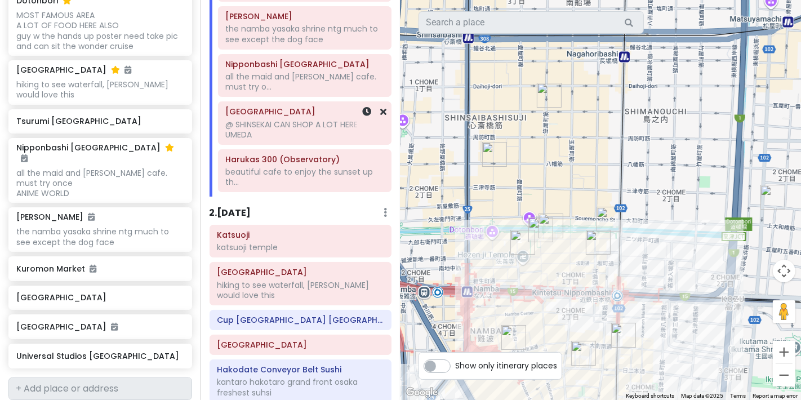
scroll to position [250, 0]
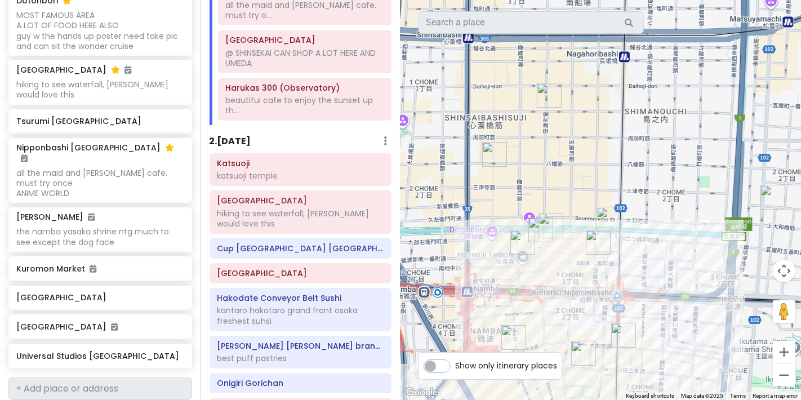
click at [224, 148] on div "2 . [DATE] Add Day Notes Delete Day" at bounding box center [301, 143] width 183 height 19
click at [241, 139] on h6 "2 . [DATE]" at bounding box center [231, 142] width 42 height 12
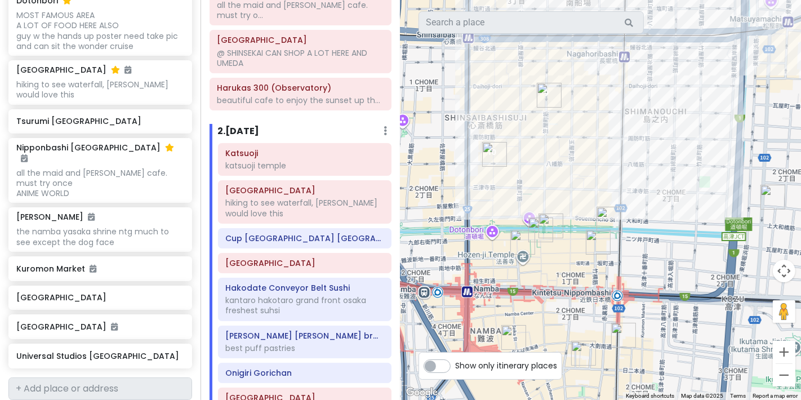
click at [314, 252] on img "Yakiniku Kitan Hozenji" at bounding box center [523, 242] width 25 height 25
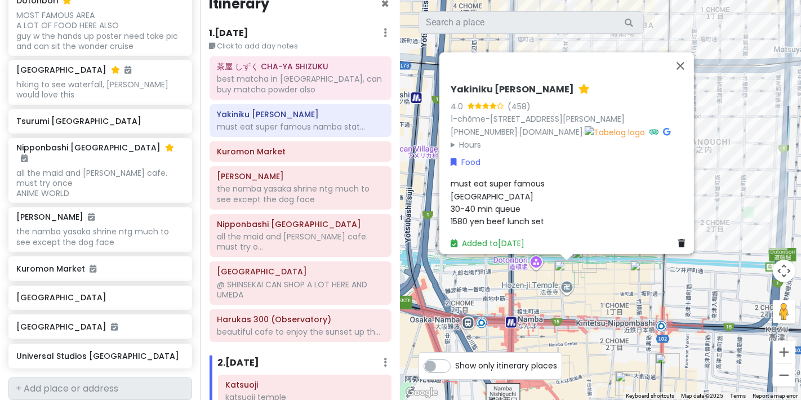
scroll to position [0, 0]
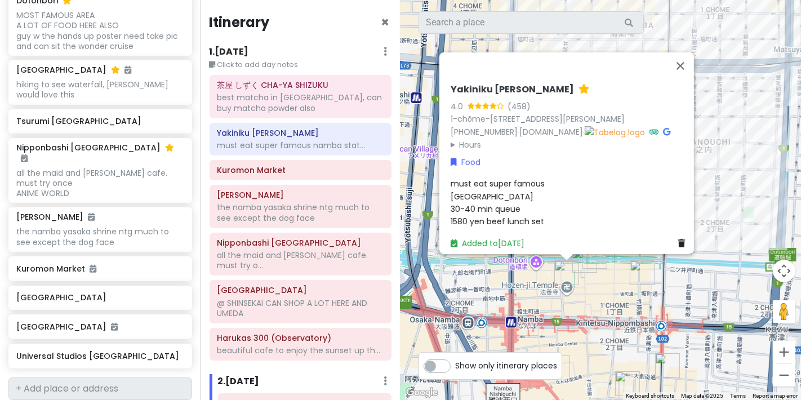
click at [230, 51] on h6 "1 . [DATE]" at bounding box center [229, 52] width 39 height 12
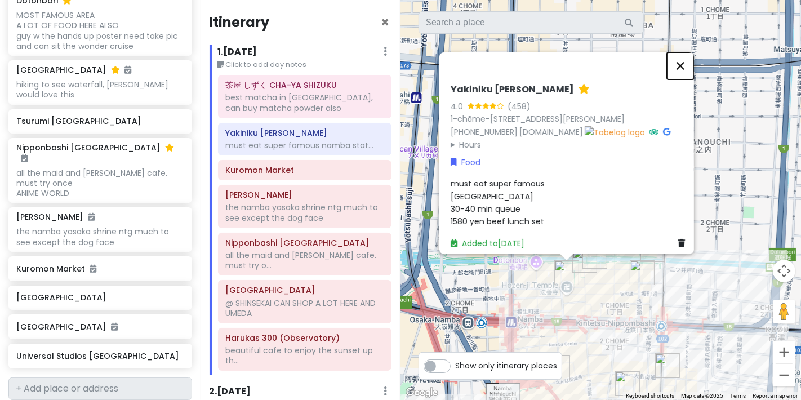
click at [314, 52] on button "Close" at bounding box center [680, 65] width 27 height 27
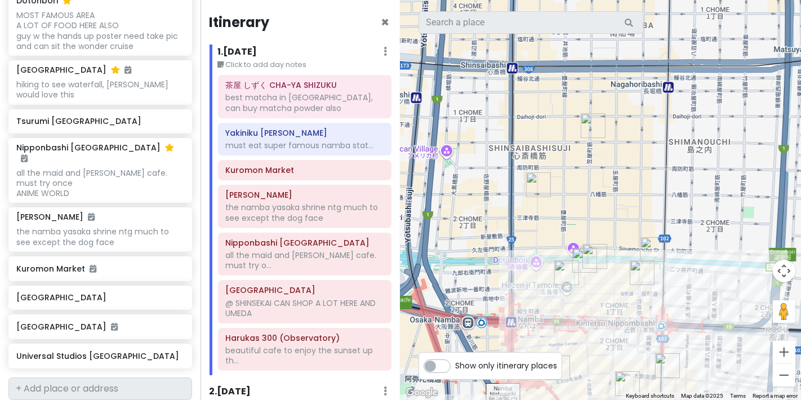
click at [314, 252] on img "Dotonbori" at bounding box center [585, 260] width 25 height 25
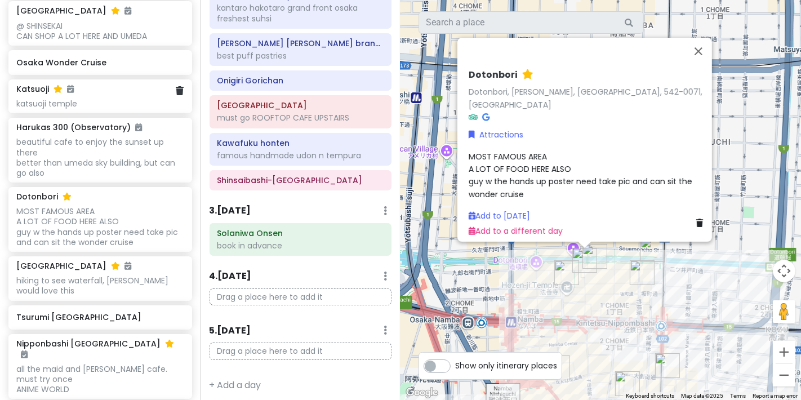
scroll to position [263, 0]
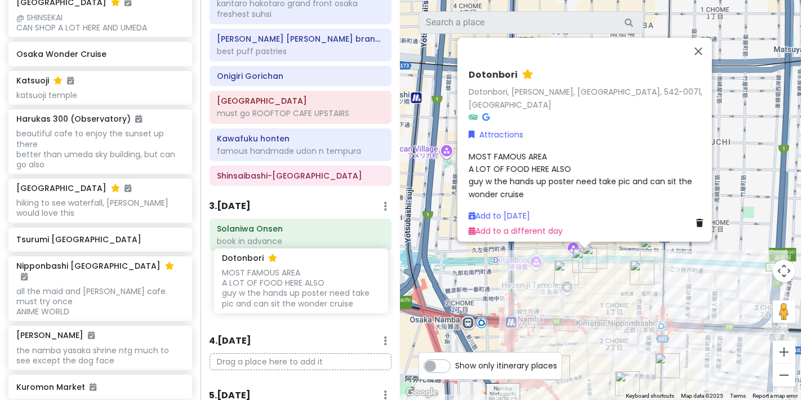
drag, startPoint x: 85, startPoint y: 220, endPoint x: 290, endPoint y: 290, distance: 216.2
click at [290, 290] on div "Osaka Trip Private Change Dates Make a Copy Delete Trip Go Pro ⚡️ Give Feedback…" at bounding box center [400, 200] width 801 height 400
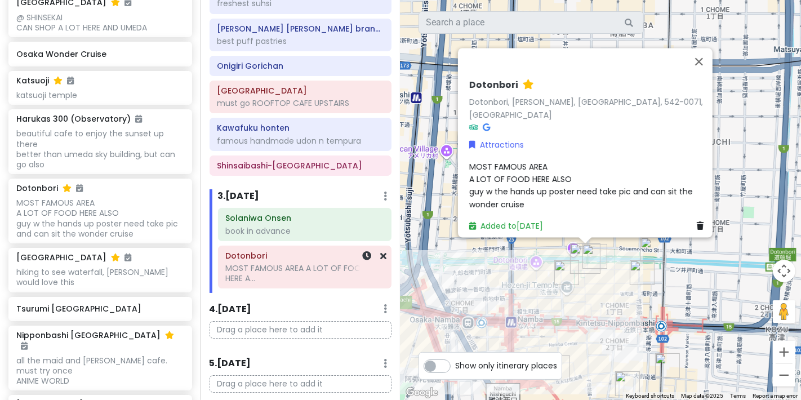
scroll to position [557, 0]
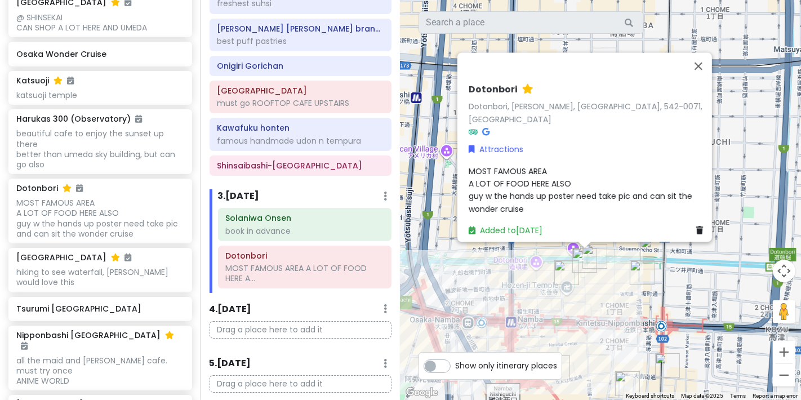
click at [314, 258] on img "Melon Bread" at bounding box center [595, 256] width 25 height 25
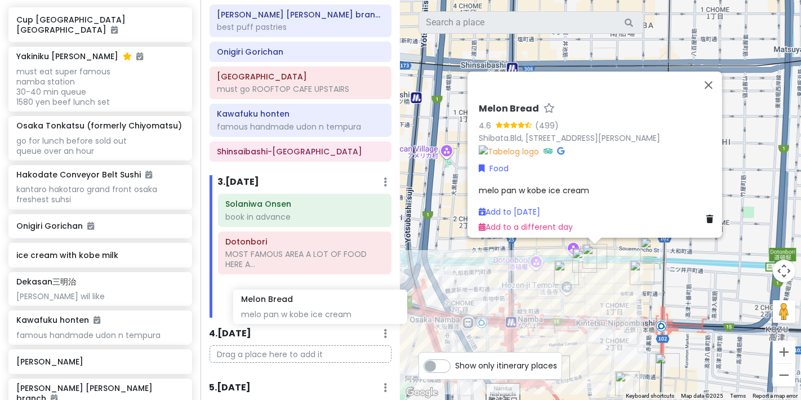
scroll to position [575, 0]
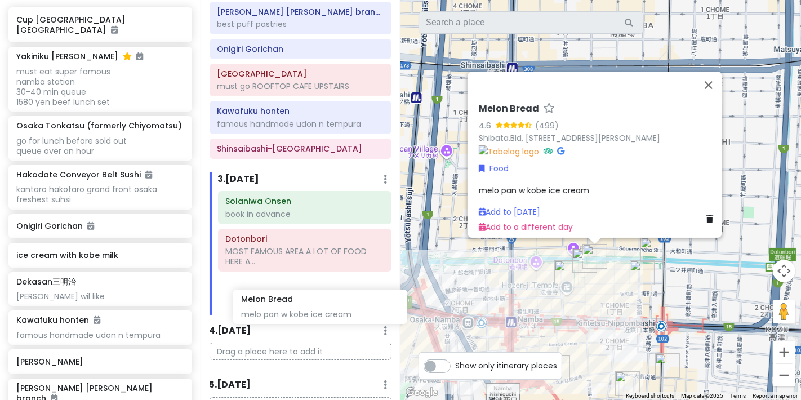
drag, startPoint x: 98, startPoint y: 229, endPoint x: 312, endPoint y: 308, distance: 227.7
click at [312, 308] on div "Osaka Trip Private Change Dates Make a Copy Delete Trip Go Pro ⚡️ Give Feedback…" at bounding box center [400, 200] width 801 height 400
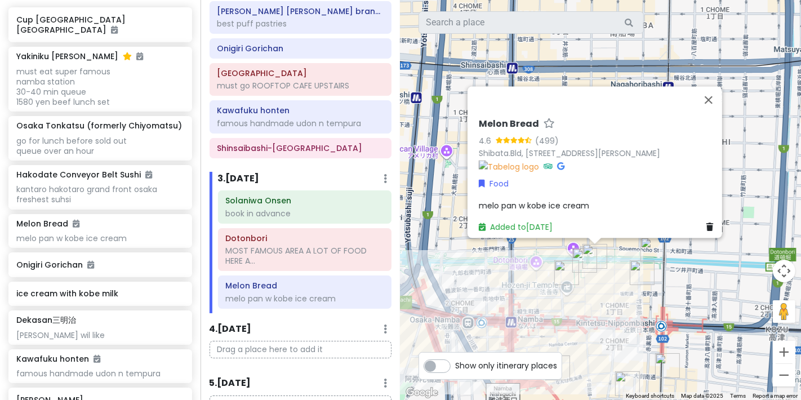
click at [314, 270] on img "Osaka Tonkatsu (formerly Chiyomatsu)" at bounding box center [642, 272] width 25 height 25
click at [314, 273] on img "Osaka Tonkatsu (formerly Chiyomatsu)" at bounding box center [642, 273] width 25 height 25
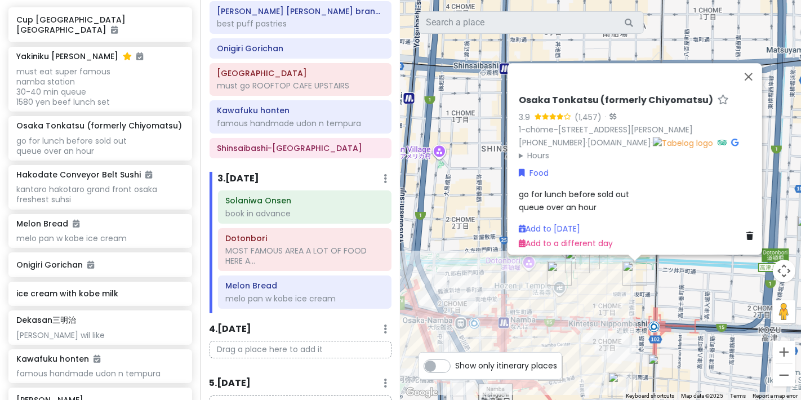
click at [314, 258] on img "Osaka Wonder Cruise" at bounding box center [645, 250] width 25 height 25
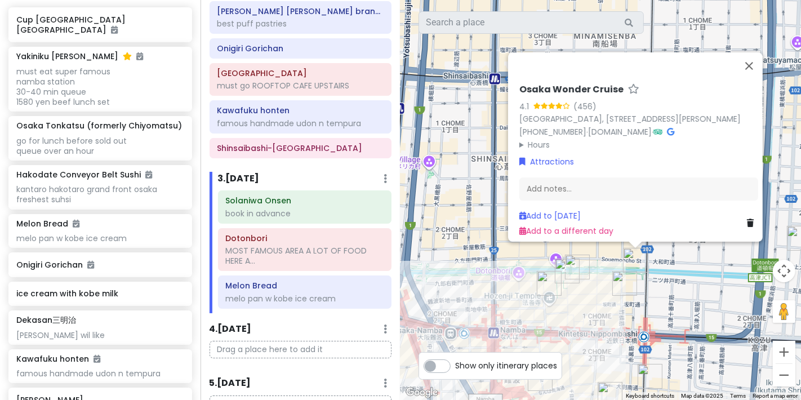
click at [314, 287] on img "Osaka Tonkatsu (formerly Chiyomatsu)" at bounding box center [625, 283] width 25 height 25
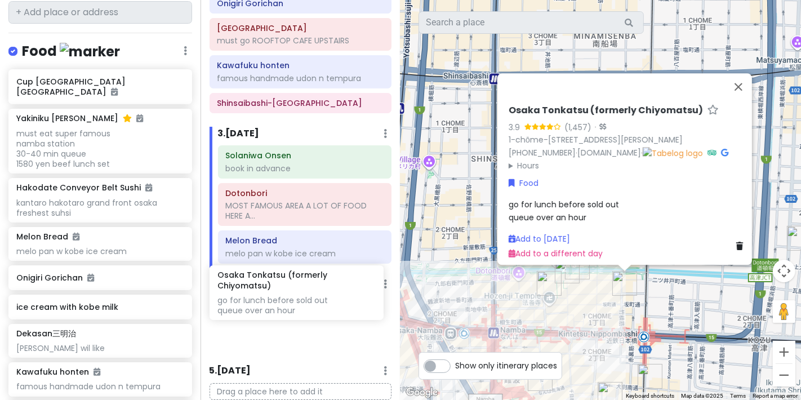
scroll to position [637, 0]
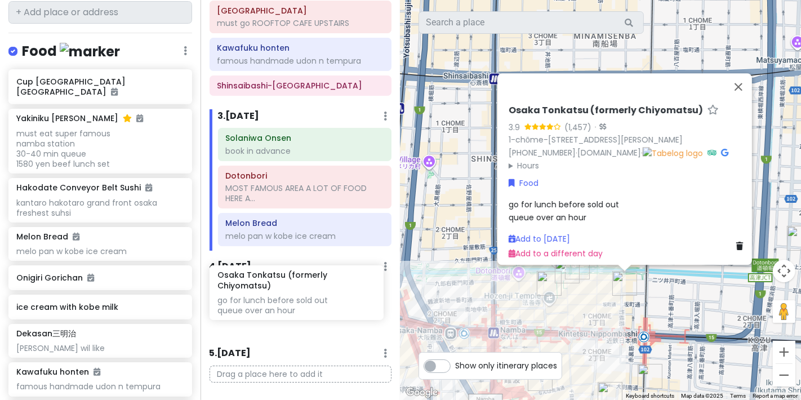
click at [299, 283] on div "Osaka Trip Private Change Dates Make a Copy Delete Trip Go Pro ⚡️ Give Feedback…" at bounding box center [400, 200] width 801 height 400
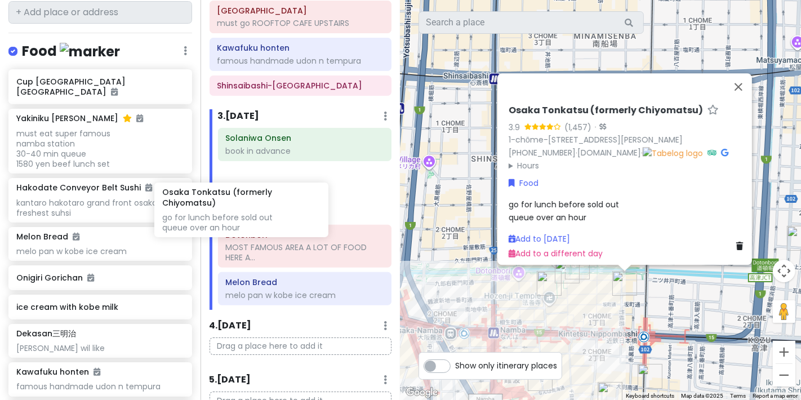
scroll to position [639, 0]
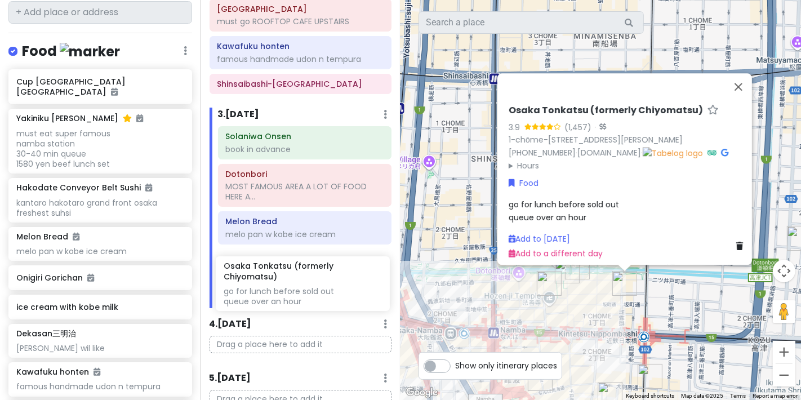
drag, startPoint x: 82, startPoint y: 196, endPoint x: 289, endPoint y: 297, distance: 230.9
click at [289, 297] on div "Osaka Trip Private Change Dates Make a Copy Delete Trip Go Pro ⚡️ Give Feedback…" at bounding box center [400, 200] width 801 height 400
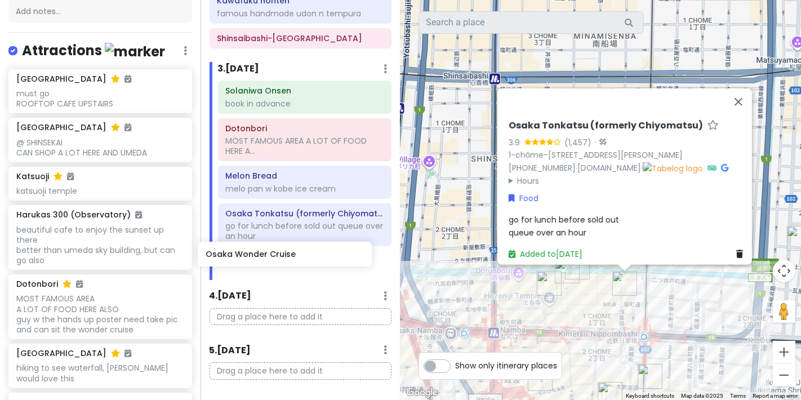
scroll to position [685, 0]
drag, startPoint x: 111, startPoint y: 181, endPoint x: 312, endPoint y: 273, distance: 220.9
click at [312, 273] on div "Osaka Trip Private Change Dates Make a Copy Delete Trip Go Pro ⚡️ Give Feedback…" at bounding box center [400, 200] width 801 height 400
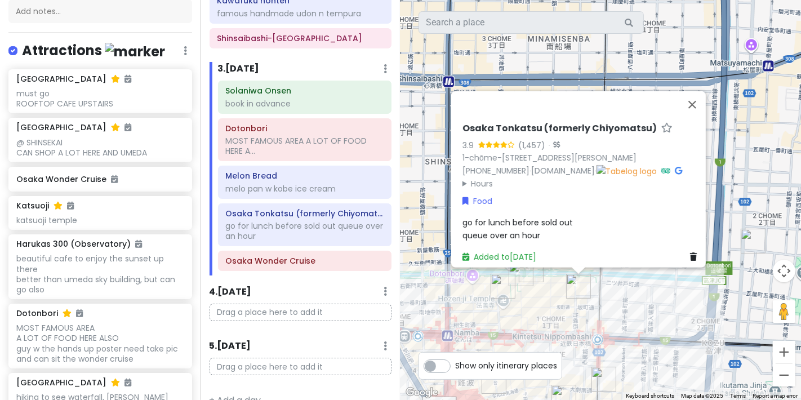
drag, startPoint x: 703, startPoint y: 299, endPoint x: 655, endPoint y: 302, distance: 48.6
click at [314, 302] on div "Osaka Tonkatsu (formerly Chiyomatsu) 3.9 (1,457) · 1-chōme-1-10 Sennichimae, Ch…" at bounding box center [601, 200] width 401 height 400
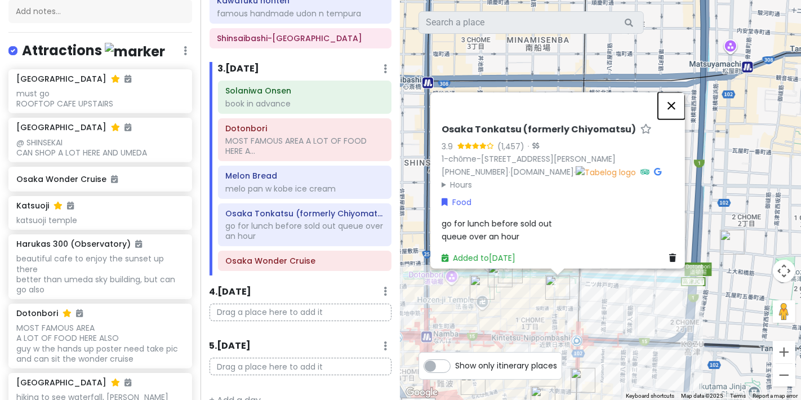
drag, startPoint x: 679, startPoint y: 90, endPoint x: 665, endPoint y: 101, distance: 17.3
click at [314, 92] on button "Close" at bounding box center [671, 105] width 27 height 27
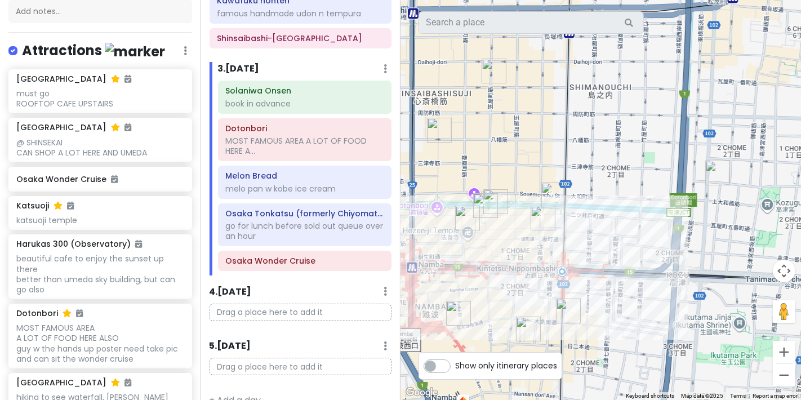
drag, startPoint x: 643, startPoint y: 266, endPoint x: 634, endPoint y: 231, distance: 36.1
click at [314, 231] on div at bounding box center [601, 200] width 401 height 400
click at [314, 172] on img "Dekasan三明治" at bounding box center [718, 173] width 25 height 25
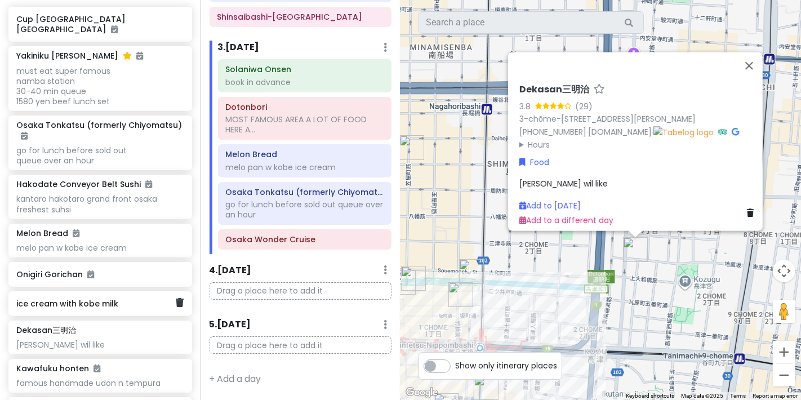
scroll to position [1078, 0]
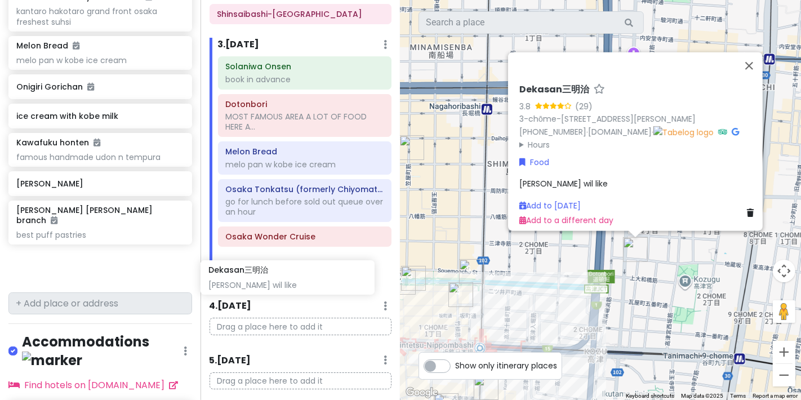
drag, startPoint x: 115, startPoint y: 135, endPoint x: 314, endPoint y: 282, distance: 247.4
click at [314, 282] on div "Osaka Trip Private Change Dates Make a Copy Delete Trip Go Pro ⚡️ Give Feedback…" at bounding box center [400, 200] width 801 height 400
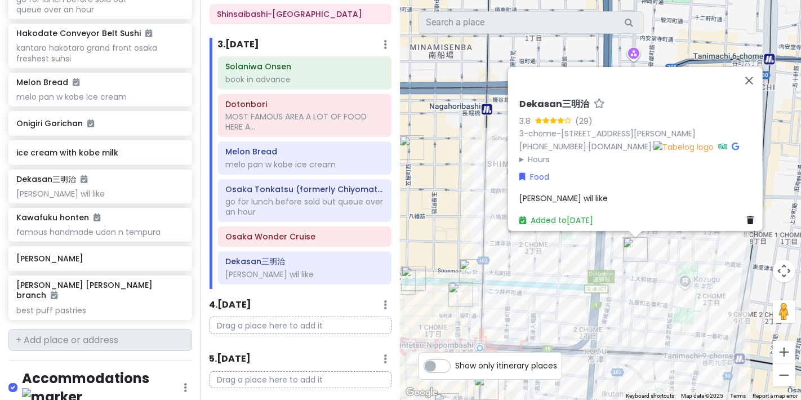
scroll to position [1039, 0]
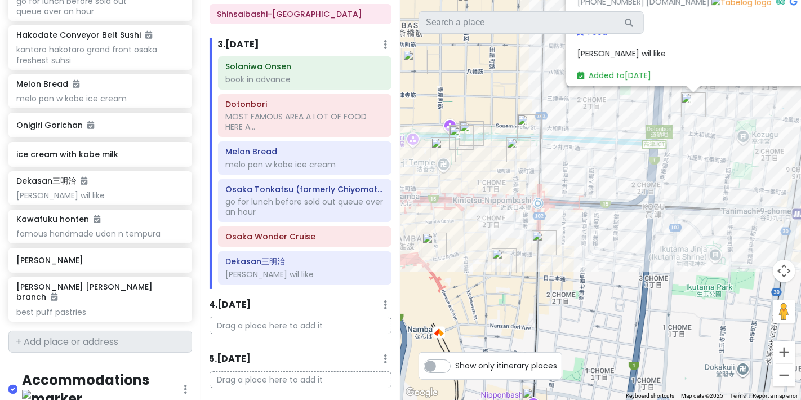
drag, startPoint x: 703, startPoint y: 316, endPoint x: 765, endPoint y: 178, distance: 151.6
click at [314, 178] on div "Dekasan三明治 3.8 (29) 3-chōme-5-17 Kawarayamachi, Chuo Ward, Osaka, 542-0066, Jap…" at bounding box center [601, 200] width 401 height 400
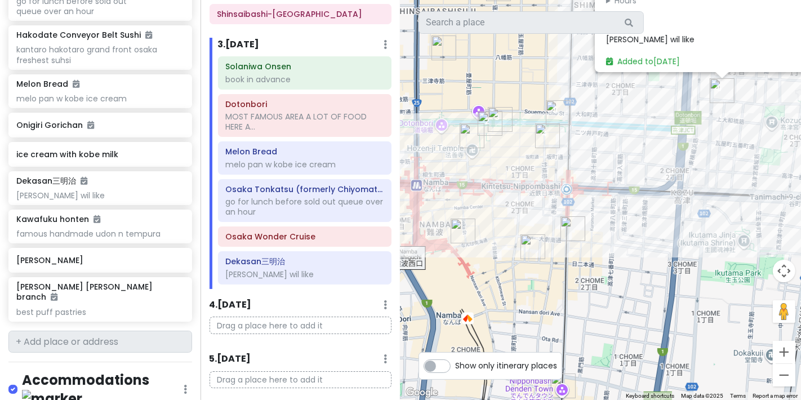
click at [314, 236] on img "Kuromon Market" at bounding box center [573, 228] width 25 height 25
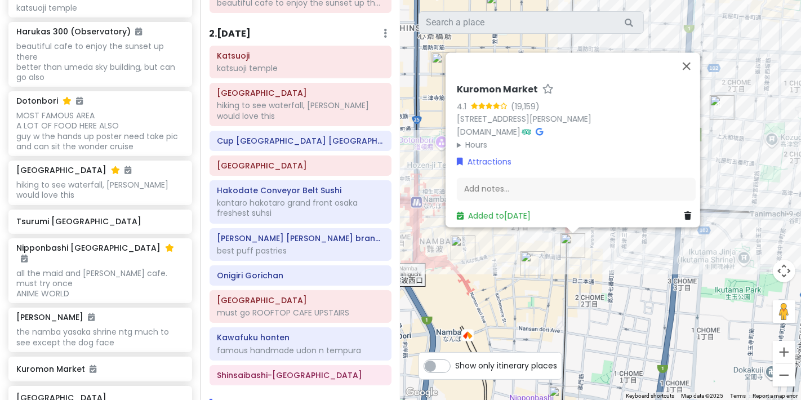
scroll to position [375, 0]
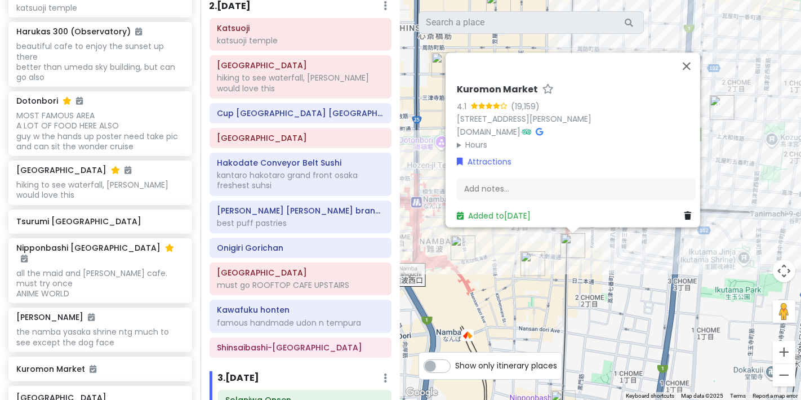
click at [314, 256] on img "茶屋 しずく CHA-YA SHIZUKU" at bounding box center [463, 248] width 25 height 25
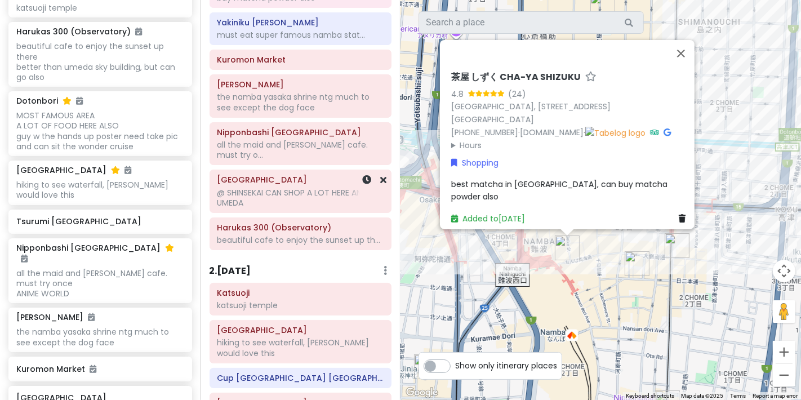
scroll to position [250, 0]
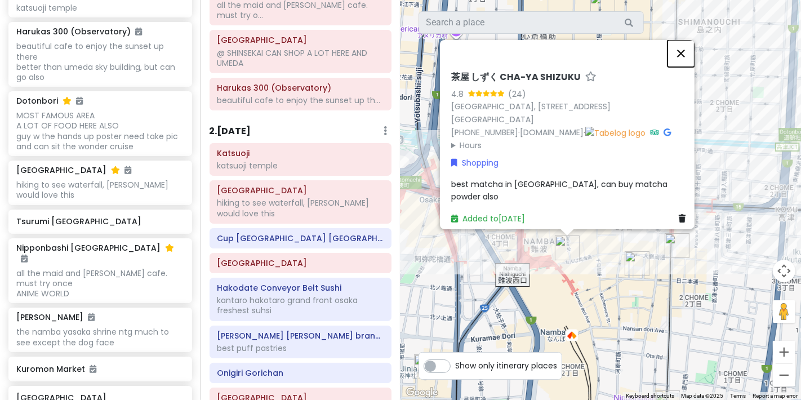
click at [314, 67] on button "Close" at bounding box center [681, 53] width 27 height 27
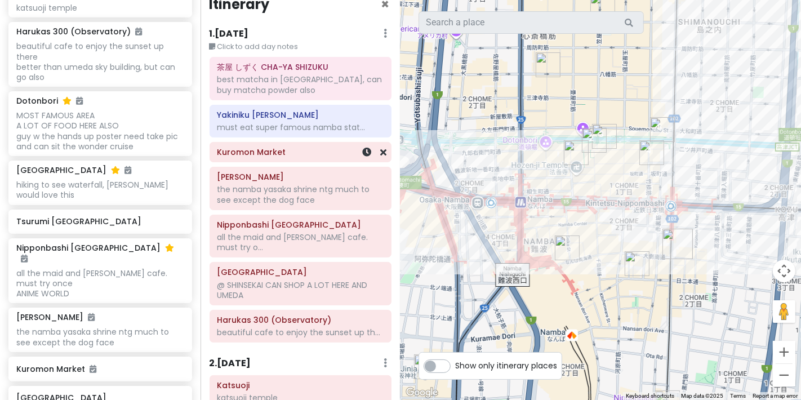
scroll to position [0, 0]
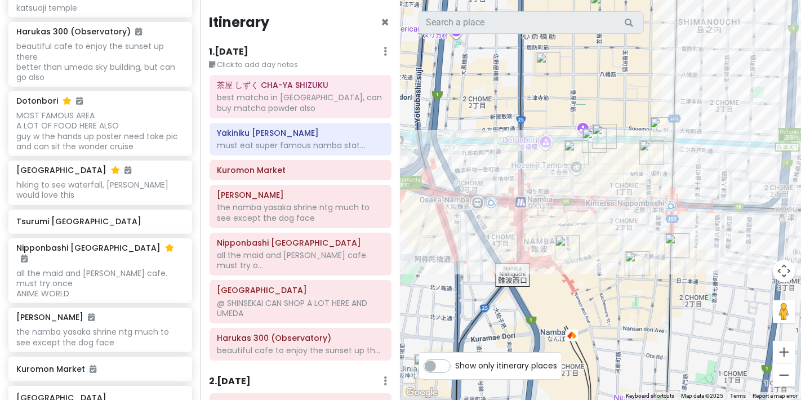
click at [237, 50] on h6 "1 . [DATE]" at bounding box center [229, 52] width 39 height 12
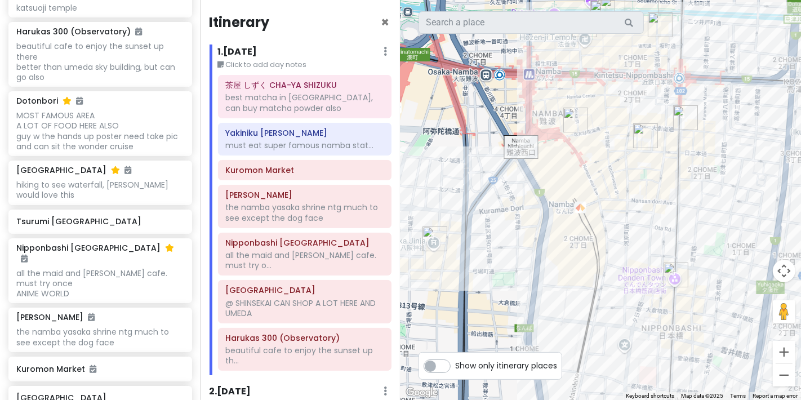
drag, startPoint x: 670, startPoint y: 273, endPoint x: 678, endPoint y: 185, distance: 88.3
click at [314, 185] on div at bounding box center [601, 200] width 401 height 400
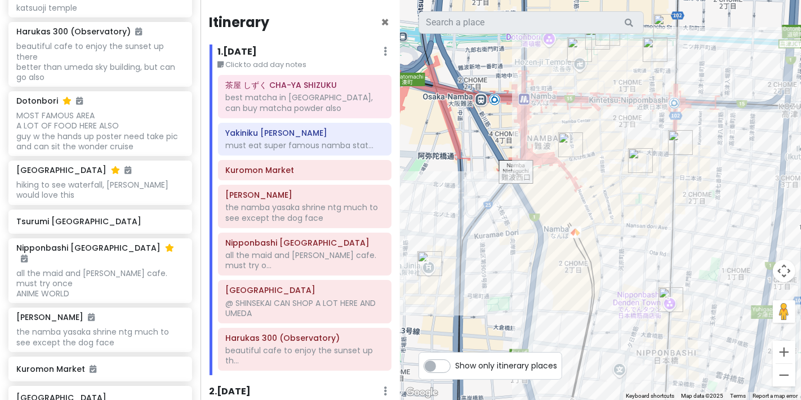
drag, startPoint x: 618, startPoint y: 329, endPoint x: 613, endPoint y: 354, distance: 25.3
click at [314, 347] on div at bounding box center [601, 200] width 401 height 400
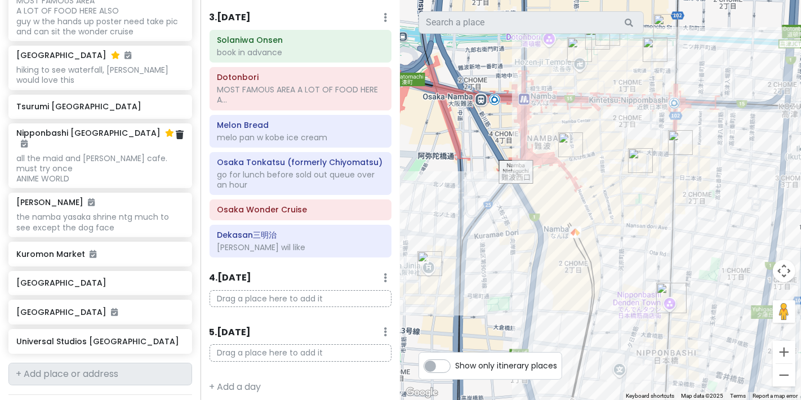
scroll to position [538, 0]
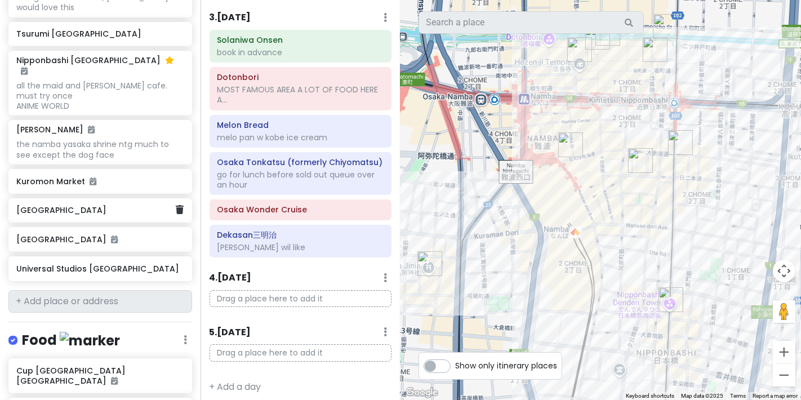
click at [88, 207] on div "[GEOGRAPHIC_DATA]" at bounding box center [100, 210] width 184 height 25
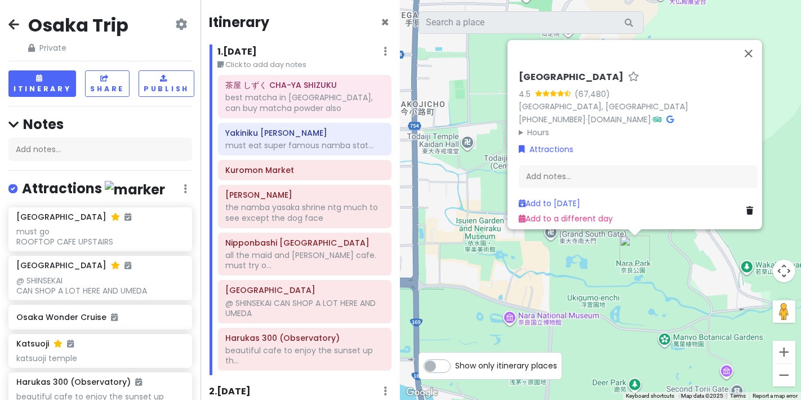
scroll to position [746, 0]
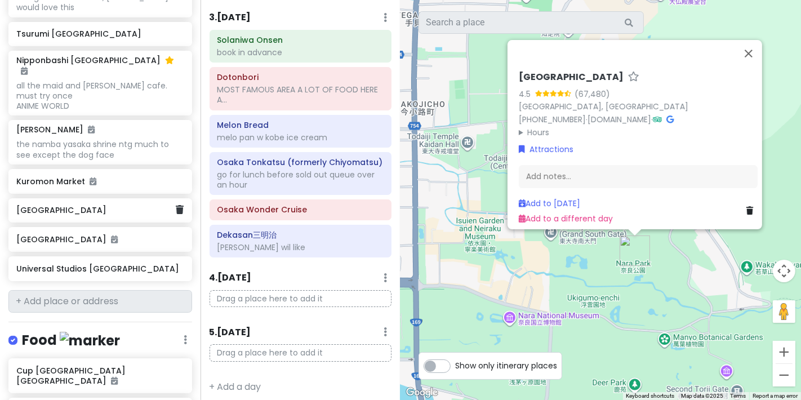
click at [107, 198] on div "[GEOGRAPHIC_DATA]" at bounding box center [100, 210] width 184 height 25
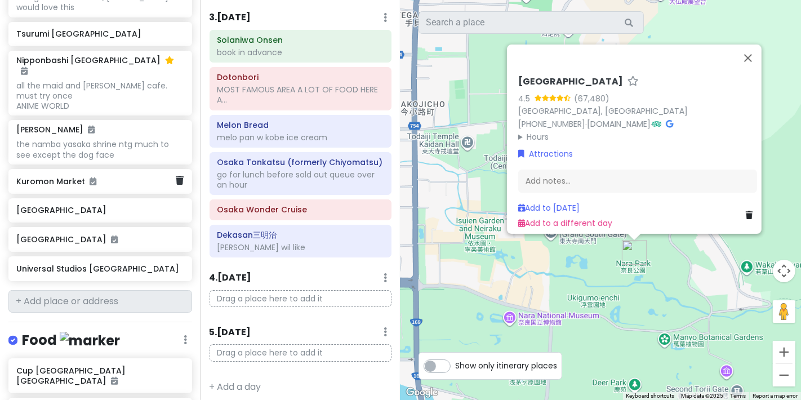
click at [123, 175] on div "Kuromon Market" at bounding box center [95, 182] width 159 height 16
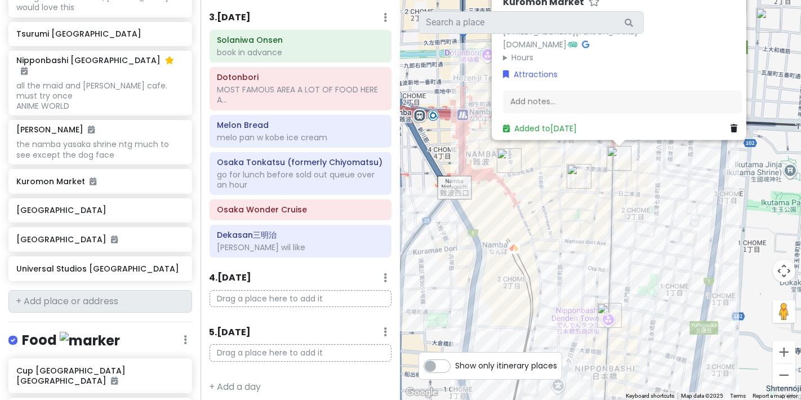
drag, startPoint x: 620, startPoint y: 94, endPoint x: 672, endPoint y: -102, distance: 202.5
click at [672, 0] on html "Osaka Trip Private Change Dates Make a Copy Delete Trip Go Pro ⚡️ Give Feedback…" at bounding box center [400, 200] width 801 height 400
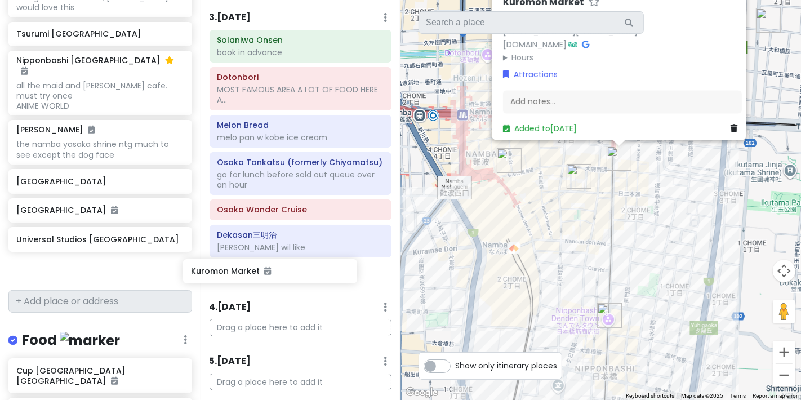
drag, startPoint x: 104, startPoint y: 175, endPoint x: 278, endPoint y: 277, distance: 202.3
click at [278, 277] on div "Osaka Trip Private Change Dates Make a Copy Delete Trip Go Pro ⚡️ Give Feedback…" at bounding box center [400, 200] width 801 height 400
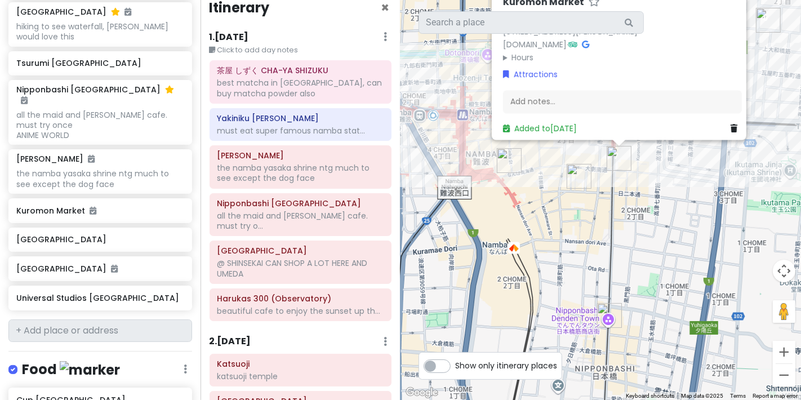
scroll to position [0, 0]
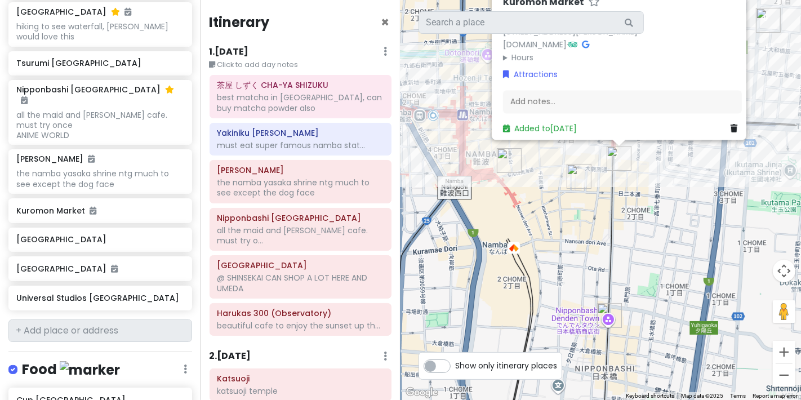
click at [251, 23] on h4 "Itinerary" at bounding box center [240, 22] width 60 height 17
click at [237, 51] on h6 "1 . [DATE]" at bounding box center [229, 52] width 39 height 12
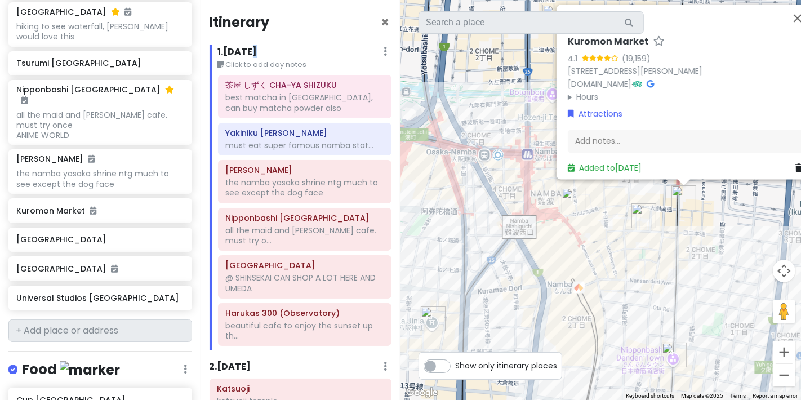
drag, startPoint x: 602, startPoint y: 233, endPoint x: 613, endPoint y: 286, distance: 54.6
click at [613, 286] on div "Kuromon Market 4.1 (19,159) 2 Chome-21 Nipponbashi, [GEOGRAPHIC_DATA][PERSON_NA…" at bounding box center [601, 200] width 401 height 400
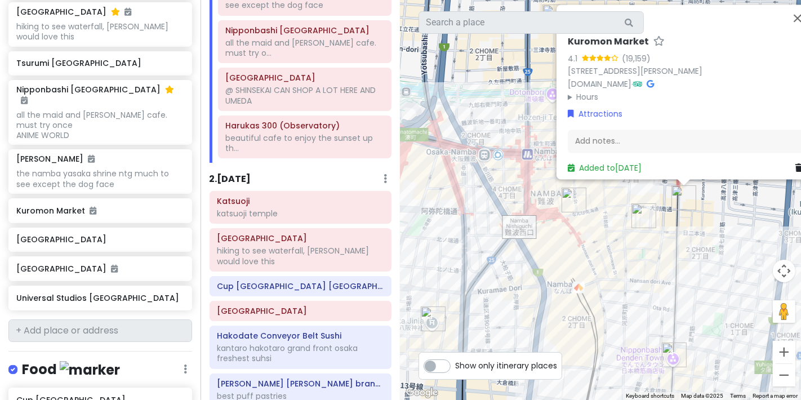
click at [223, 178] on h6 "2 . [DATE]" at bounding box center [231, 180] width 42 height 12
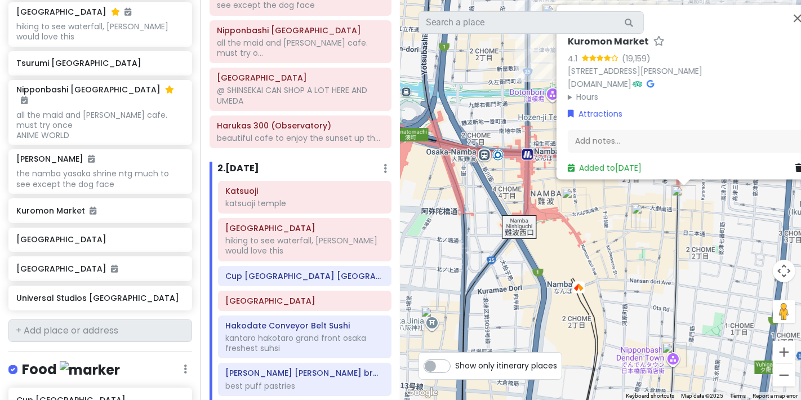
click at [247, 175] on h6 "2 . [DATE]" at bounding box center [239, 169] width 42 height 12
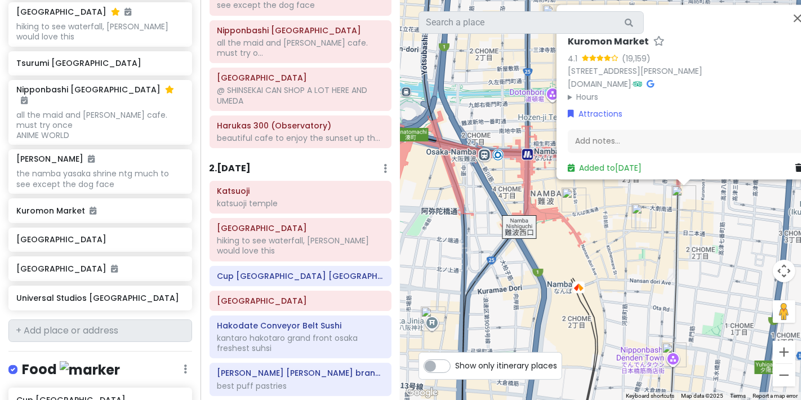
click at [232, 181] on div "2 . [DATE] Add Day Notes Delete Day" at bounding box center [301, 171] width 183 height 19
click at [232, 175] on h6 "2 . [DATE]" at bounding box center [231, 169] width 42 height 12
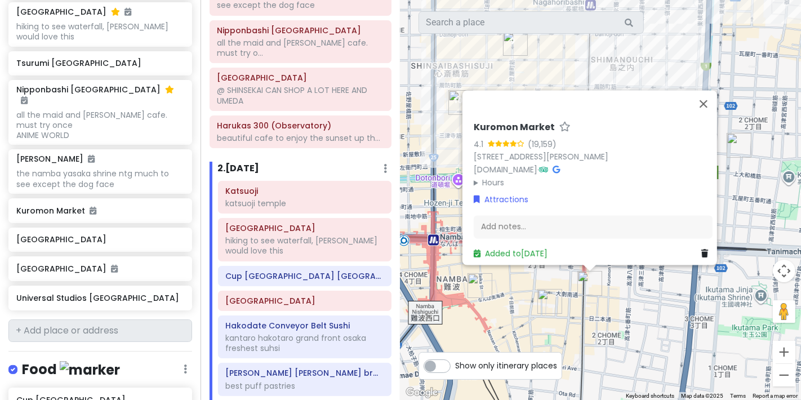
drag, startPoint x: 699, startPoint y: 269, endPoint x: 604, endPoint y: 357, distance: 129.2
click at [604, 357] on div "Kuromon Market 4.1 (19,159) 2 Chome-21 Nipponbashi, [GEOGRAPHIC_DATA][PERSON_NA…" at bounding box center [601, 200] width 401 height 400
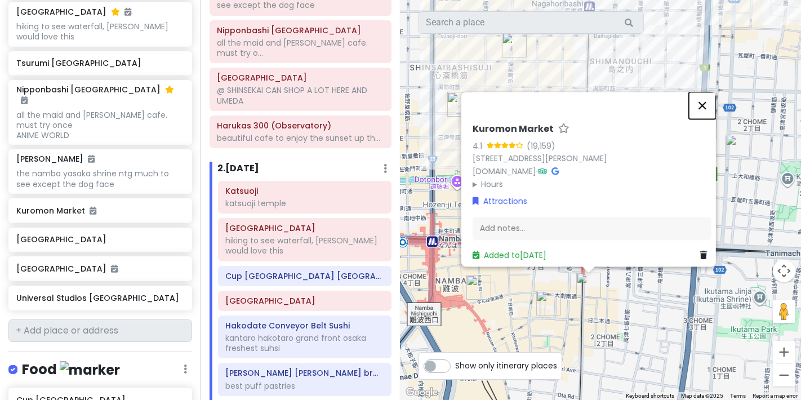
click at [704, 92] on button "Close" at bounding box center [702, 105] width 27 height 27
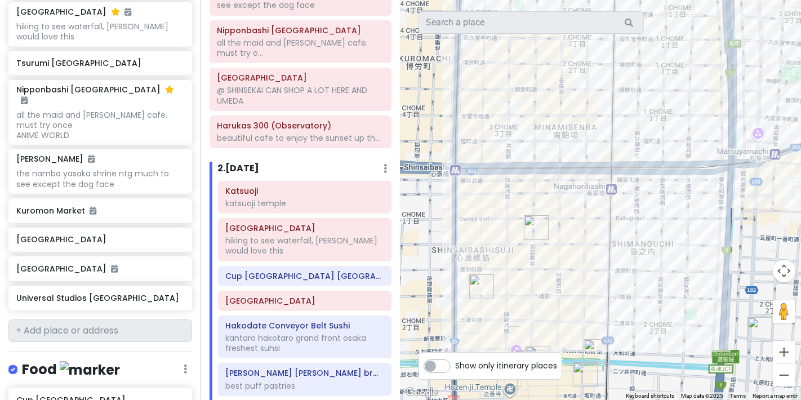
drag, startPoint x: 601, startPoint y: 153, endPoint x: 497, endPoint y: 243, distance: 137.0
click at [619, 326] on div at bounding box center [601, 200] width 401 height 400
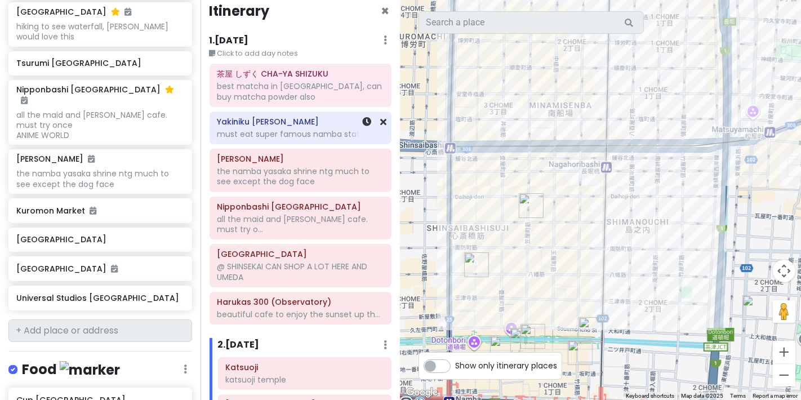
scroll to position [0, 0]
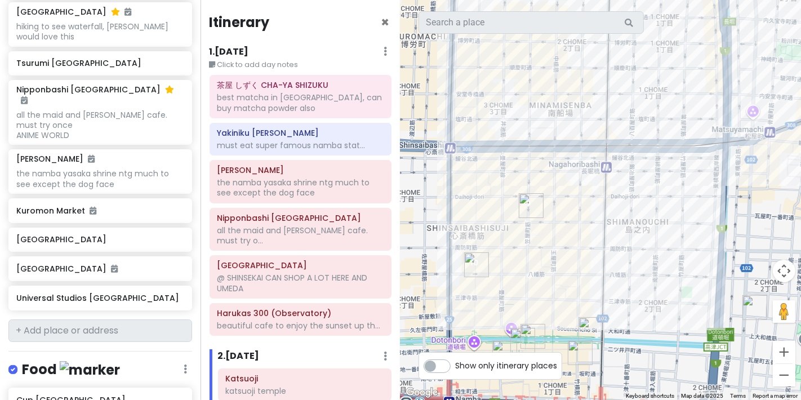
click at [242, 48] on h6 "1 . [DATE]" at bounding box center [229, 52] width 39 height 12
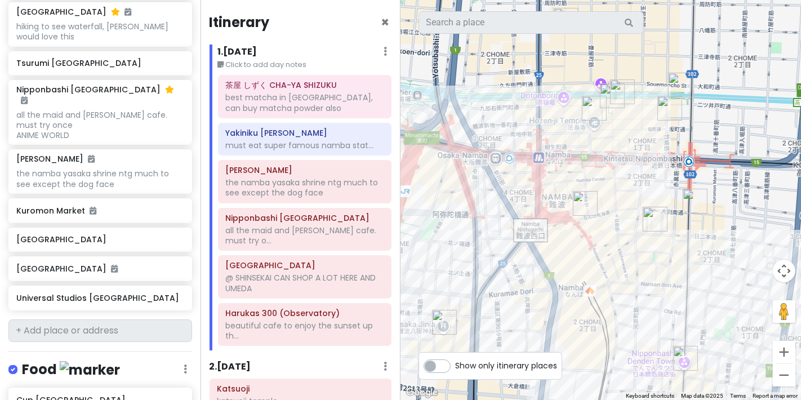
drag, startPoint x: 667, startPoint y: 277, endPoint x: 770, endPoint y: 18, distance: 278.7
click at [770, 18] on div at bounding box center [601, 200] width 401 height 400
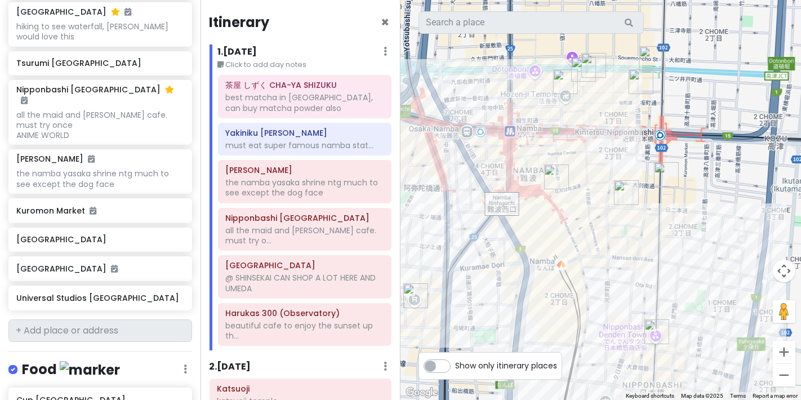
drag, startPoint x: 679, startPoint y: 170, endPoint x: 628, endPoint y: 168, distance: 51.3
click at [628, 168] on div at bounding box center [601, 200] width 401 height 400
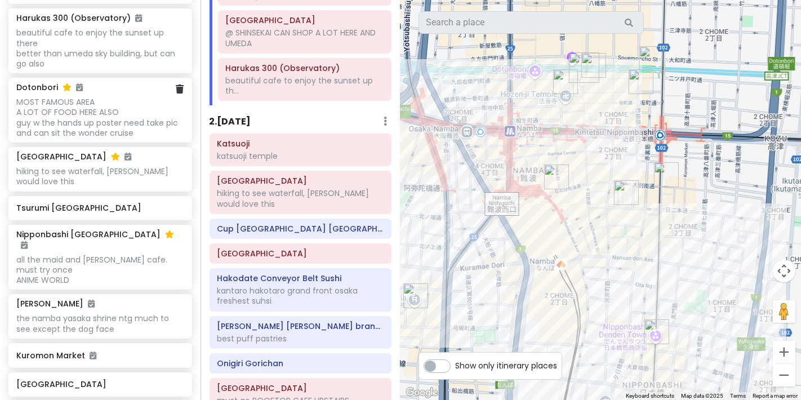
scroll to position [384, 0]
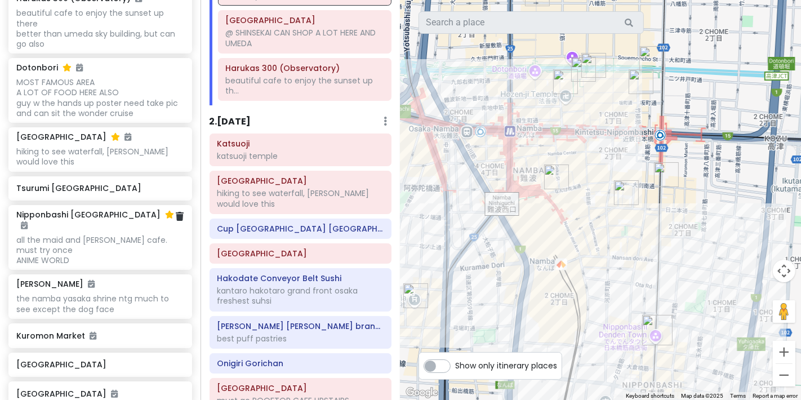
click at [111, 235] on div "all the maid and [PERSON_NAME] cafe. must try once ANIME WORLD" at bounding box center [99, 250] width 167 height 31
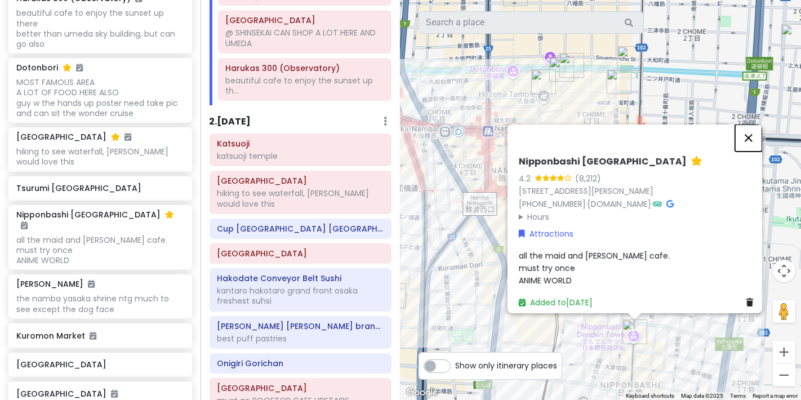
click at [755, 125] on button "Close" at bounding box center [748, 138] width 27 height 27
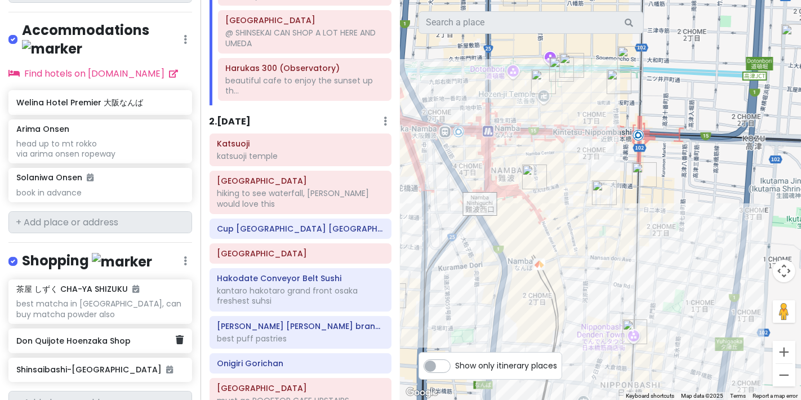
scroll to position [1391, 0]
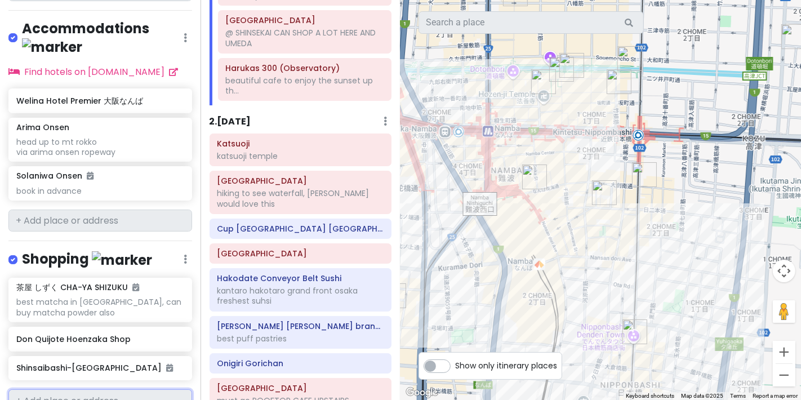
click at [98, 389] on input "text" at bounding box center [100, 400] width 184 height 23
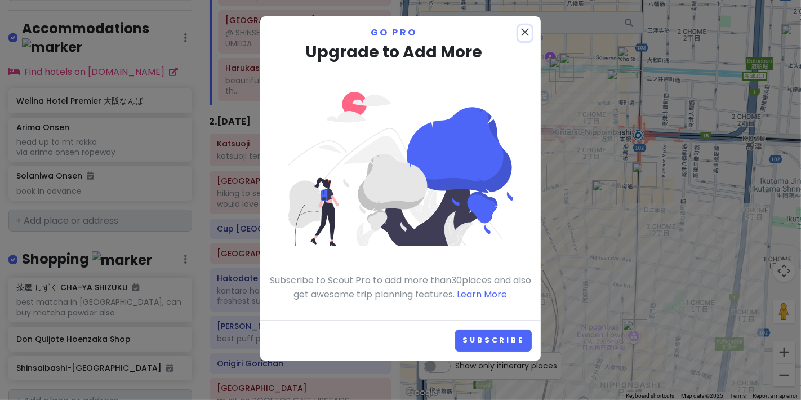
click at [525, 29] on icon "close" at bounding box center [525, 32] width 14 height 14
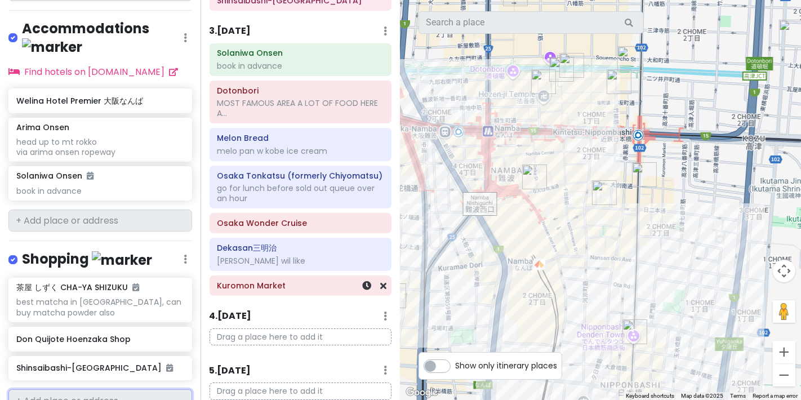
scroll to position [746, 0]
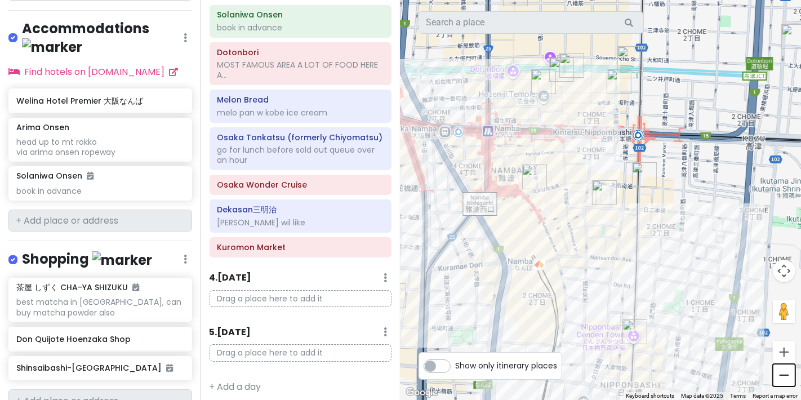
click at [790, 385] on button "Zoom out" at bounding box center [784, 375] width 23 height 23
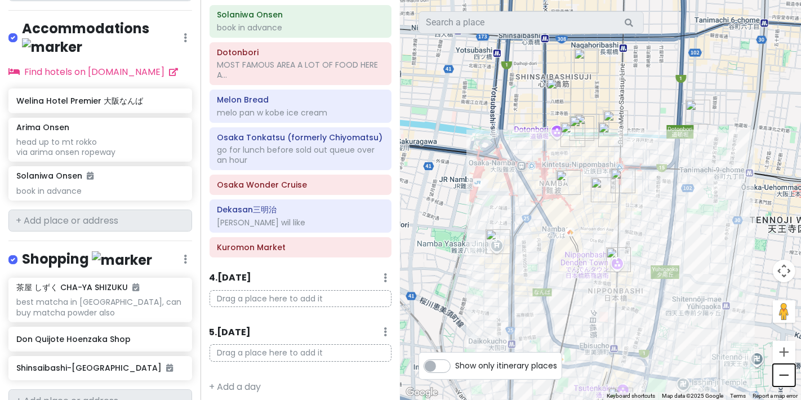
click at [793, 378] on button "Zoom out" at bounding box center [784, 375] width 23 height 23
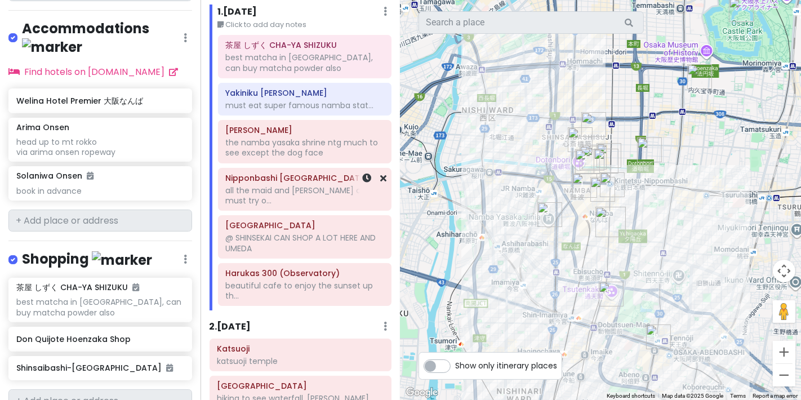
scroll to position [0, 0]
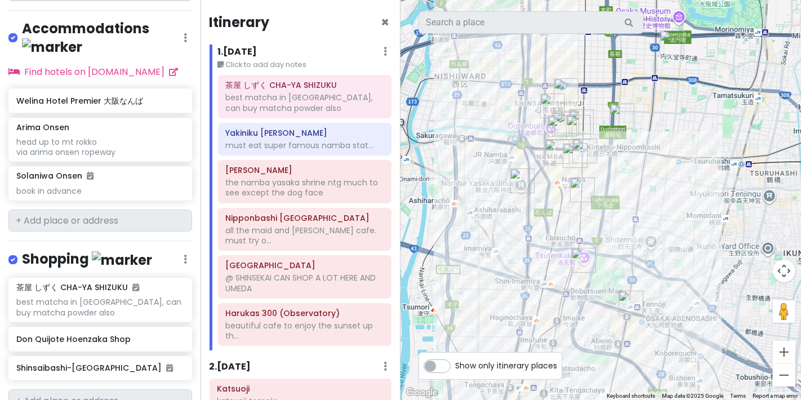
drag, startPoint x: 689, startPoint y: 248, endPoint x: 667, endPoint y: 231, distance: 27.7
click at [654, 224] on div at bounding box center [601, 200] width 401 height 400
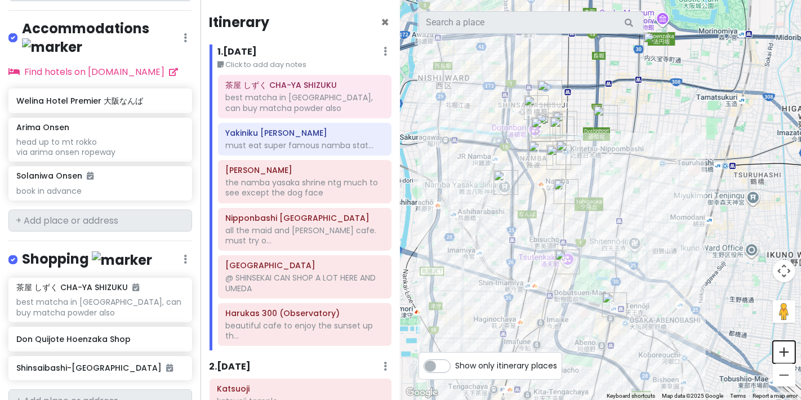
click at [788, 347] on button "Zoom in" at bounding box center [784, 352] width 23 height 23
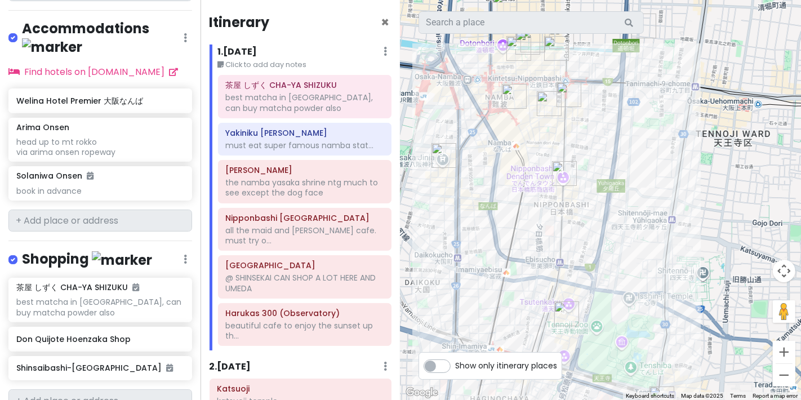
drag, startPoint x: 694, startPoint y: 245, endPoint x: 729, endPoint y: 225, distance: 40.1
click at [729, 225] on div at bounding box center [601, 200] width 401 height 400
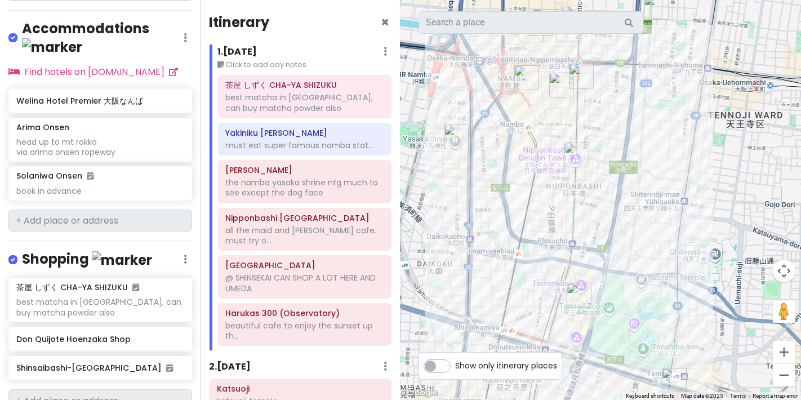
drag, startPoint x: 731, startPoint y: 322, endPoint x: 744, endPoint y: 264, distance: 58.8
click at [744, 264] on div at bounding box center [601, 200] width 401 height 400
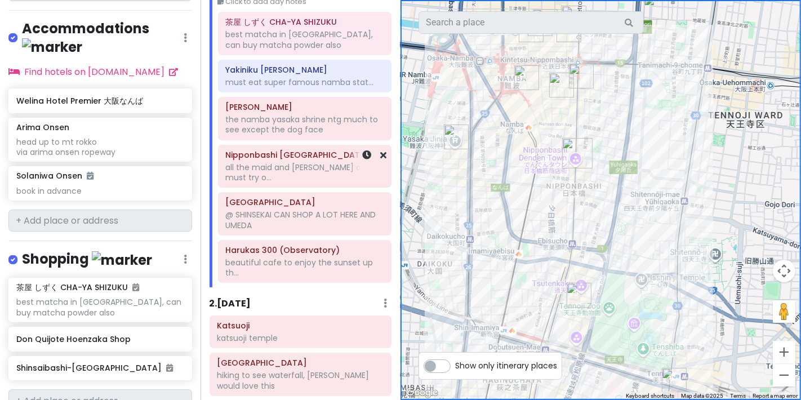
scroll to position [250, 0]
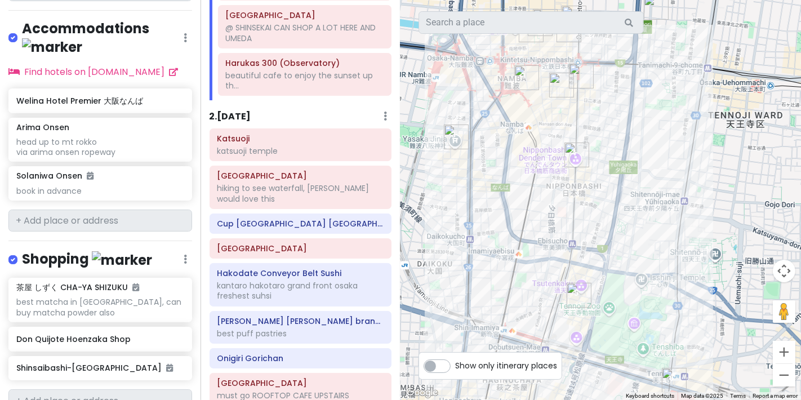
click at [242, 121] on div "2 . [DATE] Add Day Notes Delete Day" at bounding box center [301, 118] width 183 height 19
click at [229, 115] on h6 "2 . [DATE]" at bounding box center [231, 117] width 42 height 12
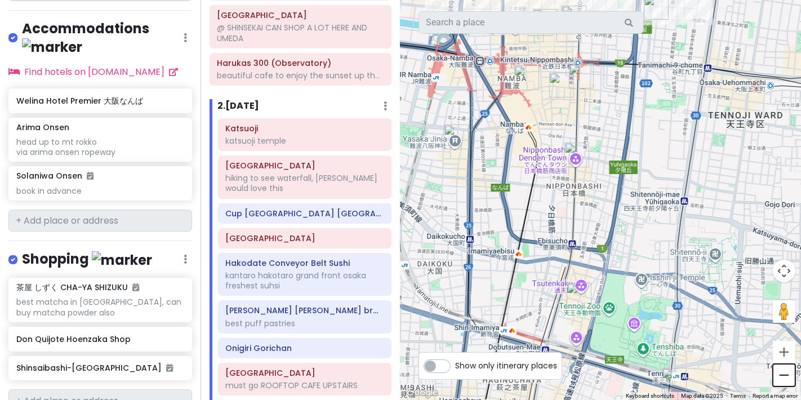
click at [790, 375] on button "Zoom out" at bounding box center [784, 375] width 23 height 23
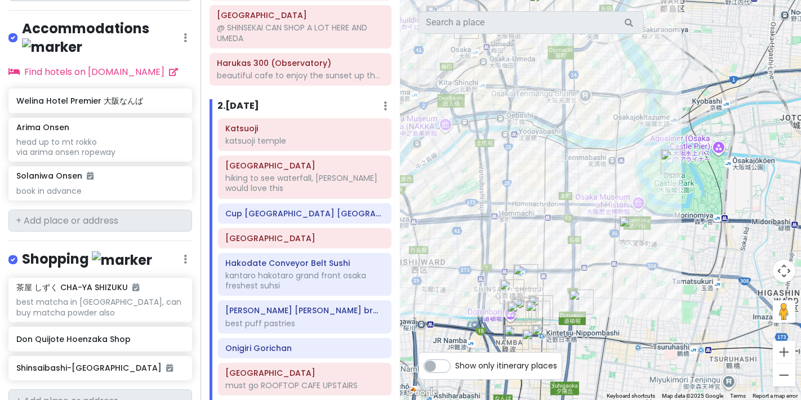
drag, startPoint x: 659, startPoint y: 176, endPoint x: 618, endPoint y: 406, distance: 234.1
click at [618, 400] on html "Osaka Trip Private Change Dates Make a Copy Delete Trip Go Pro ⚡️ Give Feedback…" at bounding box center [400, 200] width 801 height 400
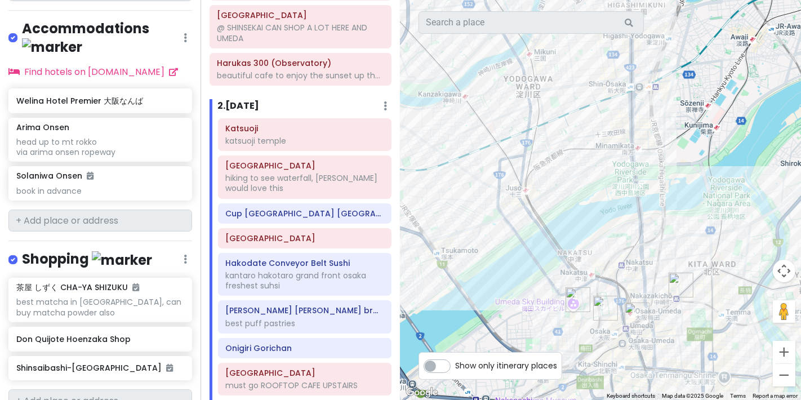
drag, startPoint x: 531, startPoint y: 180, endPoint x: 665, endPoint y: 424, distance: 278.7
click at [665, 400] on html "Osaka Trip Private Change Dates Make a Copy Delete Trip Go Pro ⚡️ Give Feedback…" at bounding box center [400, 200] width 801 height 400
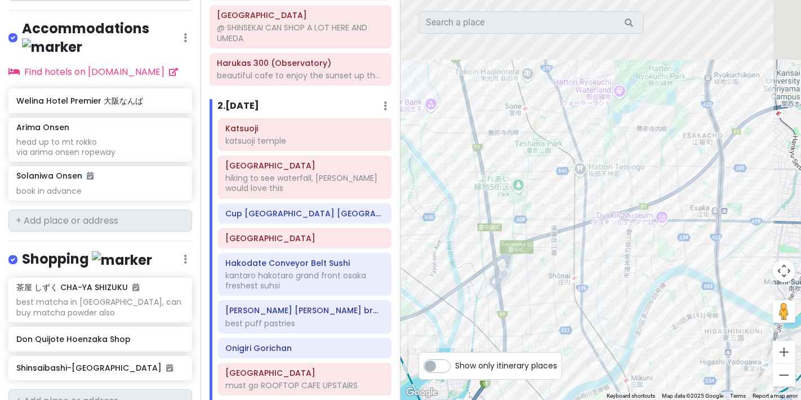
drag, startPoint x: 560, startPoint y: 38, endPoint x: 793, endPoint y: 424, distance: 451.5
click at [793, 400] on html "Osaka Trip Private Change Dates Make a Copy Delete Trip Go Pro ⚡️ Give Feedback…" at bounding box center [400, 200] width 801 height 400
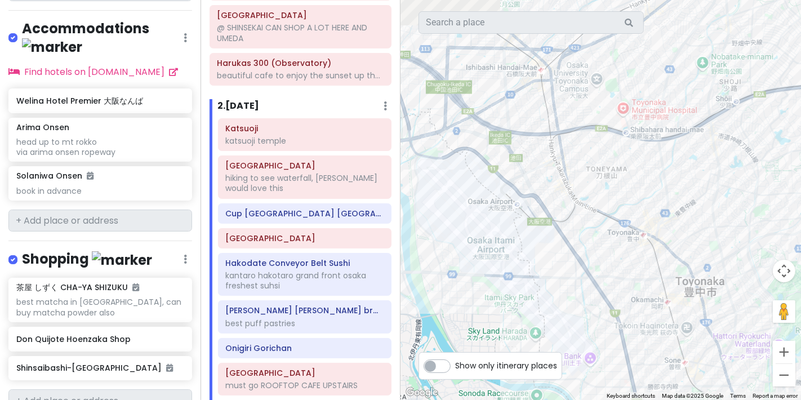
drag, startPoint x: 704, startPoint y: 110, endPoint x: 706, endPoint y: 310, distance: 200.1
click at [706, 310] on div at bounding box center [601, 200] width 401 height 400
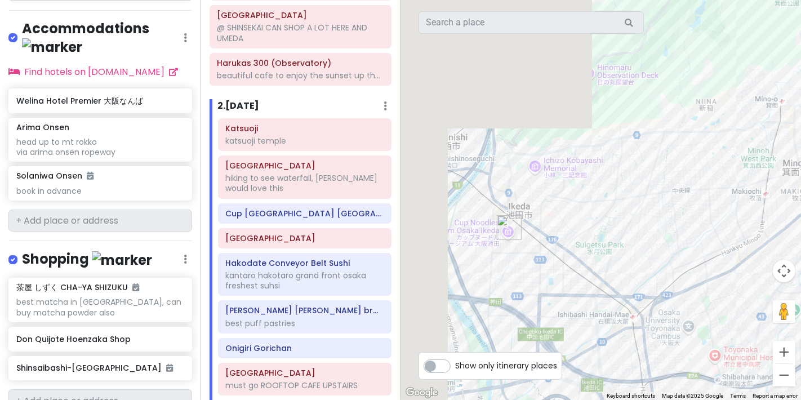
drag, startPoint x: 691, startPoint y: 280, endPoint x: 784, endPoint y: 424, distance: 172.4
click at [784, 400] on html "Osaka Trip Private Change Dates Make a Copy Delete Trip Go Pro ⚡️ Give Feedback…" at bounding box center [400, 200] width 801 height 400
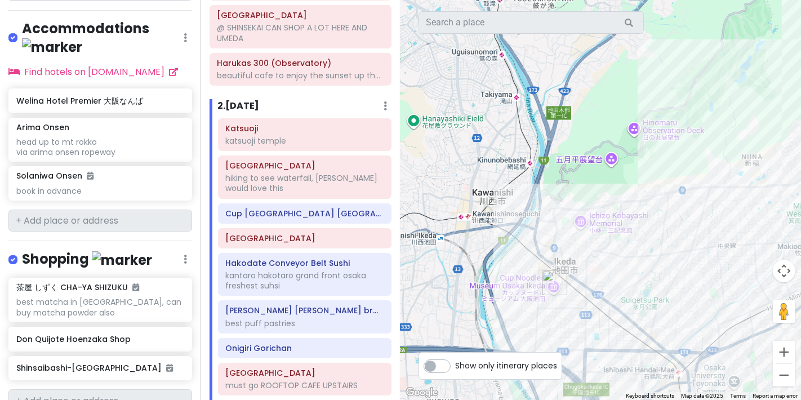
drag, startPoint x: 685, startPoint y: 276, endPoint x: 656, endPoint y: 254, distance: 36.2
click at [656, 254] on div at bounding box center [601, 200] width 401 height 400
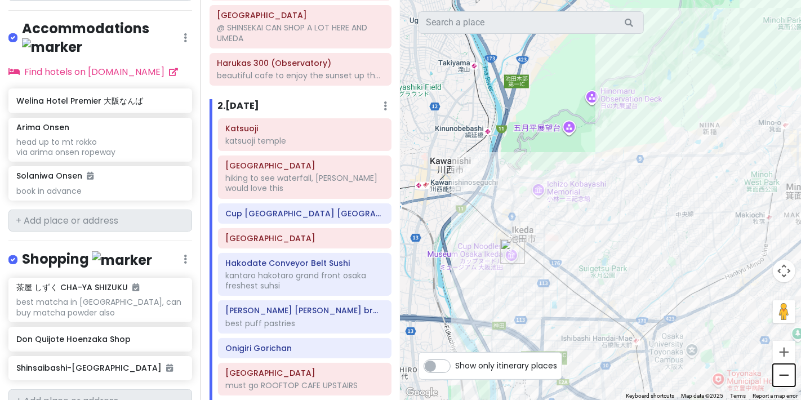
click at [780, 379] on button "Zoom out" at bounding box center [784, 375] width 23 height 23
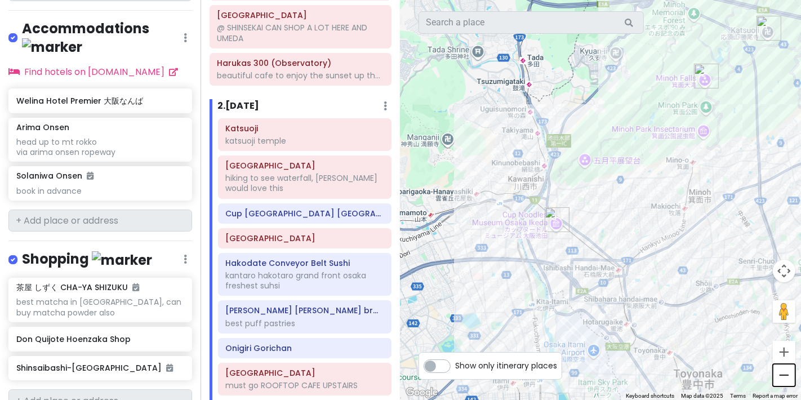
click at [776, 377] on button "Zoom out" at bounding box center [784, 375] width 23 height 23
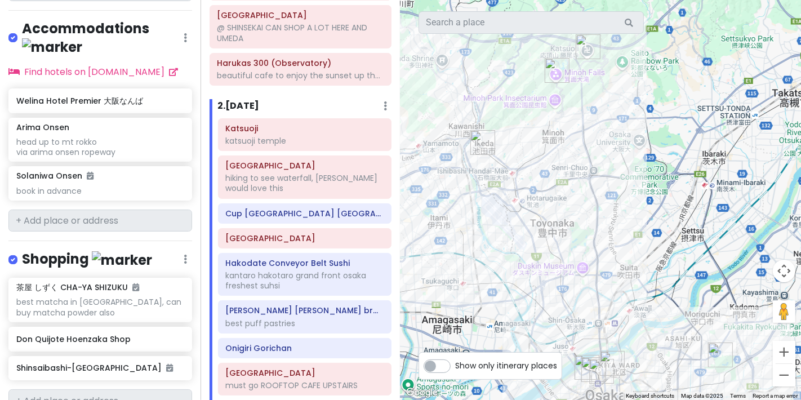
drag, startPoint x: 638, startPoint y: 196, endPoint x: 574, endPoint y: 191, distance: 63.8
click at [574, 191] on div at bounding box center [601, 200] width 401 height 400
drag, startPoint x: 613, startPoint y: 184, endPoint x: 611, endPoint y: 166, distance: 18.6
click at [611, 166] on div at bounding box center [601, 200] width 401 height 400
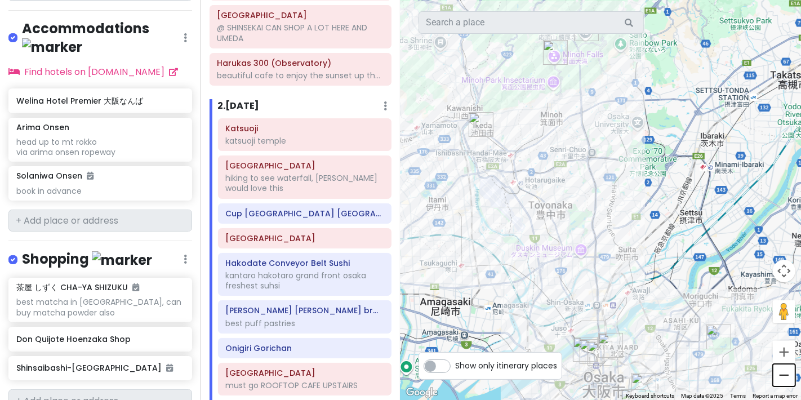
click at [781, 379] on button "Zoom out" at bounding box center [784, 375] width 23 height 23
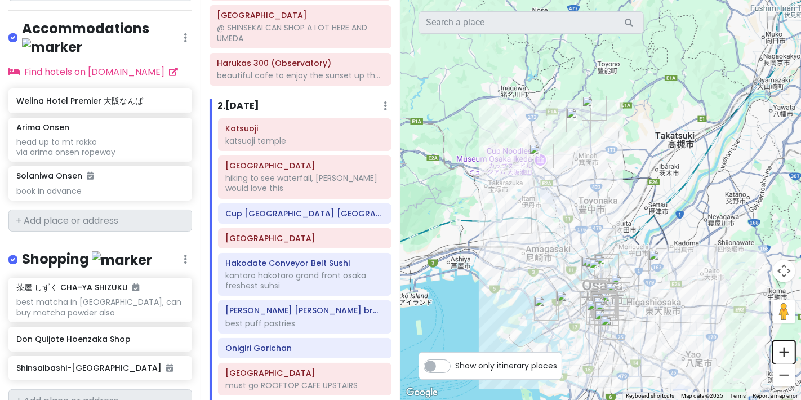
click at [774, 352] on button "Zoom in" at bounding box center [784, 352] width 23 height 23
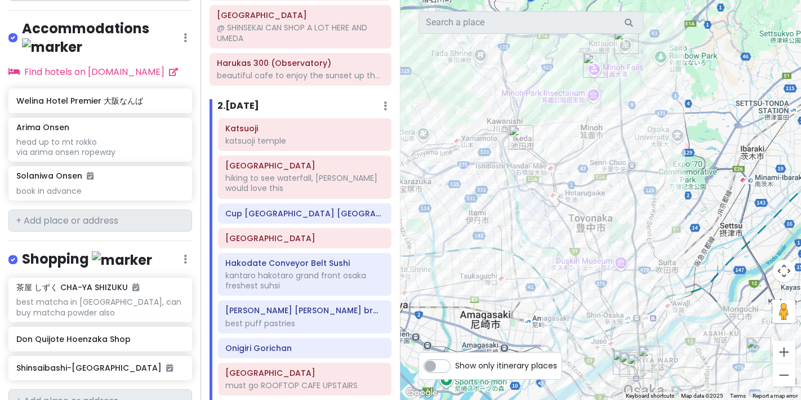
drag, startPoint x: 731, startPoint y: 314, endPoint x: 771, endPoint y: 326, distance: 41.7
click at [771, 326] on div at bounding box center [601, 200] width 401 height 400
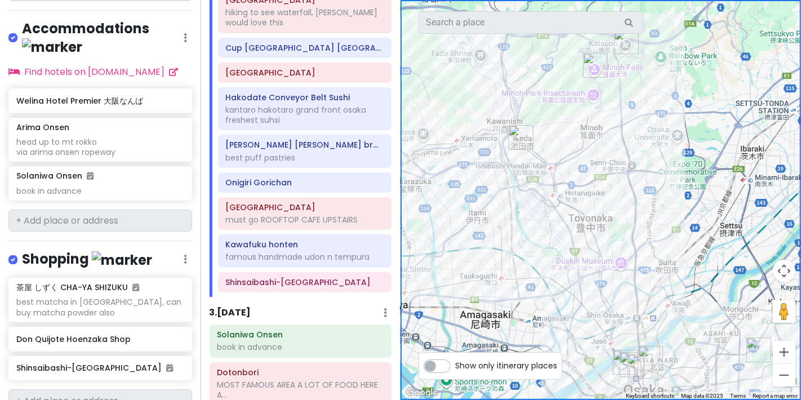
scroll to position [500, 0]
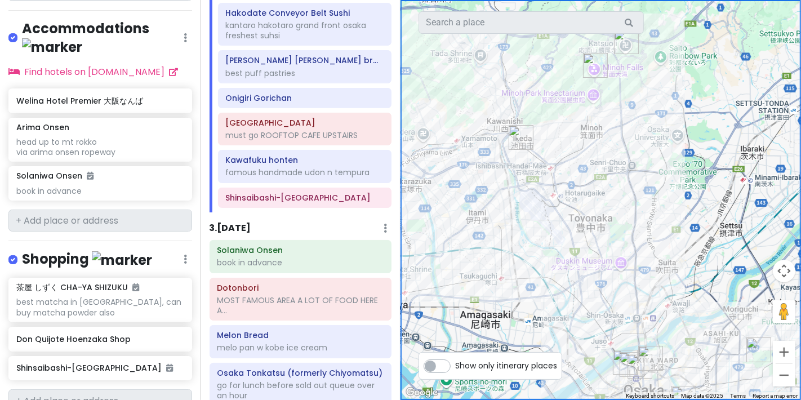
click at [232, 231] on h6 "3 . [DATE]" at bounding box center [231, 229] width 42 height 12
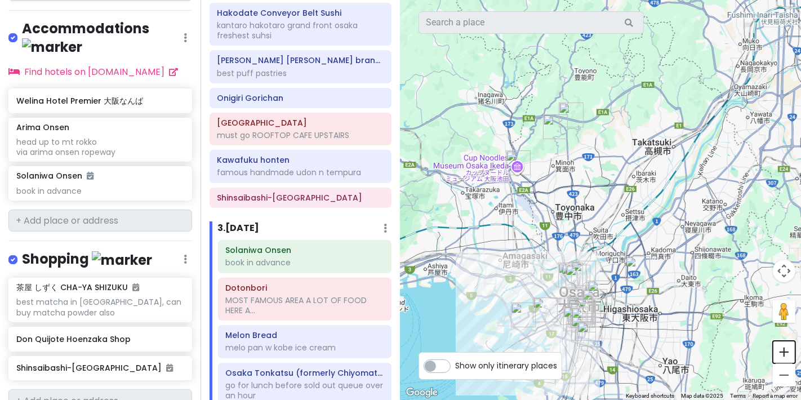
click at [774, 356] on button "Zoom in" at bounding box center [784, 352] width 23 height 23
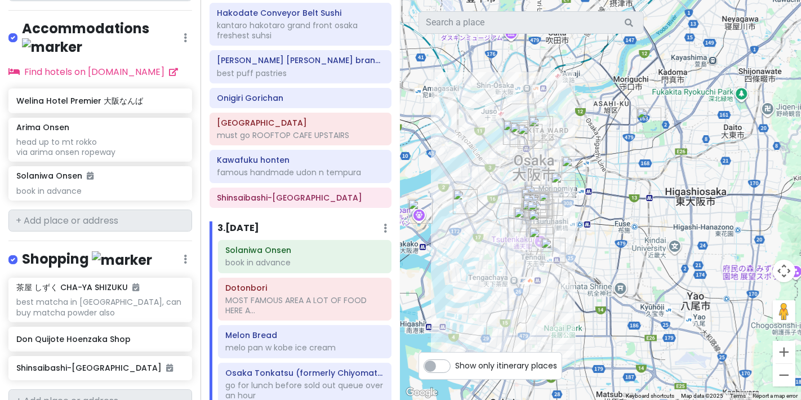
drag, startPoint x: 658, startPoint y: 249, endPoint x: 633, endPoint y: 14, distance: 236.4
click at [633, 14] on div "7 5 3 6 4 2 1 Keyboard shortcuts Map Data Map data ©2025 Map data ©2025 2 km Cl…" at bounding box center [601, 200] width 401 height 400
click at [789, 347] on button "Zoom in" at bounding box center [784, 352] width 23 height 23
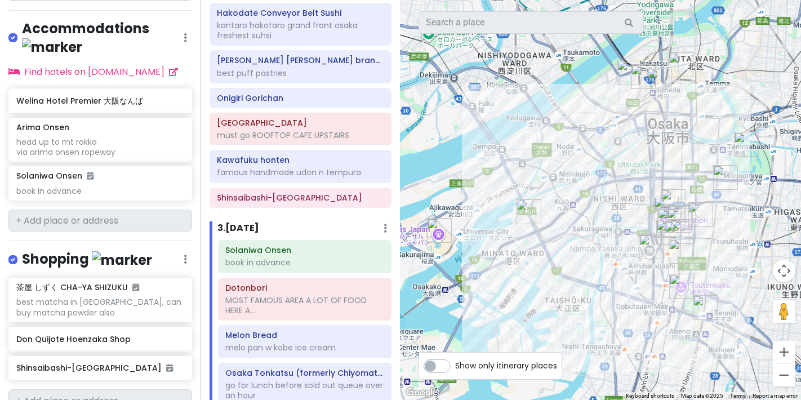
drag, startPoint x: 557, startPoint y: 255, endPoint x: 752, endPoint y: 240, distance: 196.1
click at [753, 239] on div at bounding box center [601, 200] width 401 height 400
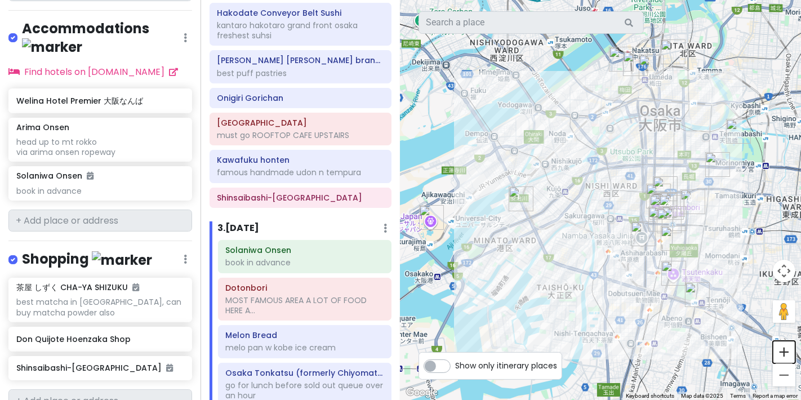
click at [782, 353] on button "Zoom in" at bounding box center [784, 352] width 23 height 23
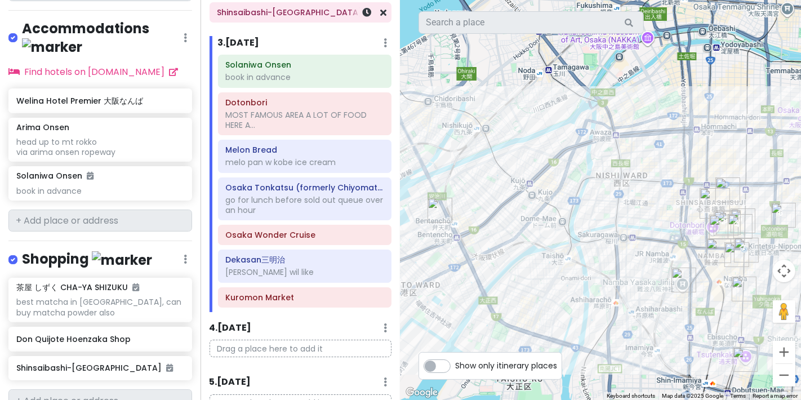
scroll to position [689, 0]
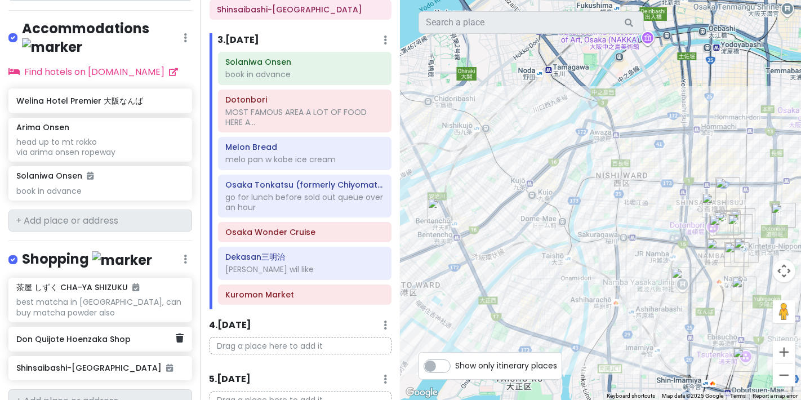
click at [130, 334] on h6 "Don Quijote Hoenzaka Shop" at bounding box center [95, 339] width 159 height 10
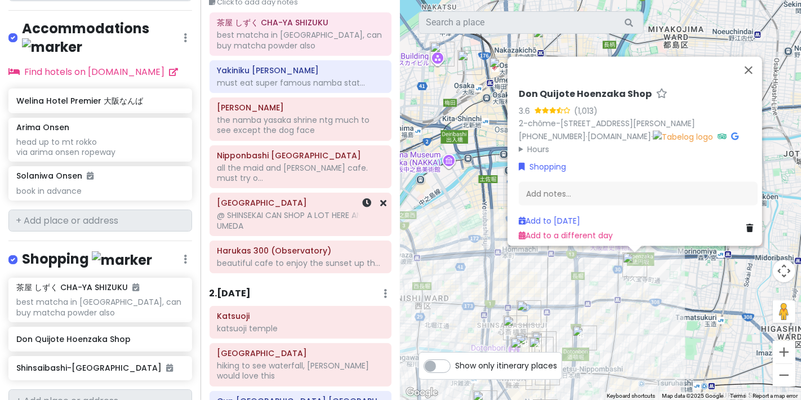
scroll to position [0, 0]
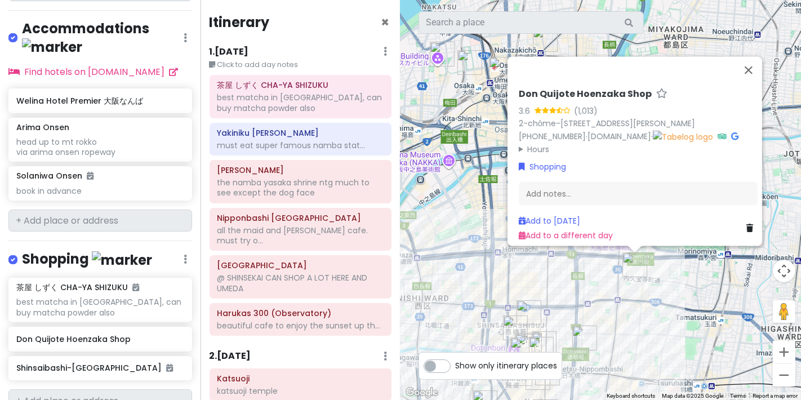
click at [241, 52] on h6 "1 . [DATE]" at bounding box center [229, 52] width 39 height 12
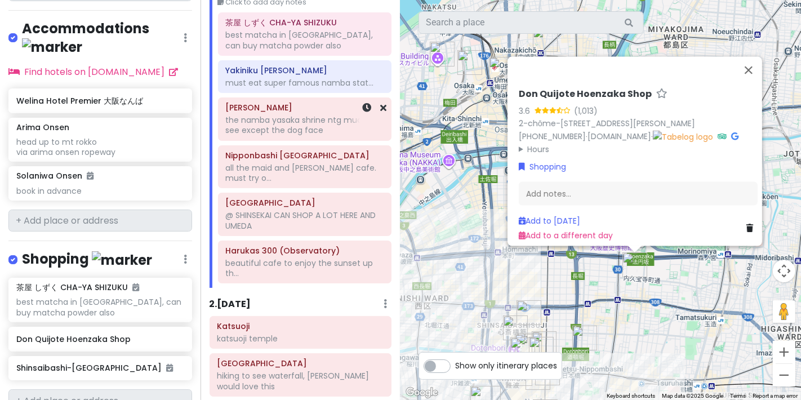
scroll to position [188, 0]
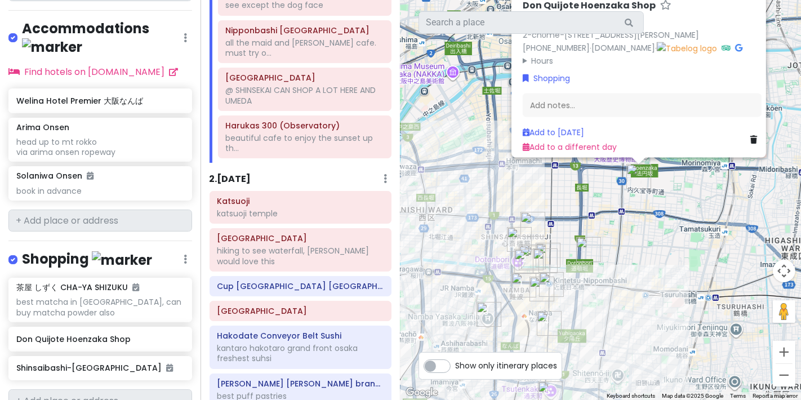
drag, startPoint x: 455, startPoint y: 232, endPoint x: 460, endPoint y: 144, distance: 88.1
click at [460, 144] on div "[PERSON_NAME] Shop 3.6 (1,013) 2-chōme-1-35 [GEOGRAPHIC_DATA], [PERSON_NAME], […" at bounding box center [601, 200] width 401 height 400
click at [251, 180] on h6 "2 . [DATE]" at bounding box center [231, 180] width 42 height 12
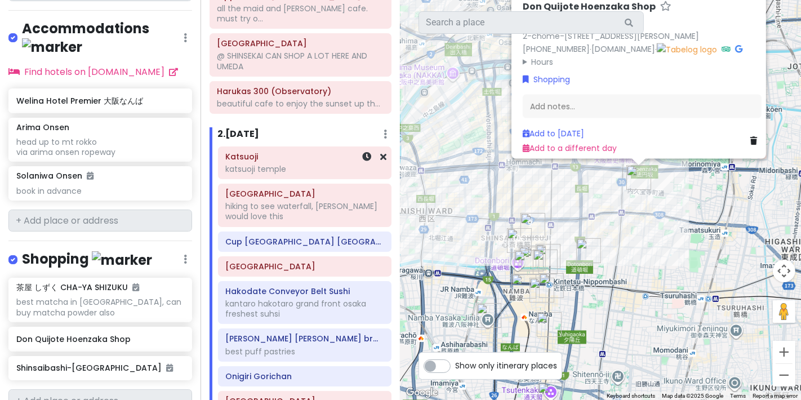
scroll to position [313, 0]
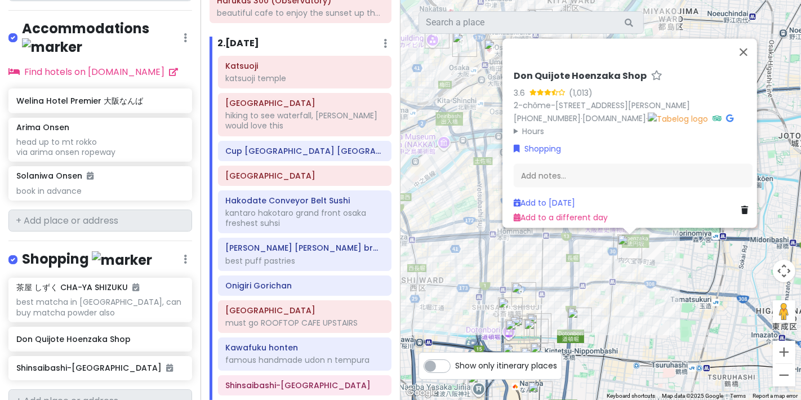
drag, startPoint x: 648, startPoint y: 241, endPoint x: 632, endPoint y: 271, distance: 34.3
click at [632, 271] on div "[PERSON_NAME] Shop 3.6 (1,013) 2-chōme-1-35 [GEOGRAPHIC_DATA], [PERSON_NAME], […" at bounding box center [601, 200] width 401 height 400
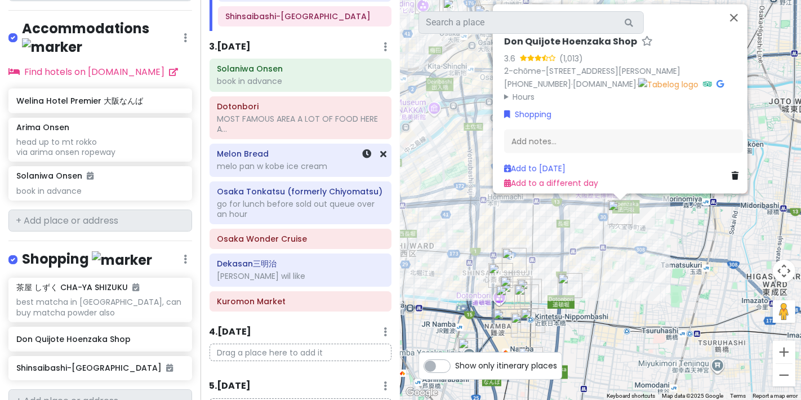
scroll to position [621, 0]
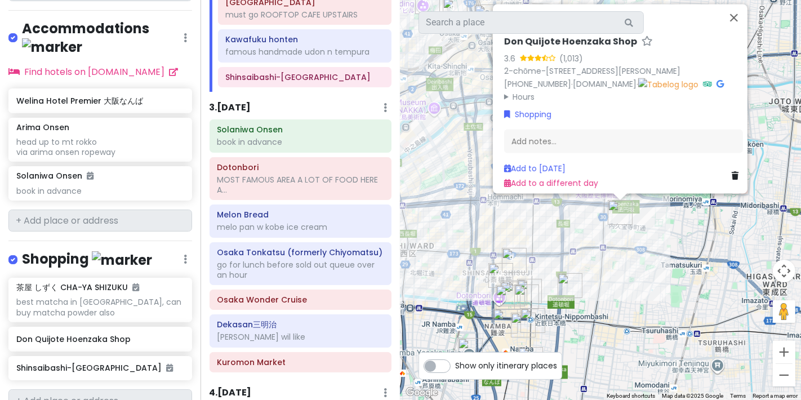
click at [254, 120] on div "3 . [DATE] Add Day Notes Delete Day" at bounding box center [301, 110] width 183 height 19
click at [244, 110] on h6 "3 . [DATE]" at bounding box center [231, 108] width 42 height 12
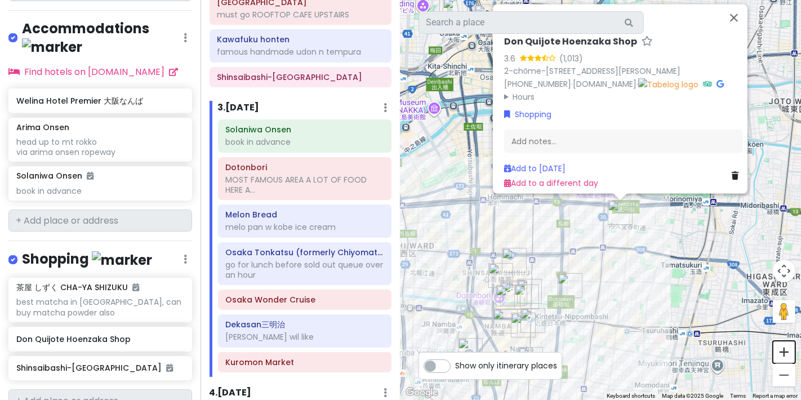
click at [779, 353] on button "Zoom in" at bounding box center [784, 352] width 23 height 23
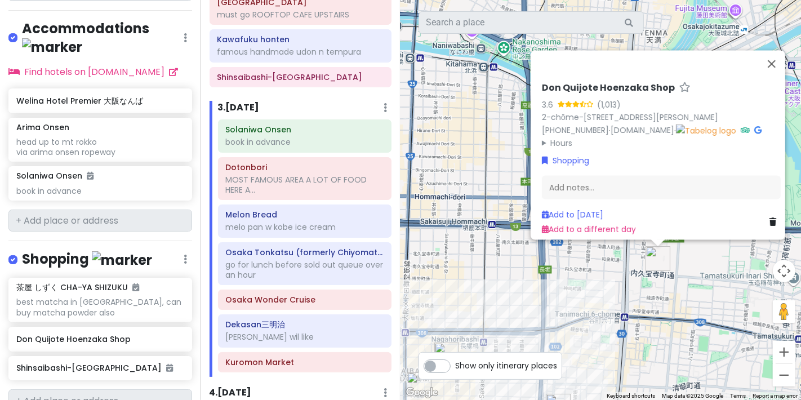
drag, startPoint x: 662, startPoint y: 309, endPoint x: 678, endPoint y: 311, distance: 16.5
click at [678, 311] on div "[PERSON_NAME] Shop 3.6 (1,013) 2-chōme-1-35 [GEOGRAPHIC_DATA], [PERSON_NAME], […" at bounding box center [601, 200] width 401 height 400
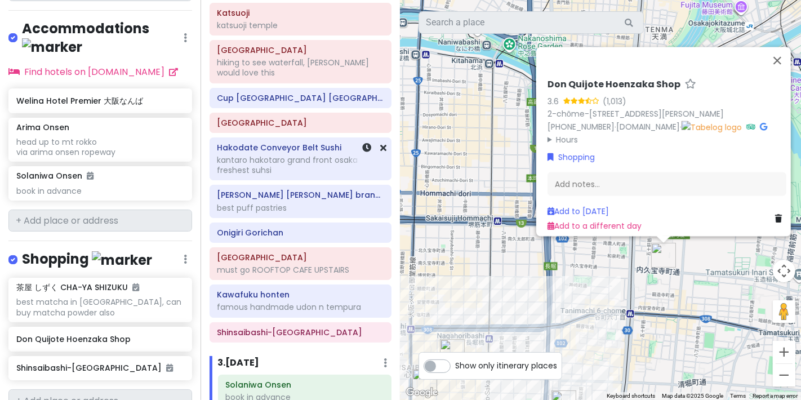
scroll to position [308, 0]
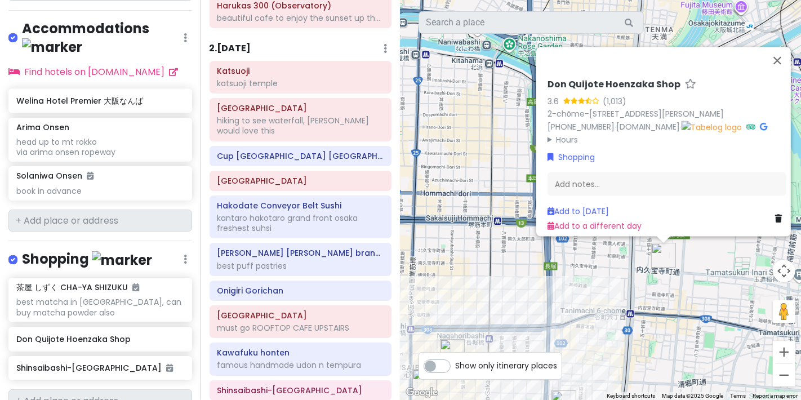
click at [240, 55] on h6 "2 . [DATE]" at bounding box center [231, 49] width 42 height 12
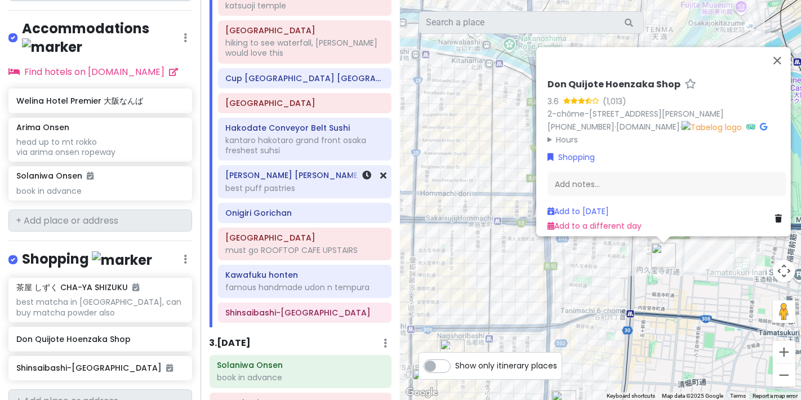
scroll to position [433, 0]
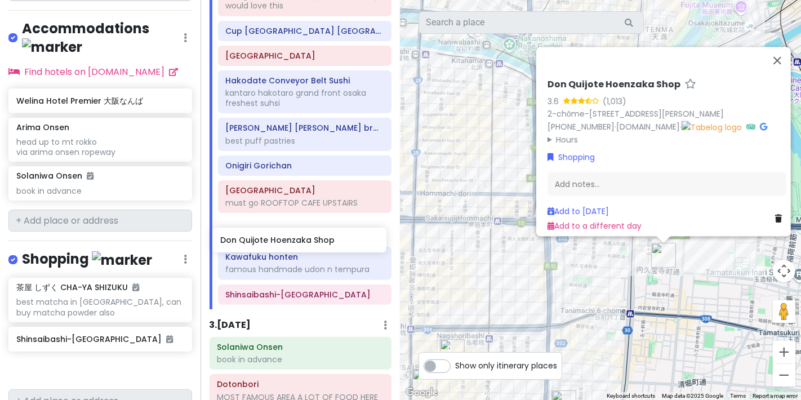
drag, startPoint x: 126, startPoint y: 290, endPoint x: 300, endPoint y: 245, distance: 179.9
click at [300, 245] on div "Osaka Trip Private Change Dates Make a Copy Delete Trip Go Pro ⚡️ Give Feedback…" at bounding box center [400, 200] width 801 height 400
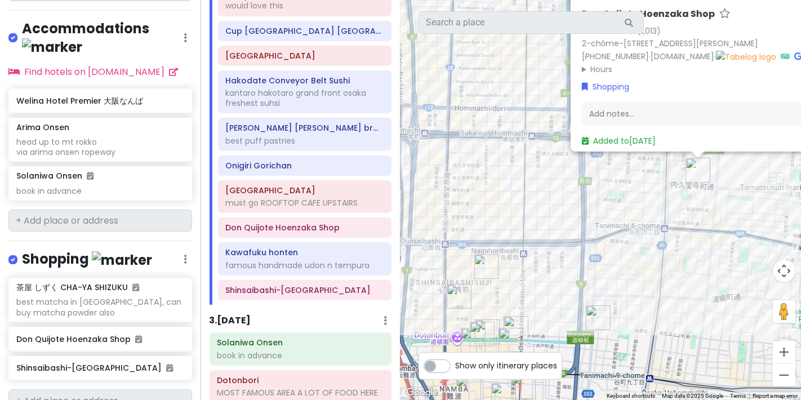
drag, startPoint x: 575, startPoint y: 339, endPoint x: 610, endPoint y: 252, distance: 93.6
click at [610, 252] on div "[PERSON_NAME] Shop 3.6 (1,013) 2-chōme-1-35 [GEOGRAPHIC_DATA], [PERSON_NAME], […" at bounding box center [601, 200] width 401 height 400
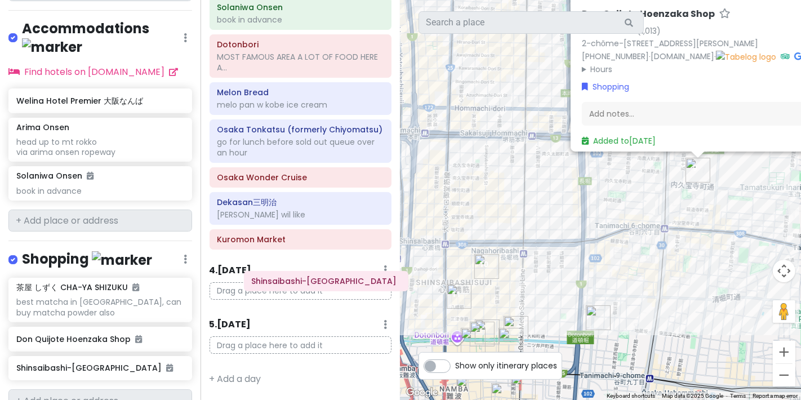
scroll to position [771, 0]
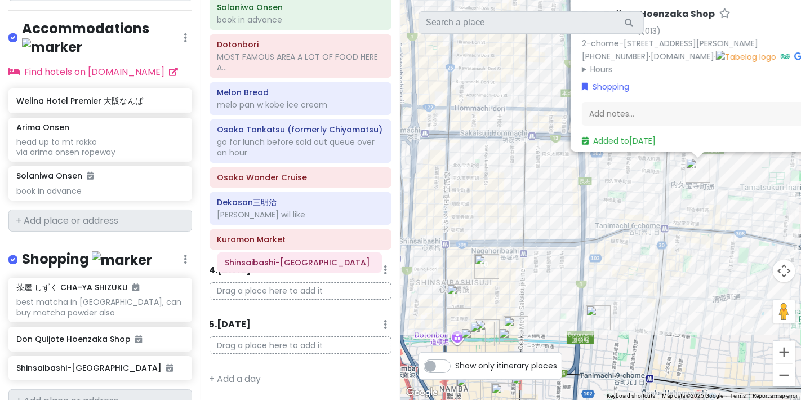
drag, startPoint x: 319, startPoint y: 82, endPoint x: 319, endPoint y: 261, distance: 179.8
click at [319, 261] on div "Itinerary × 1 . [DATE] Edit Day Notes Delete Day Click to add day notes 茶屋 しずく …" at bounding box center [301, 200] width 201 height 400
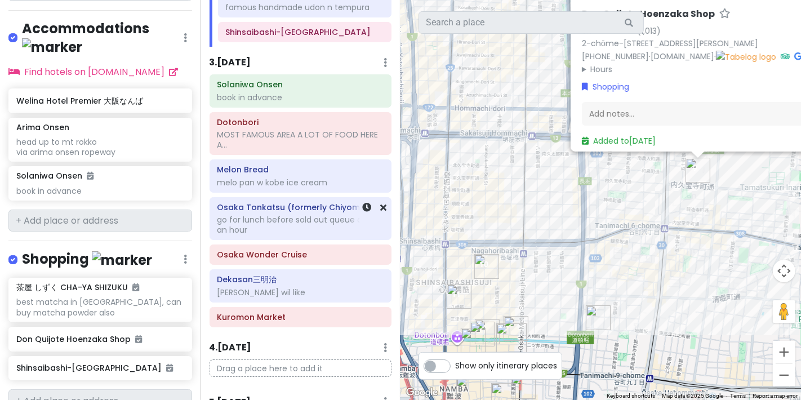
scroll to position [645, 0]
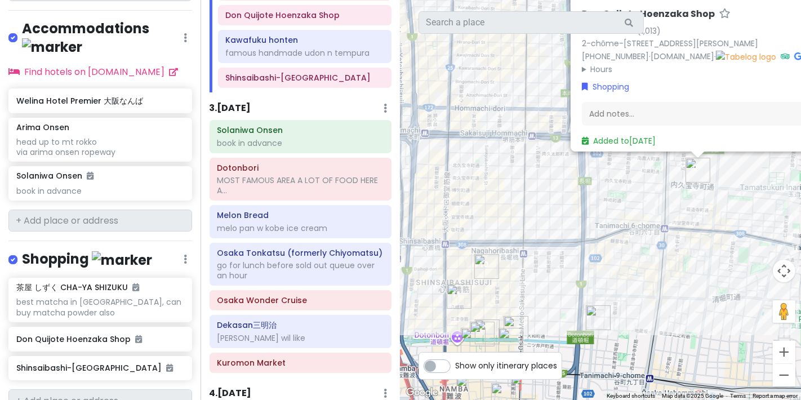
click at [251, 114] on h6 "3 . [DATE]" at bounding box center [231, 109] width 42 height 12
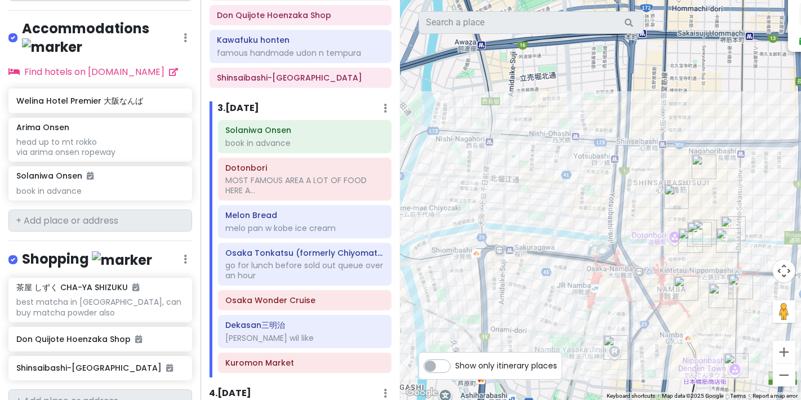
drag, startPoint x: 585, startPoint y: 264, endPoint x: 789, endPoint y: 173, distance: 223.5
click at [799, 173] on div "[PERSON_NAME] Shop 3.6 (1,013) 2-chōme-1-35 [GEOGRAPHIC_DATA], [PERSON_NAME], […" at bounding box center [601, 200] width 401 height 400
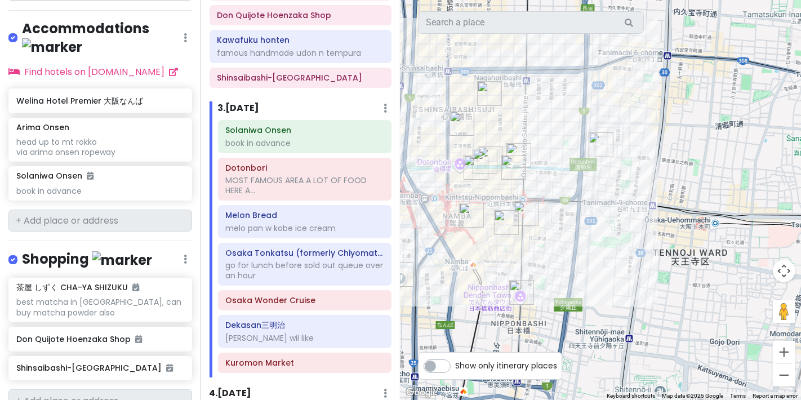
drag, startPoint x: 620, startPoint y: 202, endPoint x: 408, endPoint y: 130, distance: 223.8
click at [408, 130] on div "[PERSON_NAME] Shop 3.6 (1,013) 2-chōme-1-35 [GEOGRAPHIC_DATA], [PERSON_NAME], […" at bounding box center [601, 200] width 401 height 400
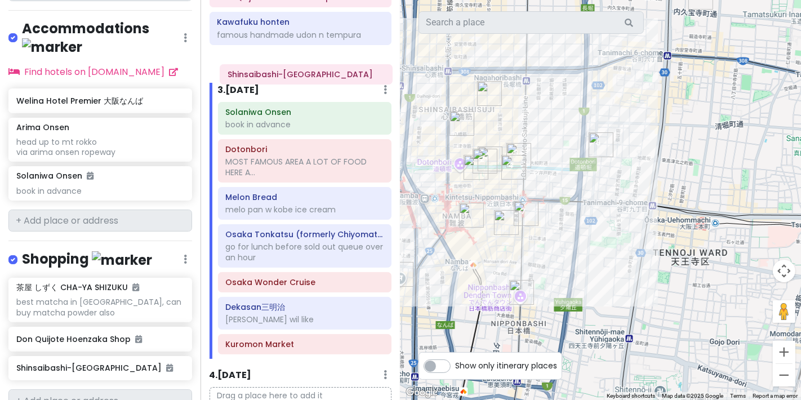
scroll to position [661, 0]
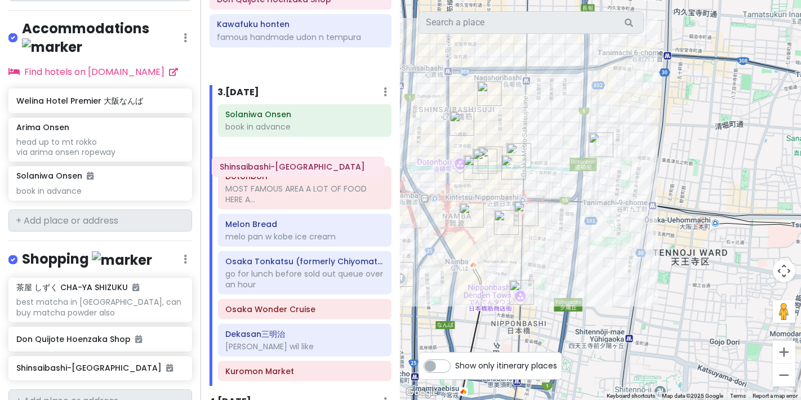
drag, startPoint x: 255, startPoint y: 24, endPoint x: 258, endPoint y: 170, distance: 146.6
click at [258, 170] on div "Itinerary × 1 . [DATE] Edit Day Notes Delete Day Click to add day notes 茶屋 しずく …" at bounding box center [301, 200] width 201 height 400
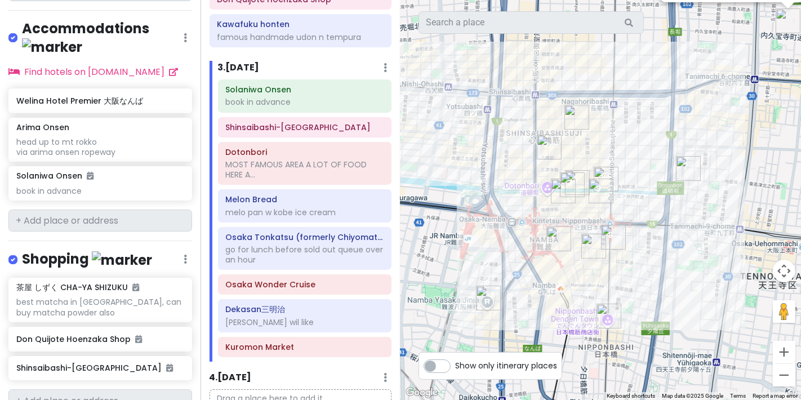
drag, startPoint x: 469, startPoint y: 218, endPoint x: 557, endPoint y: 242, distance: 90.5
click at [557, 242] on img "茶屋 しずく CHA-YA SHIZUKU" at bounding box center [559, 239] width 25 height 25
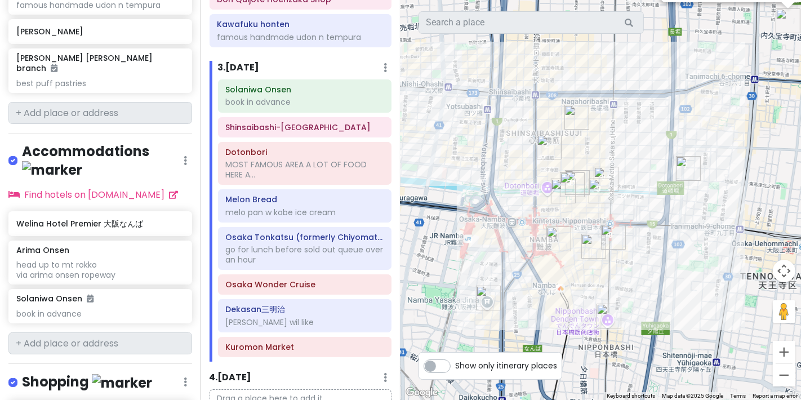
scroll to position [1265, 0]
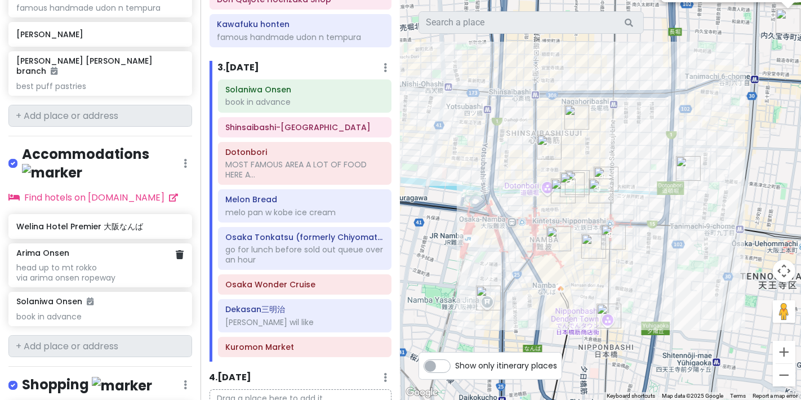
click at [162, 248] on div "Arima Onsen" at bounding box center [99, 253] width 167 height 10
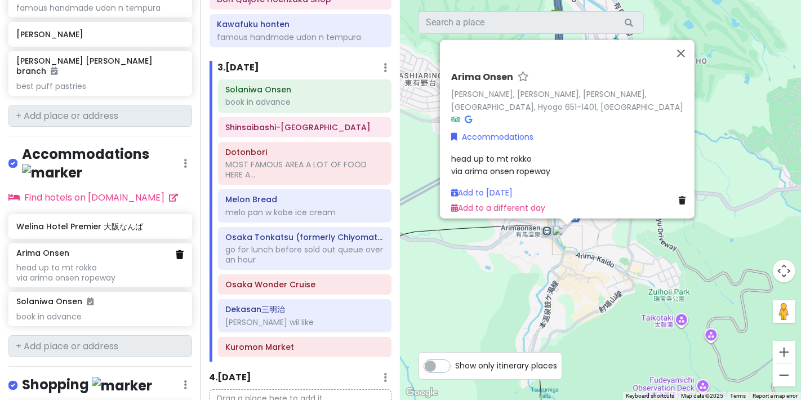
click at [176, 250] on icon at bounding box center [180, 254] width 8 height 9
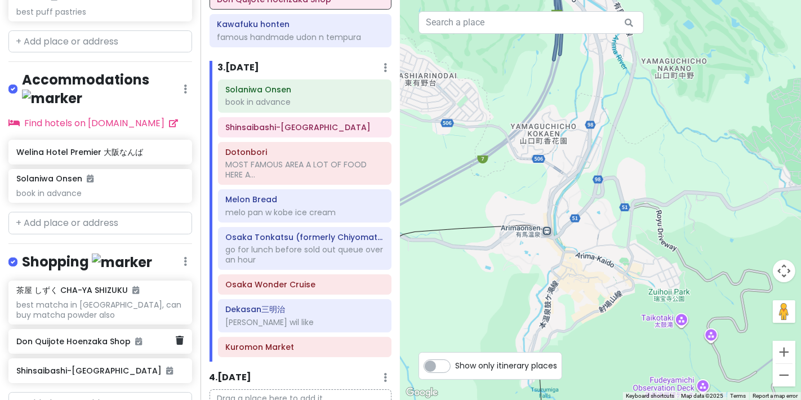
scroll to position [1342, 0]
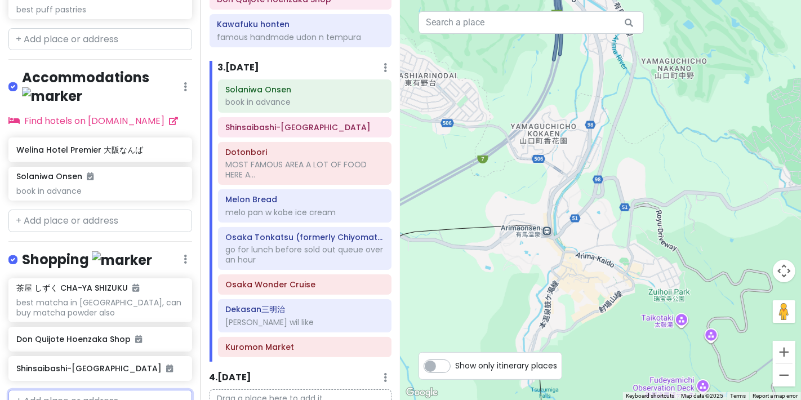
click at [93, 390] on input "text" at bounding box center [100, 401] width 184 height 23
type input "chuo [PERSON_NAME]"
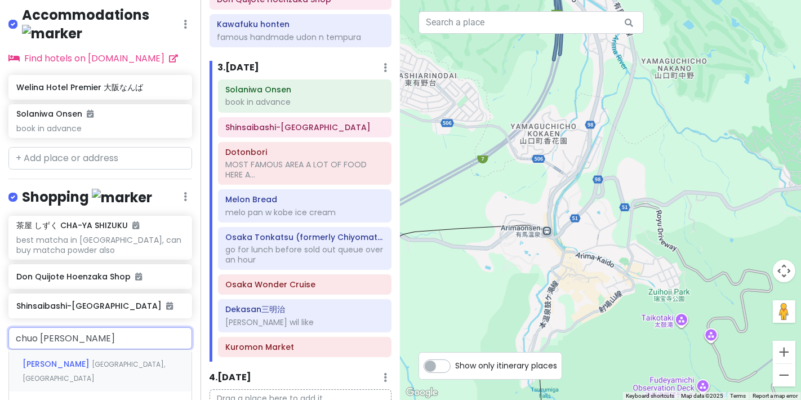
click at [100, 360] on span "[GEOGRAPHIC_DATA], [GEOGRAPHIC_DATA]" at bounding box center [94, 372] width 143 height 24
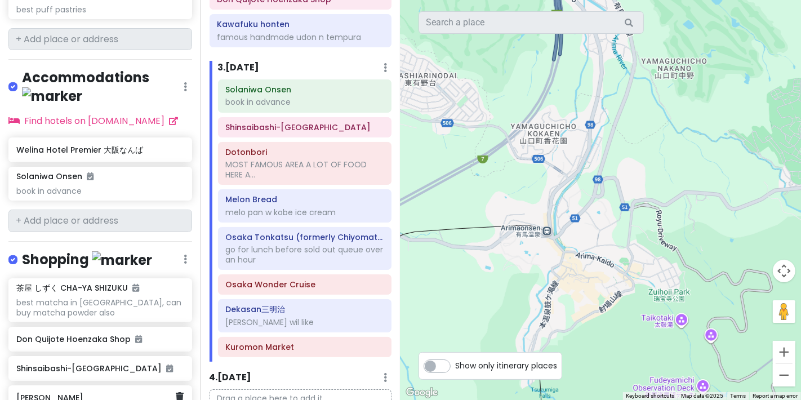
scroll to position [1371, 0]
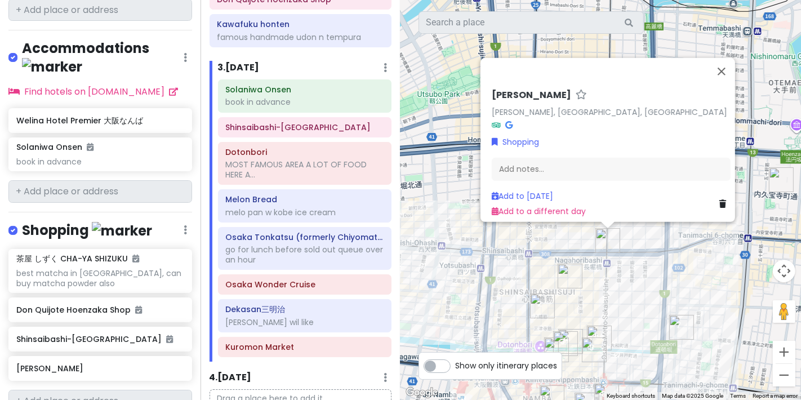
drag, startPoint x: 639, startPoint y: 36, endPoint x: 627, endPoint y: -70, distance: 106.6
click at [627, 0] on html "Osaka Trip Private Change Dates Make a Copy Delete Trip Go Pro ⚡️ Give Feedback…" at bounding box center [400, 200] width 801 height 400
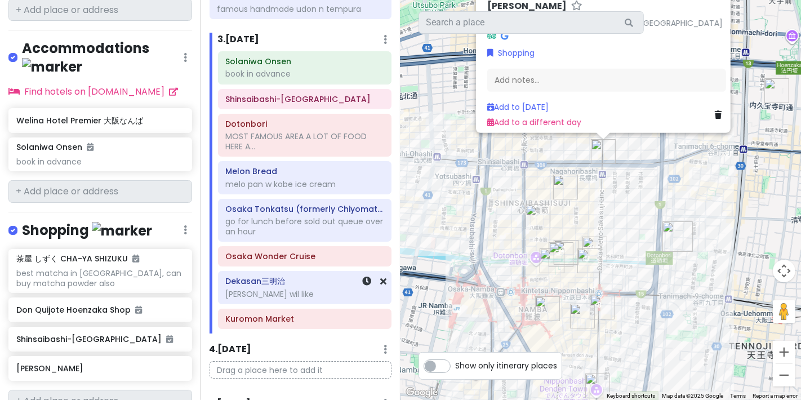
scroll to position [661, 0]
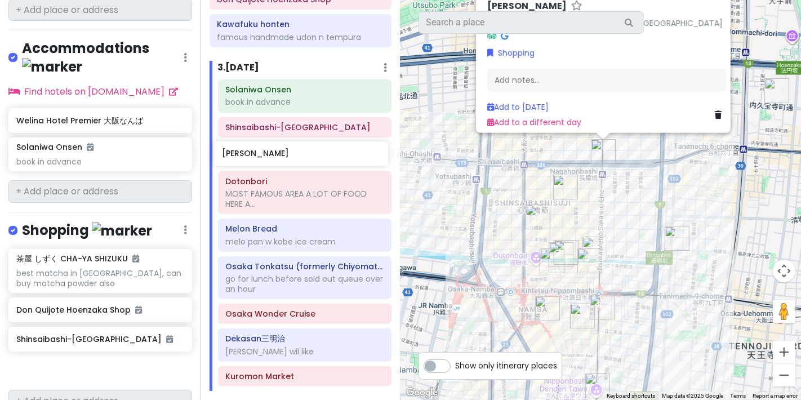
drag, startPoint x: 79, startPoint y: 318, endPoint x: 285, endPoint y: 161, distance: 258.9
click at [285, 161] on div "Osaka Trip Private Change Dates Make a Copy Delete Trip Go Pro ⚡️ Give Feedback…" at bounding box center [400, 200] width 801 height 400
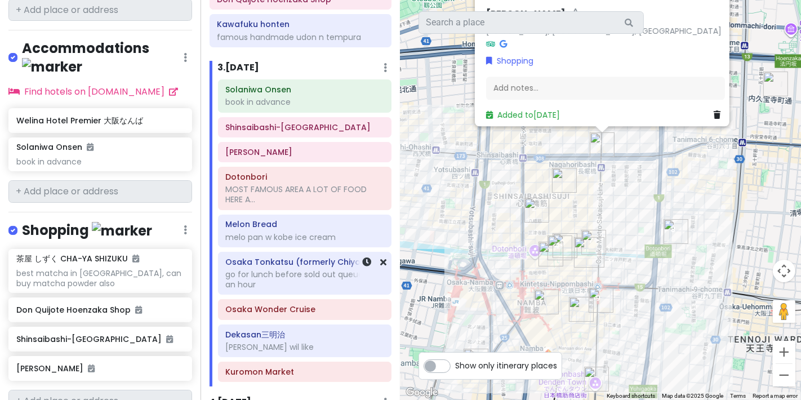
scroll to position [598, 0]
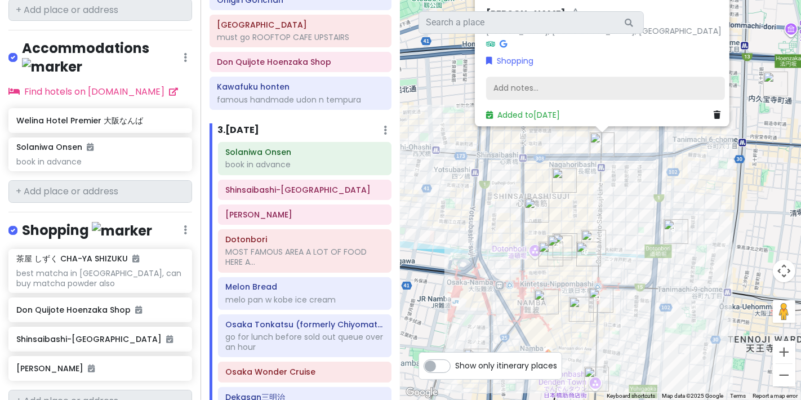
click at [583, 82] on div "Add notes..." at bounding box center [605, 89] width 239 height 24
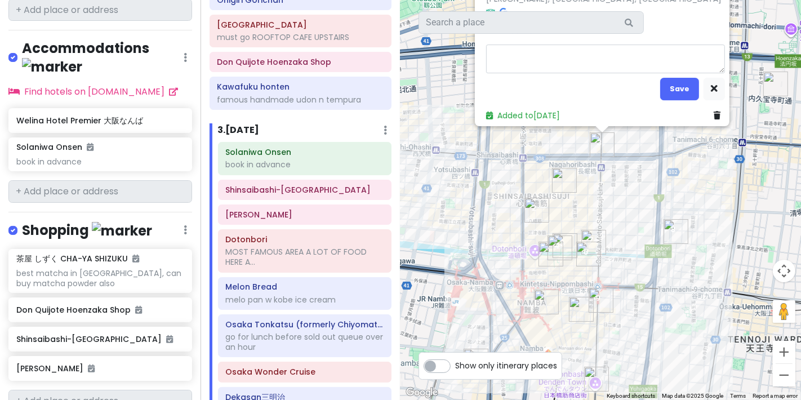
type textarea "x"
type textarea "F"
type textarea "x"
type textarea "Fm"
type textarea "x"
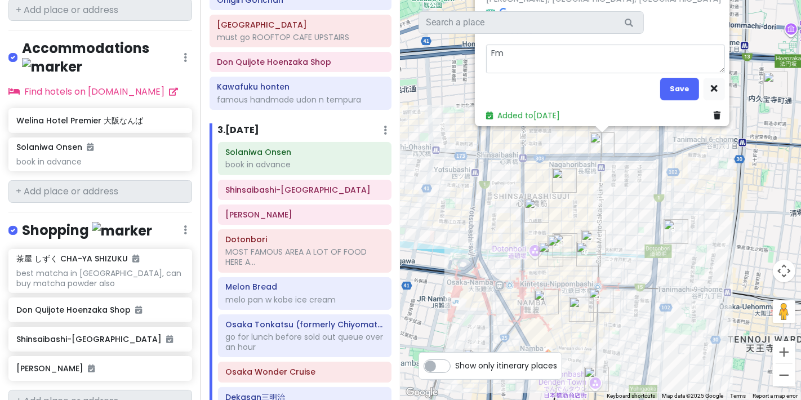
type textarea "Fma"
type textarea "x"
type textarea "Fmao"
type textarea "x"
type textarea "Fmaou"
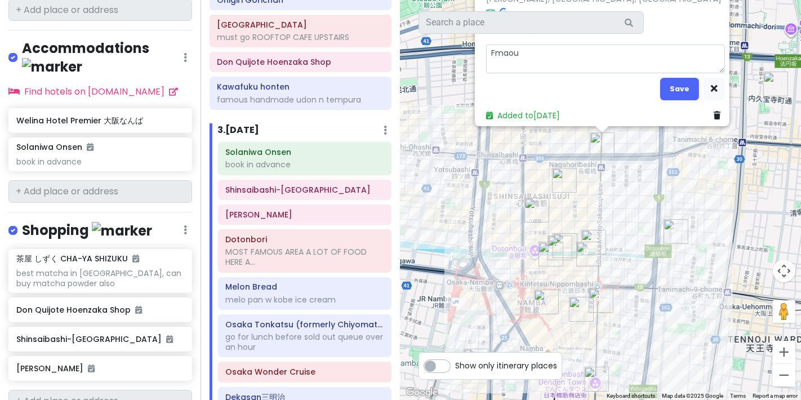
type textarea "x"
type textarea "Fmaous"
type textarea "x"
type textarea "Fmaous"
type textarea "x"
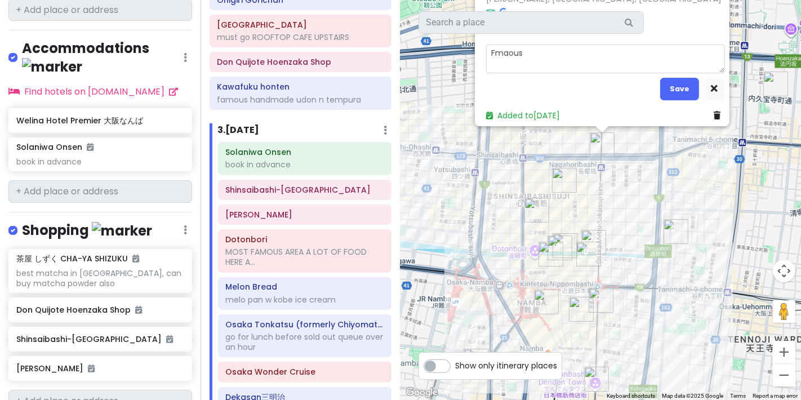
type textarea "Fmaous"
type textarea "x"
type textarea "Fmaou"
type textarea "x"
type textarea "Fmao"
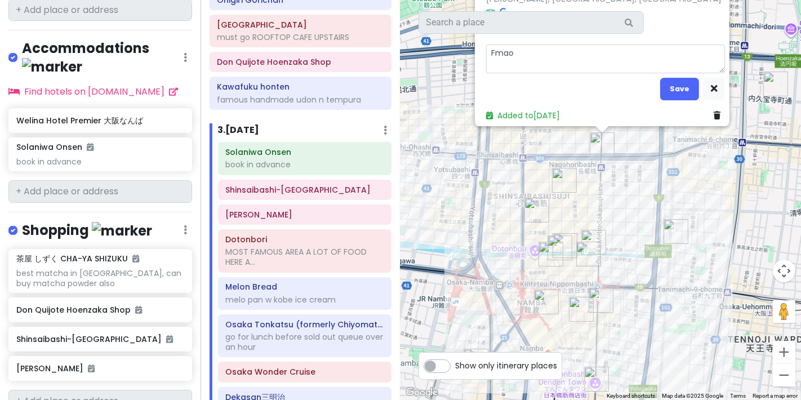
type textarea "x"
type textarea "Fma"
type textarea "x"
type textarea "Fm"
type textarea "x"
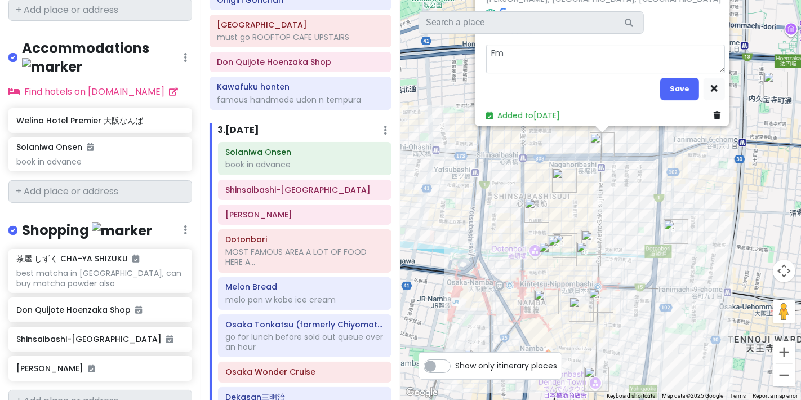
type textarea "F"
type textarea "x"
type textarea "Fam"
type textarea "x"
type textarea "Famo"
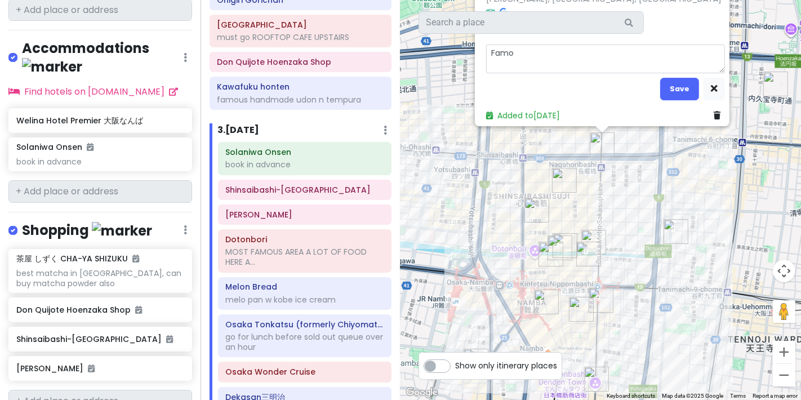
type textarea "x"
type textarea "Famou"
type textarea "x"
type textarea "Famous"
type textarea "x"
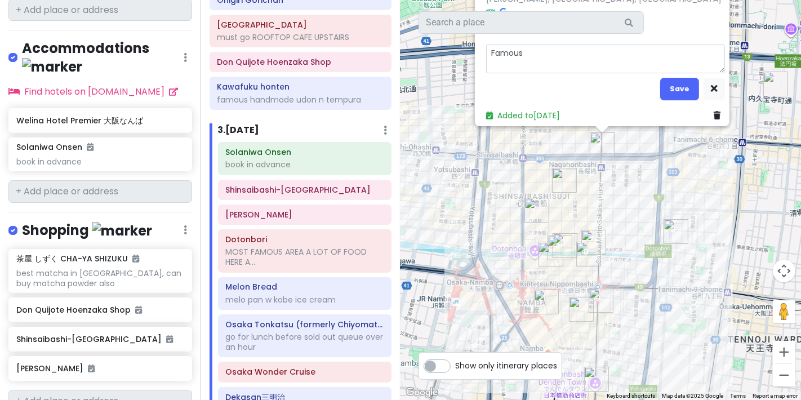
type textarea "Famous"
type textarea "x"
type textarea "Famous b"
type textarea "x"
type textarea "Famous br"
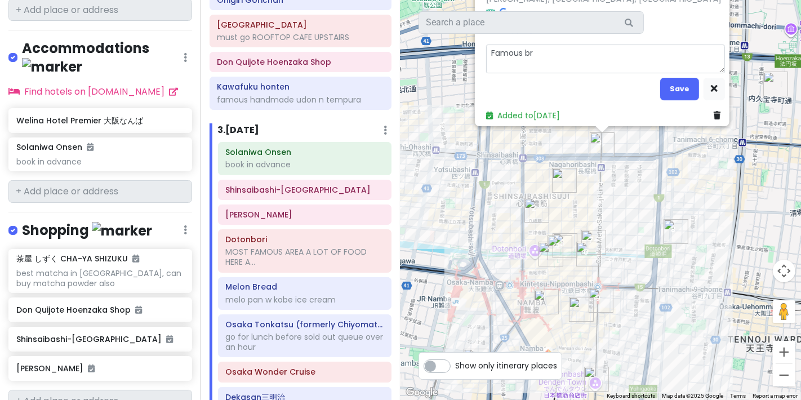
type textarea "x"
type textarea "Famous bra"
type textarea "x"
type textarea "Famous bran"
type textarea "x"
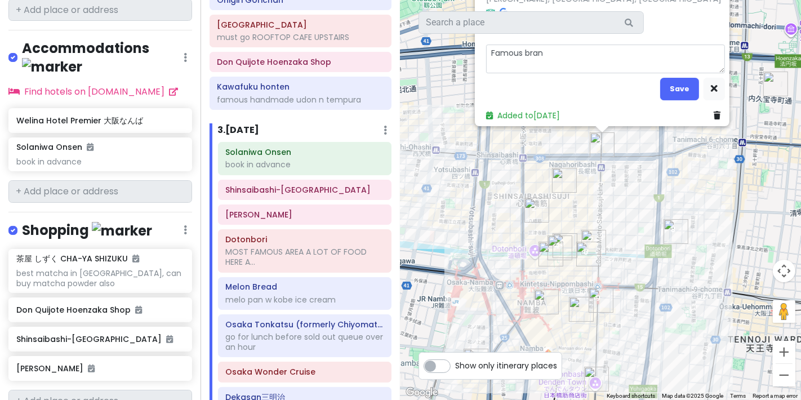
type textarea "Famous brane"
type textarea "x"
type textarea "Famous braned"
type textarea "x"
type textarea "Famous braned"
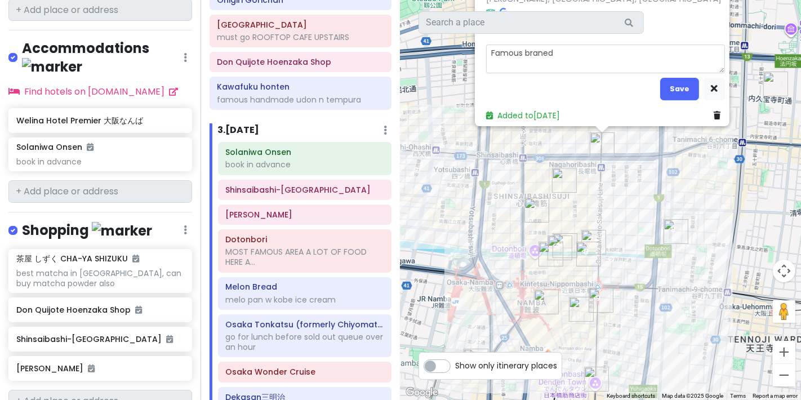
type textarea "x"
type textarea "Famous braned"
type textarea "x"
type textarea "Famous brane"
type textarea "x"
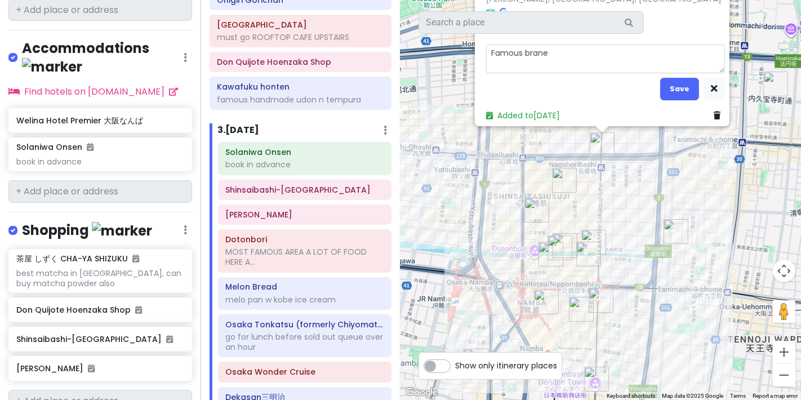
type textarea "Famous bran"
type textarea "x"
type textarea "Famous brand"
type textarea "x"
type textarea "Famous brande"
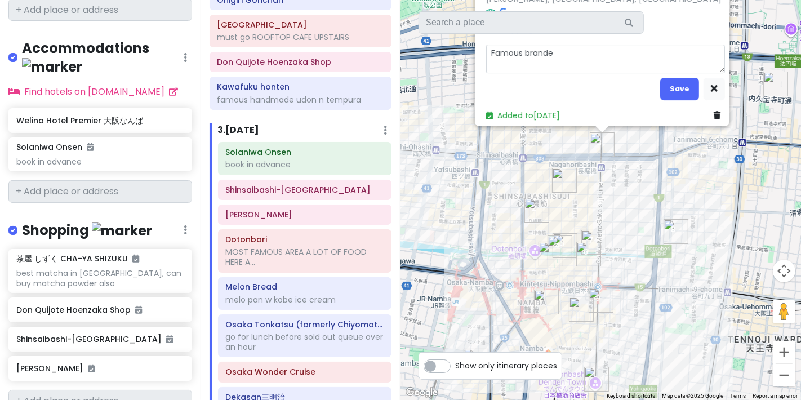
type textarea "x"
type textarea "Famous branded"
type textarea "x"
type textarea "Famous branded"
type textarea "x"
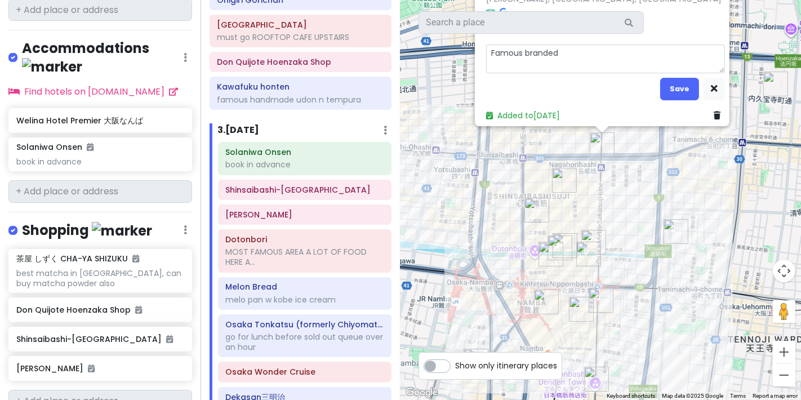
type textarea "Famous branded v"
type textarea "x"
type textarea "Famous branded vi"
type textarea "x"
type textarea "Famous branded vin"
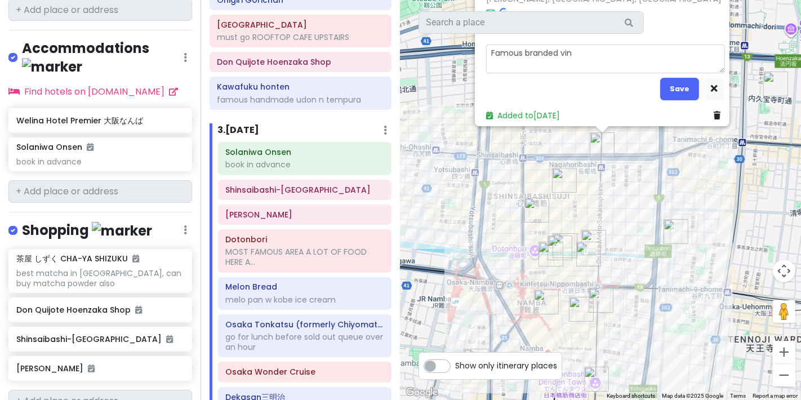
type textarea "x"
type textarea "Famous branded vint"
type textarea "x"
type textarea "Famous branded vintg"
type textarea "x"
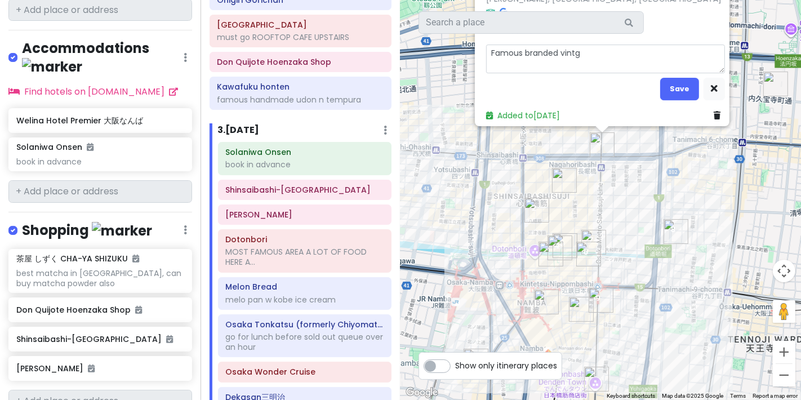
type textarea "Famous branded vint"
type textarea "x"
type textarea "Famous branded vinta"
type textarea "x"
type textarea "Famous branded vintag"
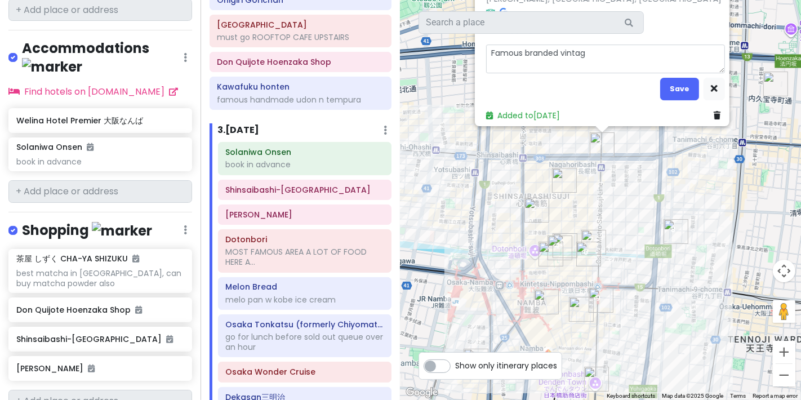
type textarea "x"
type textarea "Famous branded vintage"
type textarea "x"
type textarea "Famous branded vintage"
type textarea "x"
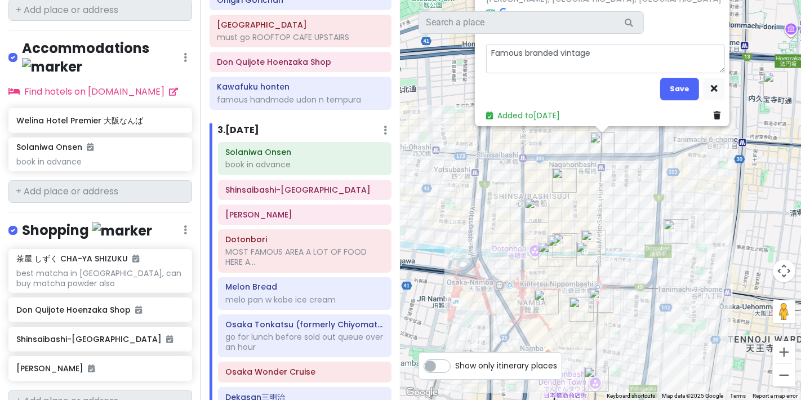
type textarea "Famous branded vintage s"
type textarea "x"
type textarea "Famous branded vintage sh"
type textarea "x"
type textarea "Famous branded vintage sho"
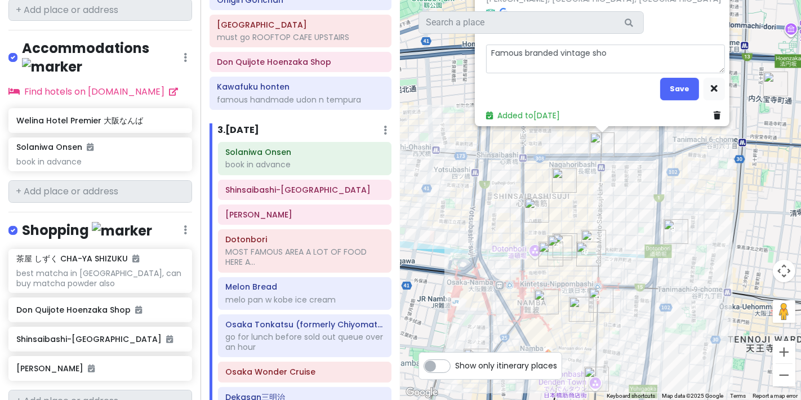
type textarea "x"
type textarea "Famous branded vintage shop"
type textarea "x"
type textarea "Famous branded vintage shopp"
type textarea "x"
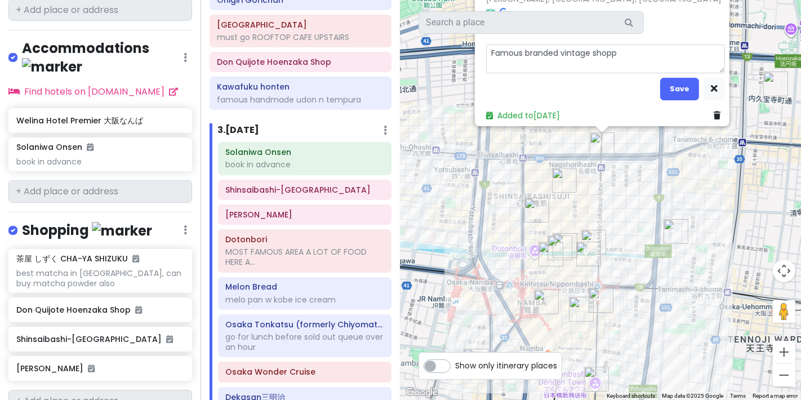
type textarea "Famous branded vintage shoppi"
type textarea "x"
type textarea "Famous branded vintage shoppin"
type textarea "x"
type textarea "Famous branded vintage shoppinh"
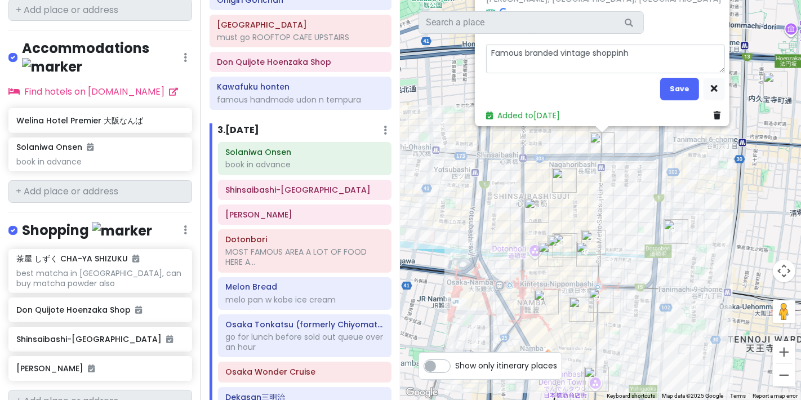
type textarea "x"
type textarea "Famous branded vintage shoppinh"
type textarea "x"
type textarea "Famous branded vintage shoppinh"
type textarea "x"
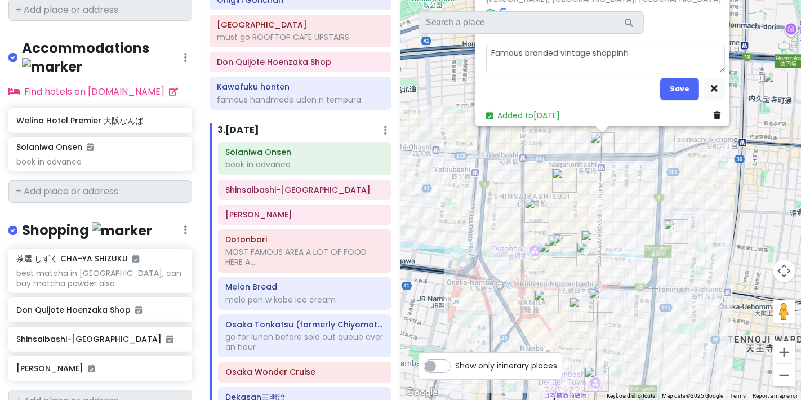
type textarea "Famous branded vintage shoppin"
type textarea "x"
type textarea "Famous branded vintage shopping"
type textarea "x"
type textarea "Famous branded vintage shopping"
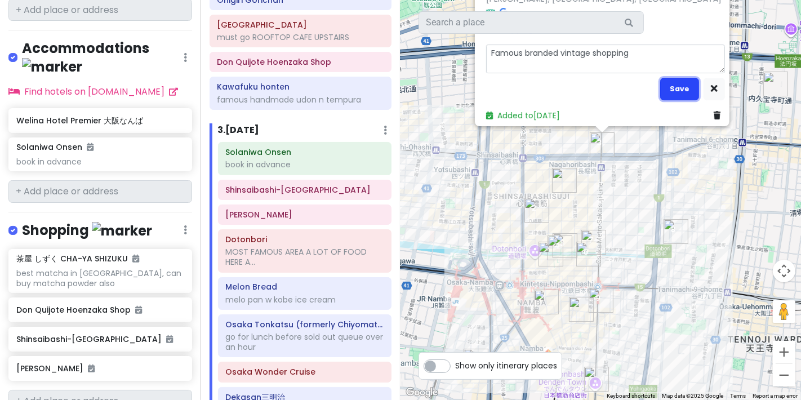
click at [670, 89] on button "Save" at bounding box center [679, 89] width 39 height 22
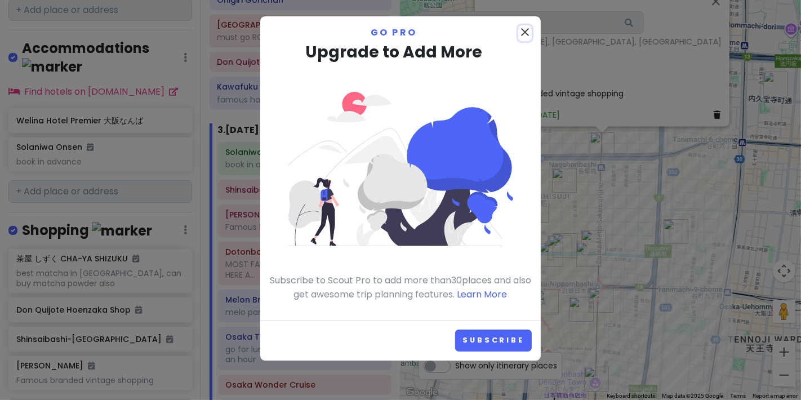
click at [521, 27] on icon "close" at bounding box center [525, 32] width 14 height 14
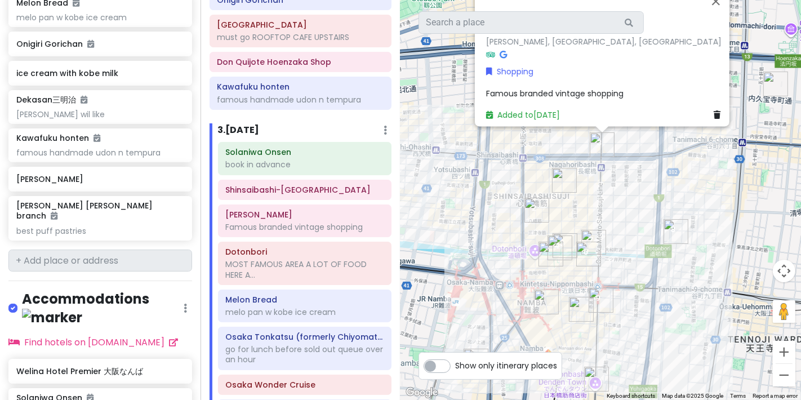
scroll to position [1058, 0]
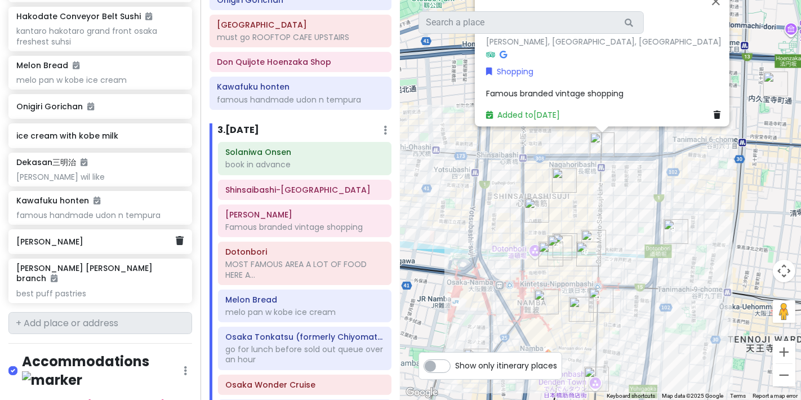
click at [140, 237] on h6 "[PERSON_NAME]" at bounding box center [95, 242] width 159 height 10
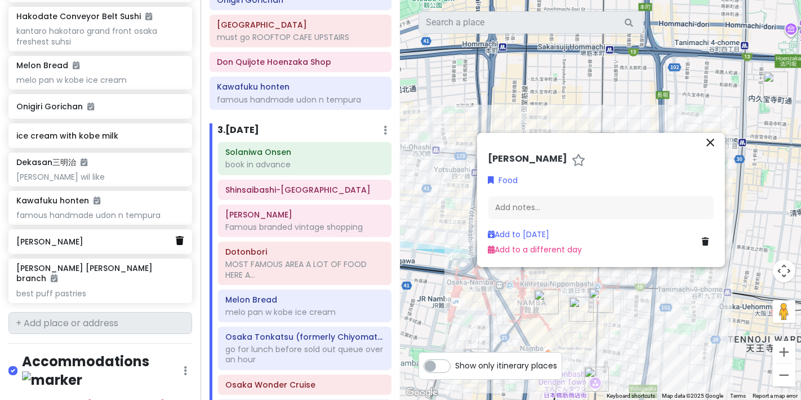
click at [176, 234] on link at bounding box center [180, 241] width 8 height 15
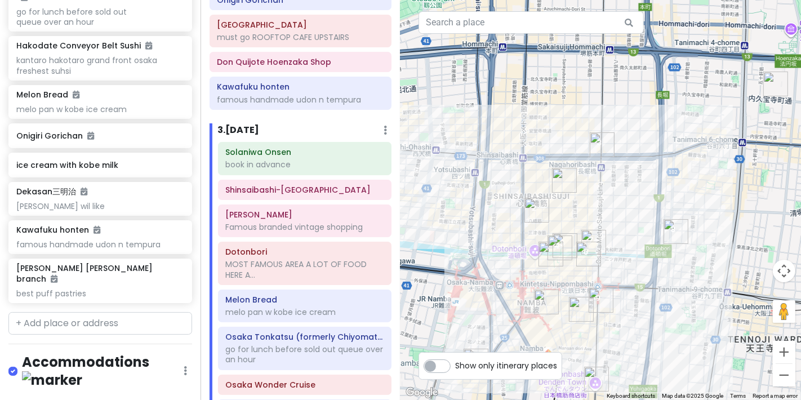
scroll to position [966, 0]
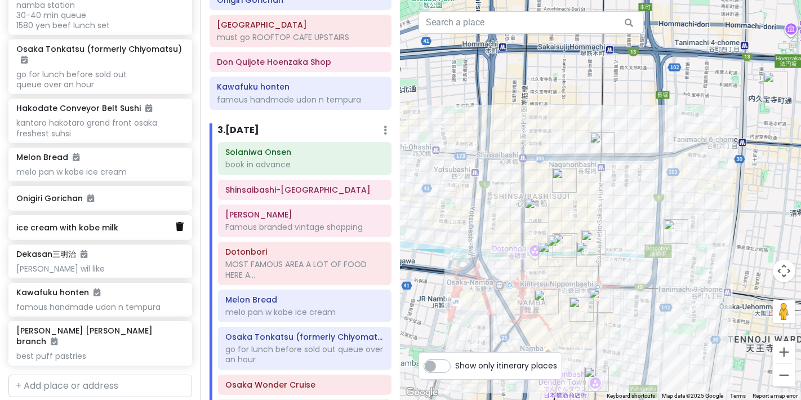
click at [176, 220] on link at bounding box center [180, 227] width 8 height 15
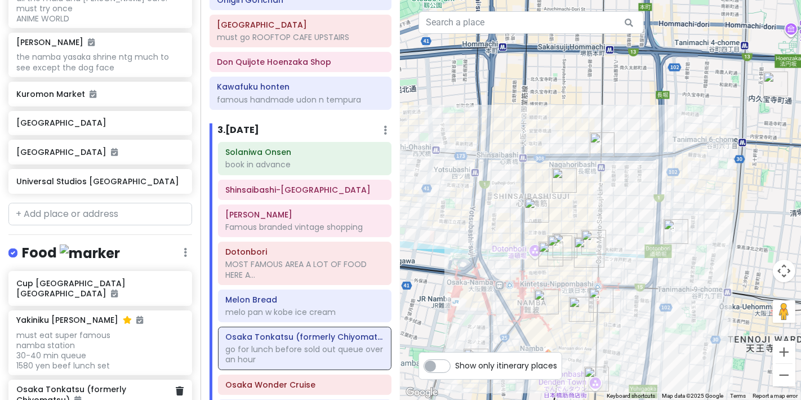
scroll to position [624, 0]
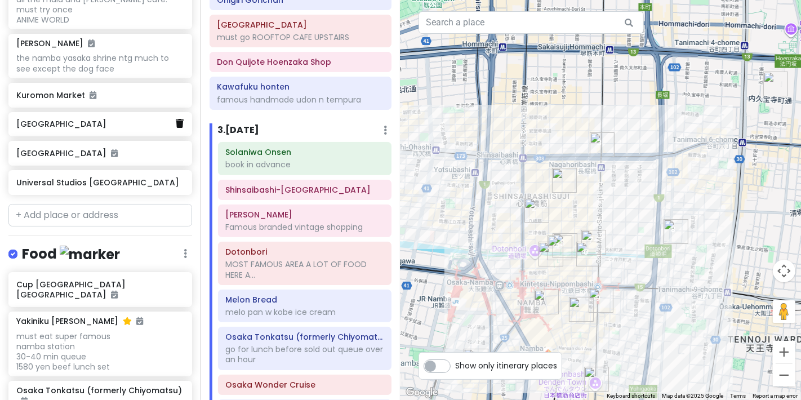
click at [175, 114] on div "[GEOGRAPHIC_DATA]" at bounding box center [100, 124] width 184 height 25
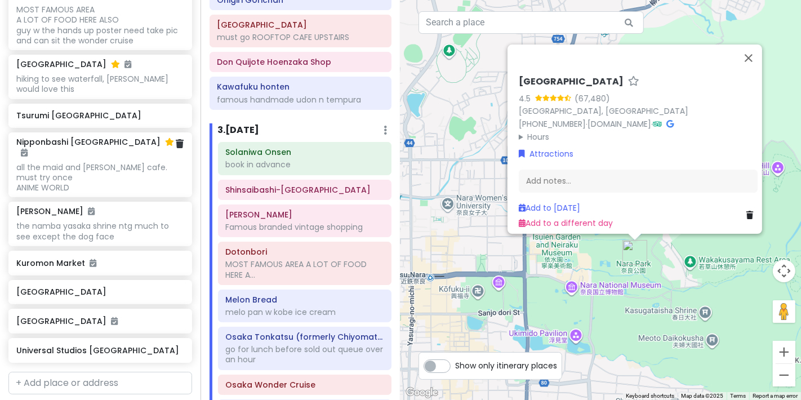
scroll to position [436, 0]
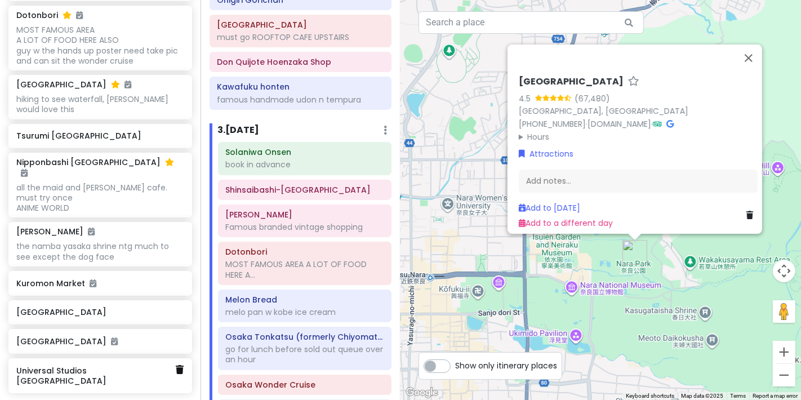
click at [176, 365] on icon at bounding box center [180, 369] width 8 height 9
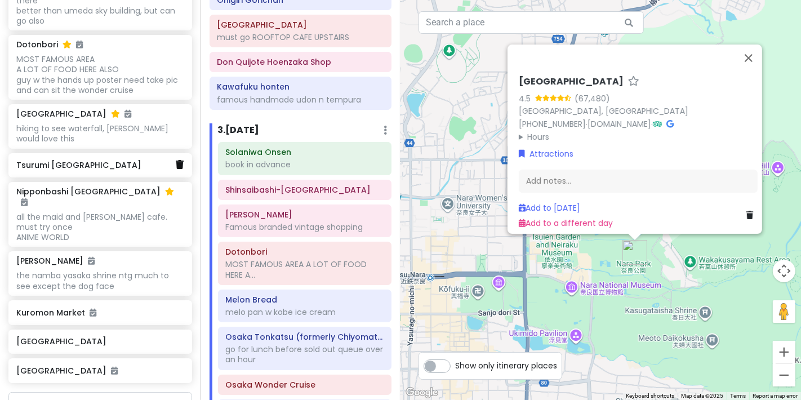
click at [176, 163] on icon at bounding box center [180, 164] width 8 height 9
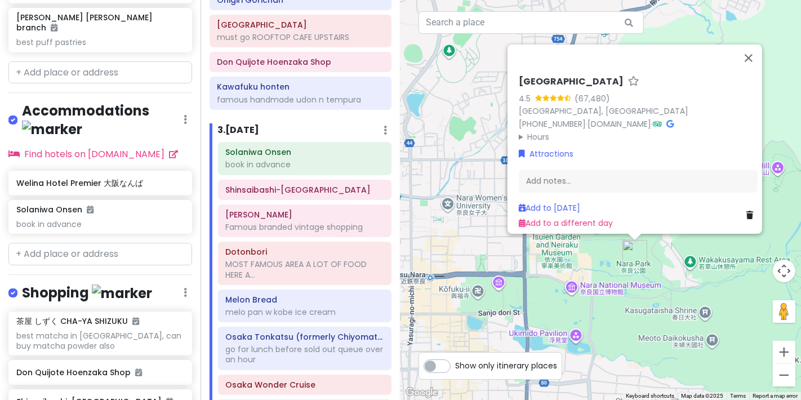
scroll to position [1263, 0]
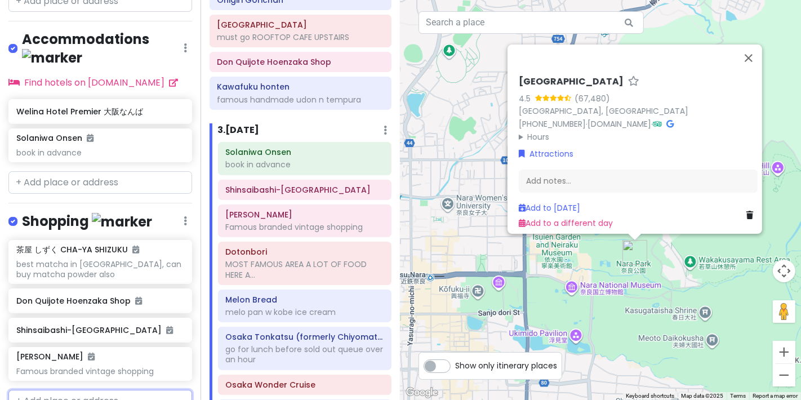
click at [116, 390] on input "text" at bounding box center [100, 401] width 184 height 23
type input "[GEOGRAPHIC_DATA]"
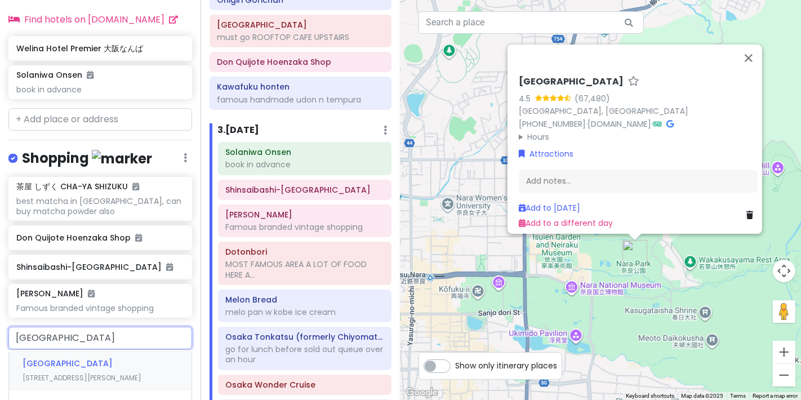
click at [135, 350] on div "[STREET_ADDRESS][PERSON_NAME]" at bounding box center [100, 371] width 183 height 42
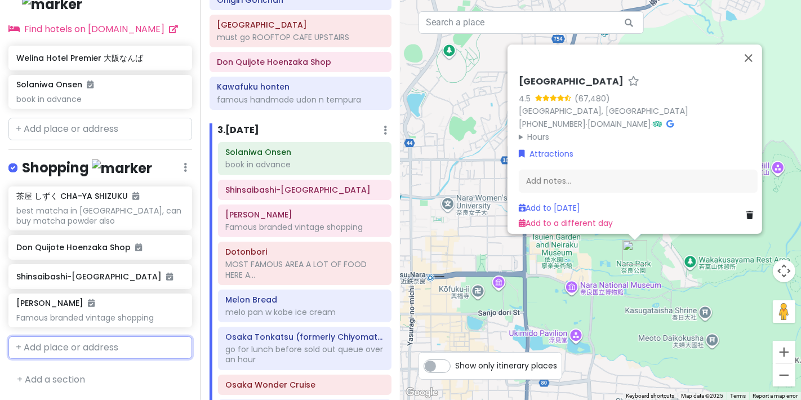
scroll to position [1293, 0]
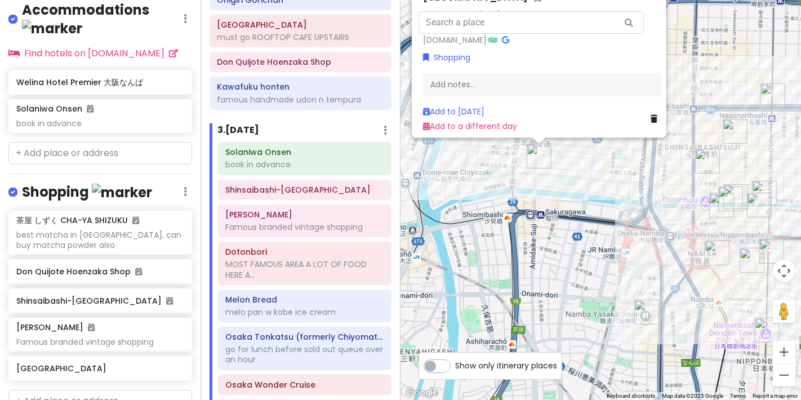
drag, startPoint x: 697, startPoint y: 285, endPoint x: 669, endPoint y: 155, distance: 133.1
click at [669, 155] on div "[STREET_ADDRESS][PERSON_NAME] [DOMAIN_NAME] · Shopping Add notes... Add to [DAT…" at bounding box center [601, 200] width 401 height 400
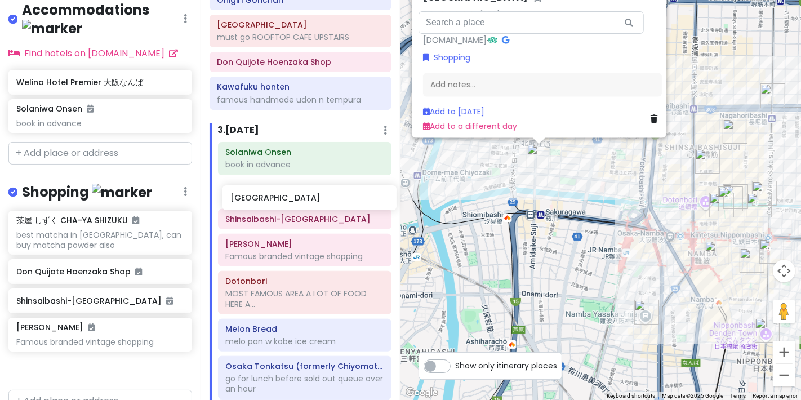
drag, startPoint x: 125, startPoint y: 321, endPoint x: 336, endPoint y: 202, distance: 242.5
click at [336, 202] on div "Osaka Trip Private Change Dates Make a Copy Delete Trip Go Pro ⚡️ Give Feedback…" at bounding box center [400, 200] width 801 height 400
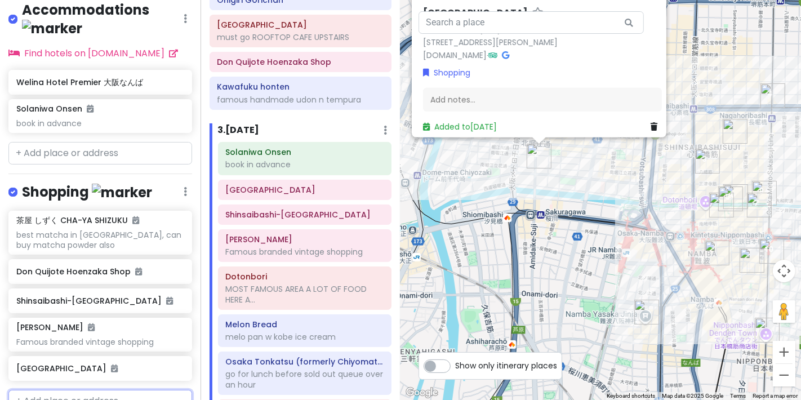
click at [120, 390] on input "text" at bounding box center [100, 401] width 184 height 23
type input "e"
type input "2nd"
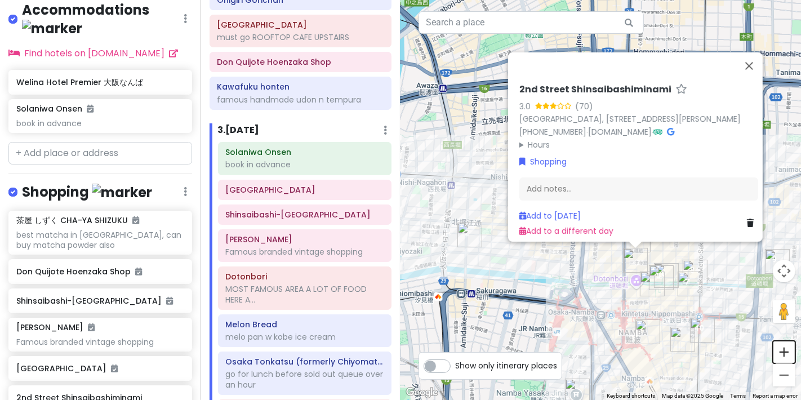
click at [782, 356] on button "Zoom in" at bounding box center [784, 352] width 23 height 23
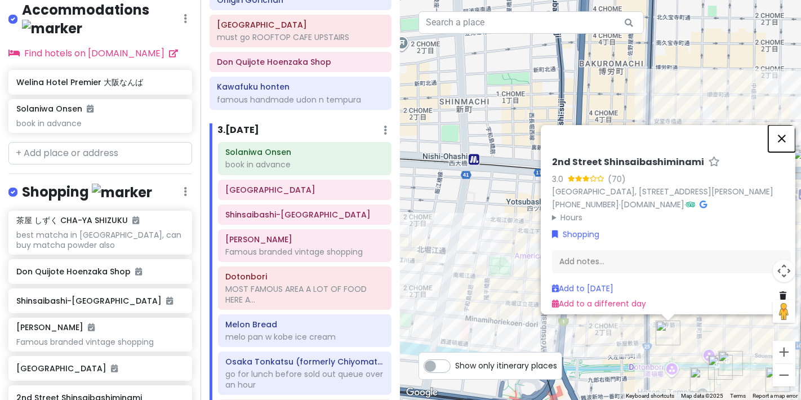
click at [793, 125] on button "Close" at bounding box center [782, 138] width 27 height 27
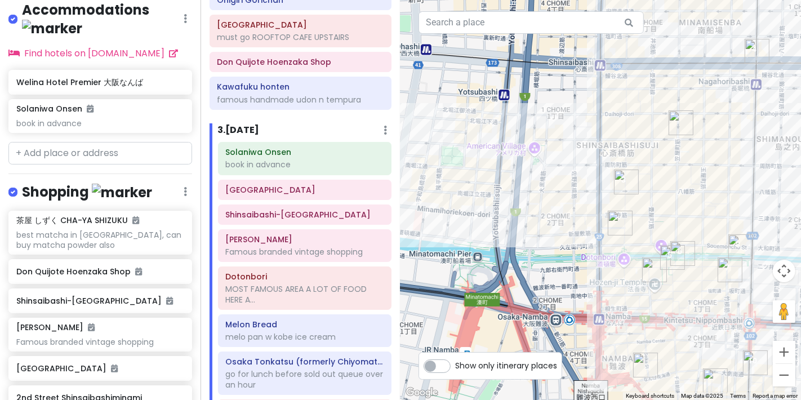
drag, startPoint x: 465, startPoint y: 164, endPoint x: 416, endPoint y: 54, distance: 121.1
click at [416, 54] on div at bounding box center [601, 200] width 401 height 400
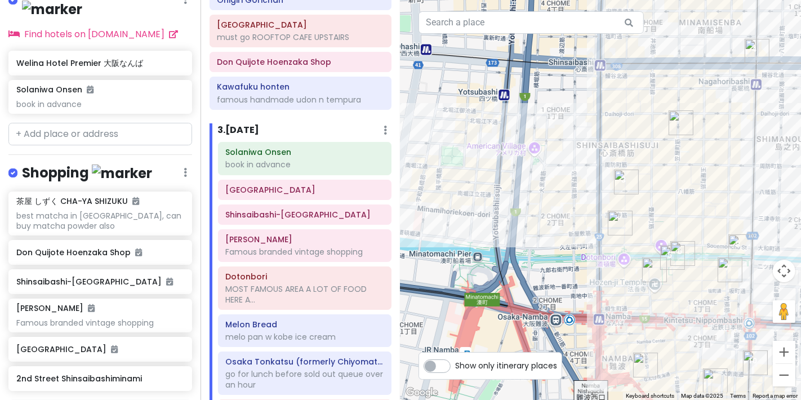
scroll to position [1322, 0]
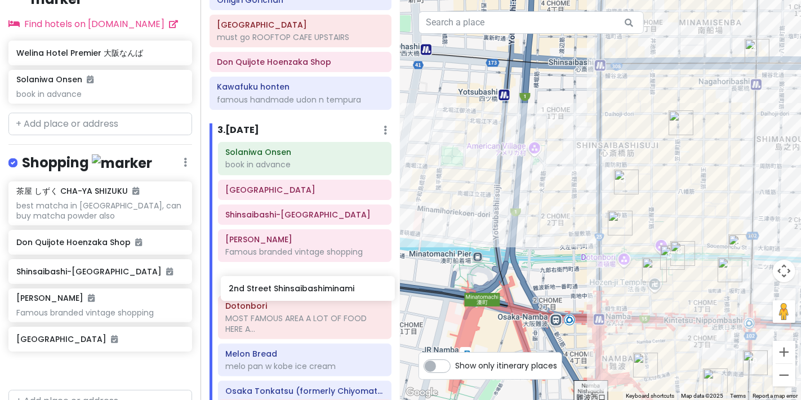
drag, startPoint x: 84, startPoint y: 317, endPoint x: 294, endPoint y: 289, distance: 212.0
click at [295, 290] on div "Osaka Trip Private Change Dates Make a Copy Delete Trip Go Pro ⚡️ Give Feedback…" at bounding box center [400, 200] width 801 height 400
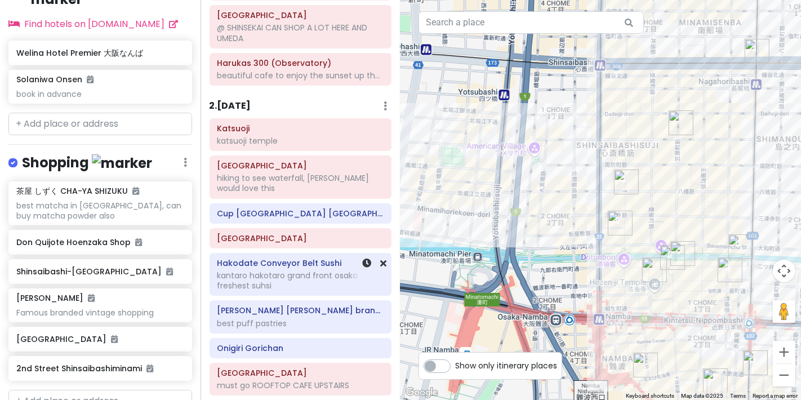
scroll to position [313, 0]
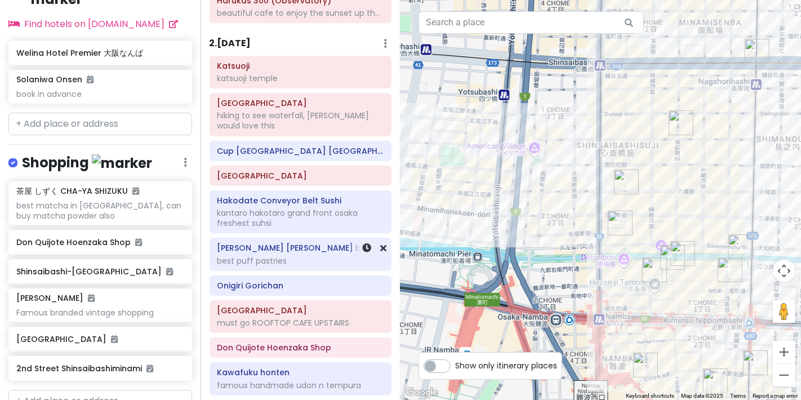
click at [314, 265] on div "best puff pastries" at bounding box center [300, 261] width 167 height 10
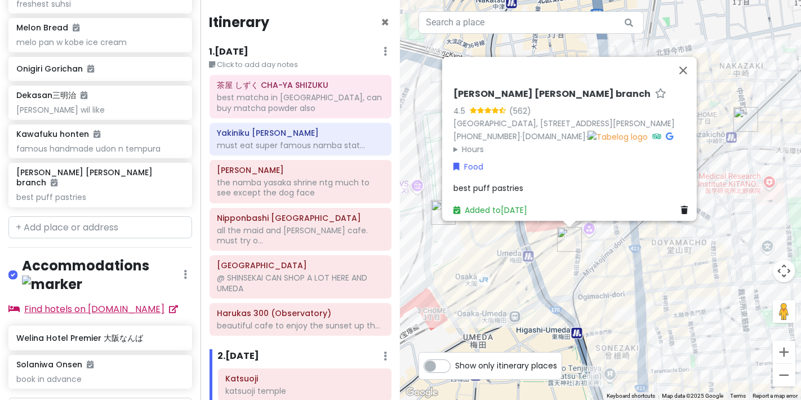
scroll to position [1009, 0]
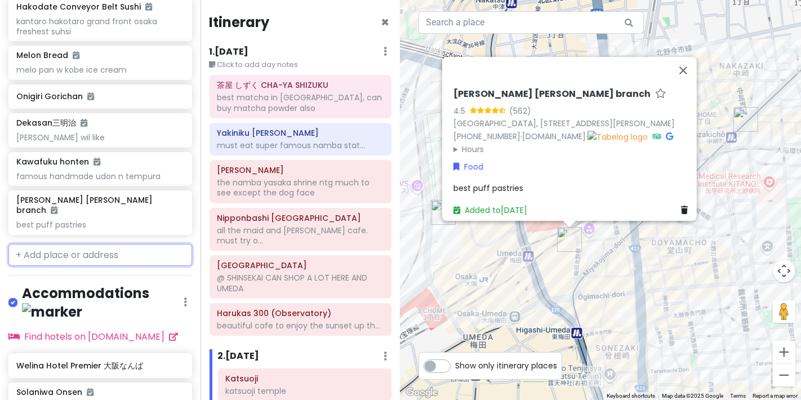
click at [112, 244] on input "text" at bounding box center [100, 255] width 184 height 23
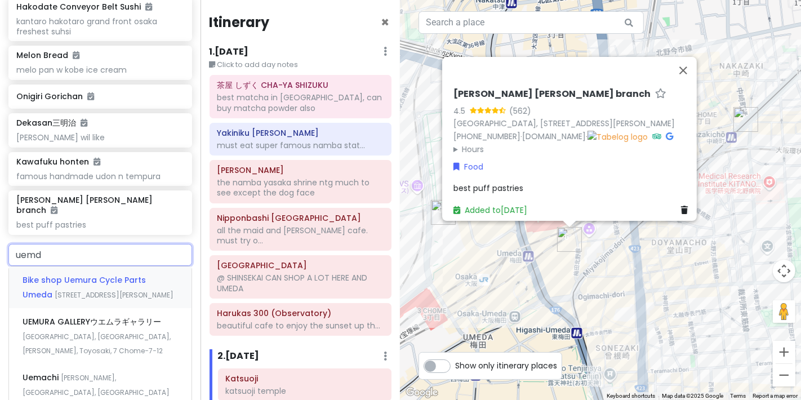
type input "uemda"
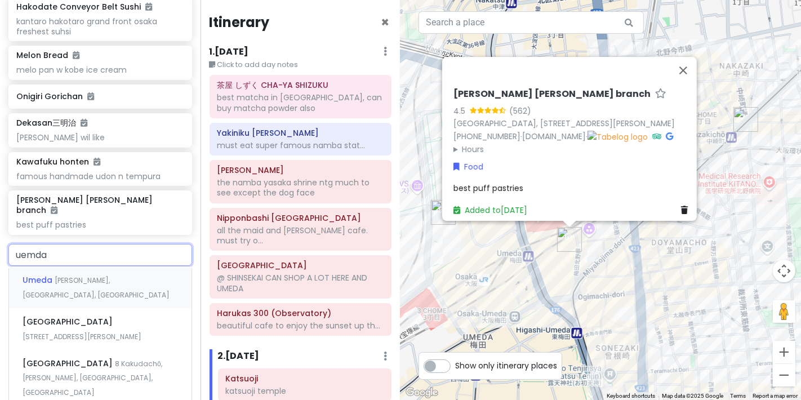
click at [133, 276] on span "[PERSON_NAME], [GEOGRAPHIC_DATA], [GEOGRAPHIC_DATA]" at bounding box center [96, 288] width 147 height 24
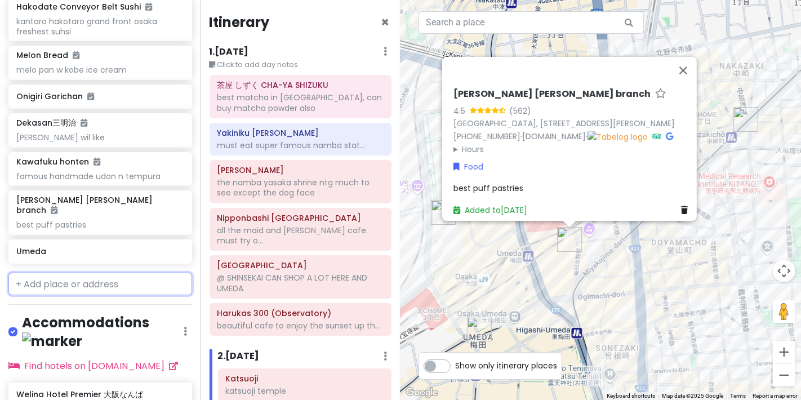
scroll to position [1038, 0]
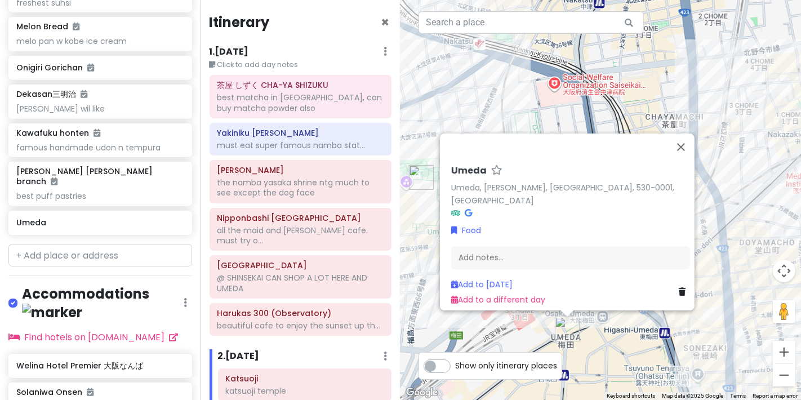
click at [243, 52] on h6 "1 . [DATE]" at bounding box center [229, 52] width 39 height 12
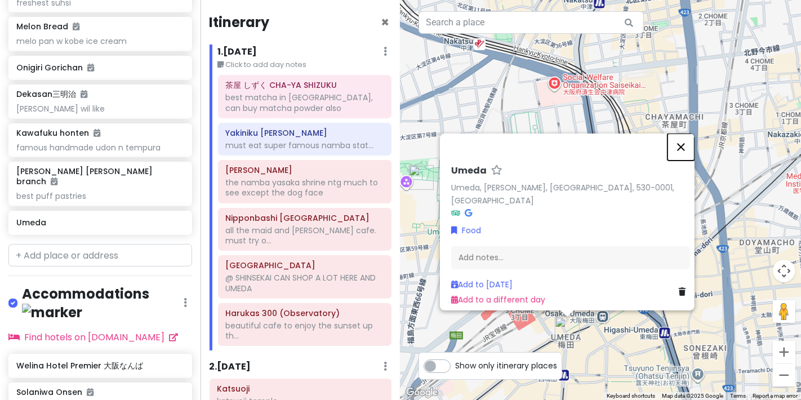
click at [686, 143] on button "Close" at bounding box center [681, 147] width 27 height 27
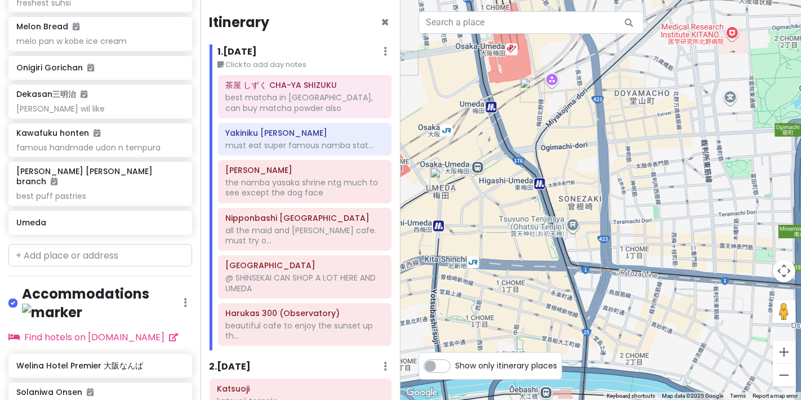
drag, startPoint x: 620, startPoint y: 195, endPoint x: 625, endPoint y: 191, distance: 6.0
click at [512, 117] on div at bounding box center [601, 200] width 401 height 400
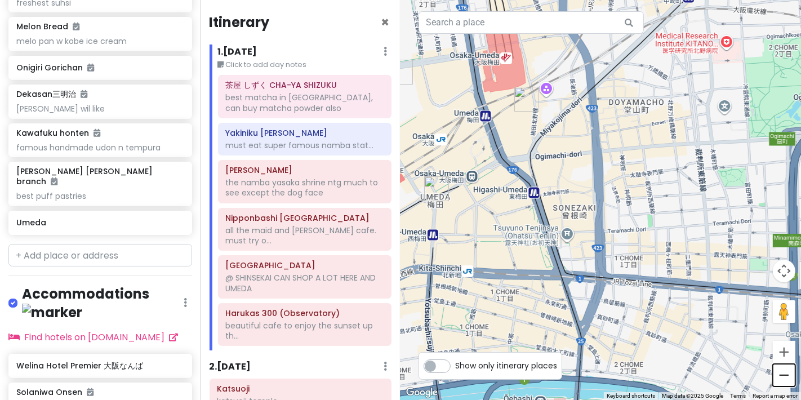
click at [788, 379] on button "Zoom out" at bounding box center [784, 375] width 23 height 23
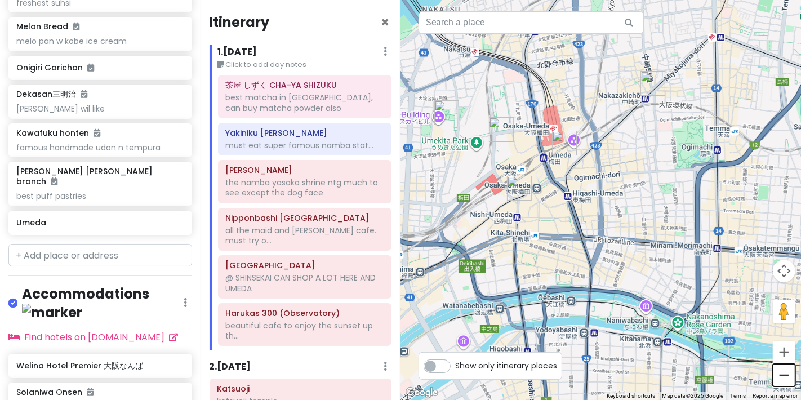
click at [785, 376] on button "Zoom out" at bounding box center [784, 375] width 23 height 23
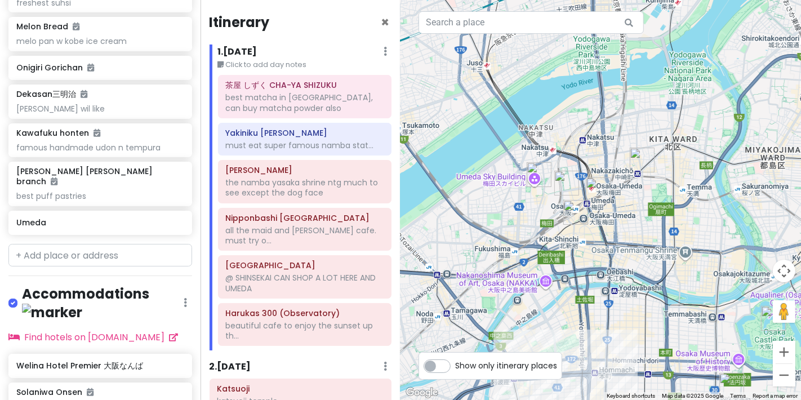
drag, startPoint x: 668, startPoint y: 312, endPoint x: 685, endPoint y: 341, distance: 33.3
click at [685, 341] on div at bounding box center [601, 200] width 401 height 400
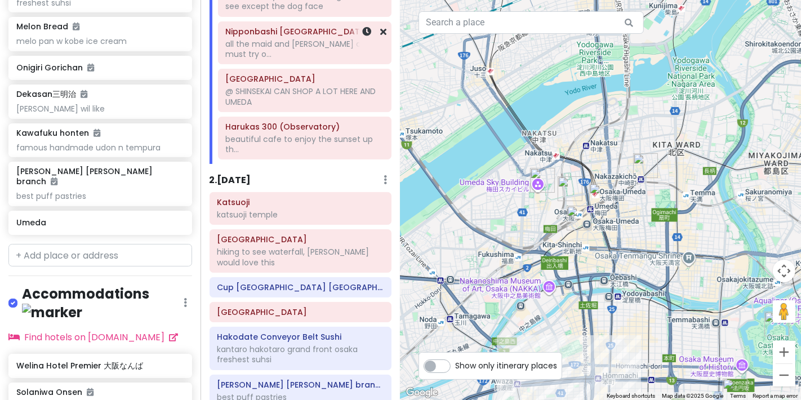
scroll to position [188, 0]
click at [236, 183] on h6 "2 . [DATE]" at bounding box center [231, 180] width 42 height 12
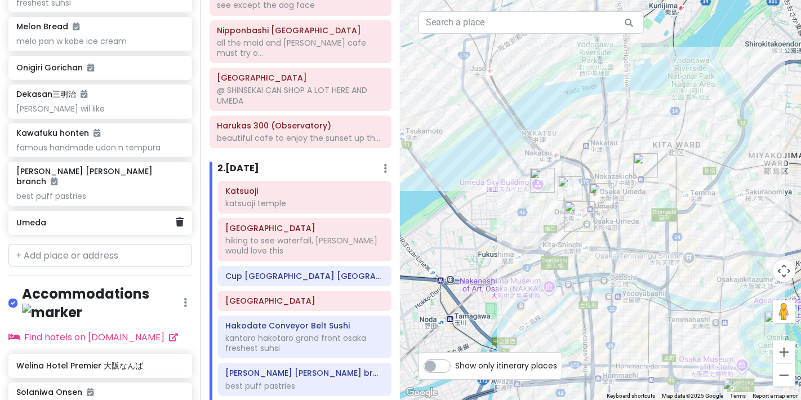
click at [112, 218] on h6 "Umeda" at bounding box center [95, 223] width 159 height 10
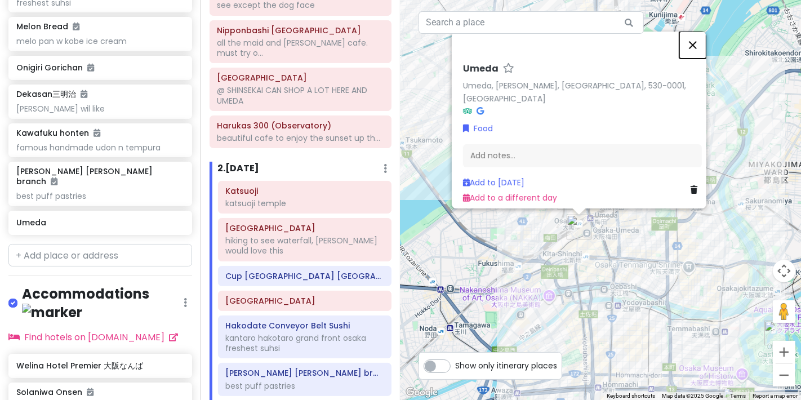
click at [702, 49] on button "Close" at bounding box center [693, 45] width 27 height 27
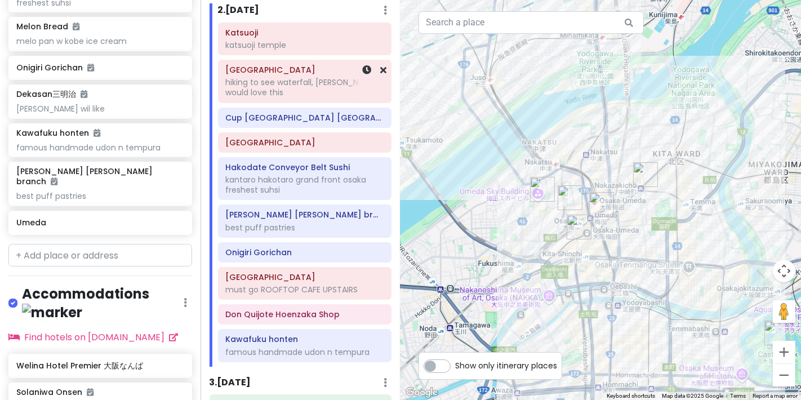
scroll to position [375, 0]
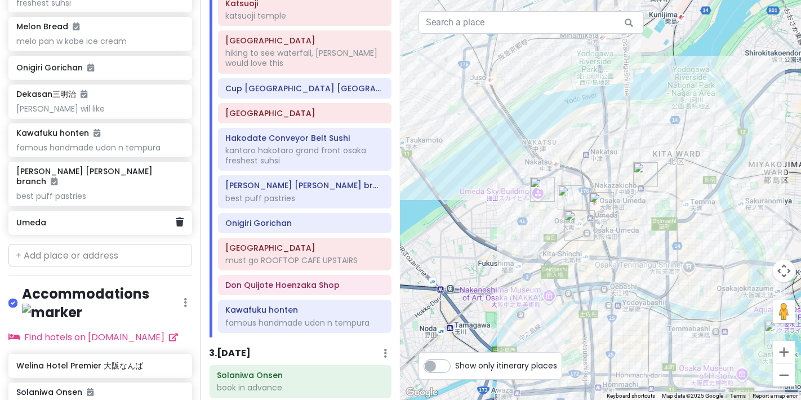
drag, startPoint x: 100, startPoint y: 190, endPoint x: 250, endPoint y: 184, distance: 150.6
click at [232, 185] on div "Osaka Trip Private Change Dates Make a Copy Delete Trip Go Pro ⚡️ Give Feedback…" at bounding box center [400, 200] width 801 height 400
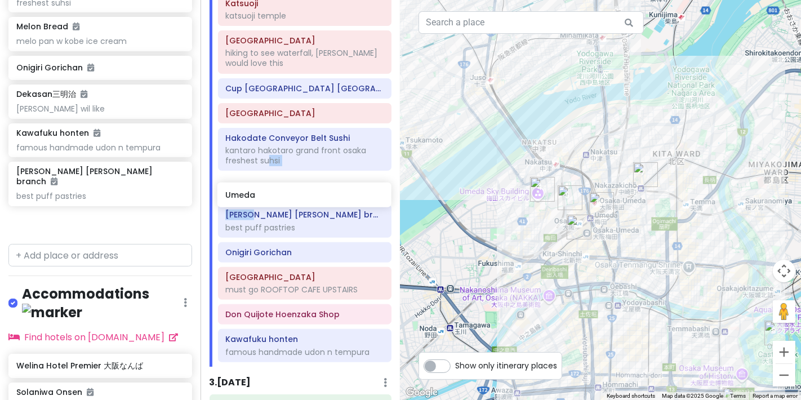
drag, startPoint x: 250, startPoint y: 184, endPoint x: 265, endPoint y: 179, distance: 16.0
click at [265, 179] on div "Katsuoji katsuoji temple [GEOGRAPHIC_DATA] hiking to see waterfall, mei would l…" at bounding box center [305, 180] width 191 height 374
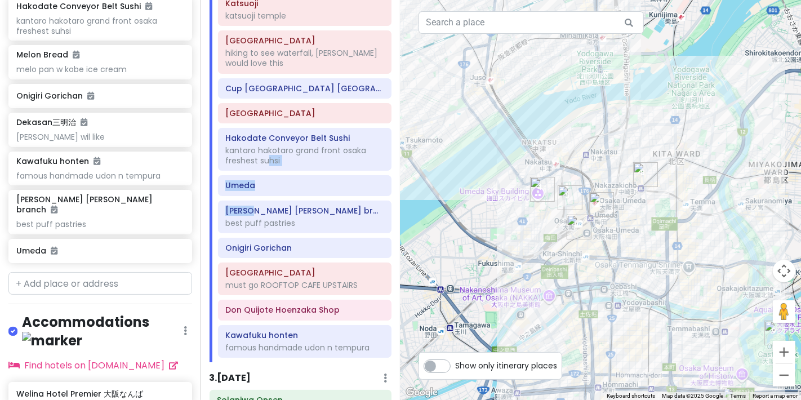
scroll to position [1009, 0]
click at [285, 190] on h6 "Umeda" at bounding box center [304, 185] width 158 height 10
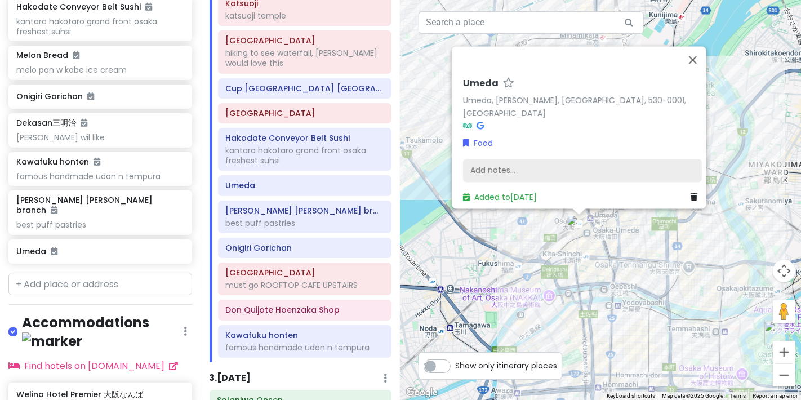
click at [548, 162] on div "Add notes..." at bounding box center [582, 171] width 239 height 24
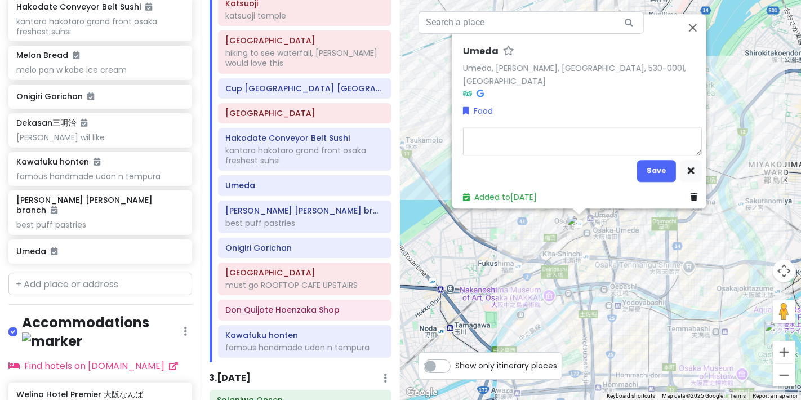
type textarea "x"
type textarea "a"
type textarea "x"
type textarea "a"
type textarea "x"
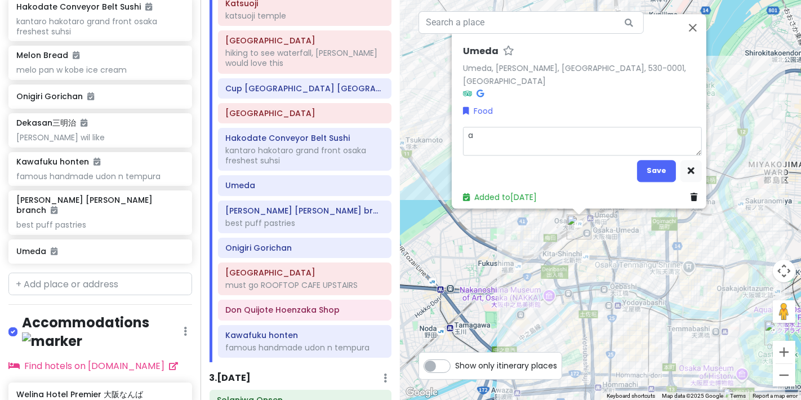
type textarea "a l"
type textarea "x"
type textarea "a lo"
type textarea "x"
type textarea "a lot"
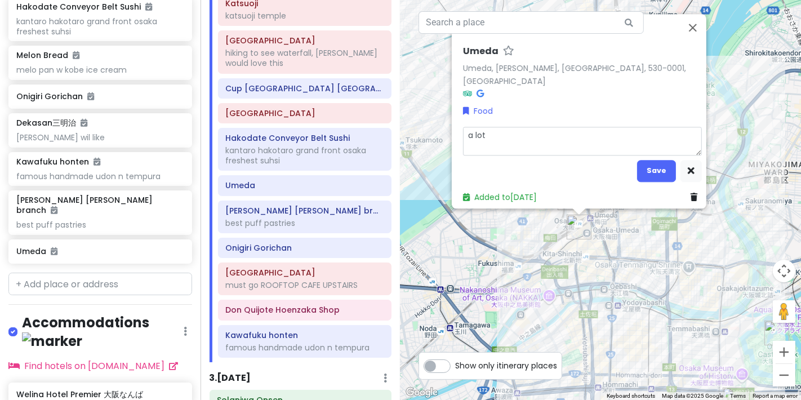
type textarea "x"
type textarea "a lot"
type textarea "x"
type textarea "a lot o"
type textarea "x"
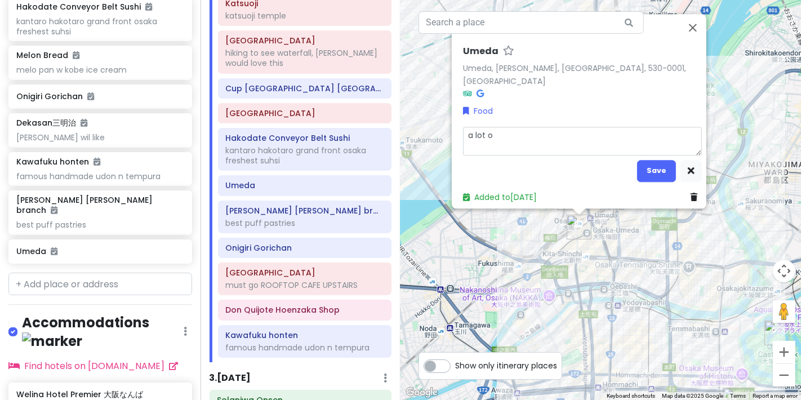
type textarea "a lot of"
type textarea "x"
type textarea "a lot of"
type textarea "x"
type textarea "a lot of s"
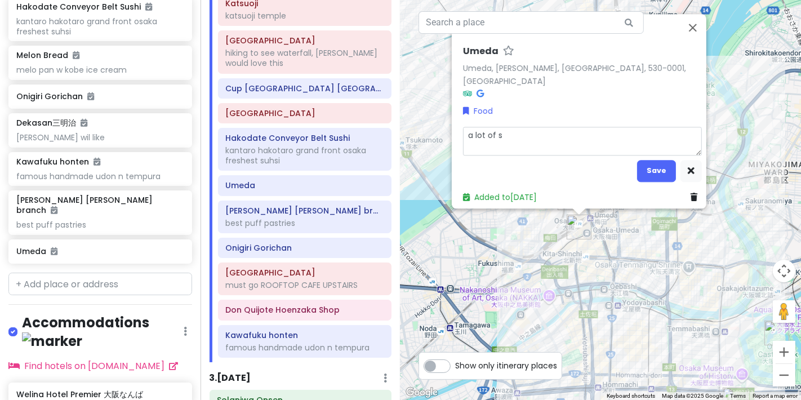
type textarea "x"
type textarea "a lot of sh"
type textarea "x"
type textarea "a lot of sho"
type textarea "x"
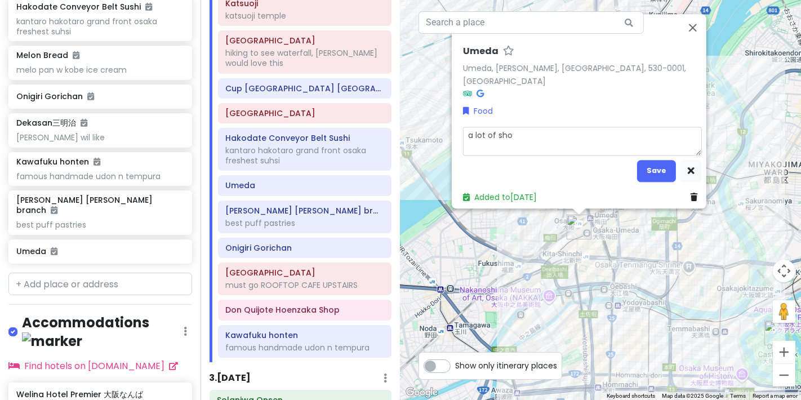
type textarea "a lot of shop"
type textarea "x"
type textarea "a lot of shopp"
type textarea "x"
type textarea "a lot of shoppi"
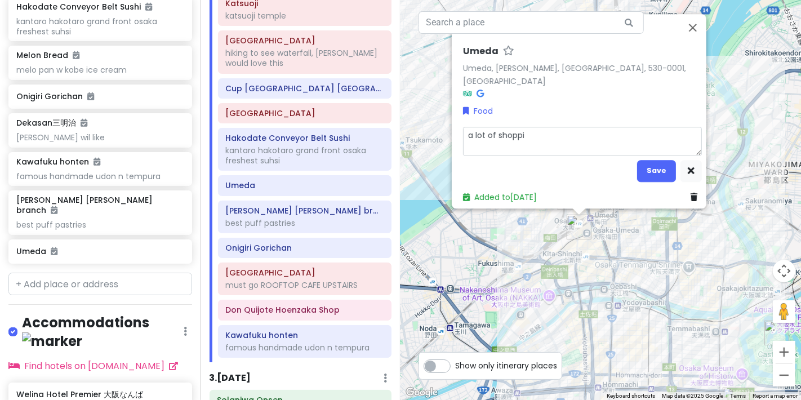
type textarea "x"
type textarea "a lot of shoppig"
type textarea "x"
type textarea "a lot of shoppig"
type textarea "x"
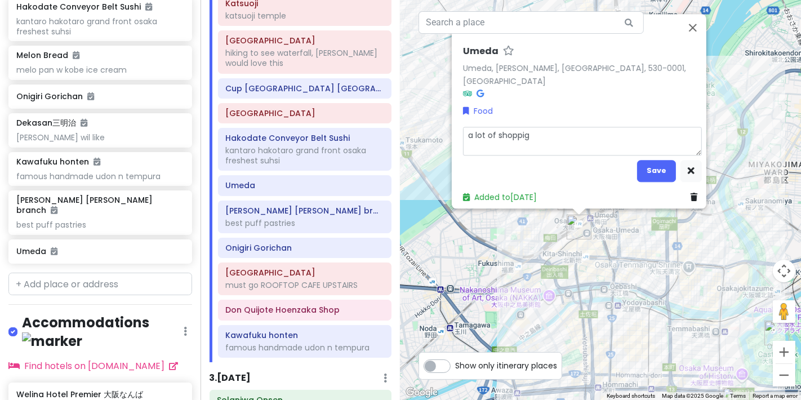
type textarea "a lot of shoppig"
type textarea "x"
type textarea "a lot of shoppi"
type textarea "x"
type textarea "a lot of shoppin"
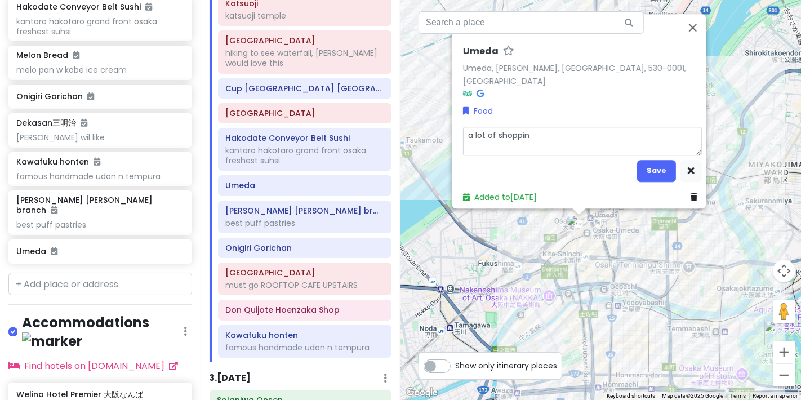
type textarea "x"
type textarea "a lot of shopping"
type textarea "x"
type textarea "a lot of shopping m"
type textarea "x"
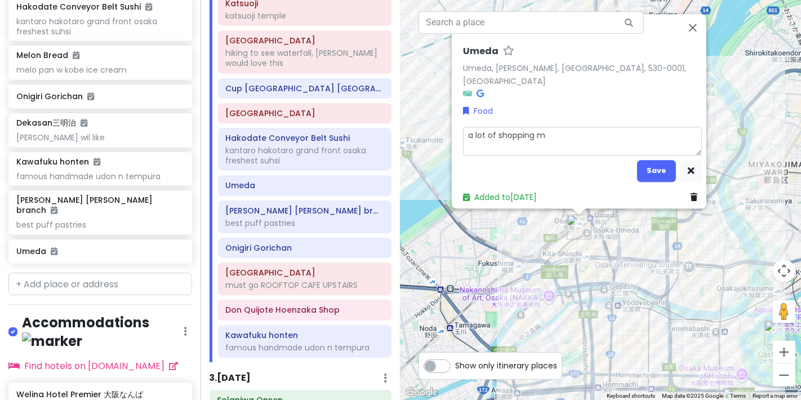
type textarea "a lot of shopping ma"
type textarea "x"
type textarea "a lot of shopping mal"
type textarea "x"
type textarea "a lot of shopping mall"
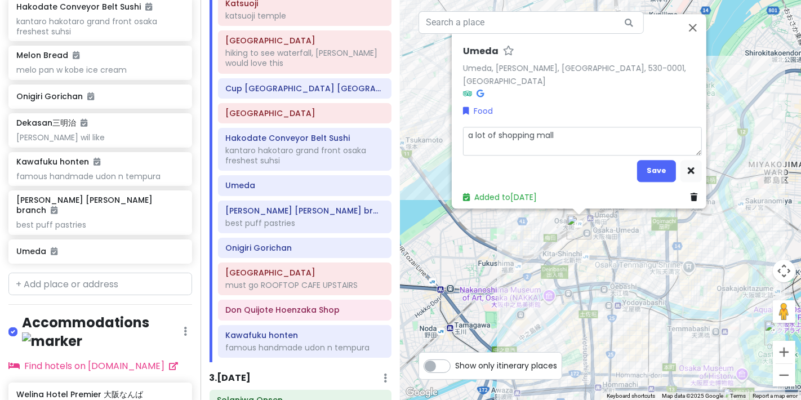
type textarea "x"
type textarea "a lot of shopping malls"
type textarea "x"
type textarea "a lot of shopping malls"
click at [648, 161] on button "Save" at bounding box center [656, 171] width 39 height 22
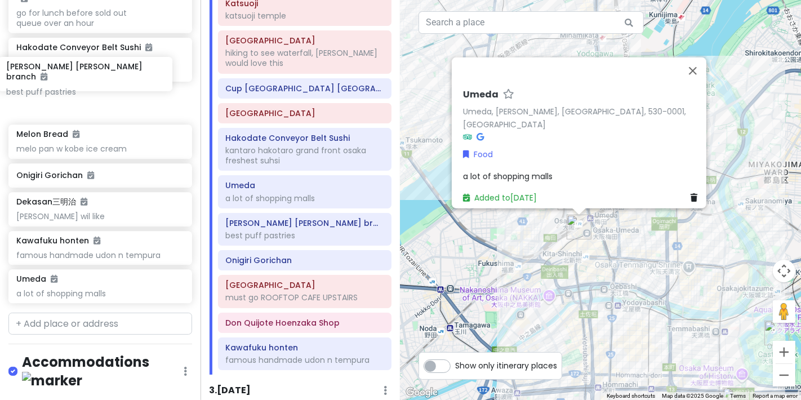
scroll to position [968, 0]
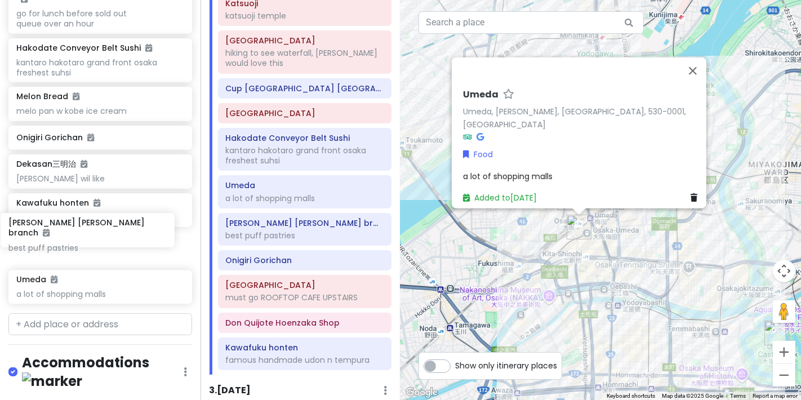
drag, startPoint x: 131, startPoint y: 121, endPoint x: 123, endPoint y: 239, distance: 118.0
click at [123, 239] on div "Cup [GEOGRAPHIC_DATA] [GEOGRAPHIC_DATA] Ikeda Yakiniku Kitan Hozenji must eat s…" at bounding box center [100, 89] width 201 height 438
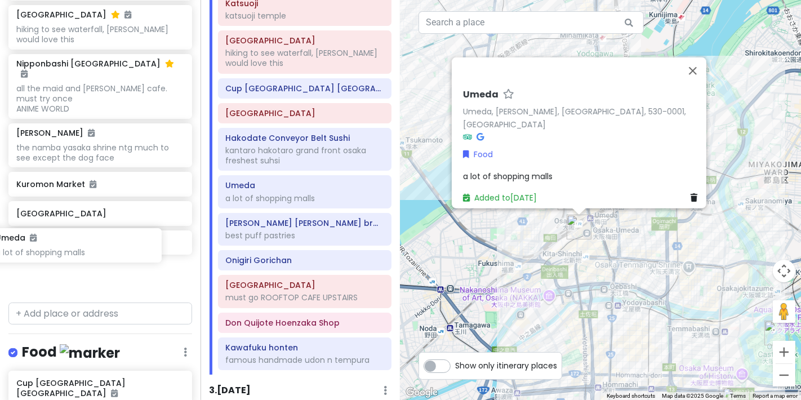
scroll to position [544, 0]
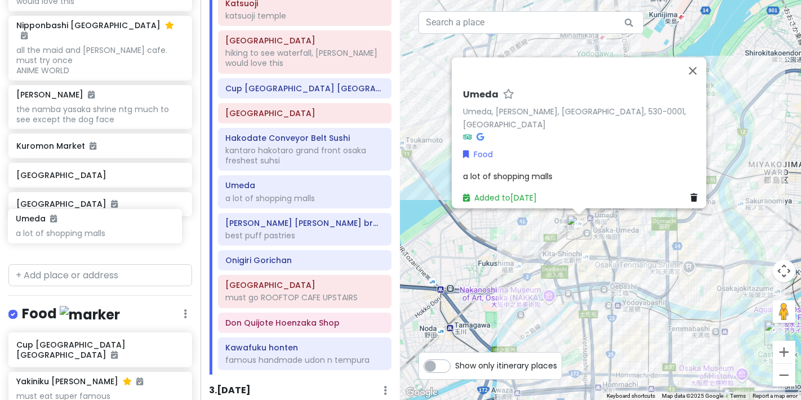
drag, startPoint x: 105, startPoint y: 266, endPoint x: 104, endPoint y: 228, distance: 37.8
click at [104, 228] on div "Osaka Trip Private Change Dates Make a Copy Delete Trip Go Pro ⚡️ Give Feedback…" at bounding box center [100, 200] width 201 height 400
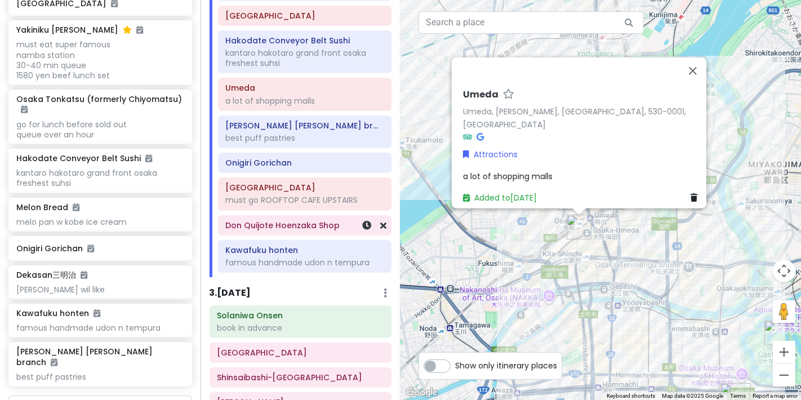
scroll to position [500, 0]
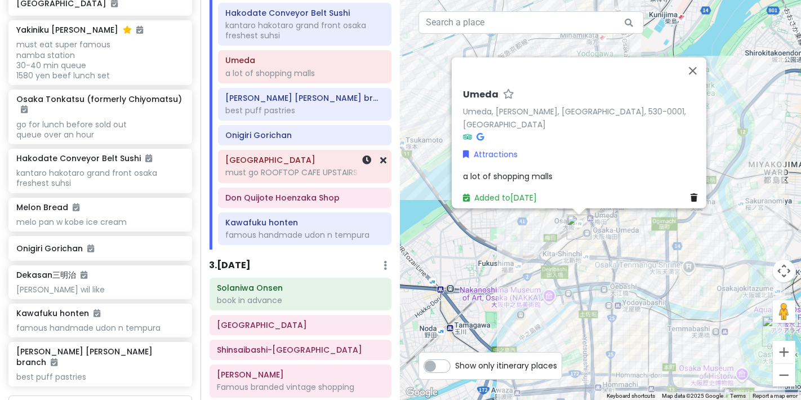
click at [268, 178] on div "must go ROOFTOP CAFE UPSTAIRS" at bounding box center [304, 172] width 158 height 10
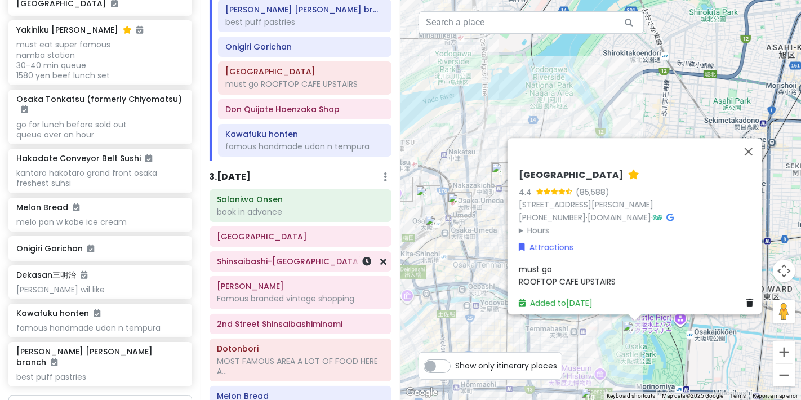
scroll to position [564, 0]
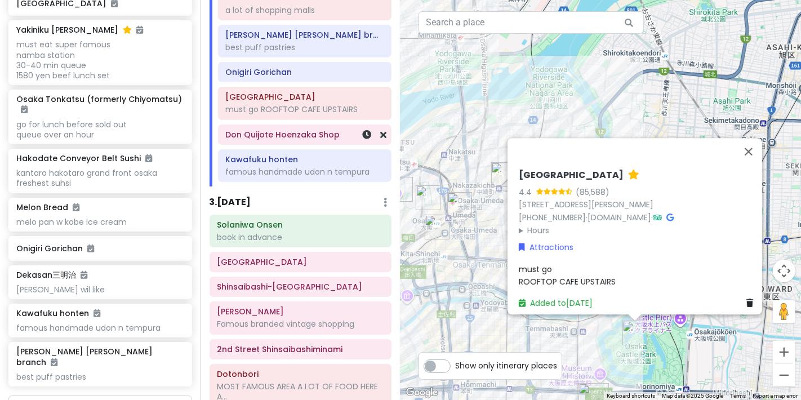
click at [287, 139] on h6 "Don Quijote Hoenzaka Shop" at bounding box center [304, 135] width 158 height 10
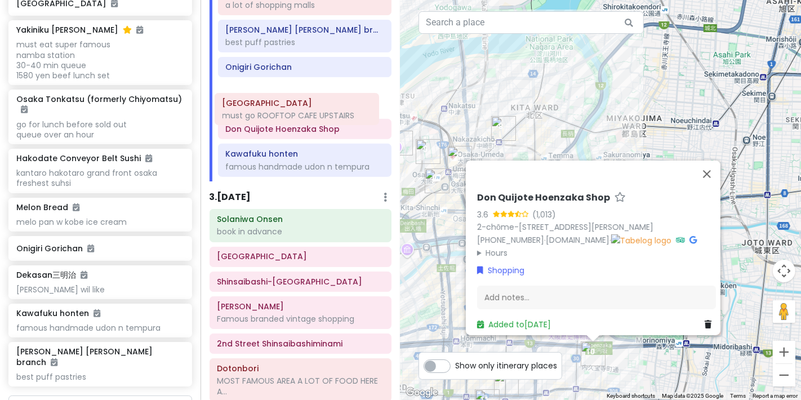
scroll to position [566, 0]
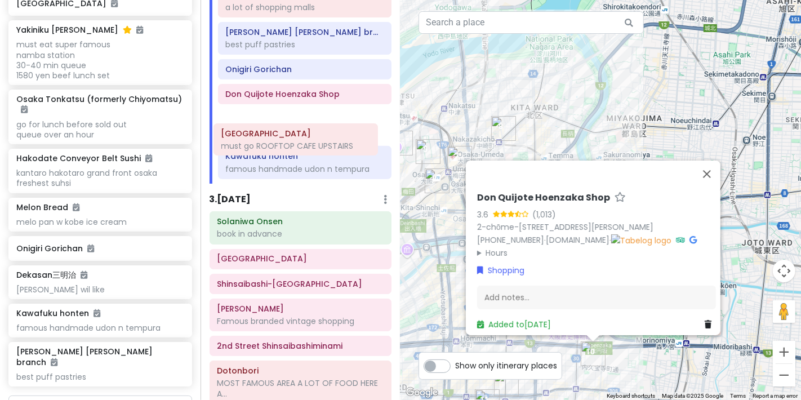
drag, startPoint x: 283, startPoint y: 52, endPoint x: 279, endPoint y: 144, distance: 92.5
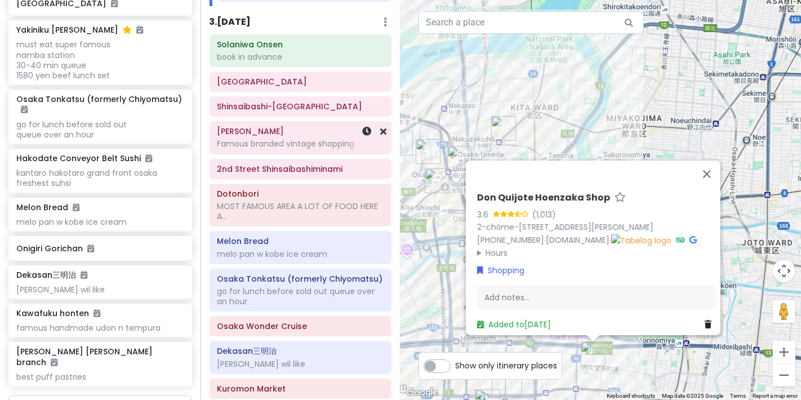
scroll to position [755, 0]
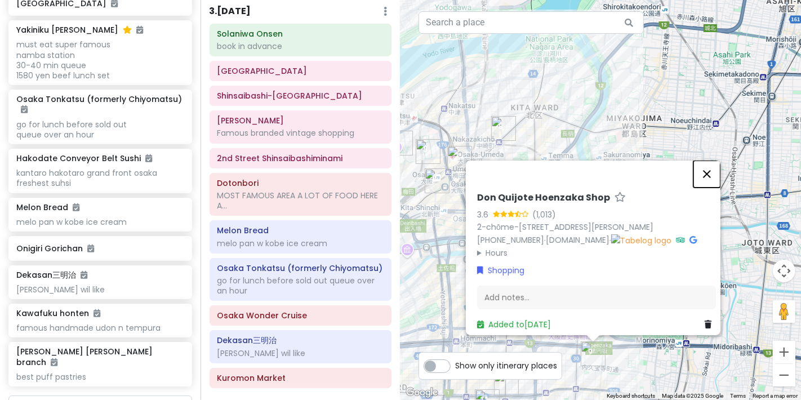
click at [718, 162] on button "Close" at bounding box center [707, 174] width 27 height 27
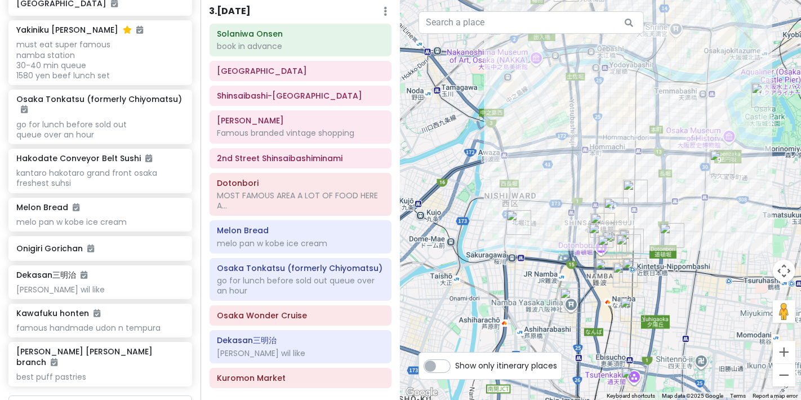
drag, startPoint x: 651, startPoint y: 255, endPoint x: 785, endPoint y: 45, distance: 249.0
click at [785, 45] on div at bounding box center [601, 200] width 401 height 400
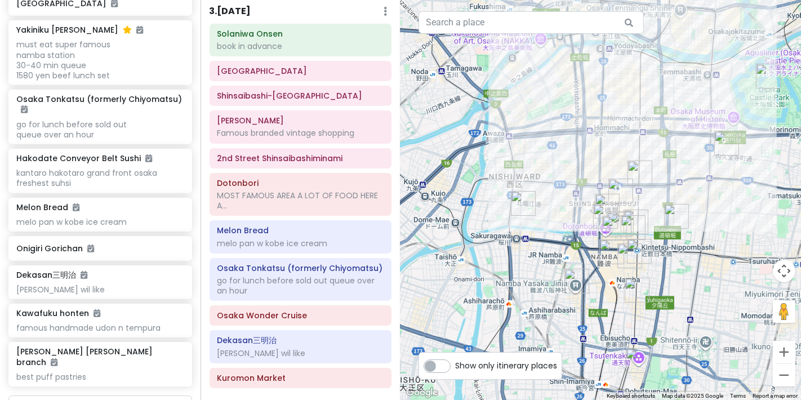
click at [228, 17] on h6 "3 . [DATE]" at bounding box center [231, 12] width 42 height 12
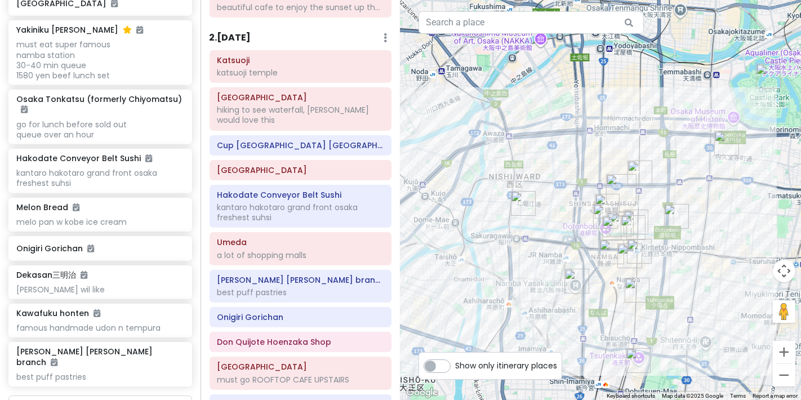
scroll to position [316, 0]
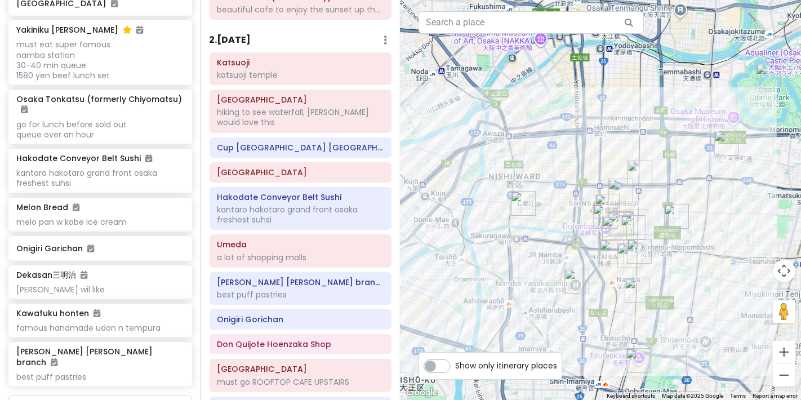
click at [228, 46] on h6 "2 . [DATE]" at bounding box center [231, 40] width 42 height 12
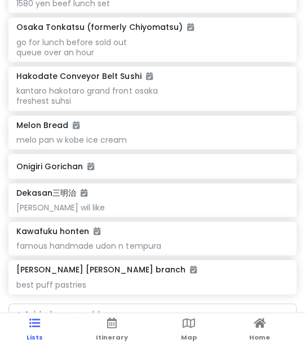
scroll to position [771, 0]
